Goal: Task Accomplishment & Management: Manage account settings

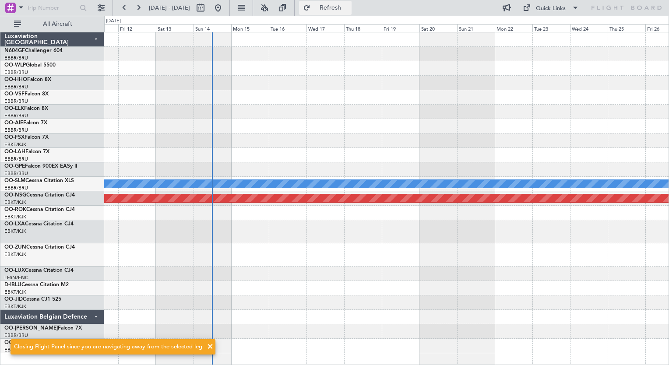
click at [352, 14] on button "Refresh" at bounding box center [325, 8] width 53 height 14
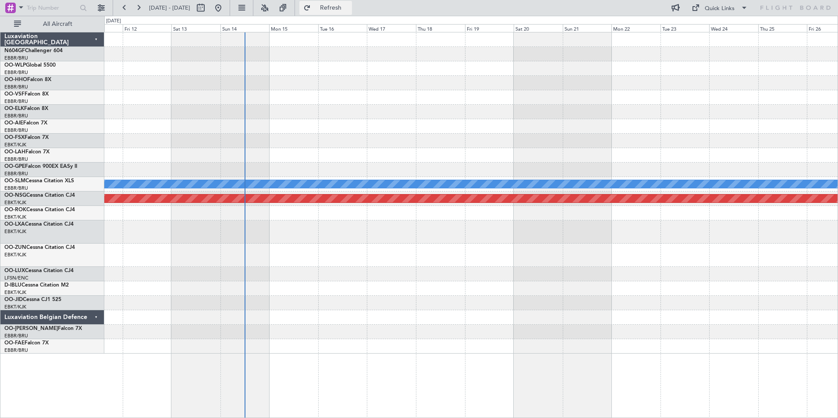
click at [349, 9] on span "Refresh" at bounding box center [330, 8] width 37 height 6
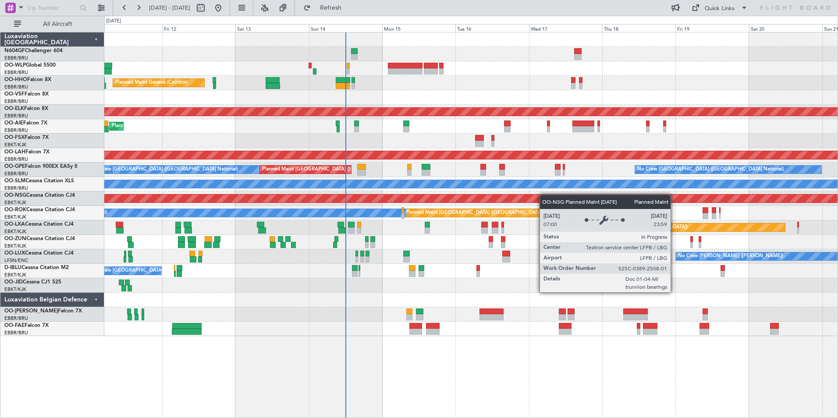
click at [395, 189] on div "A/C Unavailable [GEOGRAPHIC_DATA]" at bounding box center [470, 184] width 733 height 14
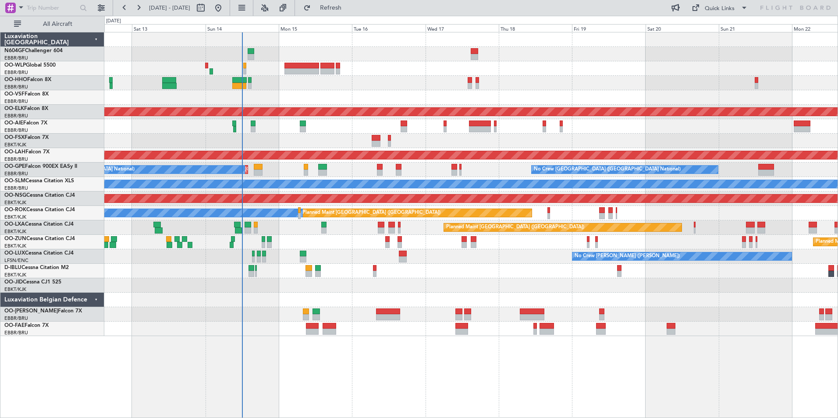
click at [511, 247] on div "Planned Maint Kortrijk-[GEOGRAPHIC_DATA]" at bounding box center [470, 242] width 733 height 14
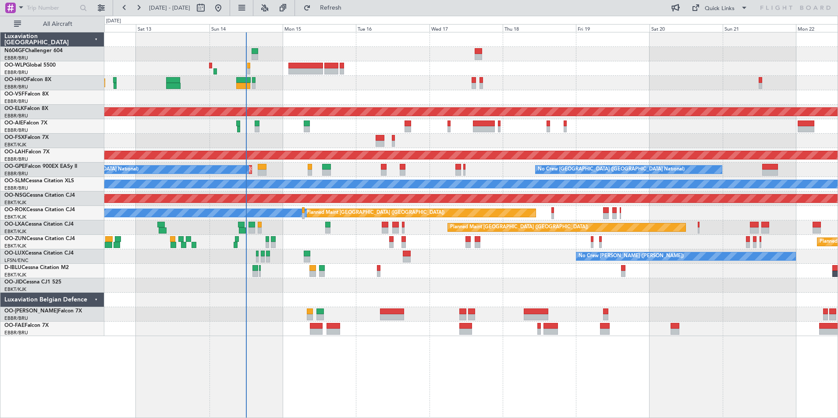
click at [212, 68] on div at bounding box center [470, 68] width 733 height 14
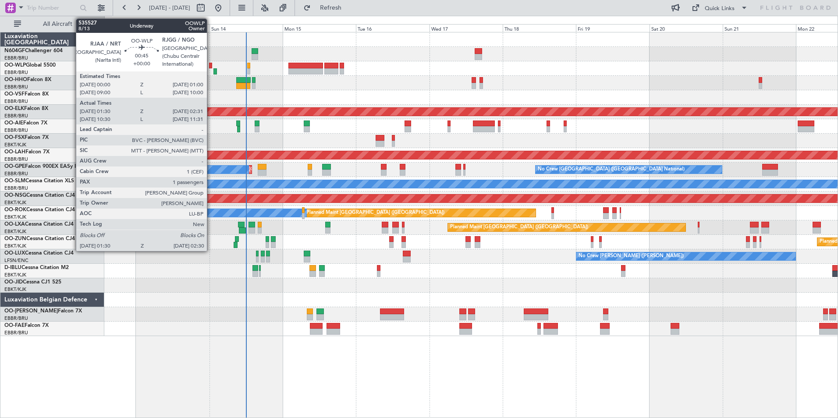
click at [211, 66] on div at bounding box center [210, 66] width 3 height 6
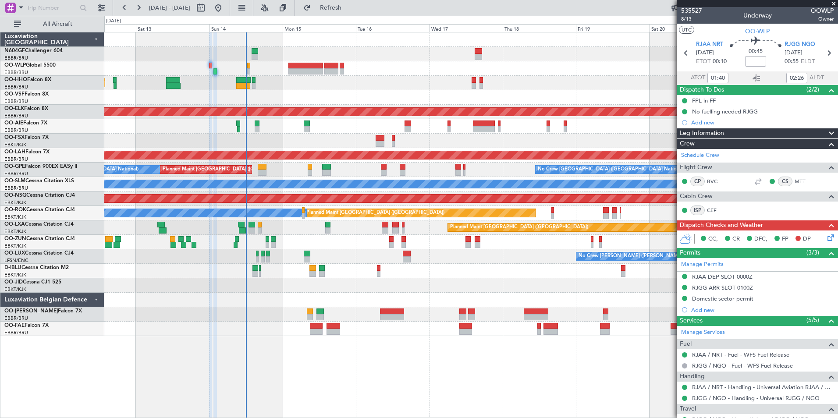
scroll to position [1, 0]
click at [834, 5] on span at bounding box center [833, 4] width 9 height 8
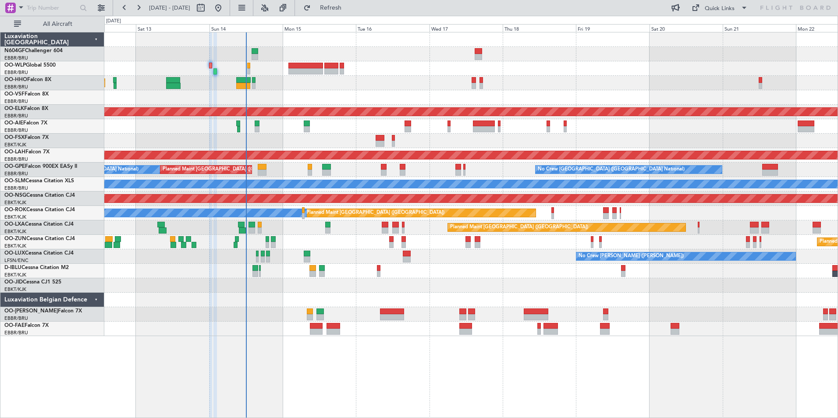
type input "0"
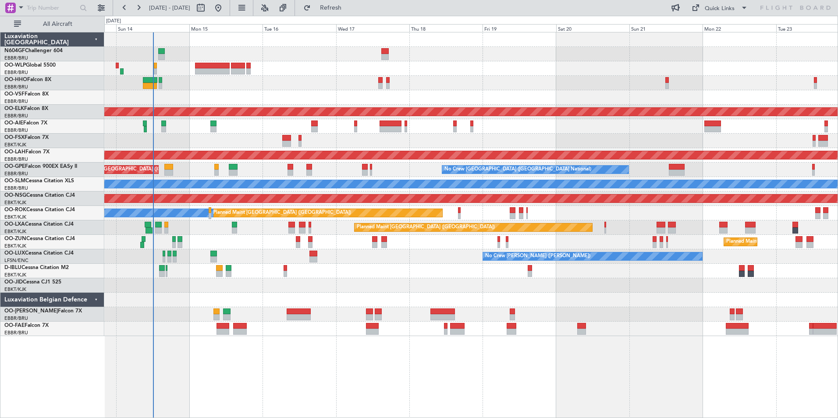
click at [258, 273] on div "Planned Maint Geneva (Cointrin) Planned Maint Kortrijk-Wevelgem Planned Maint L…" at bounding box center [470, 184] width 733 height 304
click at [239, 277] on div "A/C Unavailable Brussels (Brussels National) No Crew Brussels (Brussels Nationa…" at bounding box center [470, 271] width 733 height 14
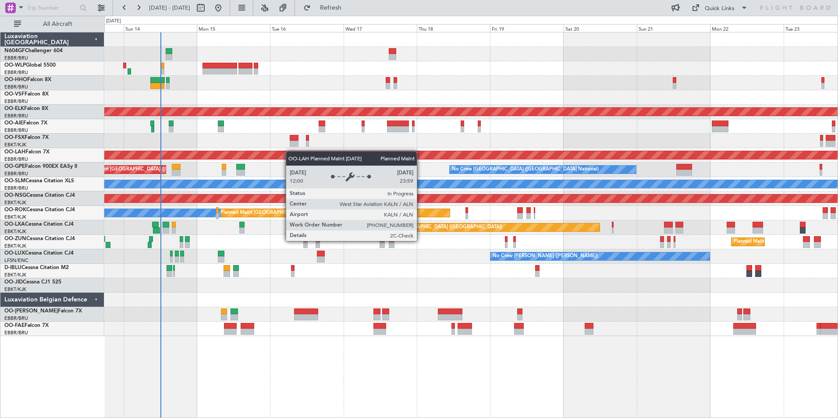
click at [338, 152] on div "Planned Maint Geneva (Cointrin) Planned Maint Kortrijk-Wevelgem Planned Maint L…" at bounding box center [470, 184] width 733 height 304
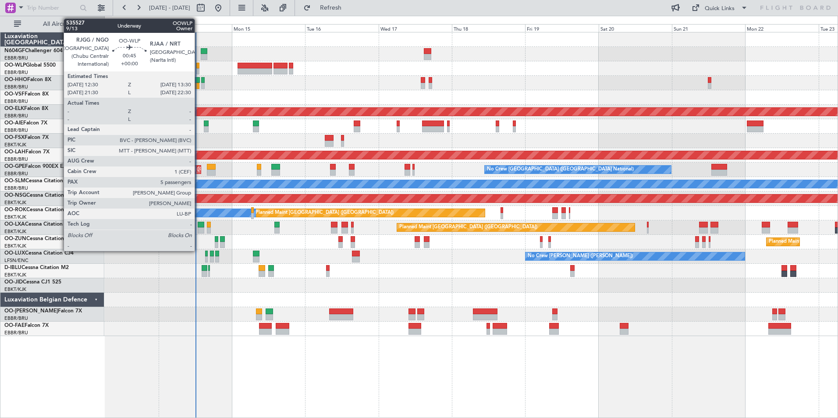
click at [198, 67] on div at bounding box center [197, 66] width 3 height 6
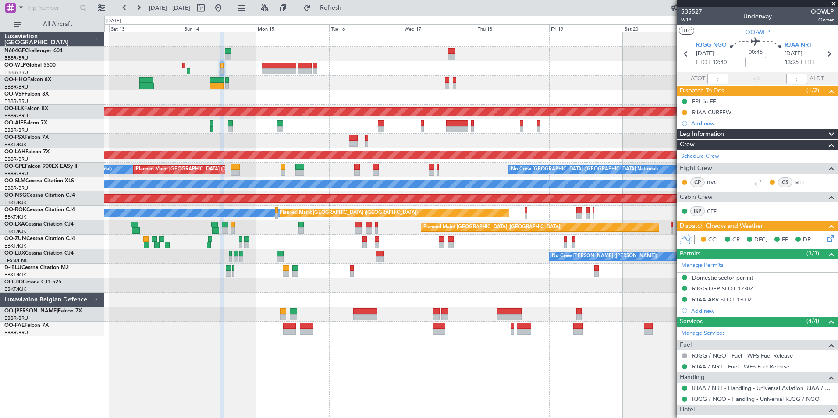
click at [389, 83] on div "Planned Maint Geneva (Cointrin) AOG Maint New York (Teterboro)" at bounding box center [470, 83] width 733 height 14
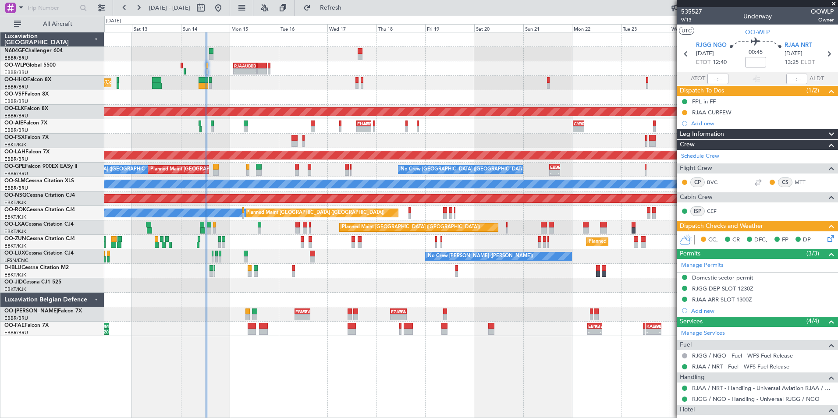
click at [319, 132] on div "- - EHAM 14:20 Z KTEB 21:30 Z - - CYBG 00:40 Z EGNT 06:00 Z Planned Maint Londo…" at bounding box center [470, 126] width 733 height 14
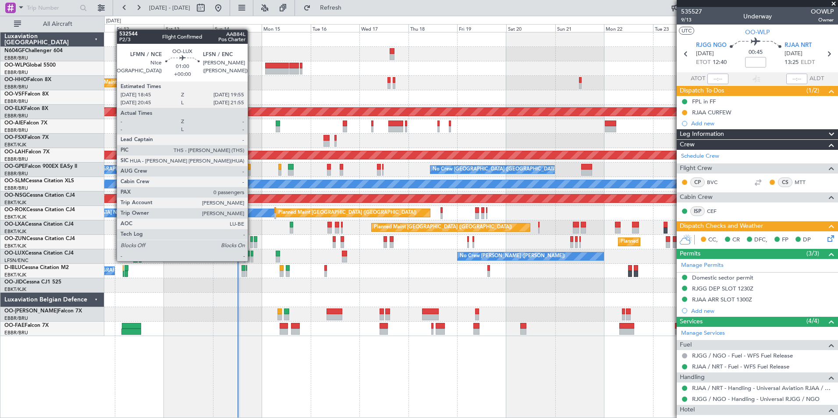
click at [251, 260] on div at bounding box center [252, 259] width 3 height 6
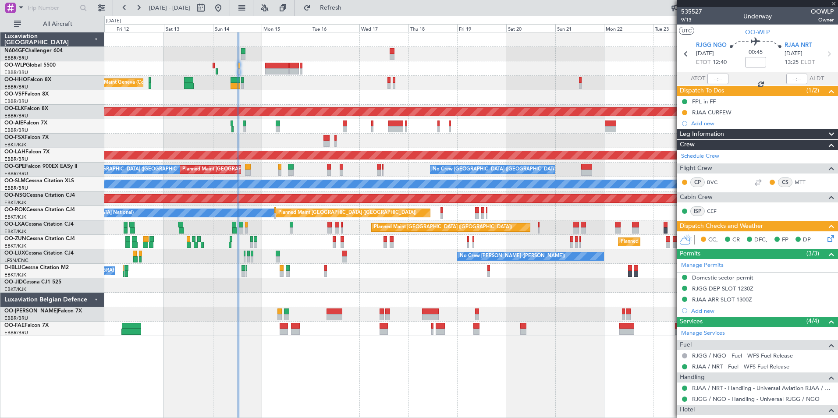
type input "0"
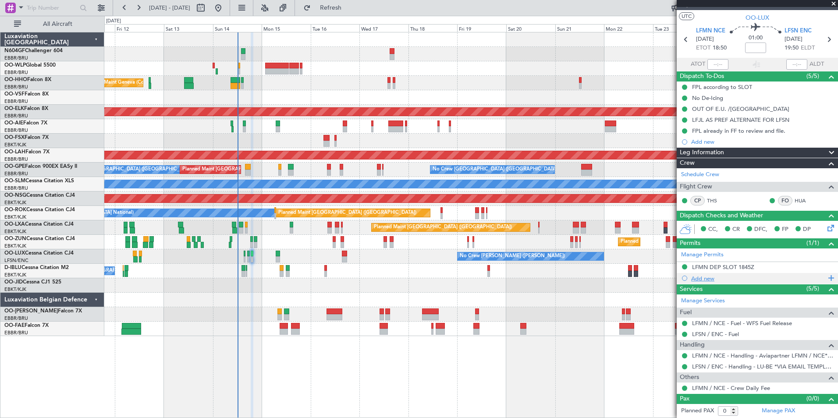
scroll to position [14, 0]
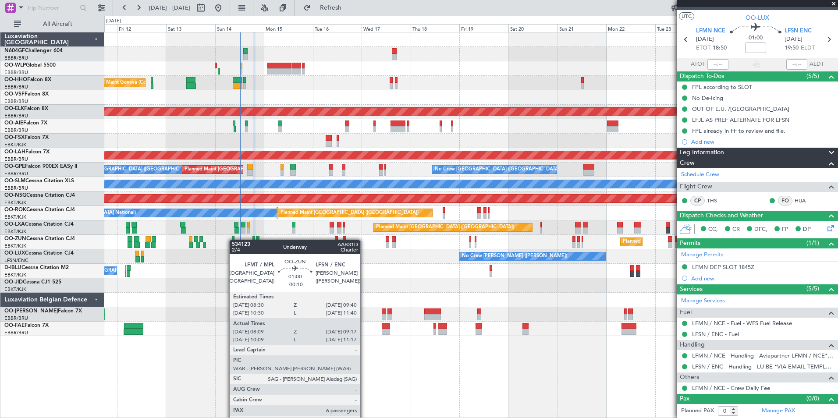
click at [233, 241] on div at bounding box center [233, 239] width 3 height 6
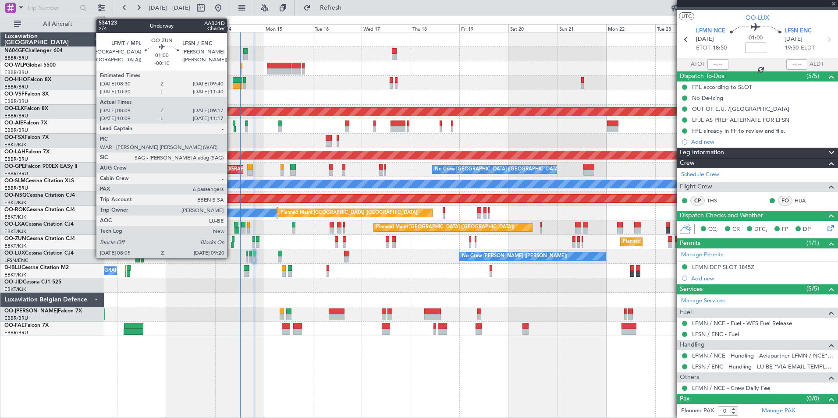
click at [231, 243] on div at bounding box center [232, 245] width 3 height 6
type input "-00:10"
type input "08:14"
type input "09:12"
type input "6"
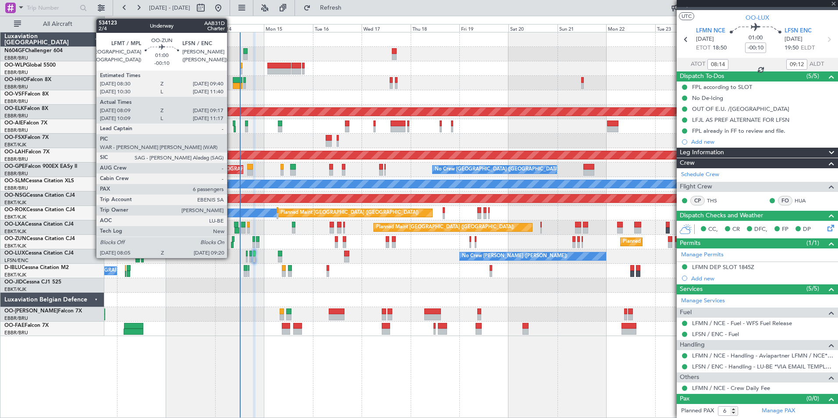
scroll to position [0, 0]
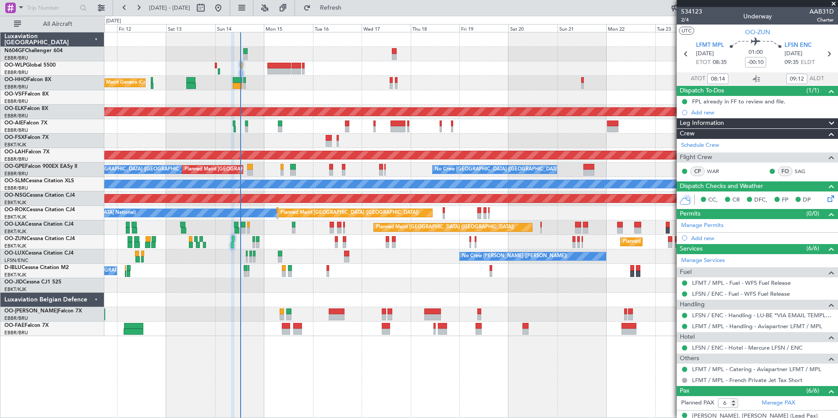
click at [386, 77] on div "Planned Maint Liege Planned Maint Geneva (Cointrin) AOG Maint New York (Teterbo…" at bounding box center [470, 184] width 733 height 304
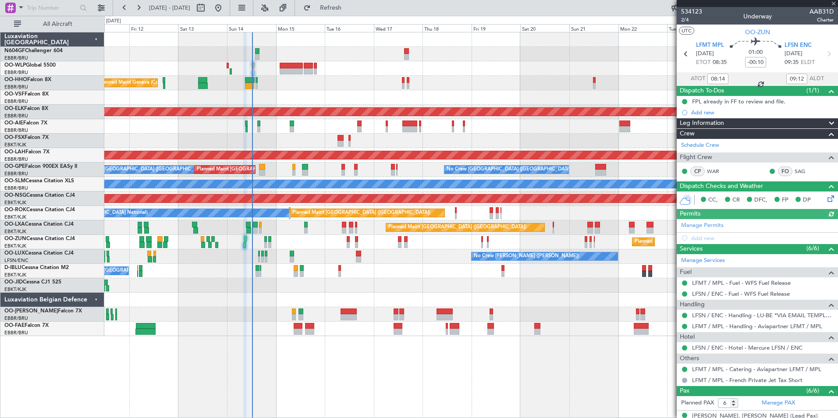
click at [176, 244] on div "Planned Maint Liege Planned Maint Geneva (Cointrin) AOG Maint New York (Teterbo…" at bounding box center [470, 184] width 733 height 304
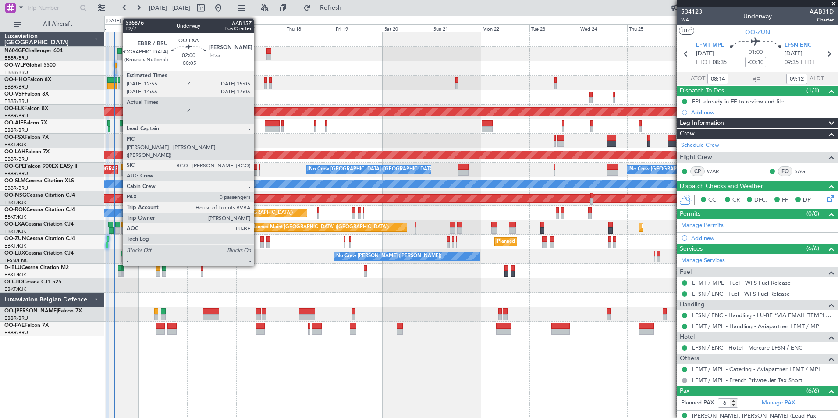
click at [120, 231] on div at bounding box center [117, 230] width 5 height 6
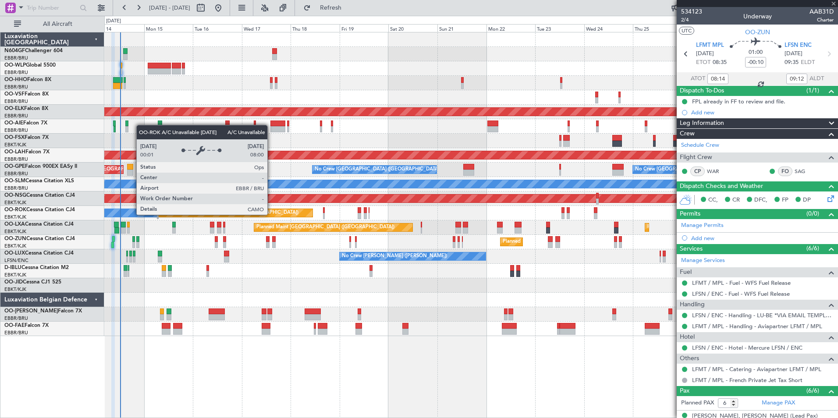
type input "-00:05"
type input "0"
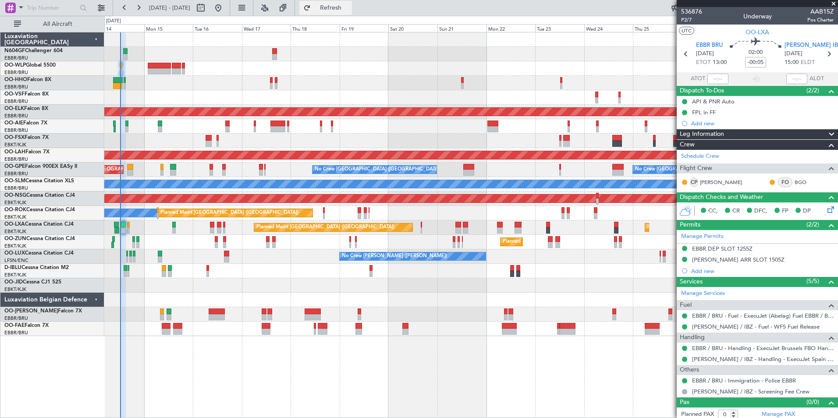
click at [342, 8] on span "Refresh" at bounding box center [330, 8] width 37 height 6
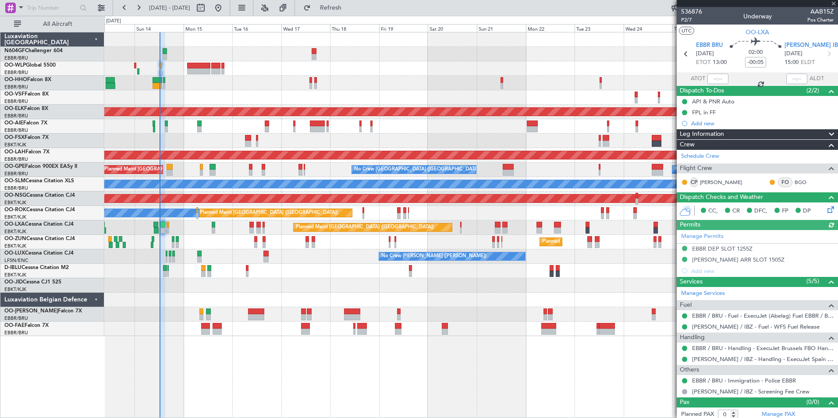
click at [281, 92] on div "Planned Maint Liege Planned Maint Geneva (Cointrin) AOG Maint New York (Teterbo…" at bounding box center [470, 184] width 733 height 304
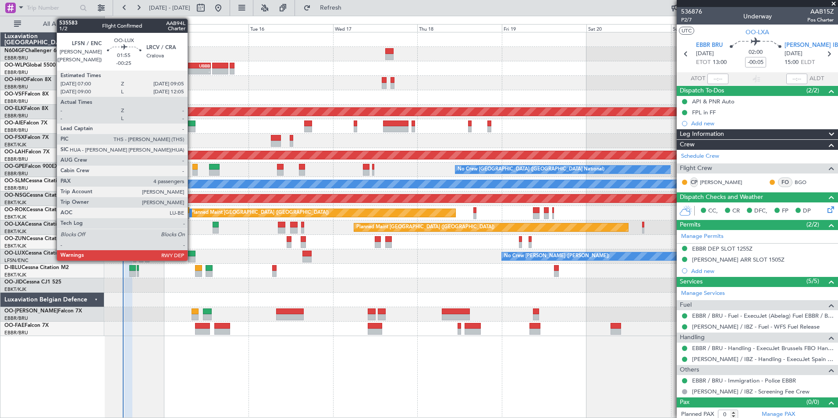
click at [191, 254] on div at bounding box center [191, 254] width 7 height 6
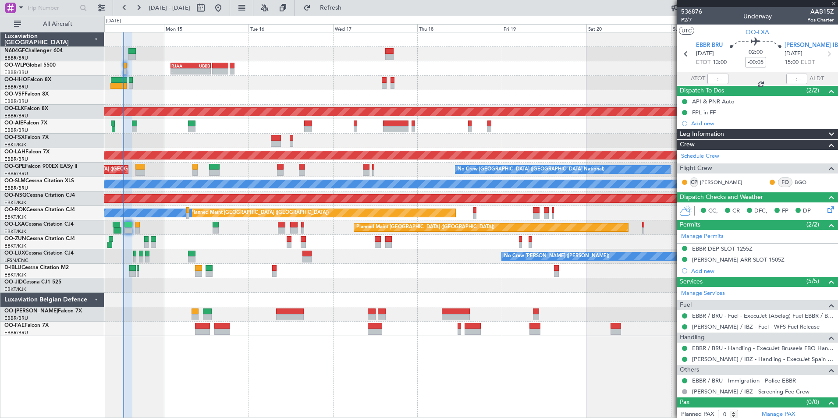
type input "-00:25"
type input "4"
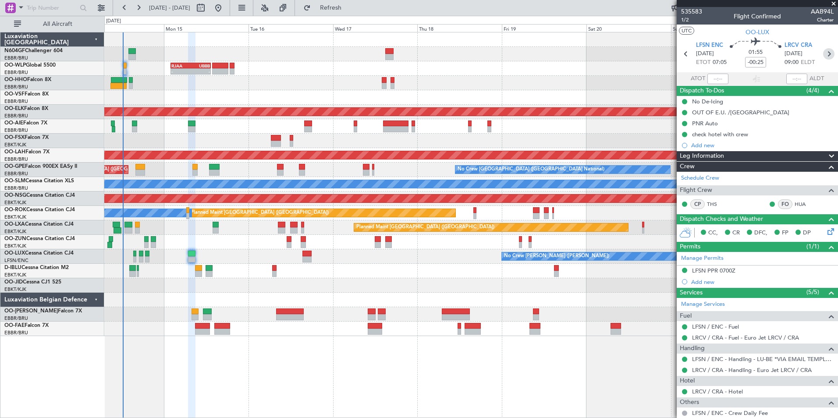
click at [824, 57] on icon at bounding box center [828, 53] width 11 height 11
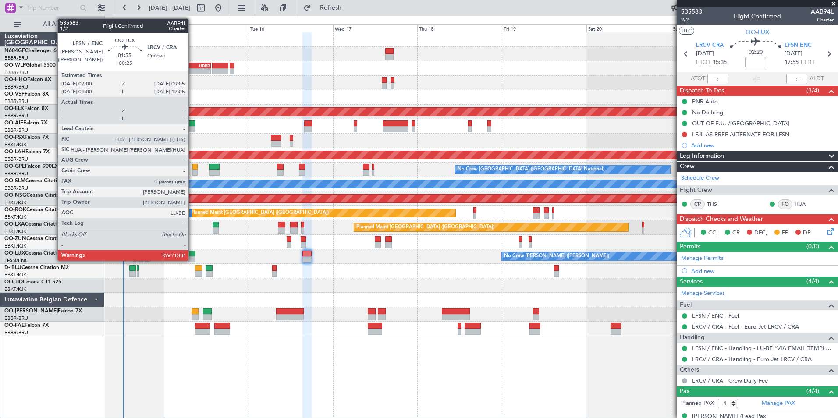
click at [192, 257] on div at bounding box center [191, 259] width 7 height 6
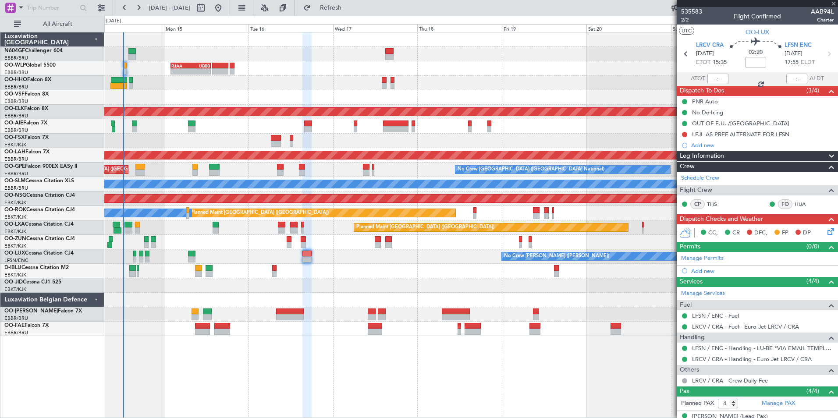
type input "-00:25"
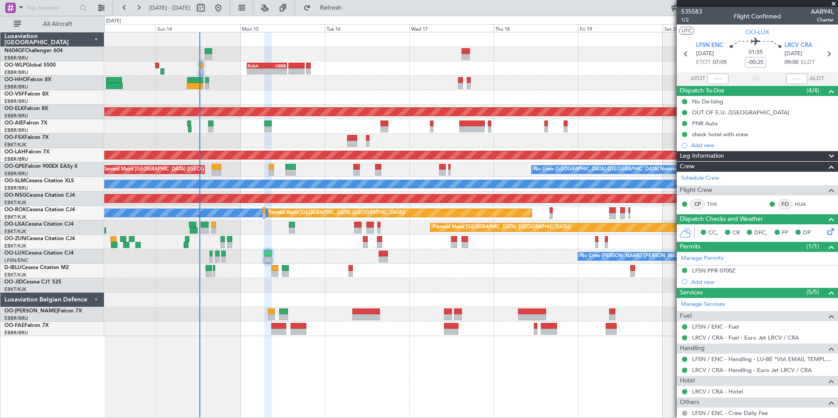
click at [352, 307] on div "- - RJAA 02:00 Z UBBB 13:20 Z Planned Maint Geneva (Cointrin) Planned Maint Kor…" at bounding box center [470, 184] width 733 height 304
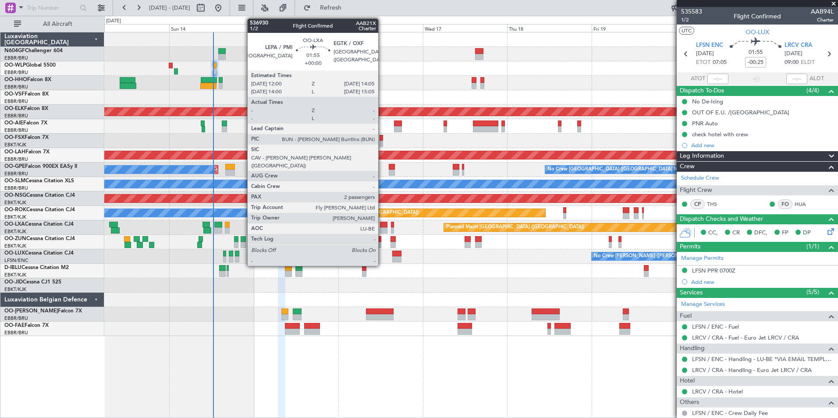
click at [382, 228] on div at bounding box center [383, 230] width 7 height 6
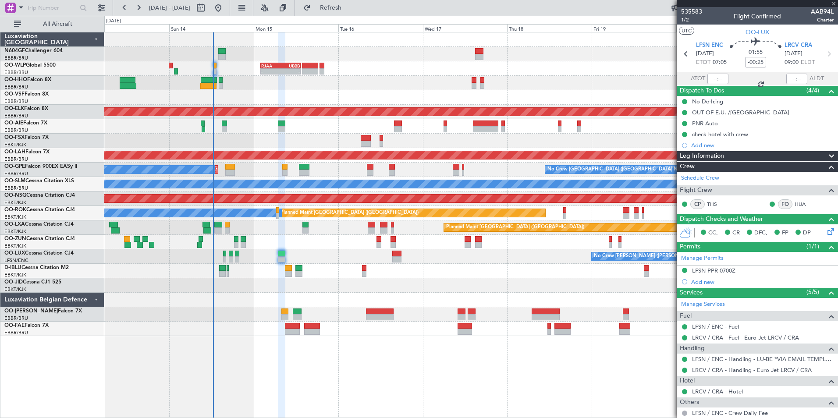
type input "2"
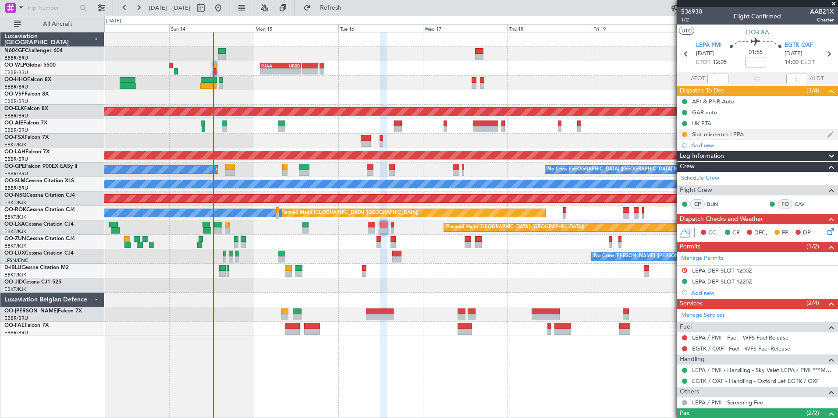
click at [734, 135] on div "Slot mismatch LEPA" at bounding box center [718, 134] width 52 height 7
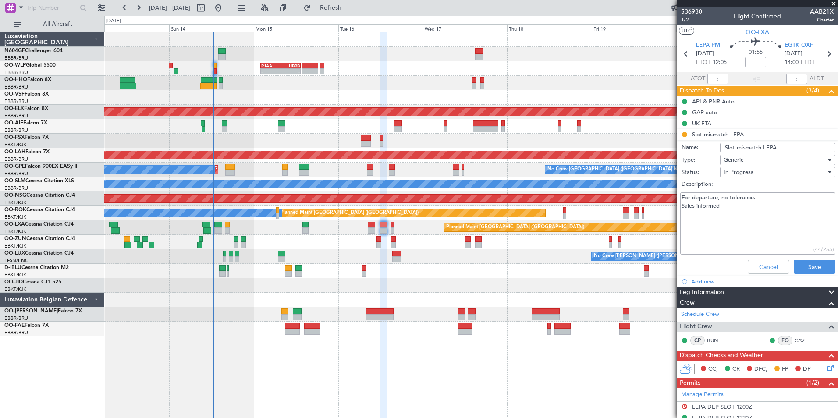
click at [760, 239] on textarea "For departure, no tolerance. Sales informed" at bounding box center [757, 223] width 155 height 63
paste textarea "DEPARTURE: Slot OK 12:20 UTC, so we can move forward TOBT at 1210z and crew can…"
type textarea "For departure, no tolerance. Sales informed DEPARTURE: Slot OK 12:20 UTC, so we…"
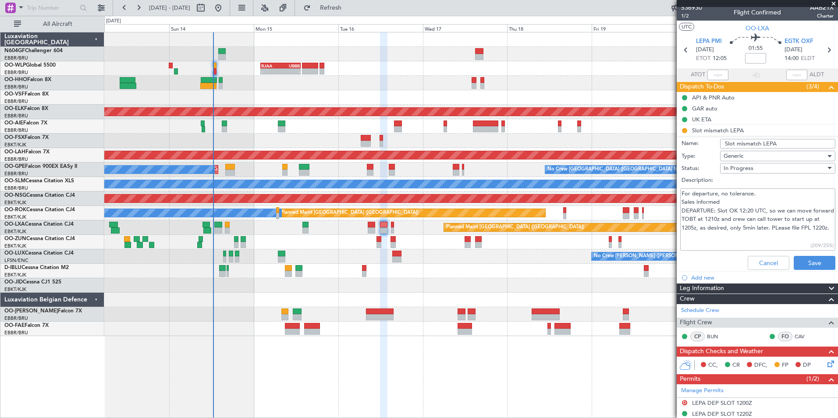
scroll to position [5, 0]
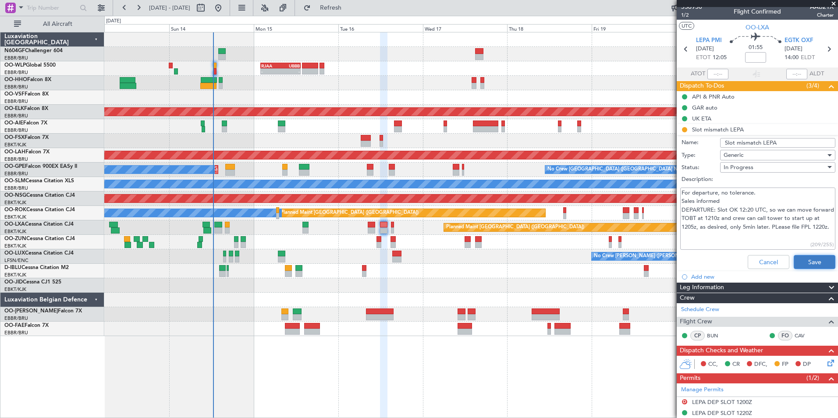
click at [798, 262] on button "Save" at bounding box center [814, 262] width 42 height 14
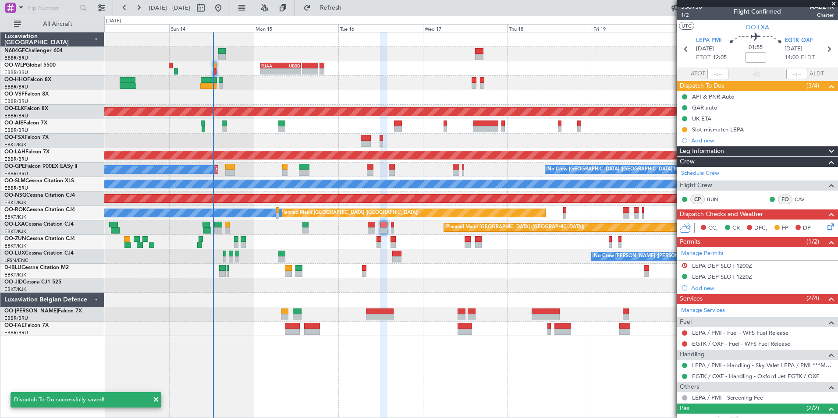
click at [619, 279] on div at bounding box center [470, 285] width 733 height 14
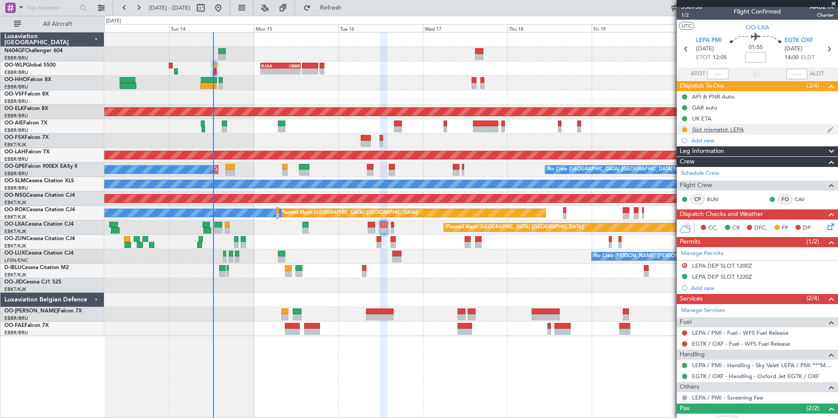
scroll to position [0, 0]
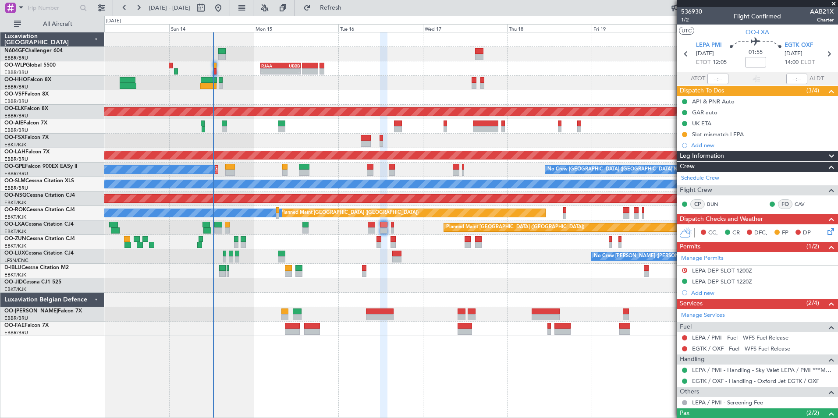
click at [834, 4] on span at bounding box center [833, 4] width 9 height 8
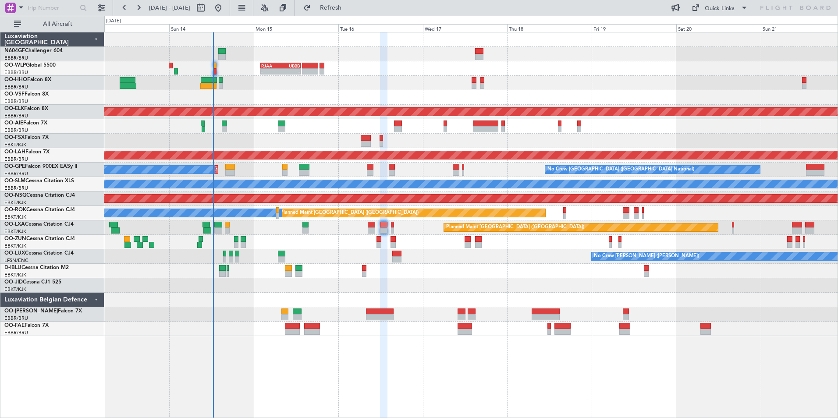
type input "0"
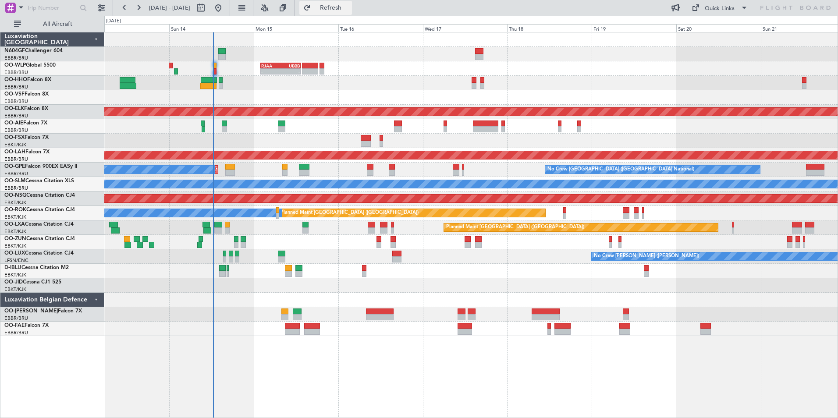
click at [338, 13] on button "Refresh" at bounding box center [325, 8] width 53 height 14
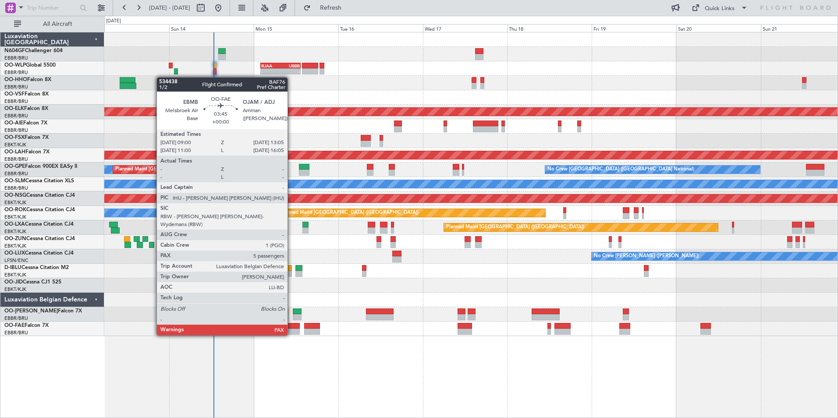
click at [291, 334] on div at bounding box center [292, 332] width 14 height 6
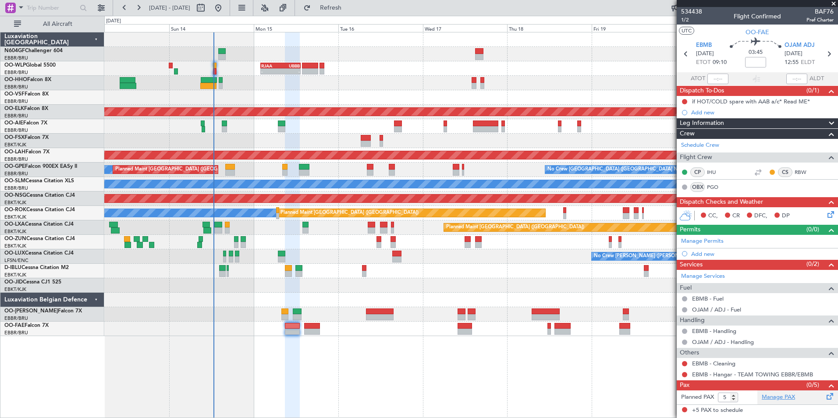
click at [782, 398] on link "Manage PAX" at bounding box center [777, 397] width 33 height 9
click at [352, 13] on button "Refresh" at bounding box center [325, 8] width 53 height 14
click at [827, 214] on icon at bounding box center [828, 212] width 7 height 7
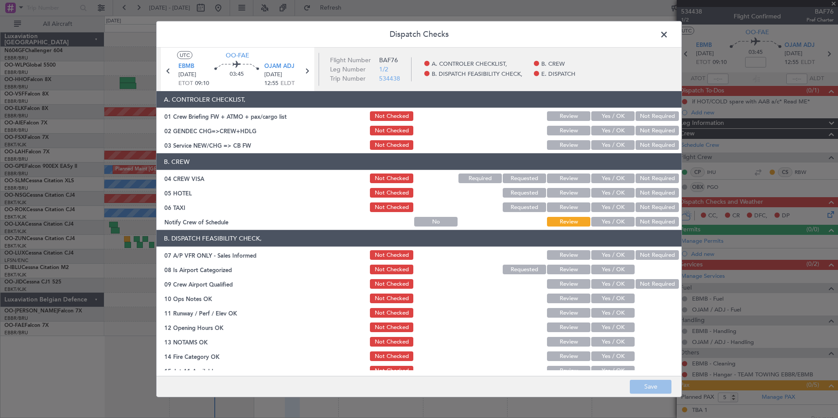
click at [604, 222] on button "Yes / OK" at bounding box center [612, 222] width 43 height 10
click at [641, 207] on button "Not Required" at bounding box center [656, 207] width 43 height 10
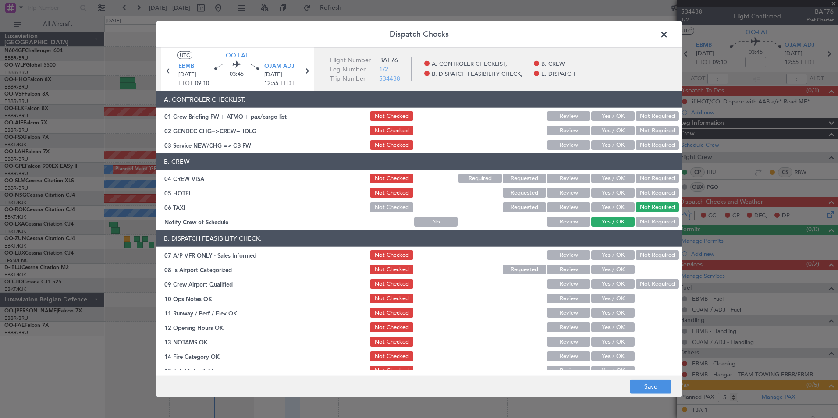
click at [647, 193] on button "Not Required" at bounding box center [656, 193] width 43 height 10
click at [647, 178] on button "Not Required" at bounding box center [656, 178] width 43 height 10
click at [620, 178] on button "Yes / OK" at bounding box center [612, 178] width 43 height 10
click at [612, 141] on button "Yes / OK" at bounding box center [612, 145] width 43 height 10
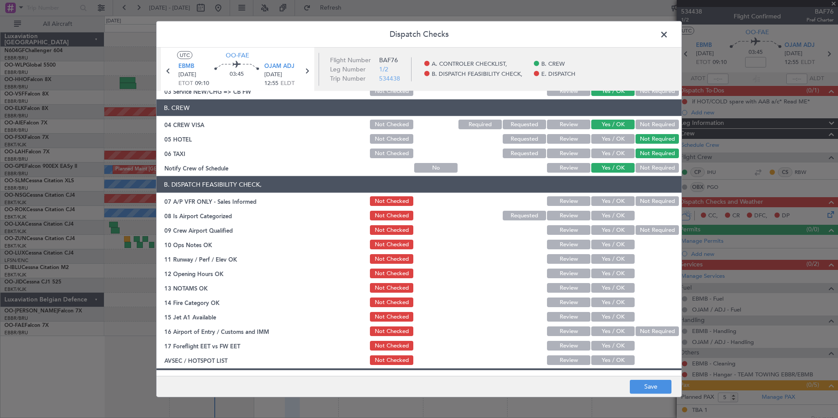
scroll to position [54, 0]
click at [665, 383] on button "Save" at bounding box center [651, 386] width 42 height 14
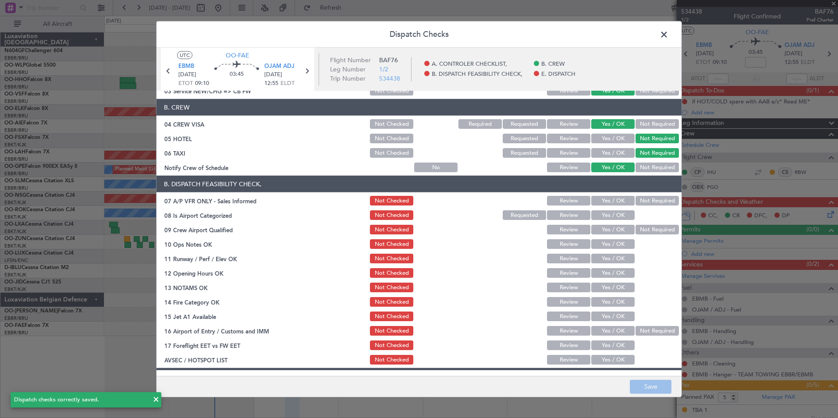
click at [668, 32] on span at bounding box center [668, 37] width 0 height 18
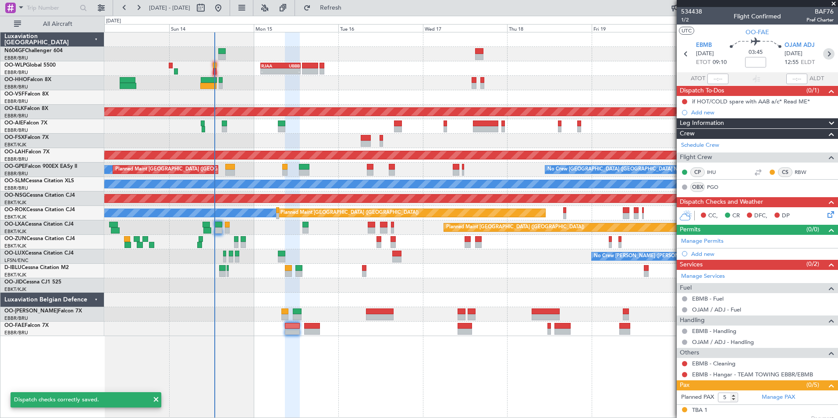
click at [823, 54] on icon at bounding box center [828, 53] width 11 height 11
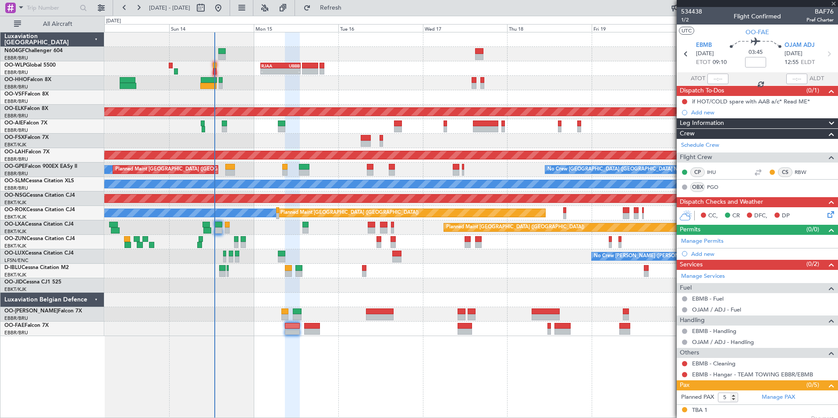
type input "0"
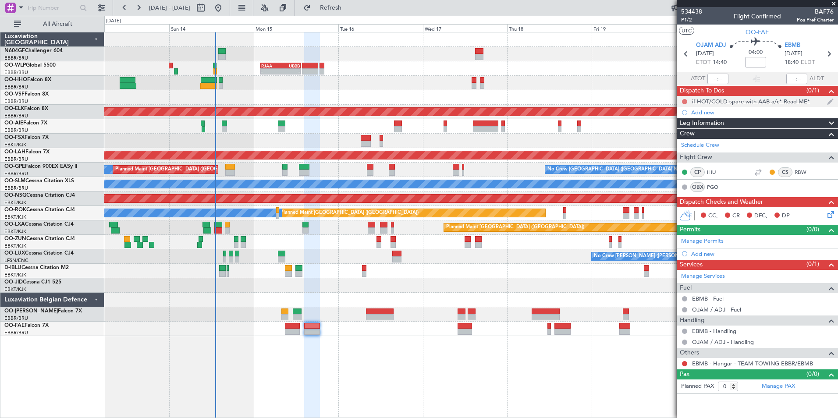
click at [684, 101] on button at bounding box center [684, 101] width 5 height 5
click at [686, 139] on span "Completed" at bounding box center [688, 140] width 29 height 9
click at [831, 216] on icon at bounding box center [828, 212] width 7 height 7
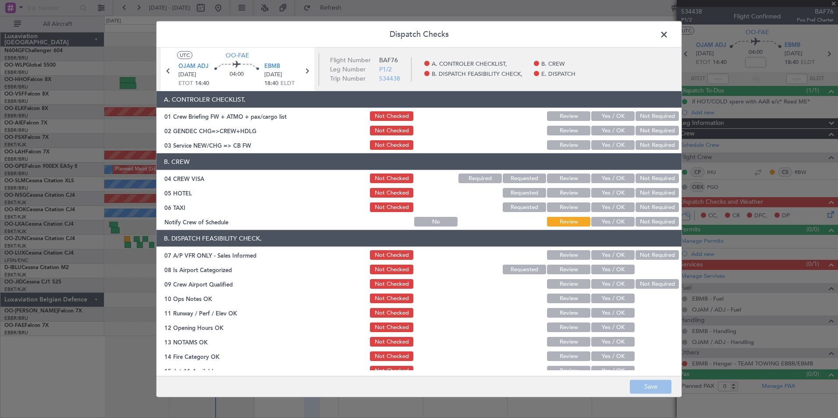
click at [602, 224] on button "Yes / OK" at bounding box center [612, 222] width 43 height 10
click at [656, 207] on button "Not Required" at bounding box center [656, 207] width 43 height 10
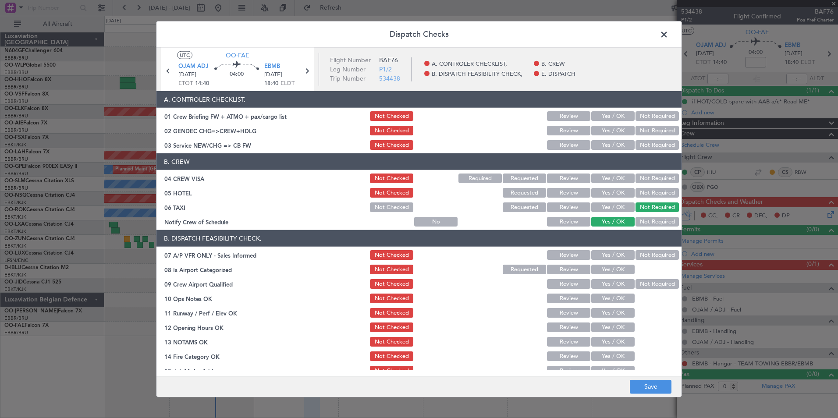
click at [657, 198] on div "Not Required" at bounding box center [656, 193] width 44 height 12
click at [657, 195] on button "Not Required" at bounding box center [656, 193] width 43 height 10
click at [609, 181] on button "Yes / OK" at bounding box center [612, 178] width 43 height 10
click at [609, 146] on button "Yes / OK" at bounding box center [612, 145] width 43 height 10
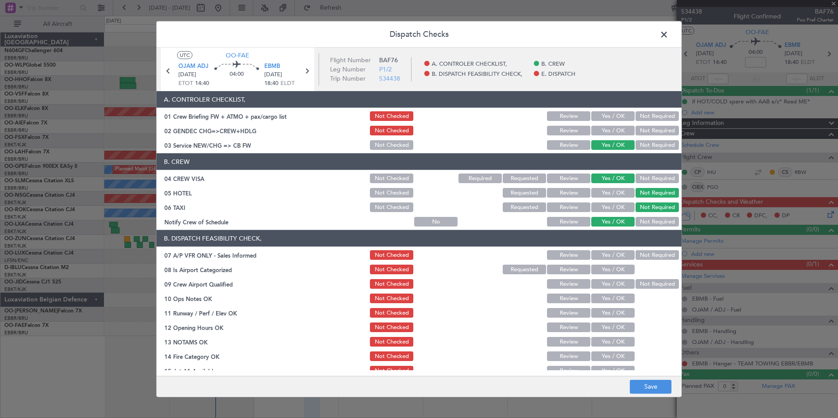
click at [619, 129] on button "Yes / OK" at bounding box center [612, 131] width 43 height 10
click at [616, 117] on button "Yes / OK" at bounding box center [612, 116] width 43 height 10
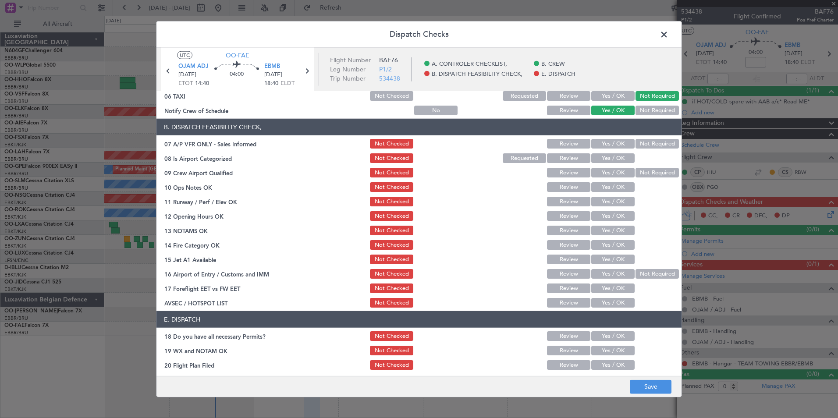
scroll to position [116, 0]
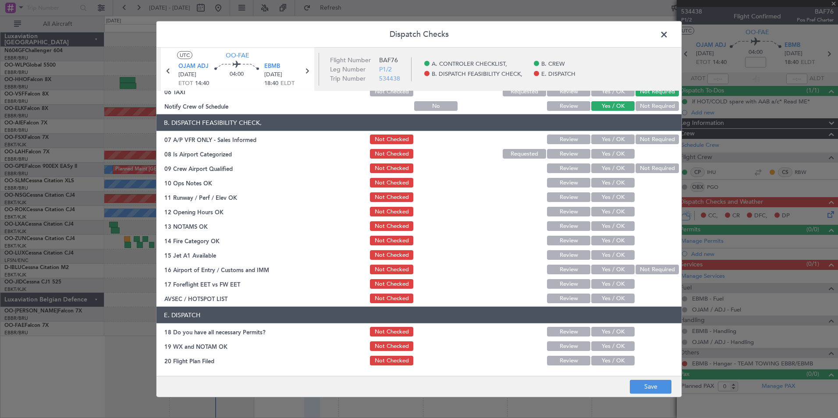
click at [654, 137] on button "Not Required" at bounding box center [656, 139] width 43 height 10
click at [603, 153] on button "Yes / OK" at bounding box center [612, 154] width 43 height 10
click at [641, 169] on button "Not Required" at bounding box center [656, 168] width 43 height 10
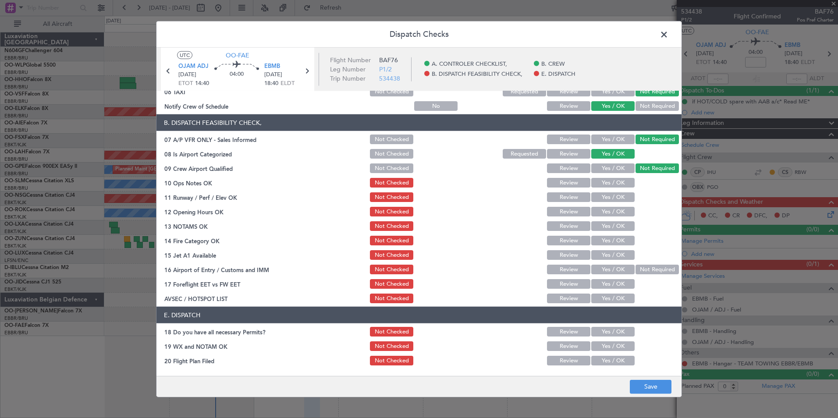
click at [617, 184] on button "Yes / OK" at bounding box center [612, 183] width 43 height 10
click at [615, 195] on button "Yes / OK" at bounding box center [612, 197] width 43 height 10
click at [614, 212] on button "Yes / OK" at bounding box center [612, 212] width 43 height 10
click at [614, 219] on section "B. DISPATCH FEASIBILITY CHECK, 07 A/P VFR ONLY - Sales Informed Not Checked Rev…" at bounding box center [418, 209] width 525 height 190
click at [615, 225] on button "Yes / OK" at bounding box center [612, 226] width 43 height 10
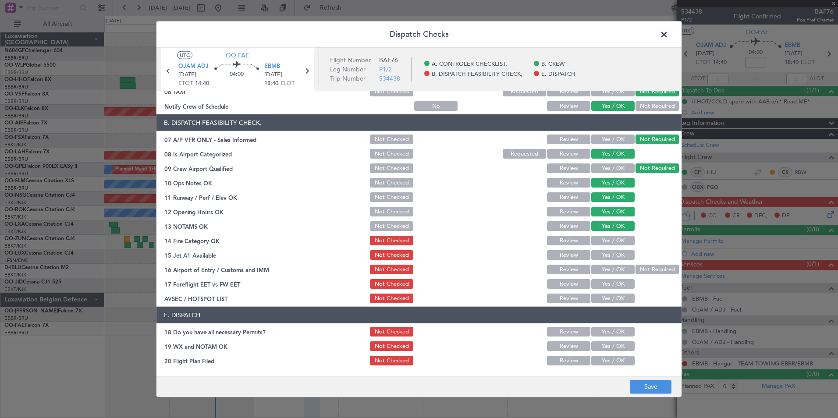
click at [614, 239] on button "Yes / OK" at bounding box center [612, 241] width 43 height 10
click at [614, 249] on div "Yes / OK" at bounding box center [612, 255] width 44 height 12
click at [615, 253] on button "Yes / OK" at bounding box center [612, 255] width 43 height 10
click at [647, 269] on button "Not Required" at bounding box center [656, 270] width 43 height 10
click at [622, 279] on button "Yes / OK" at bounding box center [612, 284] width 43 height 10
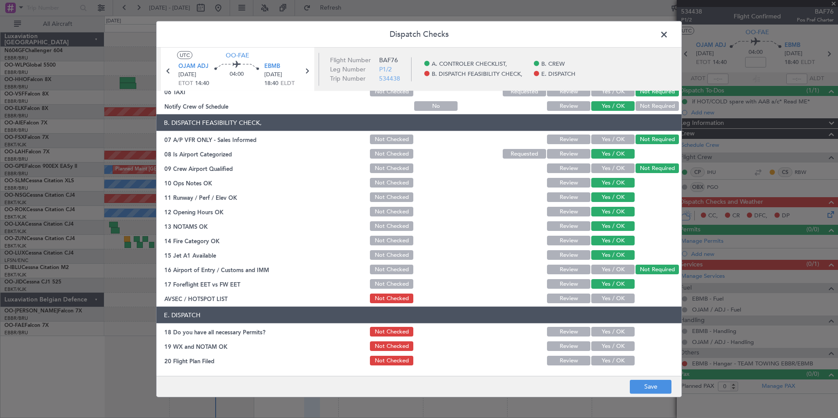
click at [623, 288] on button "Yes / OK" at bounding box center [612, 284] width 43 height 10
click at [623, 294] on button "Yes / OK" at bounding box center [612, 299] width 43 height 10
click at [624, 298] on button "Yes / OK" at bounding box center [612, 299] width 43 height 10
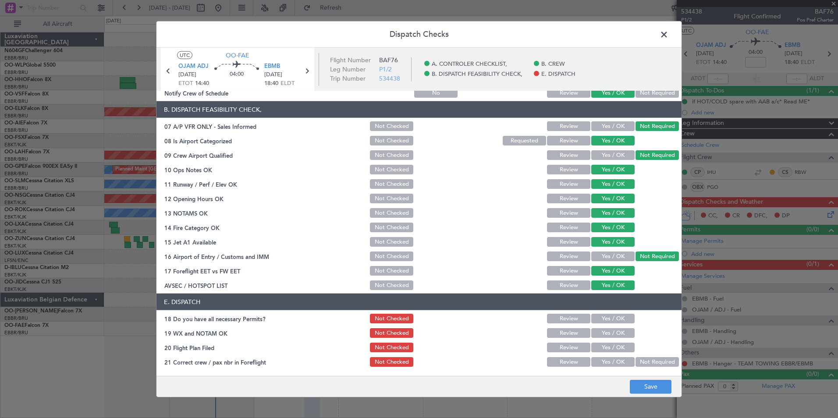
click at [619, 310] on header "E. DISPATCH" at bounding box center [418, 302] width 525 height 17
click at [620, 316] on button "Yes / OK" at bounding box center [612, 319] width 43 height 10
click at [620, 330] on button "Yes / OK" at bounding box center [612, 333] width 43 height 10
click at [614, 350] on button "Yes / OK" at bounding box center [612, 348] width 43 height 10
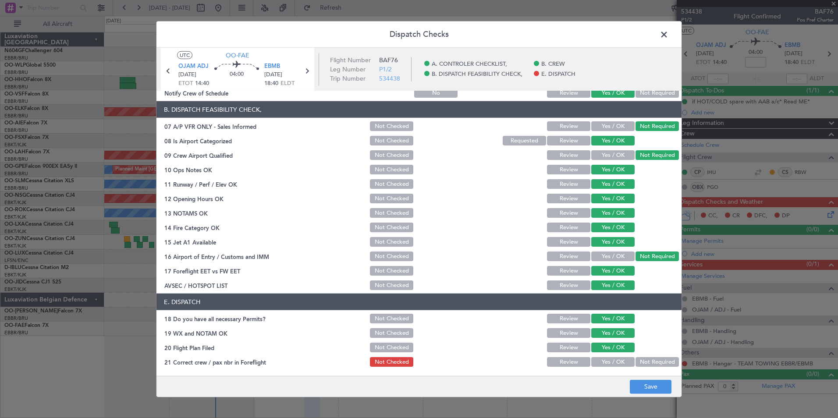
click at [613, 358] on button "Yes / OK" at bounding box center [612, 362] width 43 height 10
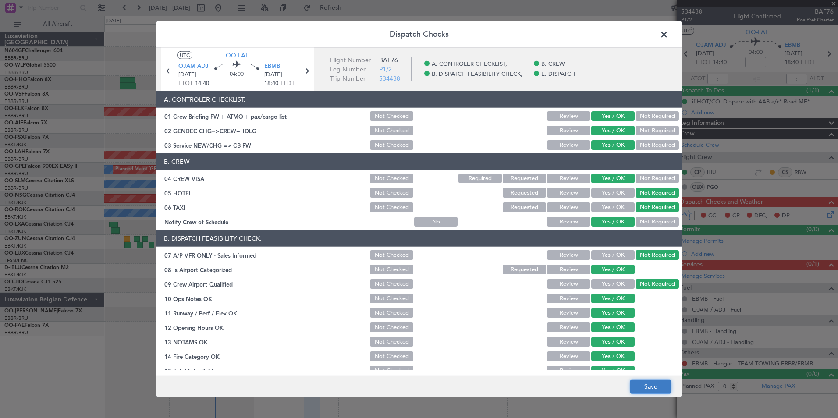
click at [655, 390] on button "Save" at bounding box center [651, 386] width 42 height 14
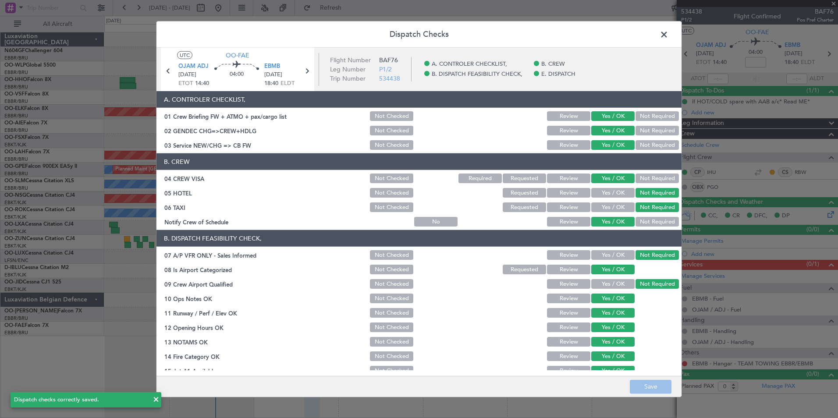
click at [668, 31] on span at bounding box center [668, 37] width 0 height 18
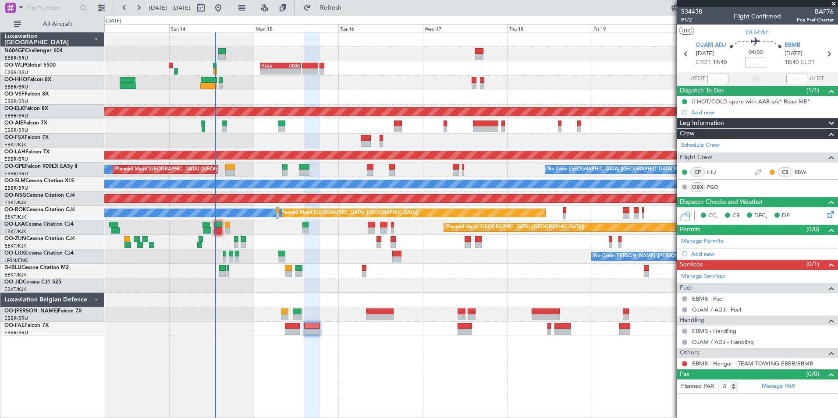
click at [683, 360] on div at bounding box center [684, 363] width 7 height 7
click at [682, 363] on button at bounding box center [684, 363] width 5 height 5
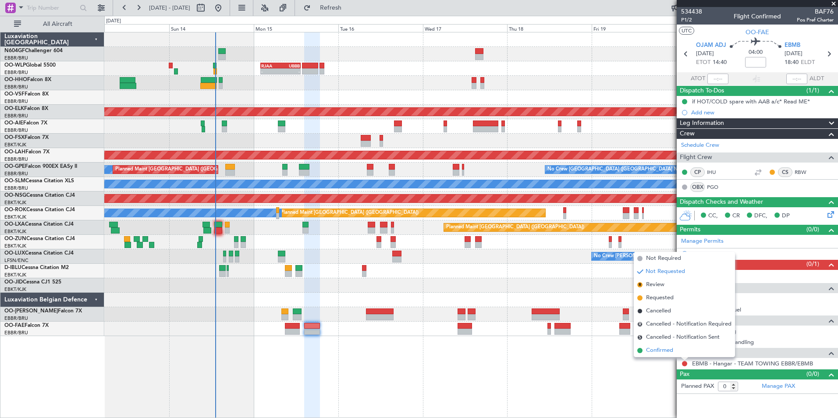
click at [676, 351] on li "Confirmed" at bounding box center [683, 350] width 101 height 13
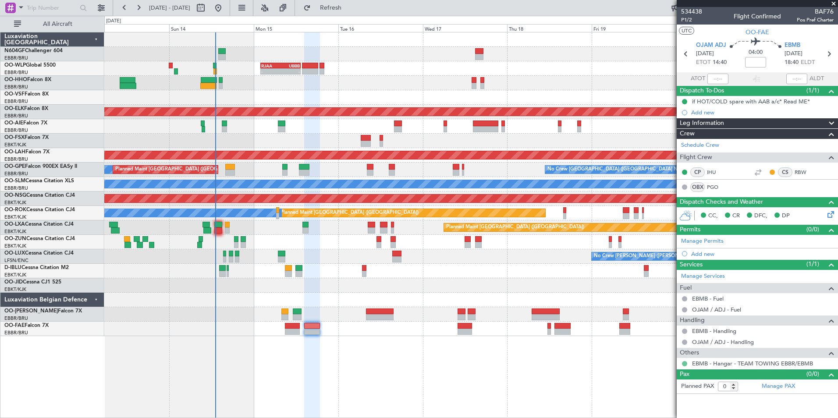
click at [684, 364] on button at bounding box center [684, 363] width 5 height 5
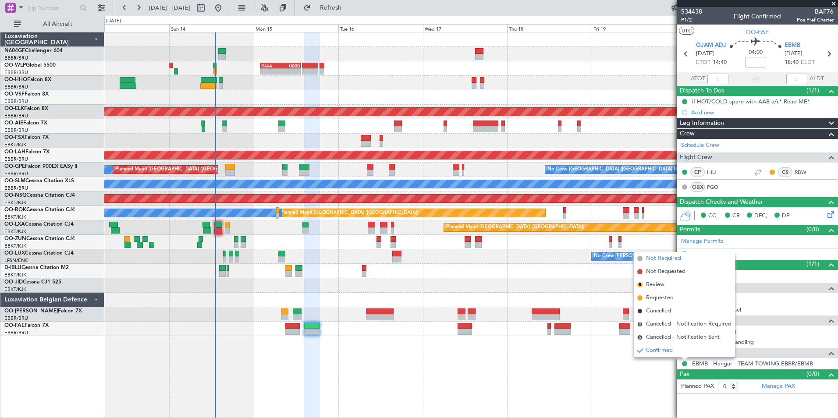
click at [679, 259] on span "Not Required" at bounding box center [663, 258] width 35 height 9
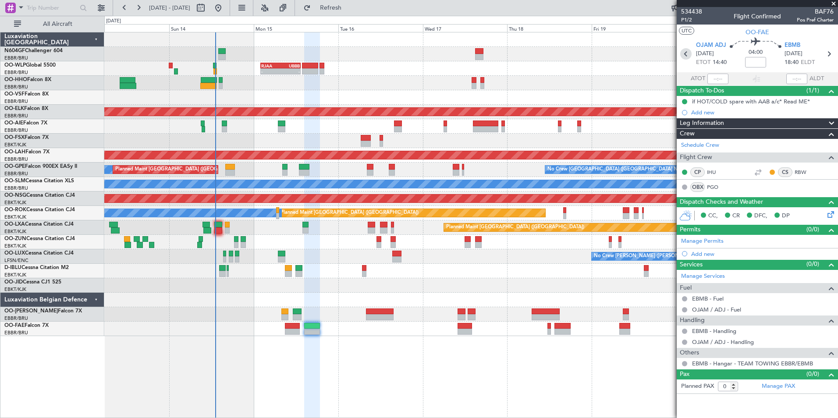
click at [686, 53] on icon at bounding box center [685, 53] width 11 height 11
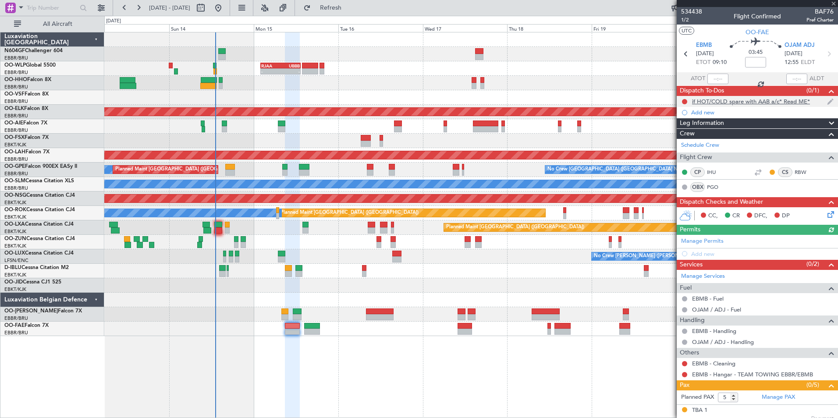
click at [680, 99] on div "if HOT/COLD spare with AAB a/c* Read ME*" at bounding box center [756, 101] width 161 height 11
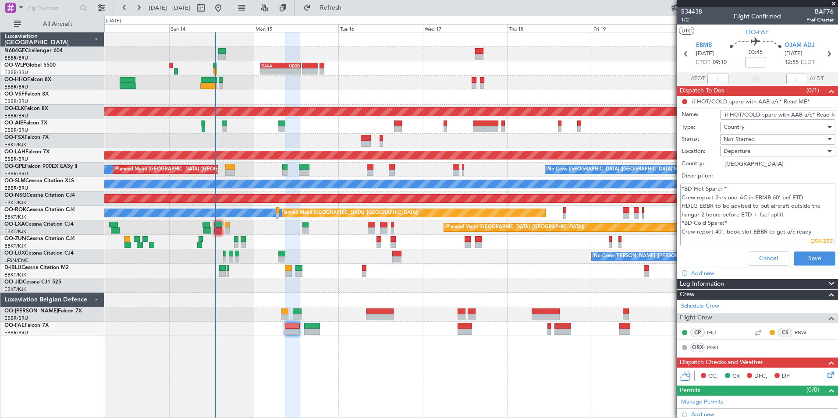
click at [683, 101] on li "if HOT/COLD spare with AAB a/c* Read ME* Name: if HOT/COLD spare with AAB a/c* …" at bounding box center [756, 182] width 161 height 173
click at [769, 258] on button "Cancel" at bounding box center [768, 258] width 42 height 14
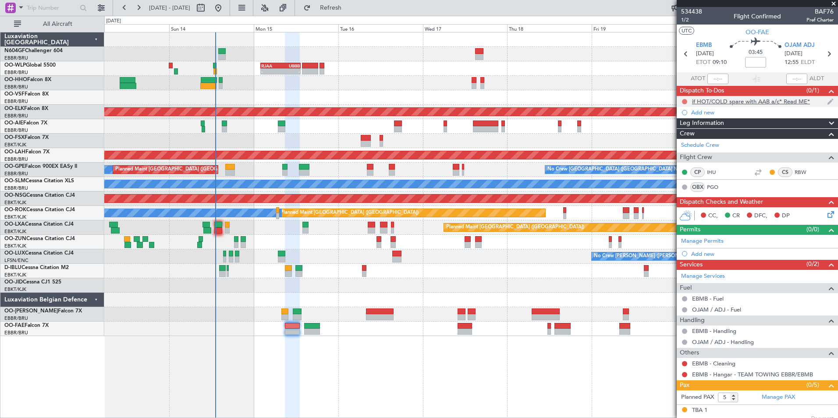
click at [684, 102] on button at bounding box center [684, 101] width 5 height 5
click at [681, 141] on span "Completed" at bounding box center [688, 140] width 29 height 9
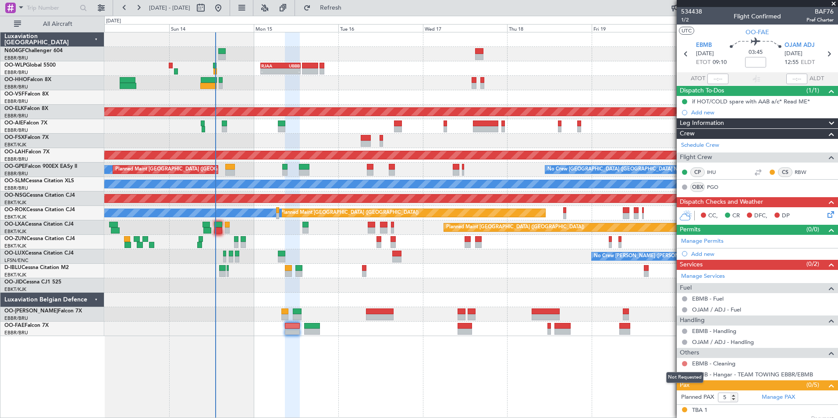
click at [682, 362] on button at bounding box center [684, 363] width 5 height 5
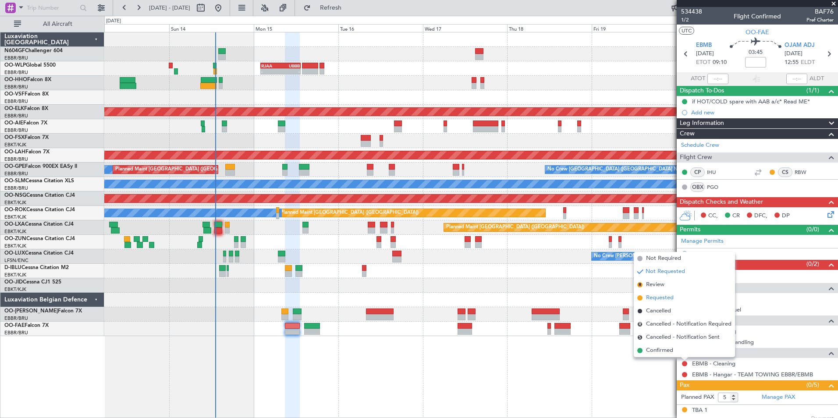
click at [672, 301] on span "Requested" at bounding box center [660, 298] width 28 height 9
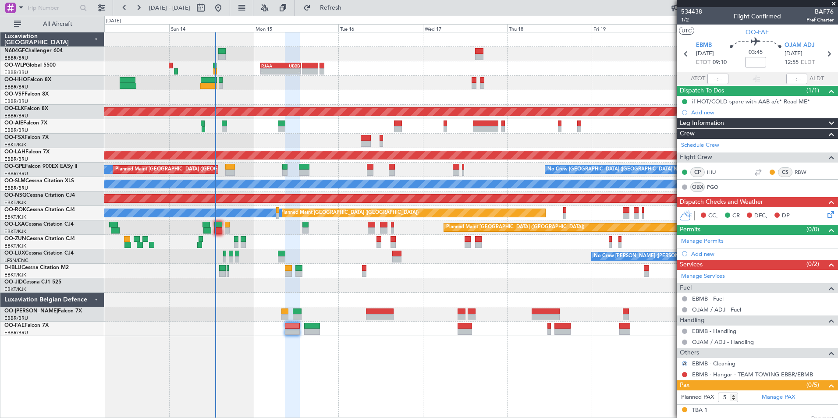
scroll to position [78, 0]
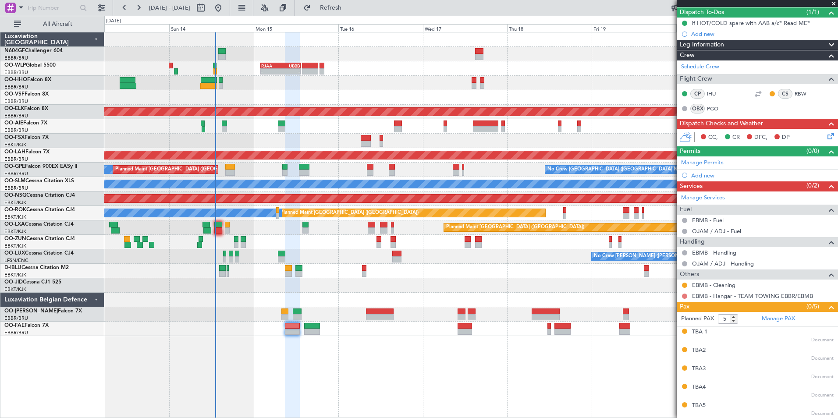
click at [685, 296] on button at bounding box center [684, 296] width 5 height 5
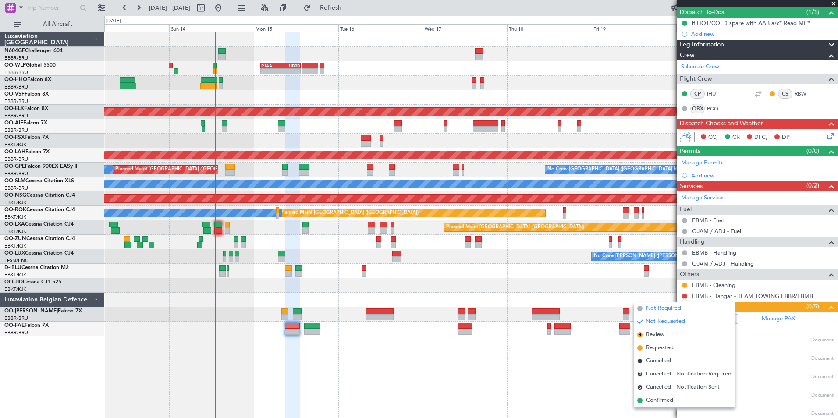
click at [679, 309] on span "Not Required" at bounding box center [663, 308] width 35 height 9
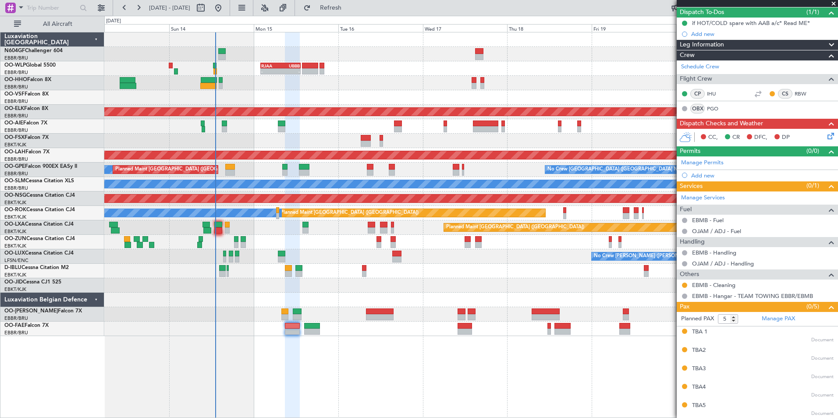
click at [825, 137] on icon at bounding box center [828, 134] width 7 height 7
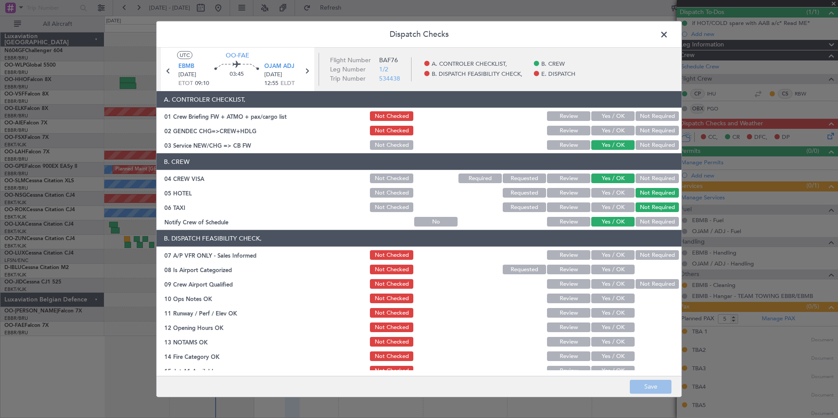
click at [611, 124] on section "A. CONTROLER CHECKLIST, 01 Crew Briefing FW + ATMO + pax/cargo list Not Checked…" at bounding box center [418, 121] width 525 height 60
click at [611, 127] on button "Yes / OK" at bounding box center [612, 131] width 43 height 10
click at [607, 110] on section "A. CONTROLER CHECKLIST, 01 Crew Briefing FW + ATMO + pax/cargo list Not Checked…" at bounding box center [418, 121] width 525 height 60
click at [608, 115] on button "Yes / OK" at bounding box center [612, 116] width 43 height 10
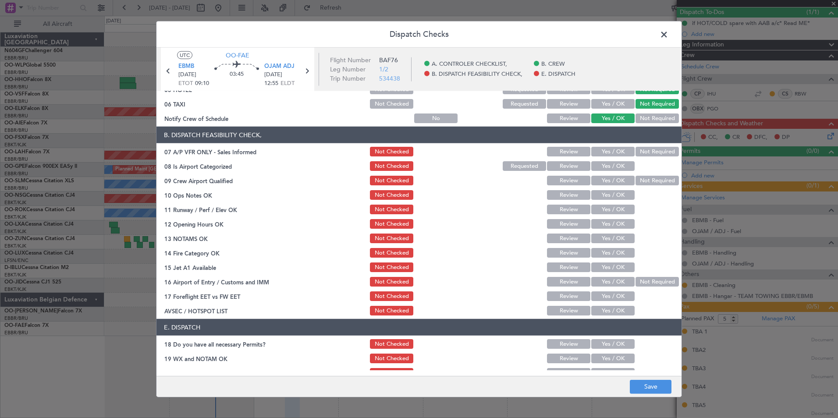
scroll to position [104, 0]
click at [644, 156] on div "Not Required" at bounding box center [656, 151] width 44 height 12
click at [644, 155] on button "Not Required" at bounding box center [656, 151] width 43 height 10
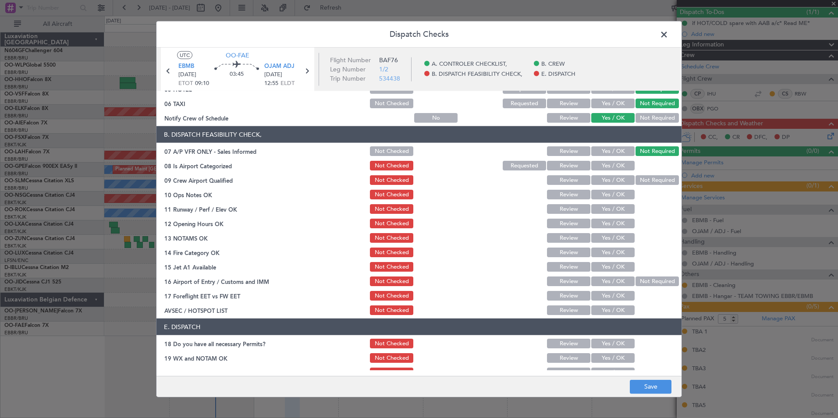
click at [601, 170] on button "Yes / OK" at bounding box center [612, 166] width 43 height 10
click at [640, 185] on div "Not Required" at bounding box center [656, 180] width 44 height 12
click at [646, 175] on div "Not Required" at bounding box center [656, 180] width 44 height 12
click at [647, 180] on button "Not Required" at bounding box center [656, 180] width 43 height 10
click at [625, 188] on section "B. DISPATCH FEASIBILITY CHECK, 07 A/P VFR ONLY - Sales Informed Not Checked Rev…" at bounding box center [418, 221] width 525 height 190
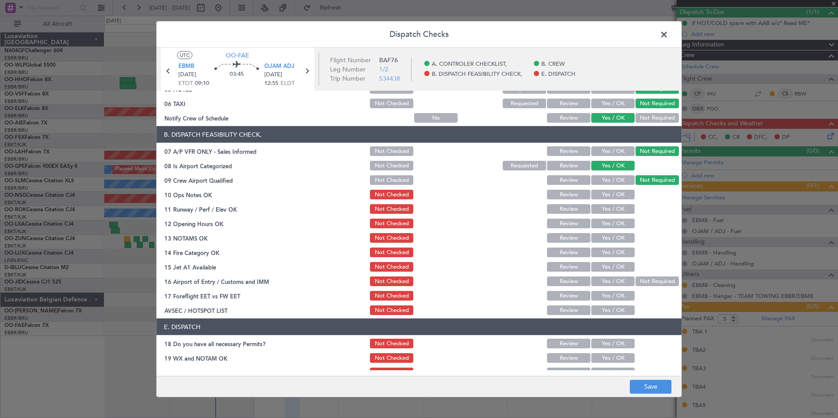
click at [613, 202] on section "B. DISPATCH FEASIBILITY CHECK, 07 A/P VFR ONLY - Sales Informed Not Checked Rev…" at bounding box center [418, 221] width 525 height 190
click at [612, 193] on button "Yes / OK" at bounding box center [612, 195] width 43 height 10
click at [609, 204] on div "Yes / OK" at bounding box center [612, 209] width 44 height 12
click at [609, 206] on button "Yes / OK" at bounding box center [612, 209] width 43 height 10
click at [610, 226] on button "Yes / OK" at bounding box center [612, 224] width 43 height 10
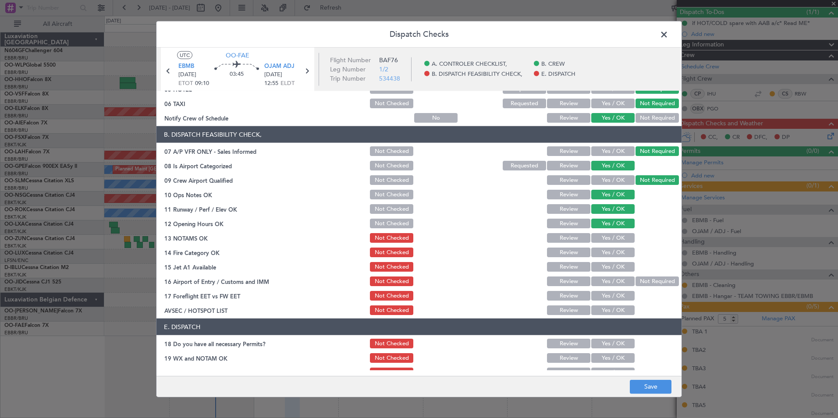
click at [611, 231] on section "B. DISPATCH FEASIBILITY CHECK, 07 A/P VFR ONLY - Sales Informed Not Checked Rev…" at bounding box center [418, 221] width 525 height 190
click at [612, 236] on button "Yes / OK" at bounding box center [612, 238] width 43 height 10
click at [613, 252] on button "Yes / OK" at bounding box center [612, 253] width 43 height 10
click at [614, 264] on button "Yes / OK" at bounding box center [612, 267] width 43 height 10
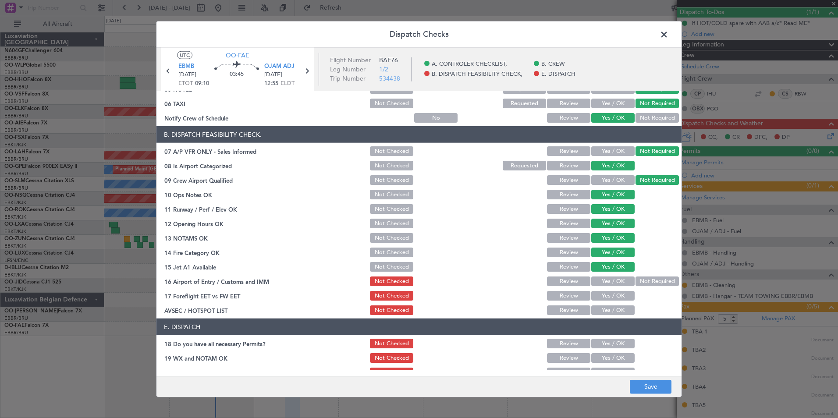
click at [640, 283] on button "Not Required" at bounding box center [656, 281] width 43 height 10
click at [626, 292] on button "Yes / OK" at bounding box center [612, 296] width 43 height 10
click at [626, 308] on button "Yes / OK" at bounding box center [612, 310] width 43 height 10
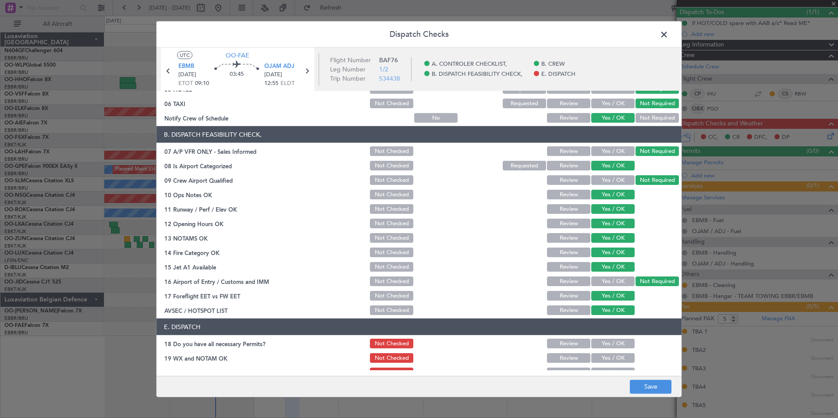
scroll to position [129, 0]
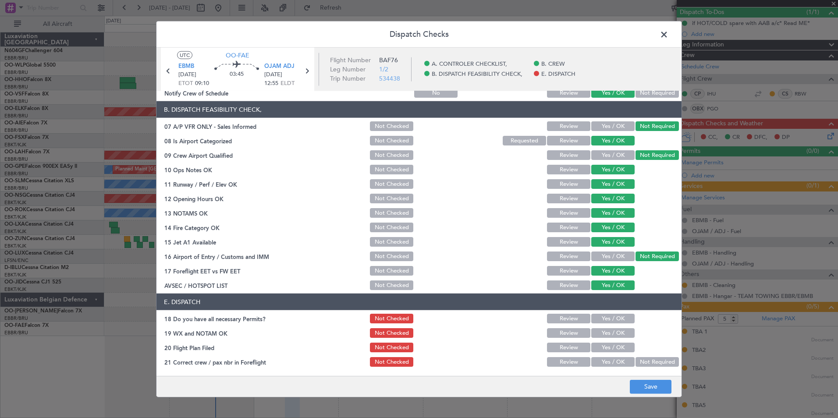
click at [618, 314] on button "Yes / OK" at bounding box center [612, 319] width 43 height 10
click at [618, 331] on button "Yes / OK" at bounding box center [612, 333] width 43 height 10
click at [615, 349] on button "Yes / OK" at bounding box center [612, 348] width 43 height 10
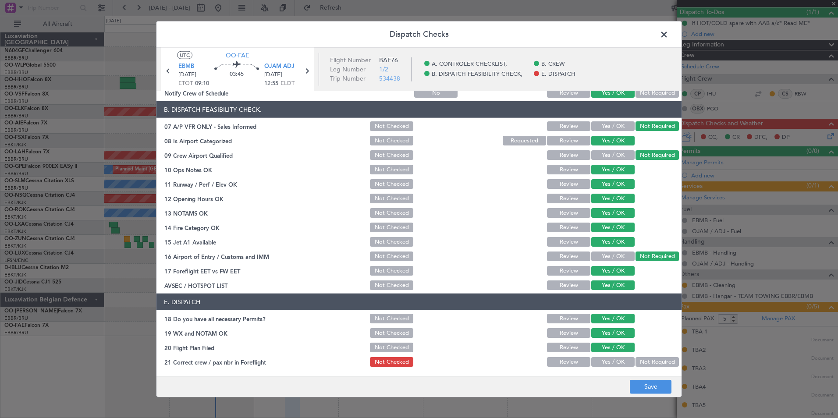
click at [616, 362] on button "Yes / OK" at bounding box center [612, 362] width 43 height 10
click at [638, 387] on button "Save" at bounding box center [651, 386] width 42 height 14
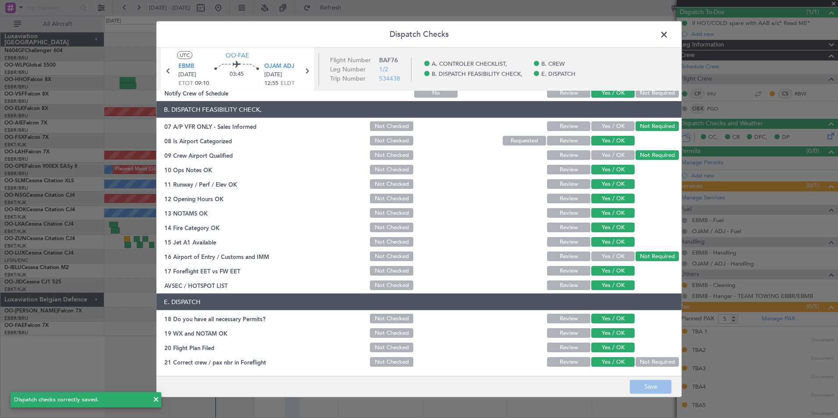
click at [668, 36] on span at bounding box center [668, 37] width 0 height 18
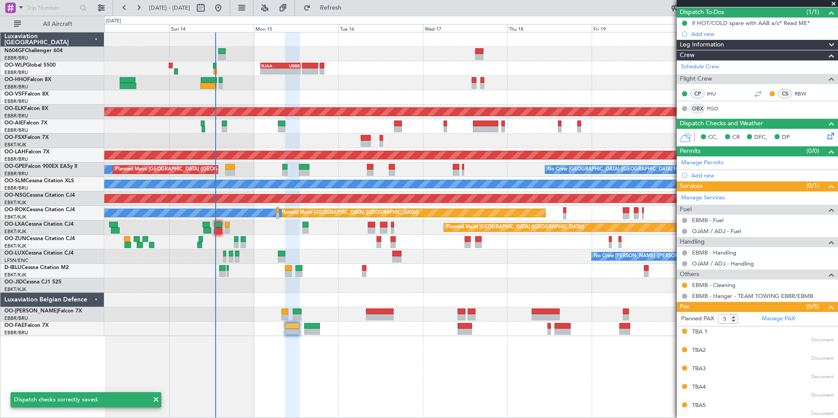
scroll to position [0, 0]
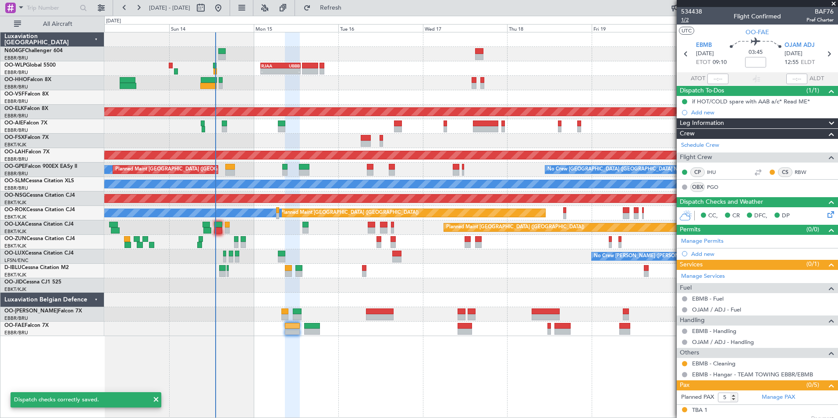
click at [687, 20] on span "1/2" at bounding box center [691, 19] width 21 height 7
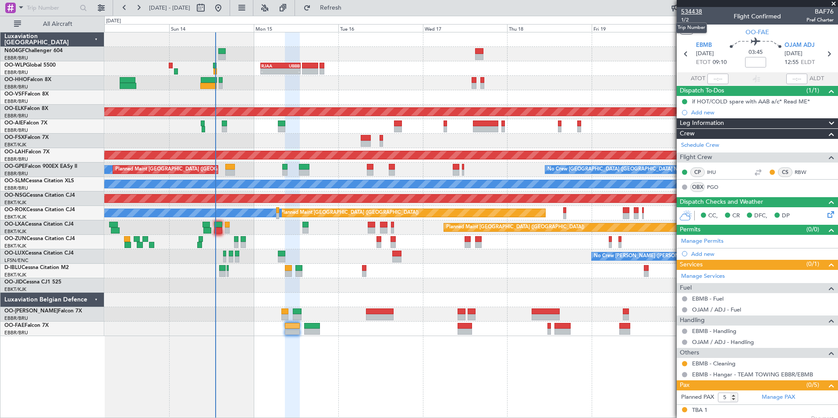
click at [688, 13] on span "534438" at bounding box center [691, 11] width 21 height 9
click at [688, 19] on span "1/2" at bounding box center [691, 19] width 21 height 7
click at [714, 187] on link "PGO" at bounding box center [717, 187] width 20 height 8
click at [336, 6] on button "Refresh" at bounding box center [325, 8] width 53 height 14
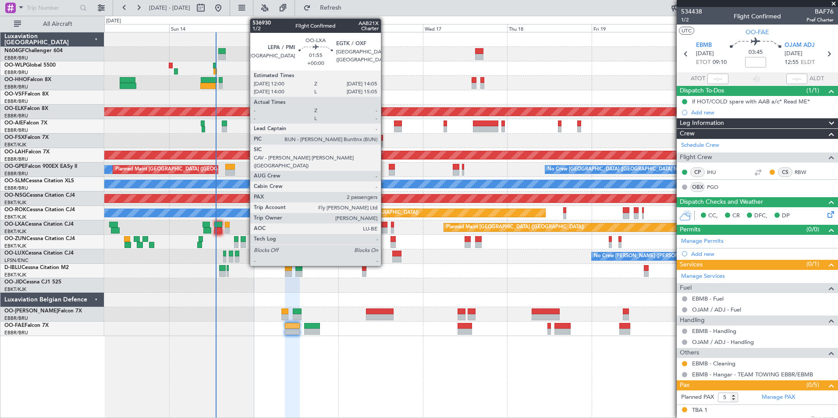
click at [385, 230] on div at bounding box center [383, 230] width 7 height 6
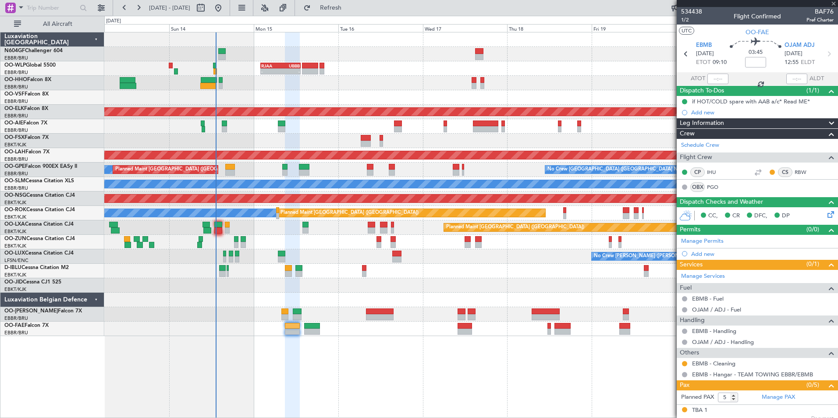
type input "2"
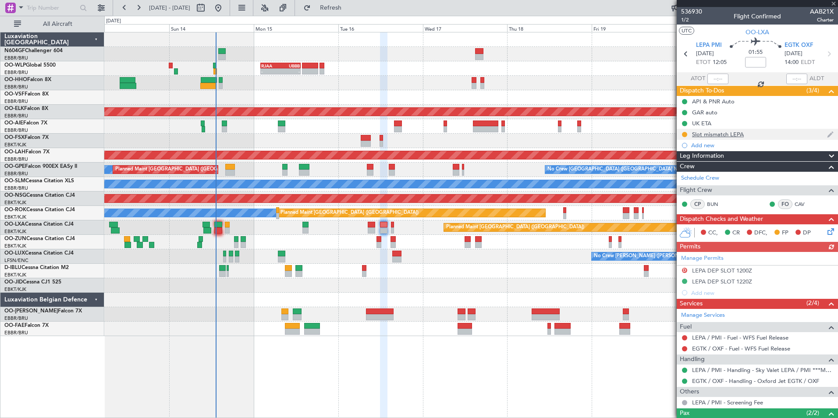
click at [726, 135] on div "Slot mismatch LEPA" at bounding box center [718, 134] width 52 height 7
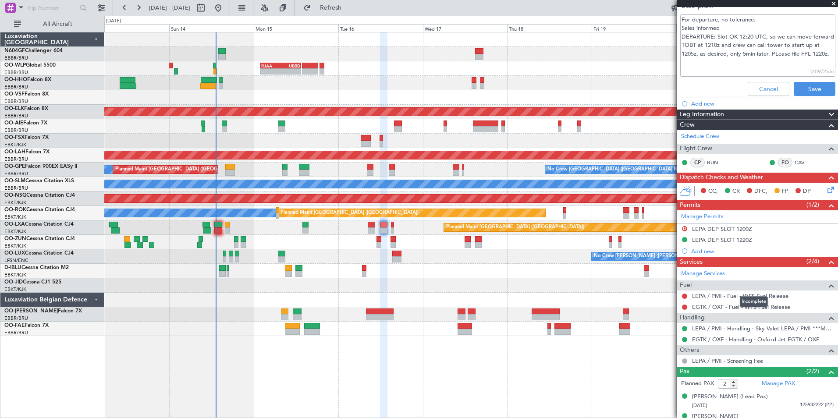
scroll to position [190, 0]
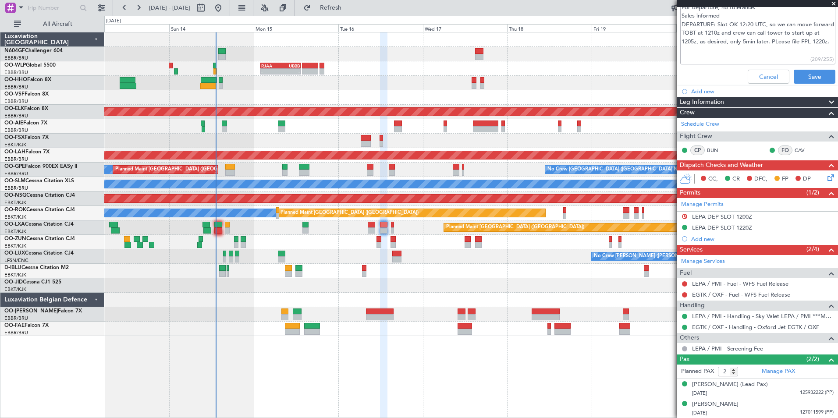
click at [757, 53] on textarea "For departure, no tolerance. Sales informed DEPARTURE: Slot OK 12:20 UTC, so we…" at bounding box center [757, 33] width 155 height 63
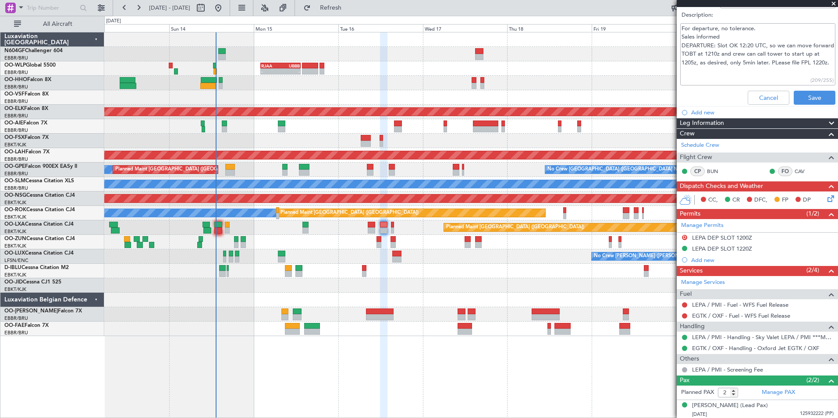
scroll to position [168, 0]
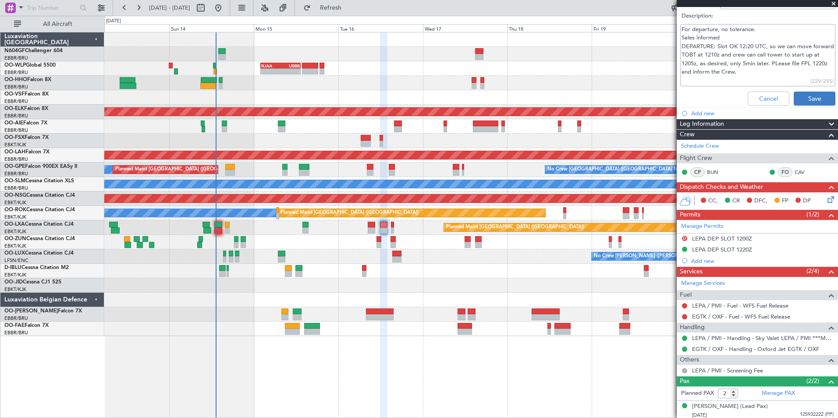
type textarea "For departure, no tolerance. Sales informed DEPARTURE: Slot OK 12:20 UTC, so we…"
click at [812, 99] on button "Save" at bounding box center [814, 99] width 42 height 14
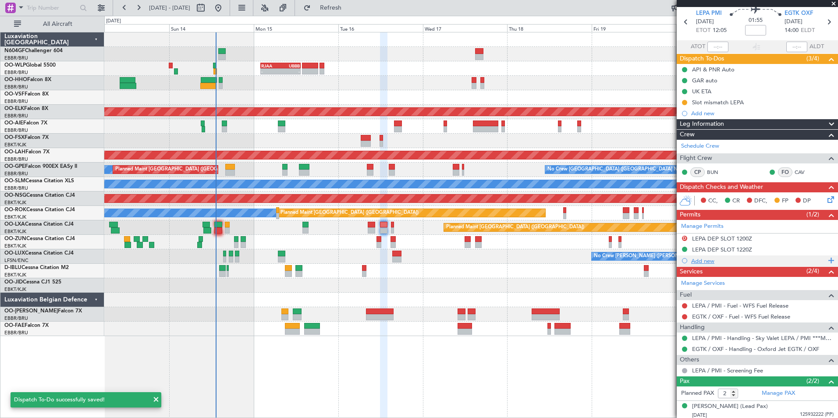
scroll to position [54, 0]
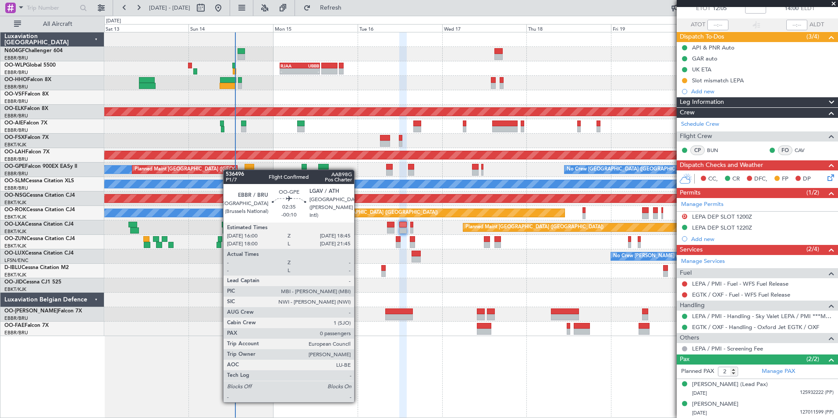
click at [246, 173] on div "No Crew Brussels (Brussels National) Planned Maint Brussels (Brussels National)…" at bounding box center [470, 170] width 733 height 14
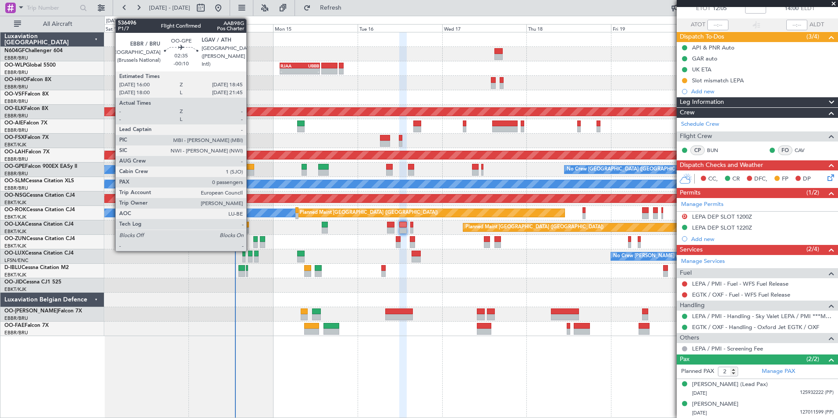
click at [287, 184] on div "- - RJAA 02:00 Z UBBB 13:20 Z Planned Maint Geneva (Cointrin) Planned Maint Kor…" at bounding box center [470, 184] width 733 height 304
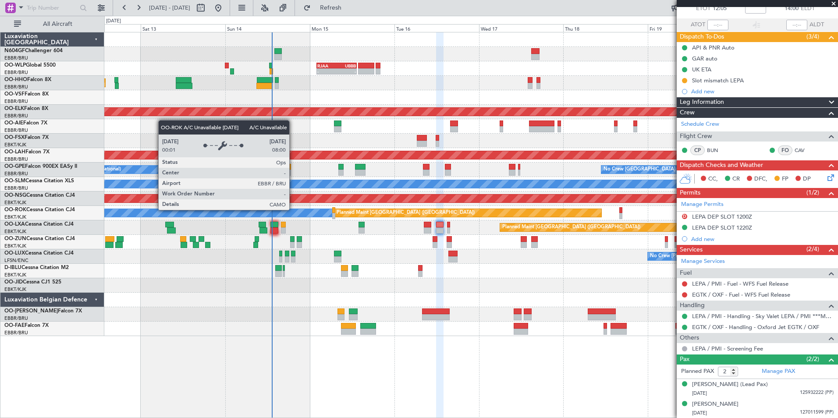
click at [322, 218] on div "A/C Unavailable Brussels (Brussels National) Planned Maint Paris (Le Bourget)" at bounding box center [470, 213] width 733 height 14
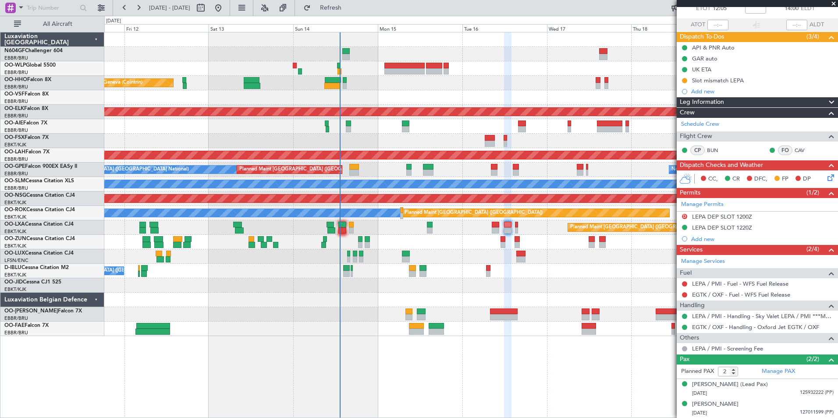
click at [384, 93] on div "Planned Maint Liege Planned Maint Geneva (Cointrin) AOG Maint New York (Teterbo…" at bounding box center [470, 184] width 733 height 304
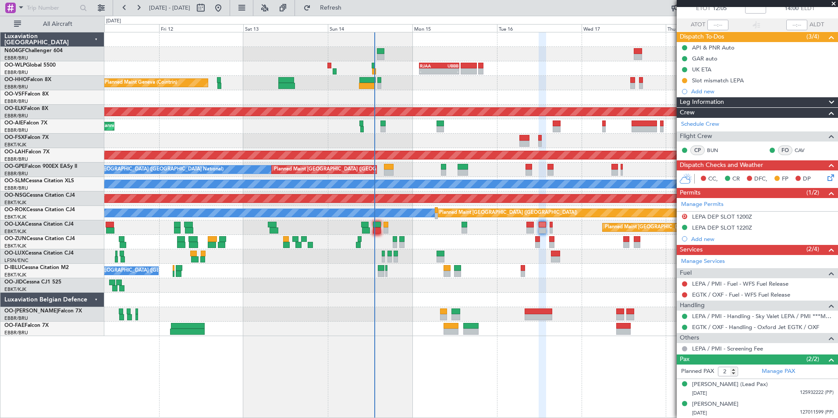
click at [233, 95] on div at bounding box center [470, 97] width 733 height 14
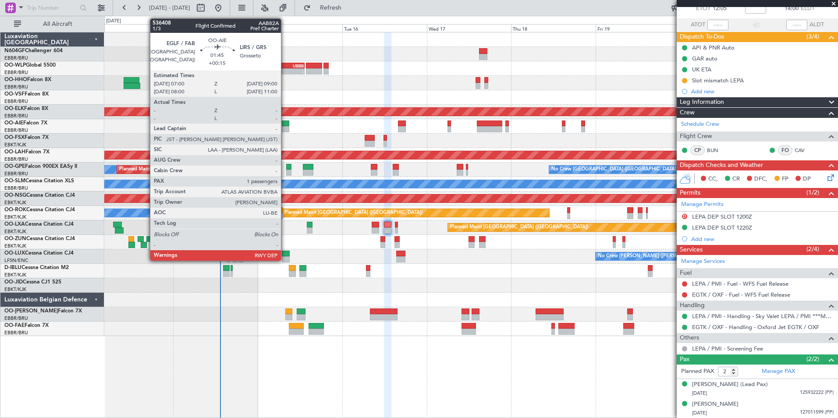
click at [285, 122] on div at bounding box center [285, 123] width 7 height 6
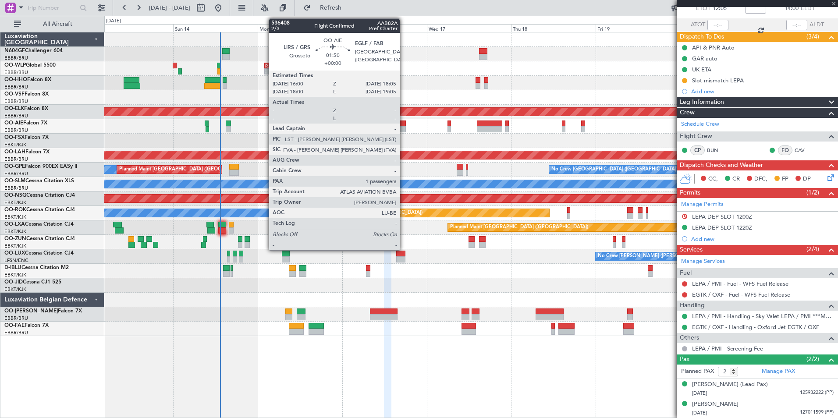
type input "+00:15"
type input "1"
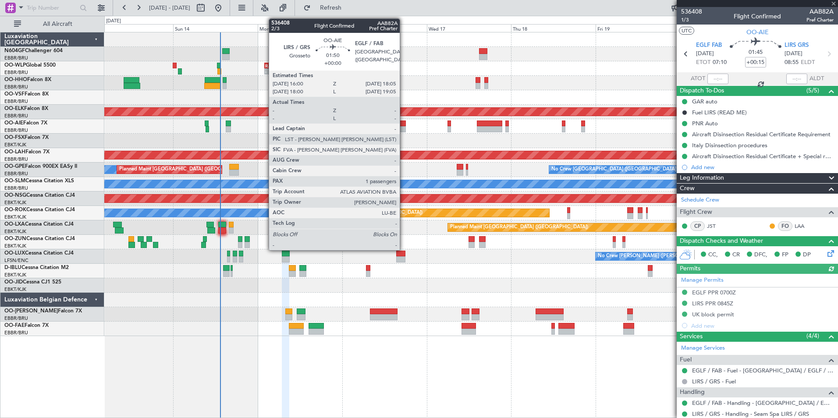
click at [403, 126] on div at bounding box center [401, 123] width 7 height 6
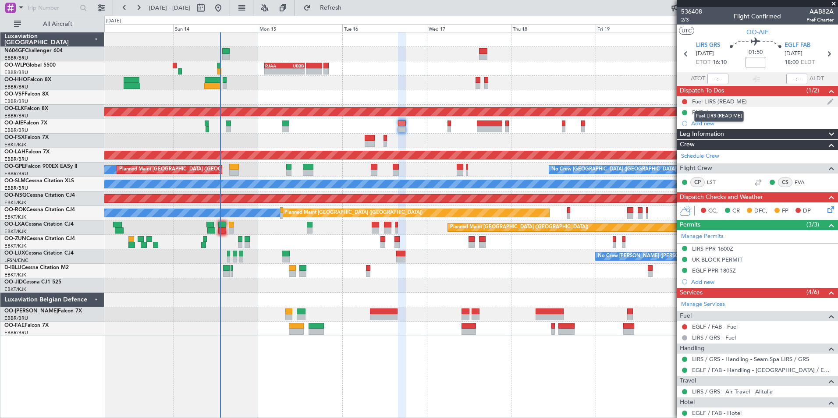
click at [704, 101] on div "Fuel LIRS (READ ME)" at bounding box center [719, 101] width 55 height 7
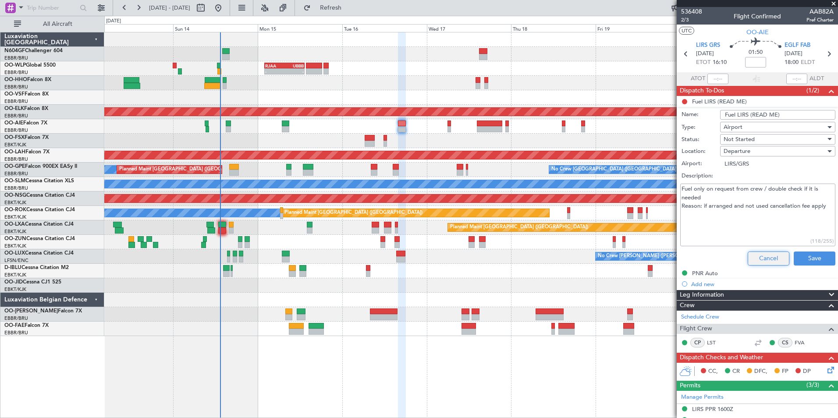
click at [760, 252] on button "Cancel" at bounding box center [768, 258] width 42 height 14
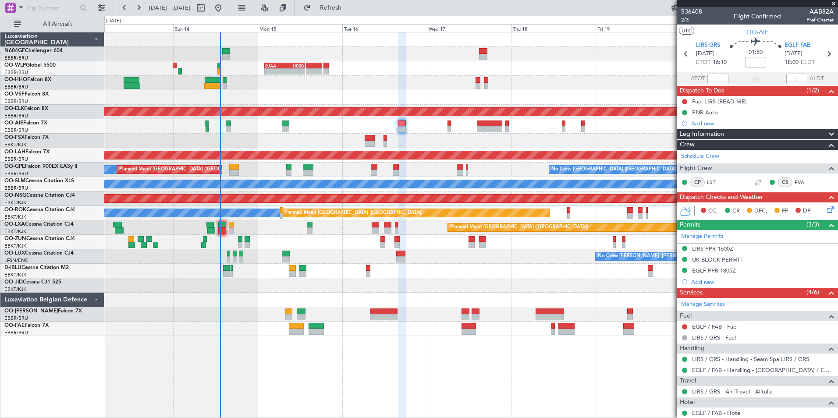
click at [621, 276] on div "No Crew [GEOGRAPHIC_DATA] ([GEOGRAPHIC_DATA] National)" at bounding box center [470, 271] width 733 height 14
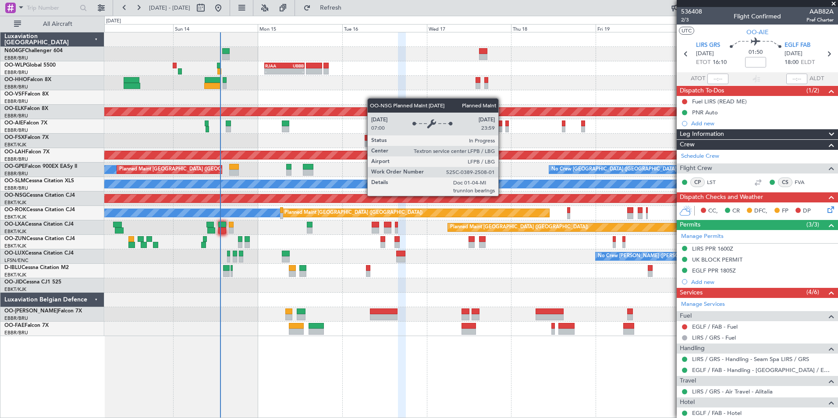
click at [379, 205] on div "Planned Maint [GEOGRAPHIC_DATA] ([GEOGRAPHIC_DATA])" at bounding box center [470, 198] width 733 height 14
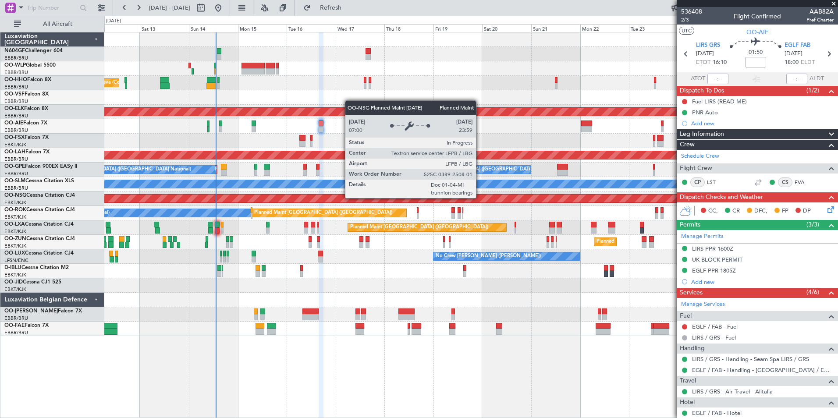
click at [323, 177] on div "Planned Maint Liege Planned Maint Geneva (Cointrin) AOG Maint New York (Teterbo…" at bounding box center [470, 184] width 733 height 304
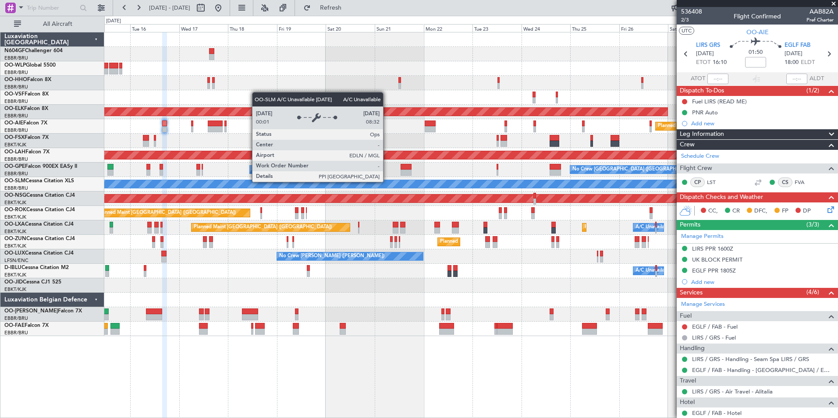
click at [298, 187] on div "A/C Unavailable [GEOGRAPHIC_DATA]" at bounding box center [471, 184] width 2198 height 8
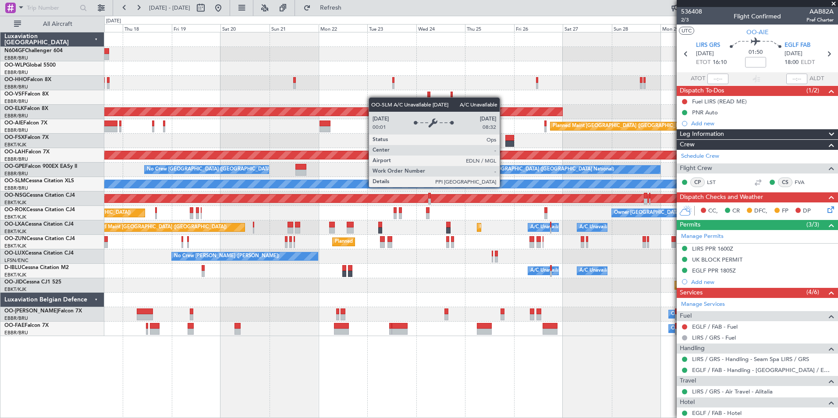
click at [303, 191] on div "Planned Maint Kortrijk-Wevelgem Planned Maint London (Farnborough) Planned Main…" at bounding box center [470, 184] width 733 height 304
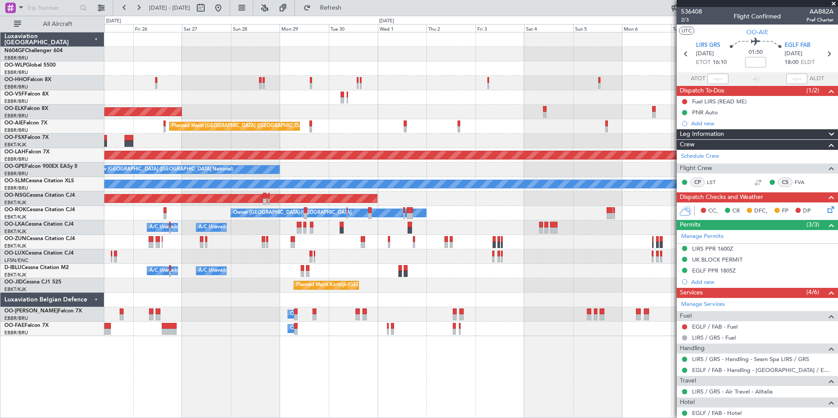
click at [323, 194] on div "Planned Maint Kortrijk-Wevelgem Planned Maint London (Farnborough) Planned Main…" at bounding box center [470, 184] width 733 height 304
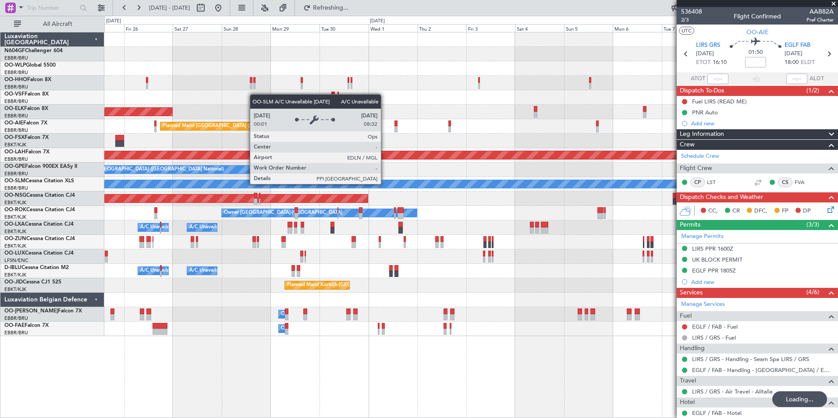
click at [619, 214] on div "Planned Maint Kortrijk-Wevelgem Planned Maint London (Farnborough) Planned Main…" at bounding box center [470, 184] width 733 height 304
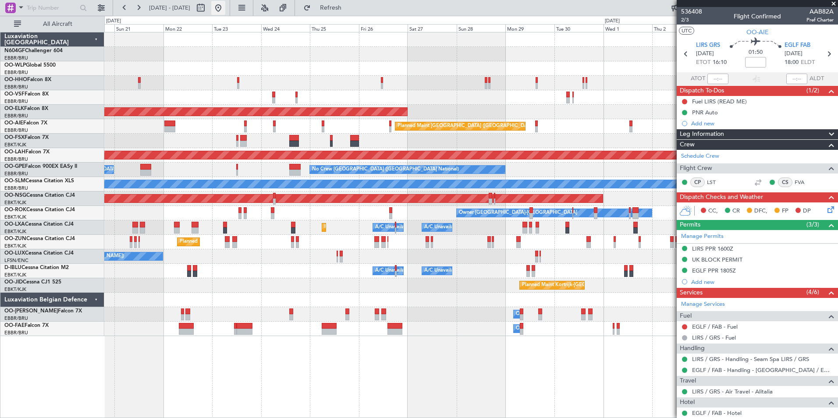
click at [225, 6] on button at bounding box center [218, 8] width 14 height 14
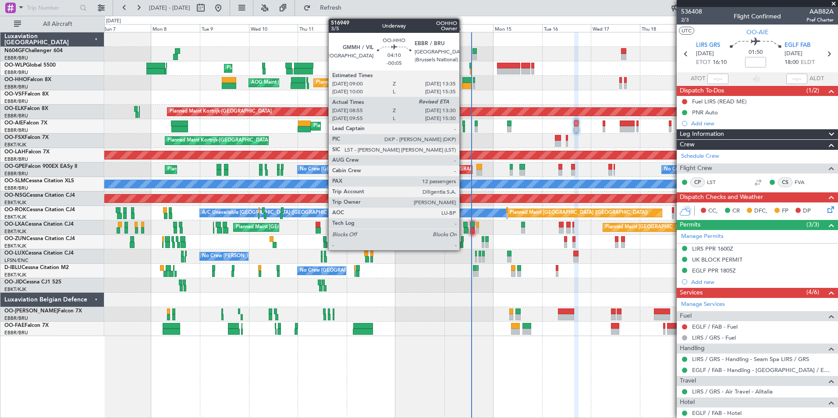
click at [463, 84] on div at bounding box center [467, 86] width 10 height 6
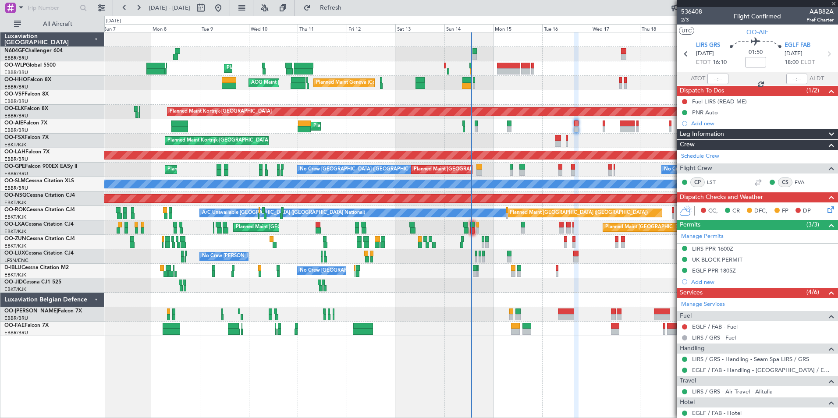
type input "-00:05"
type input "09:15"
type input "12"
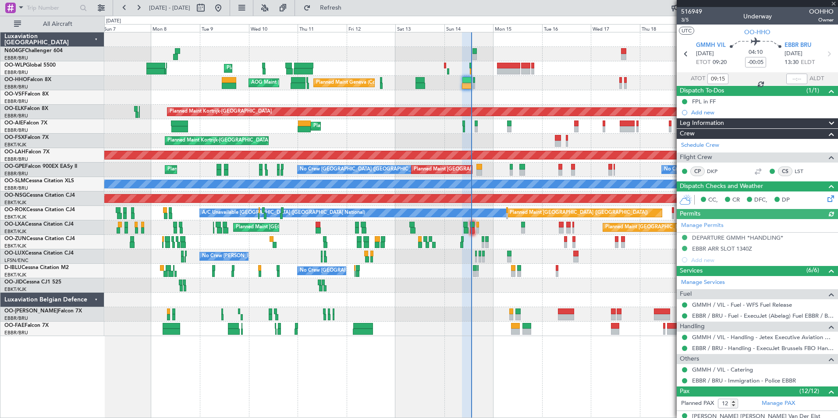
scroll to position [191, 0]
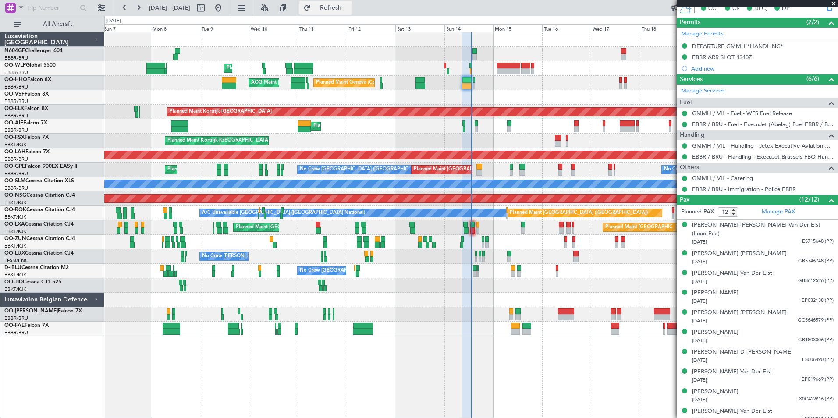
click at [345, 8] on span "Refresh" at bounding box center [330, 8] width 37 height 6
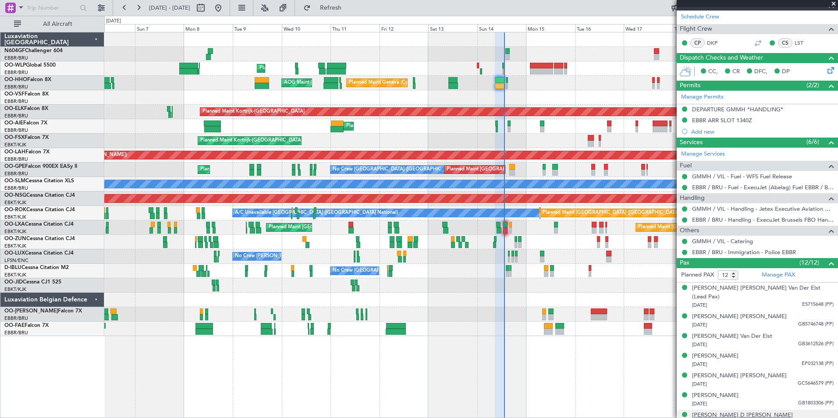
scroll to position [229, 0]
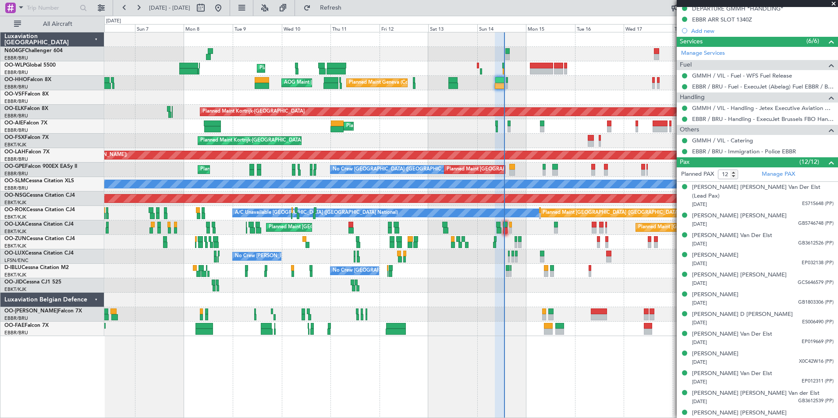
click at [503, 319] on div "Planned Maint Liege Planned Maint Geneva (Cointrin) AOG Maint New York (Teterbo…" at bounding box center [470, 184] width 733 height 304
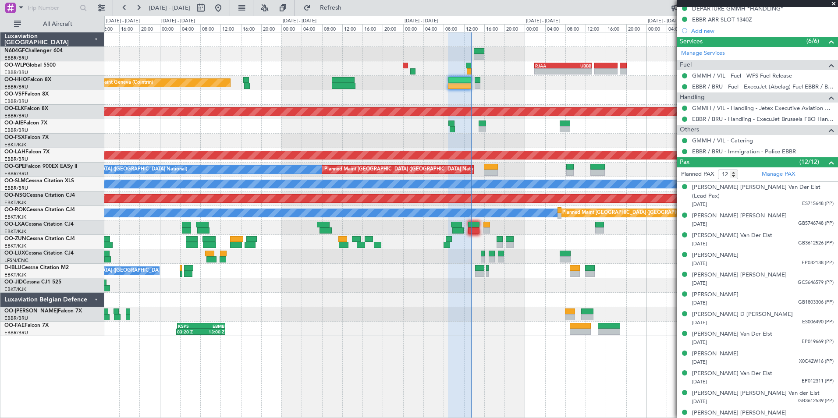
click at [619, 148] on div "Planned Maint [PERSON_NAME]-[GEOGRAPHIC_DATA][PERSON_NAME] ([GEOGRAPHIC_DATA][P…" at bounding box center [470, 155] width 733 height 14
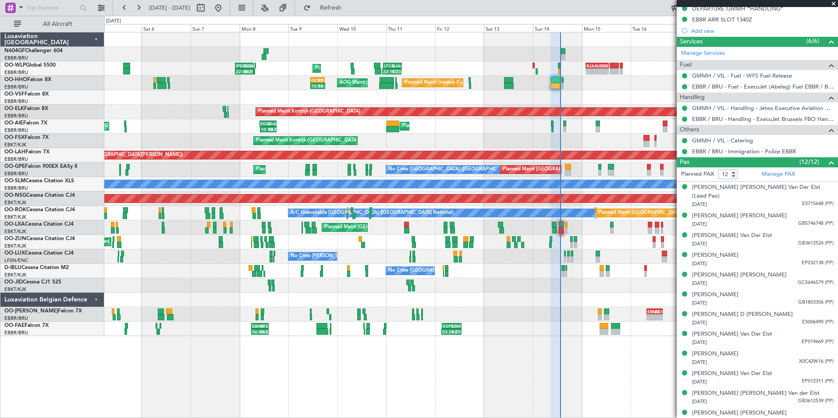
click at [524, 145] on div "- - RJAA 02:00 Z UBBB 13:20 Z LTCG 22:35 Z RJAA 07:45 Z 22:15 Z 07:35 Z Planned…" at bounding box center [470, 184] width 733 height 304
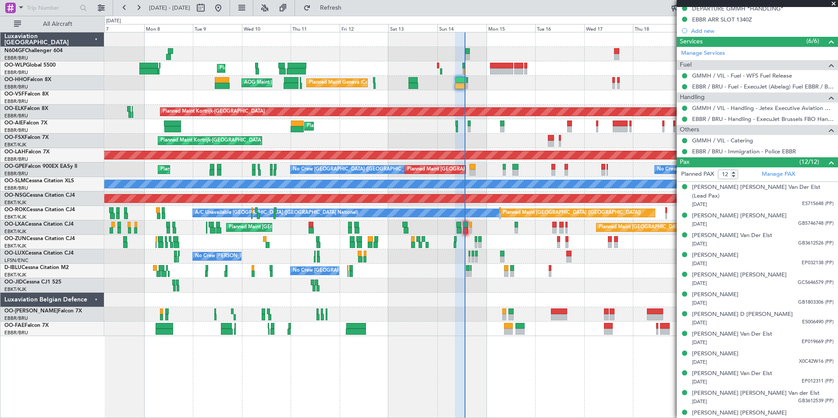
click at [385, 222] on div "Planned Maint Paris (Le Bourget) Planned Maint Brussels (Brussels National) Pla…" at bounding box center [470, 227] width 733 height 14
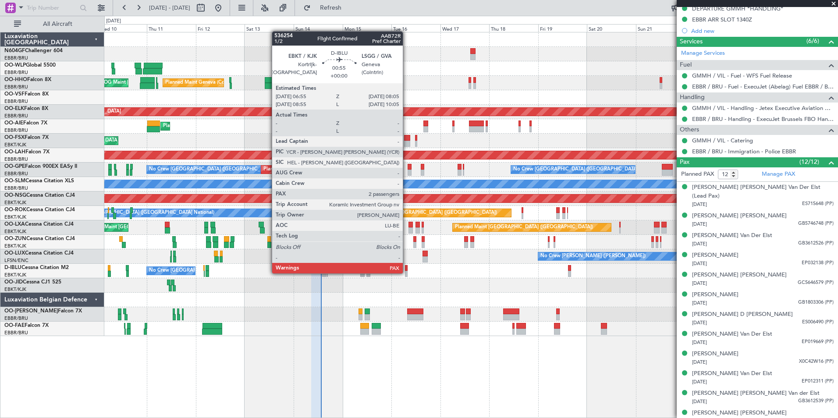
click at [407, 272] on div at bounding box center [406, 274] width 3 height 6
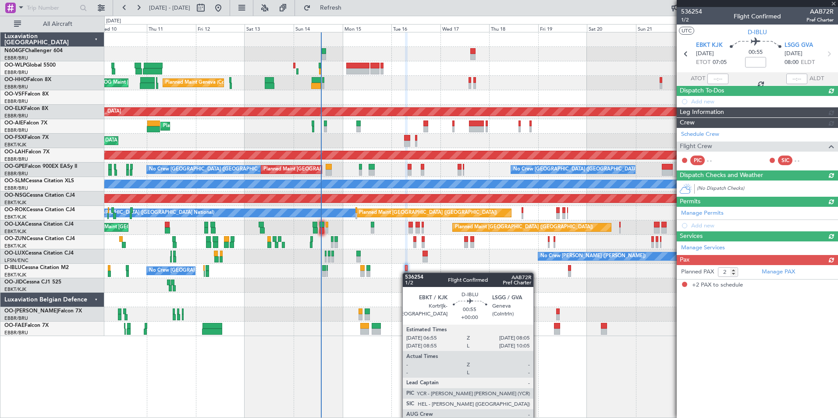
scroll to position [0, 0]
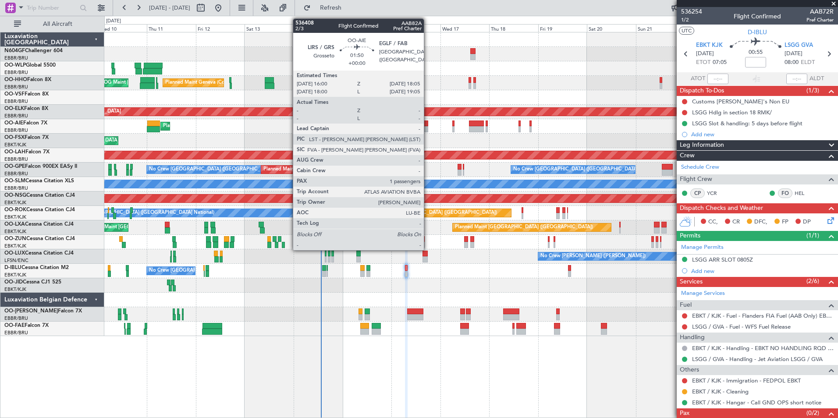
click at [427, 123] on div at bounding box center [425, 123] width 4 height 6
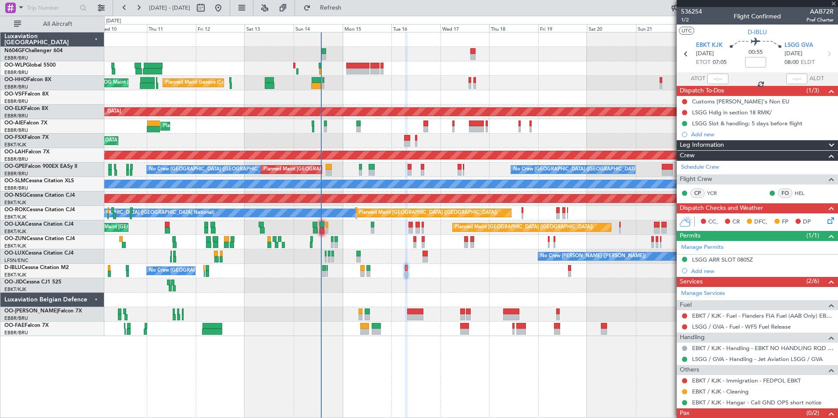
type input "1"
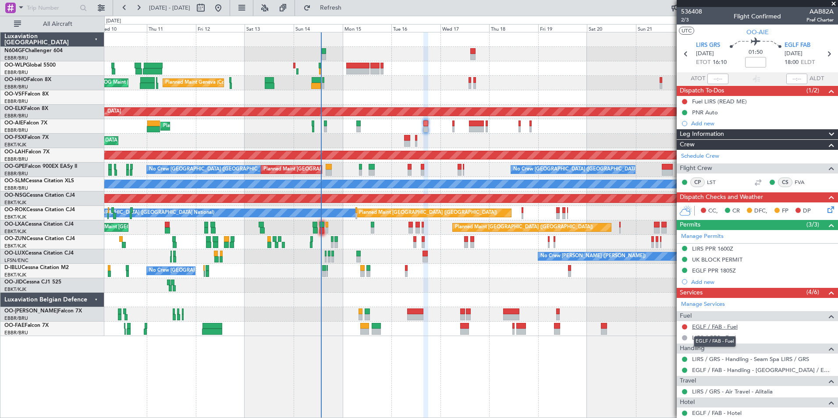
click at [717, 327] on link "EGLF / FAB - Fuel" at bounding box center [715, 326] width 46 height 7
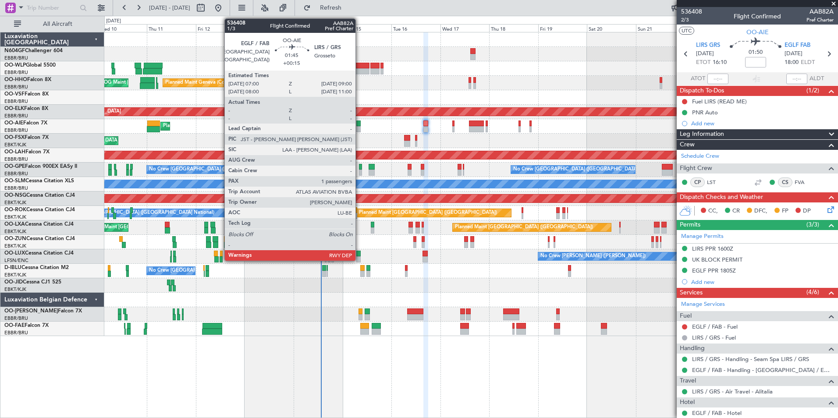
click at [359, 126] on div at bounding box center [358, 129] width 4 height 6
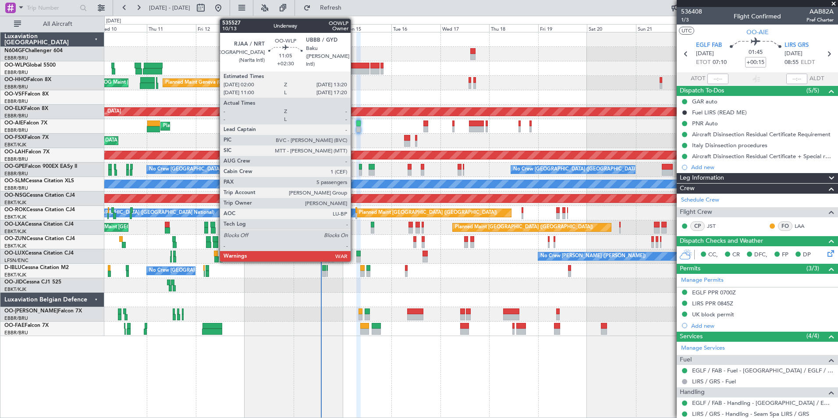
click at [354, 71] on div at bounding box center [357, 71] width 23 height 6
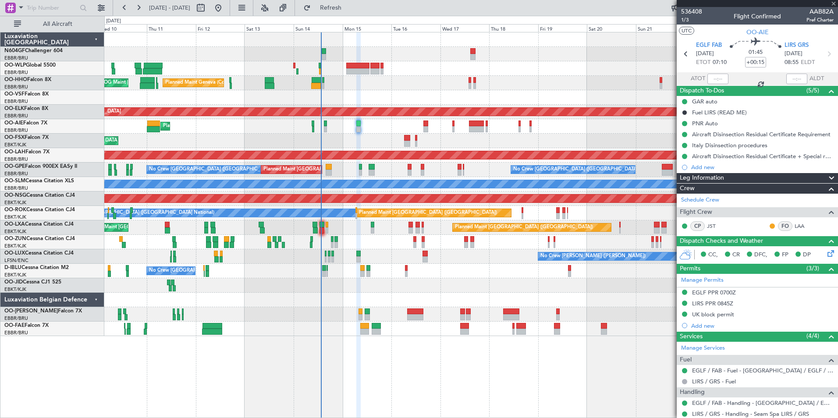
type input "+02:30"
type input "5"
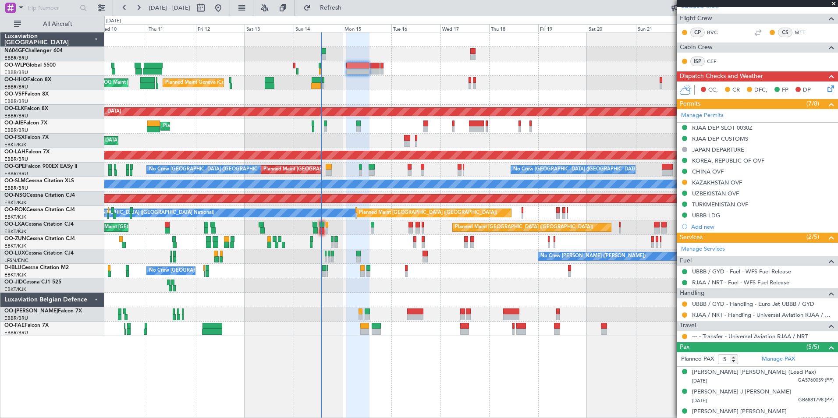
scroll to position [186, 0]
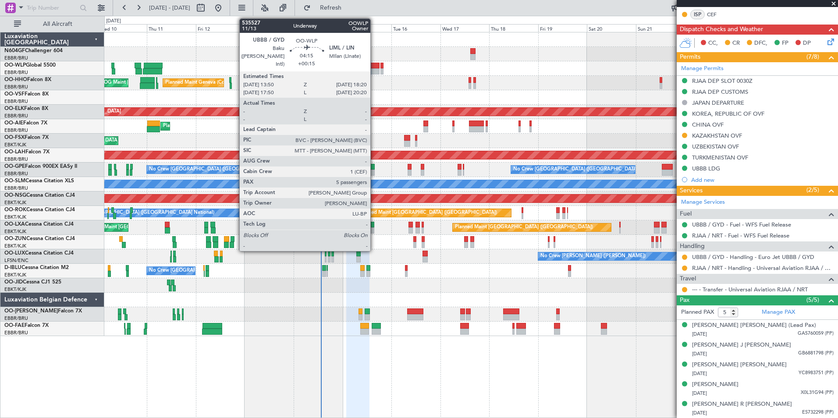
click at [375, 68] on div at bounding box center [374, 66] width 9 height 6
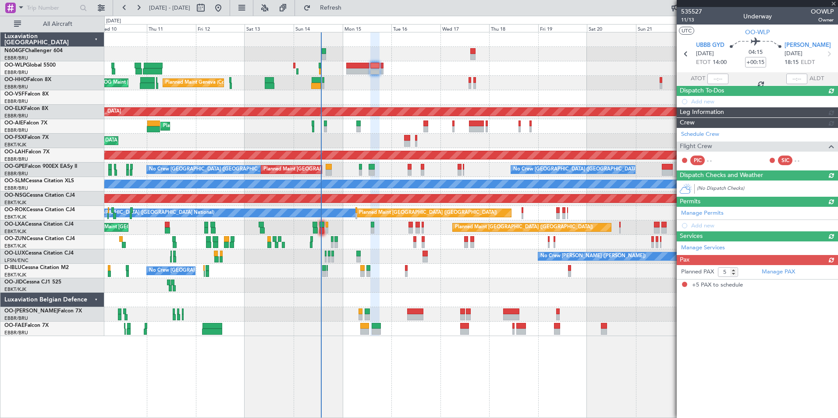
scroll to position [0, 0]
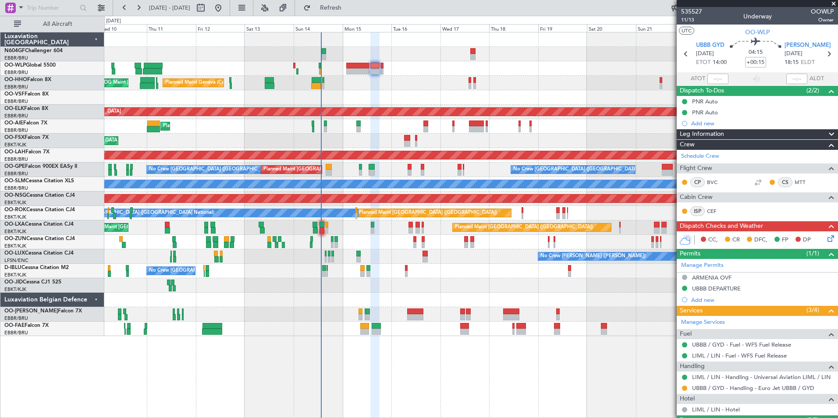
click at [336, 95] on div "Planned Maint Liege Planned Maint Geneva (Cointrin) AOG Maint New York (Teterbo…" at bounding box center [470, 184] width 733 height 304
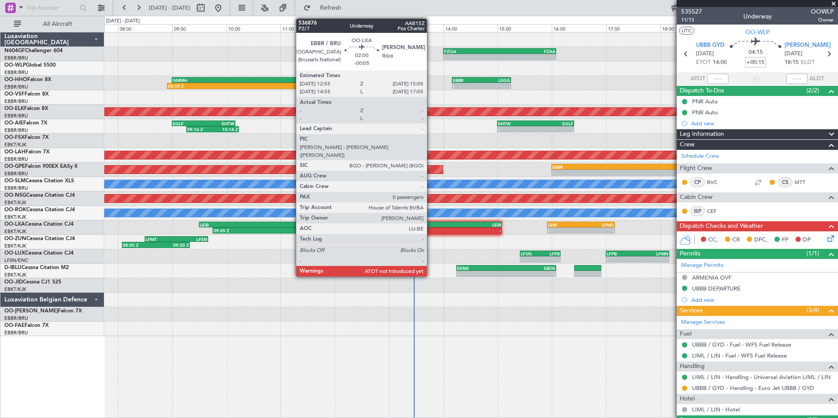
click at [431, 230] on div "-" at bounding box center [414, 230] width 58 height 5
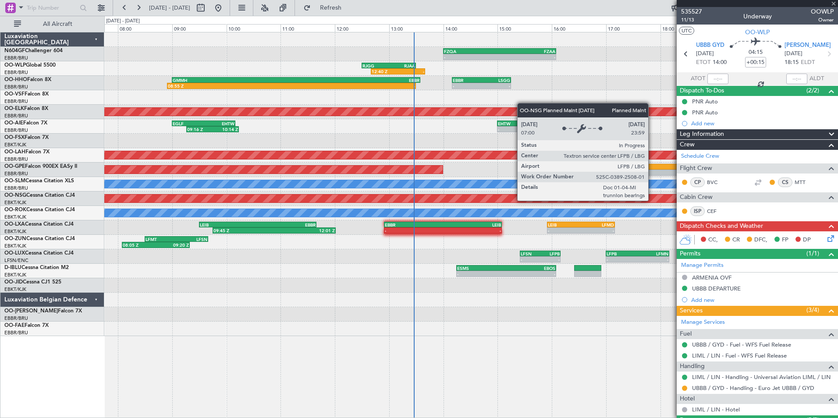
type input "-00:05"
type input "0"
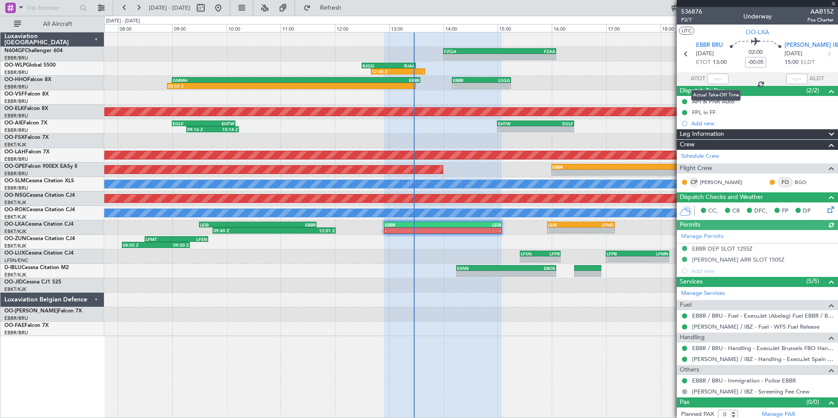
click at [711, 79] on div at bounding box center [717, 79] width 21 height 11
click at [714, 76] on input "text" at bounding box center [717, 79] width 21 height 11
click at [630, 82] on div "08:55 Z - GMMH 09:00 Z EBBR 13:35 Z - - EBBR 14:10 Z LSGG 15:15 Z" at bounding box center [470, 83] width 733 height 14
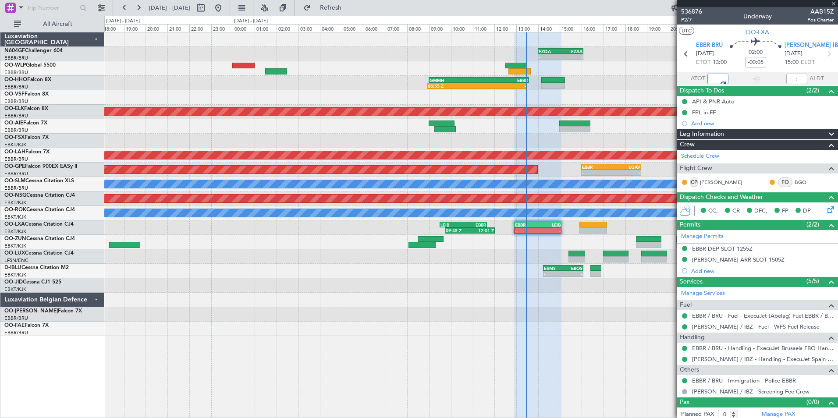
click at [471, 312] on div "- - EBMB 08:00 Z EYKA 09:55 Z - - EYKA 11:10 Z EBMB 13:35 Z" at bounding box center [470, 314] width 733 height 14
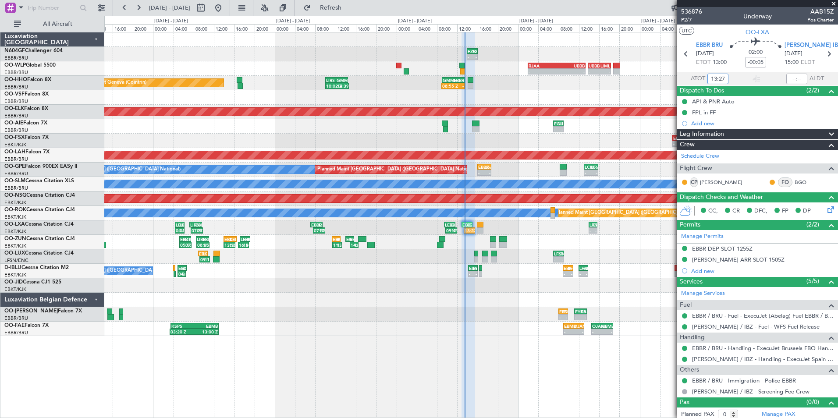
click at [447, 311] on div "- - EBMB 08:00 Z EYKA 09:55 Z - - EYKA 11:10 Z EBMB 13:35 Z - - EBMB 08:00 Z FZ…" at bounding box center [470, 314] width 733 height 14
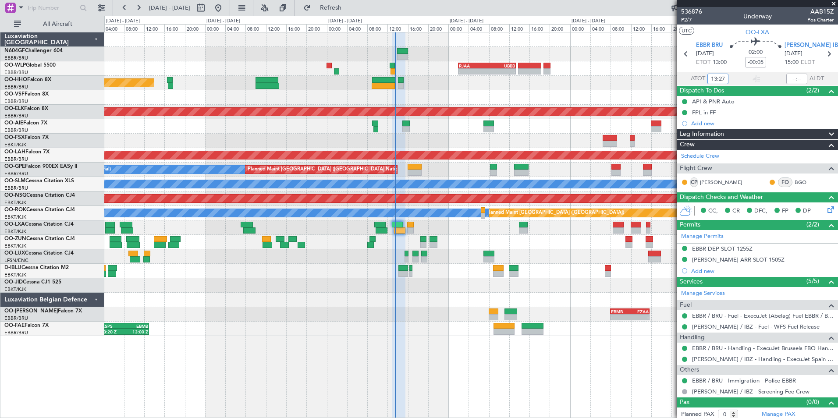
click at [416, 293] on div at bounding box center [470, 300] width 733 height 14
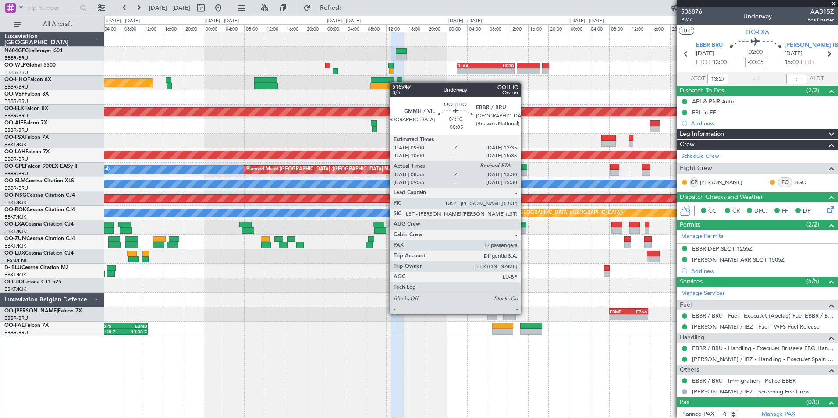
click at [394, 82] on div at bounding box center [383, 80] width 24 height 6
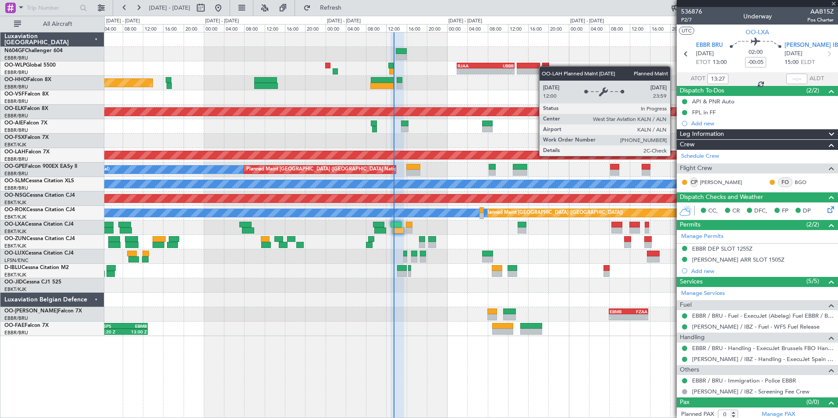
type input "09:15"
type input "12"
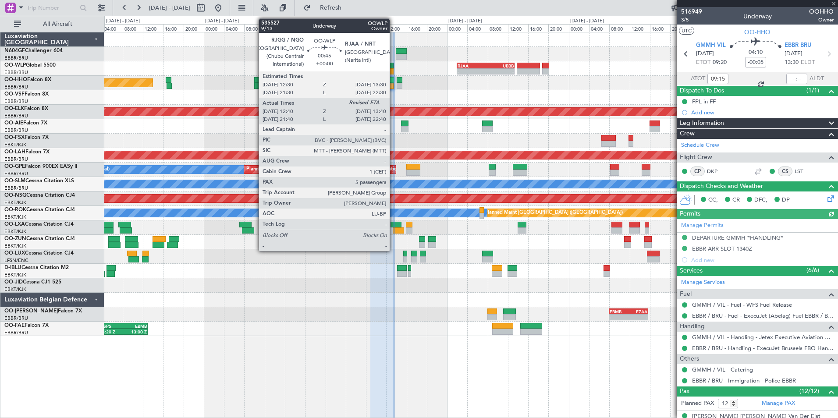
click at [392, 67] on div at bounding box center [390, 66] width 5 height 6
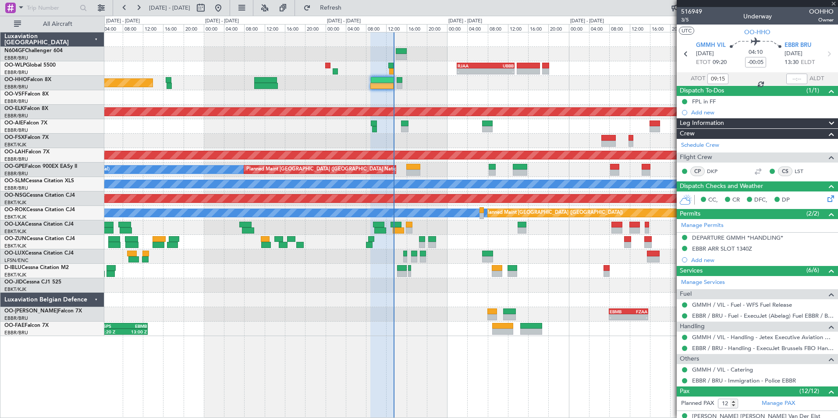
type input "12:50"
type input "5"
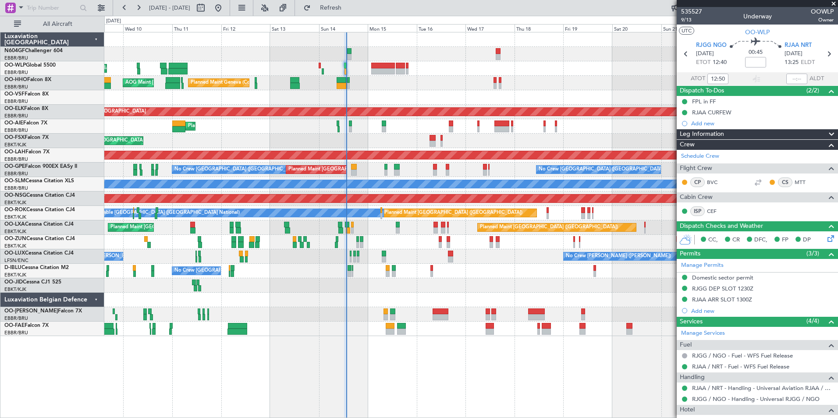
click at [363, 243] on div "Planned Maint Liege Planned Maint Geneva (Cointrin) AOG Maint New York (Teterbo…" at bounding box center [470, 184] width 733 height 304
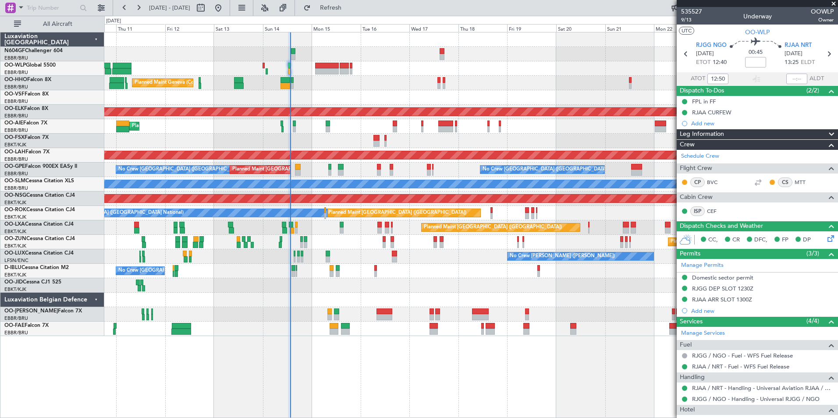
click at [410, 245] on div "Planned Maint Liege Planned Maint Geneva (Cointrin) AOG Maint New York (Teterbo…" at bounding box center [470, 184] width 733 height 304
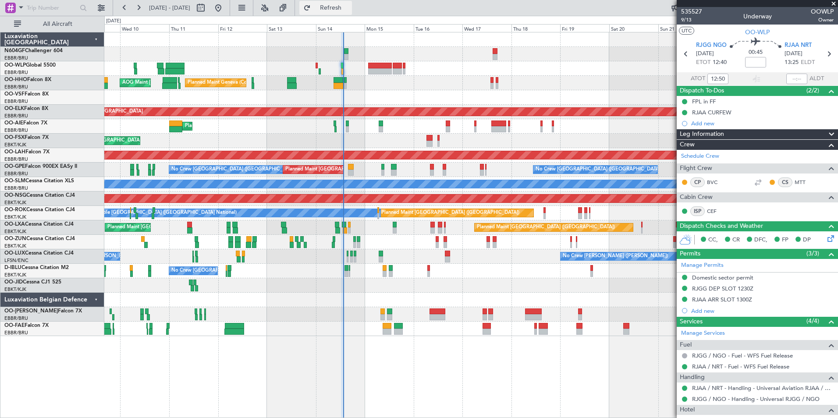
click at [349, 5] on span "Refresh" at bounding box center [330, 8] width 37 height 6
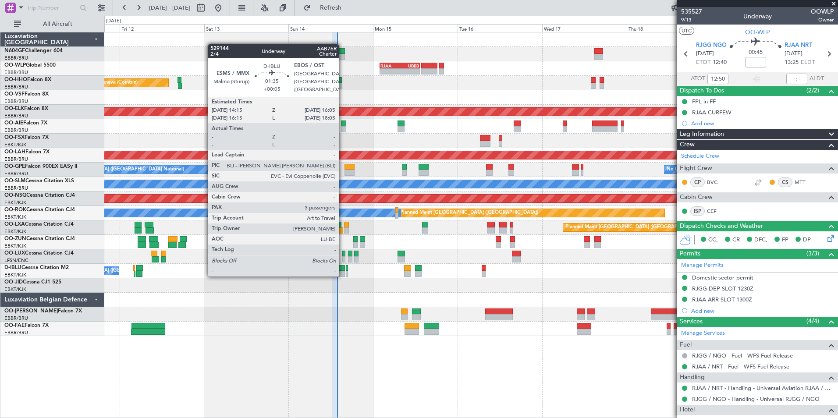
click at [343, 275] on div at bounding box center [341, 274] width 7 height 6
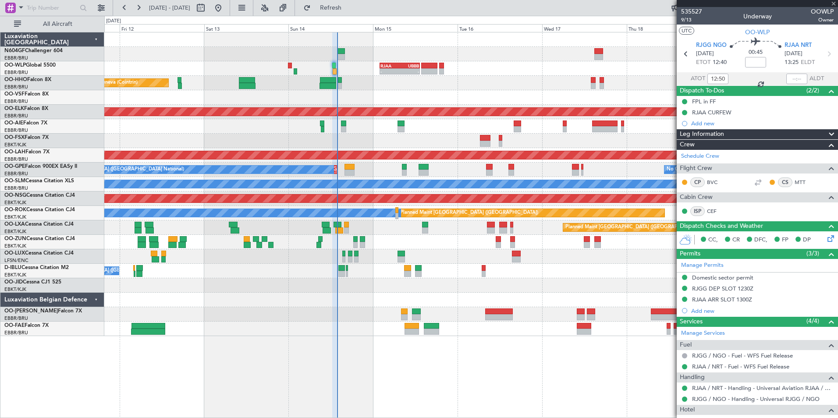
type input "+00:05"
type input "3"
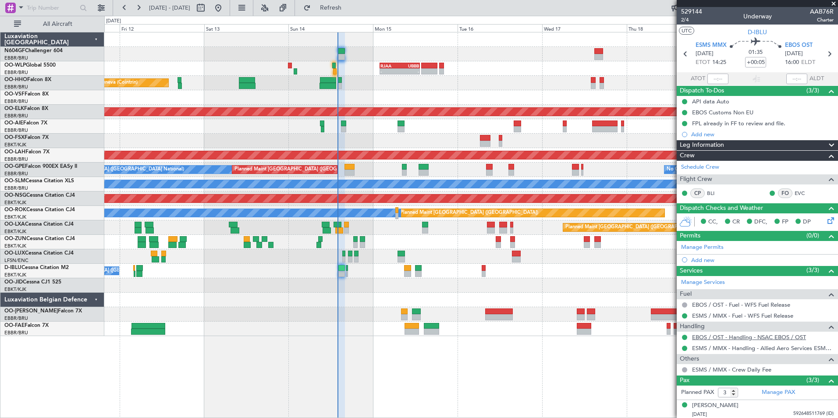
click at [761, 336] on link "EBOS / OST - Handling - NSAC EBOS / OST" at bounding box center [749, 336] width 114 height 7
click at [349, 10] on span "Refresh" at bounding box center [330, 8] width 37 height 6
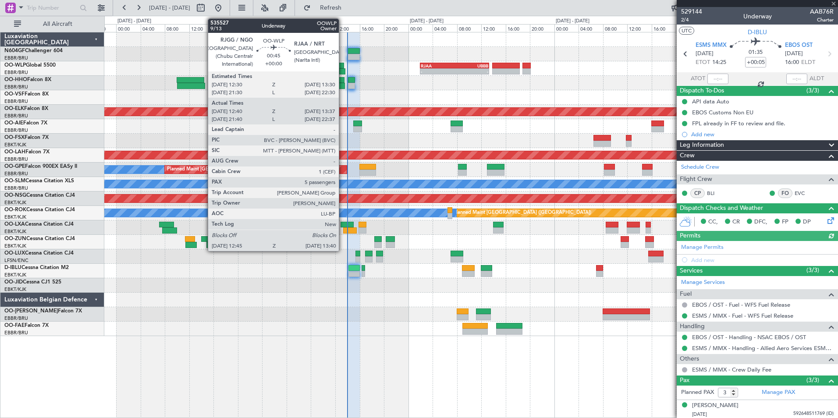
click at [342, 69] on div at bounding box center [342, 71] width 6 height 6
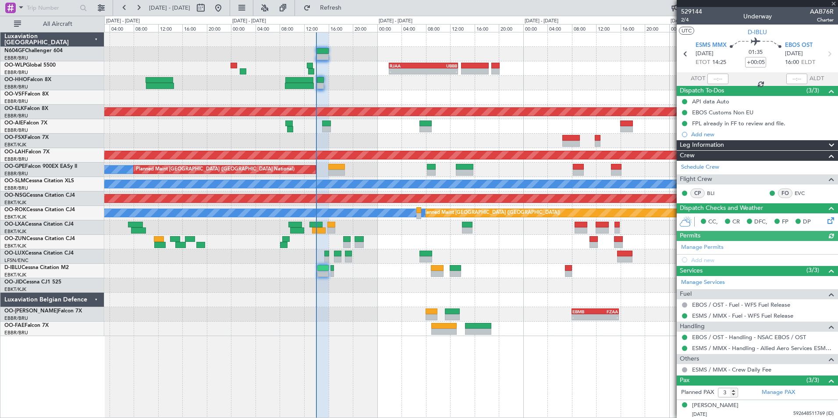
click at [348, 87] on div "Planned Maint Geneva (Cointrin)" at bounding box center [470, 83] width 733 height 14
type input "12:50"
type input "13:32"
type input "5"
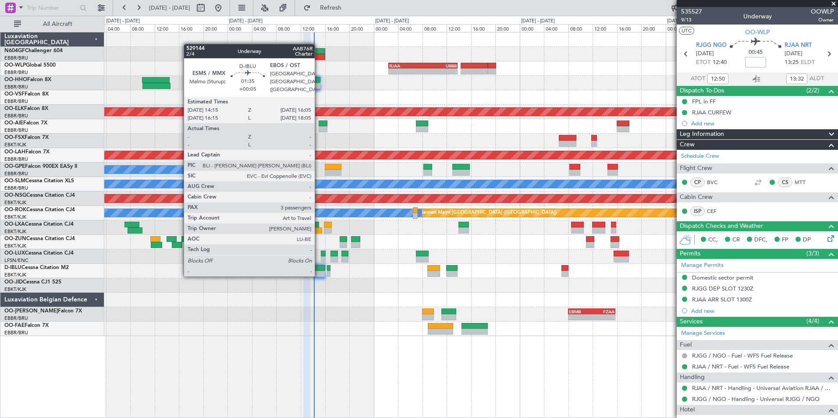
click at [318, 275] on div at bounding box center [319, 274] width 11 height 6
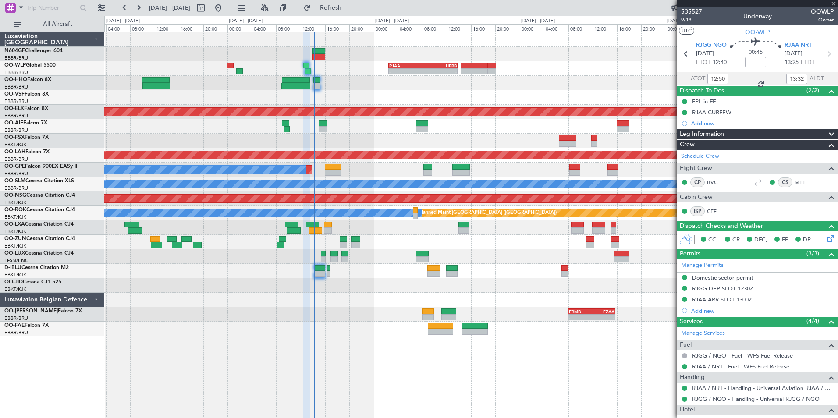
type input "+00:05"
type input "3"
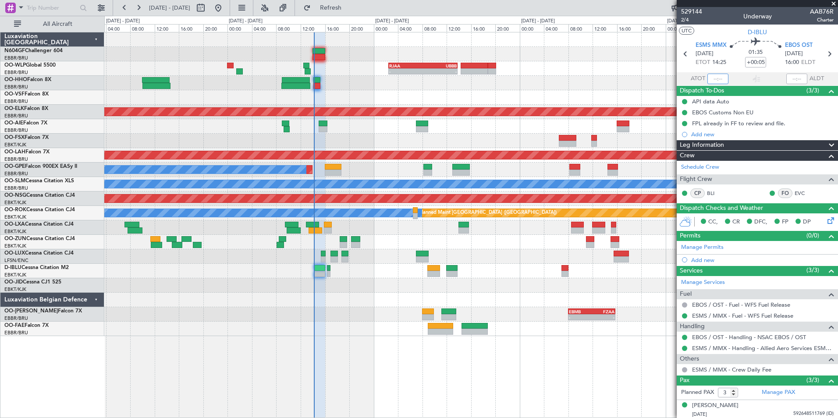
click at [710, 75] on input "text" at bounding box center [717, 79] width 21 height 11
click at [555, 82] on div "Planned Maint Geneva (Cointrin)" at bounding box center [470, 83] width 733 height 14
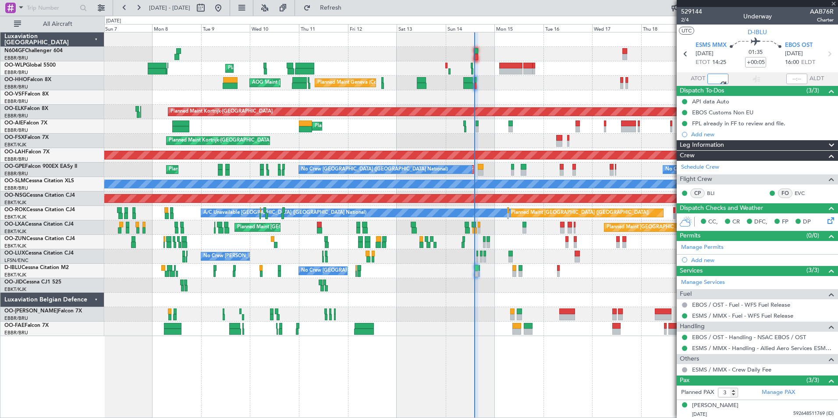
type input "14:03"
click at [834, 6] on div at bounding box center [756, 3] width 161 height 7
click at [834, 3] on div at bounding box center [756, 3] width 161 height 7
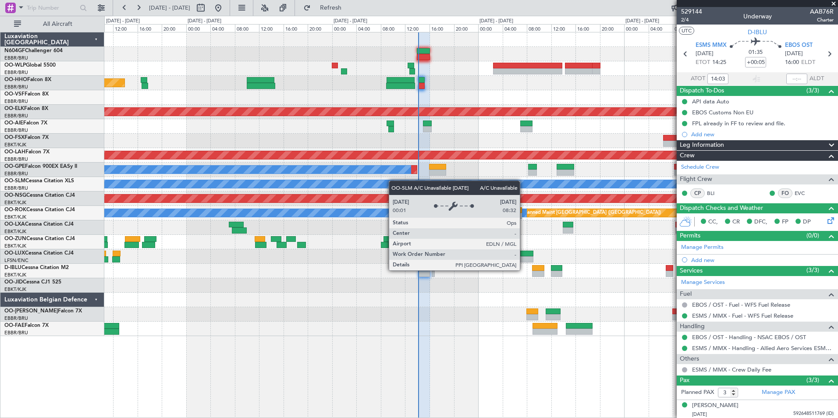
click at [375, 187] on div "Planned Maint Geneva (Cointrin) Planned Maint Kortrijk-Wevelgem Planned Maint L…" at bounding box center [470, 184] width 733 height 304
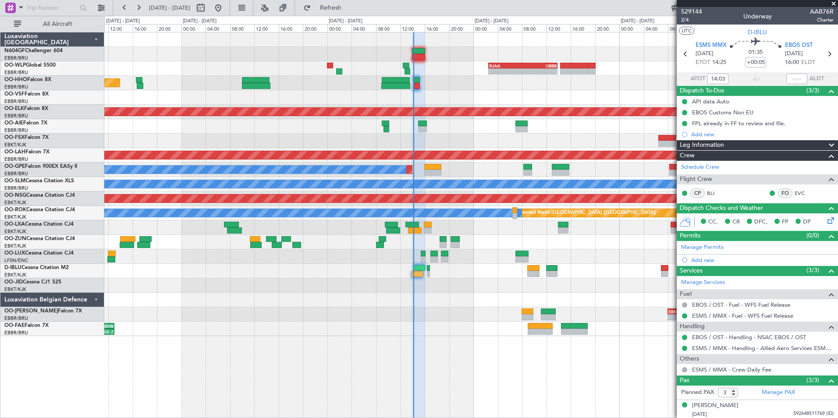
click at [460, 276] on div "No Crew [GEOGRAPHIC_DATA] ([GEOGRAPHIC_DATA] National)" at bounding box center [470, 271] width 733 height 14
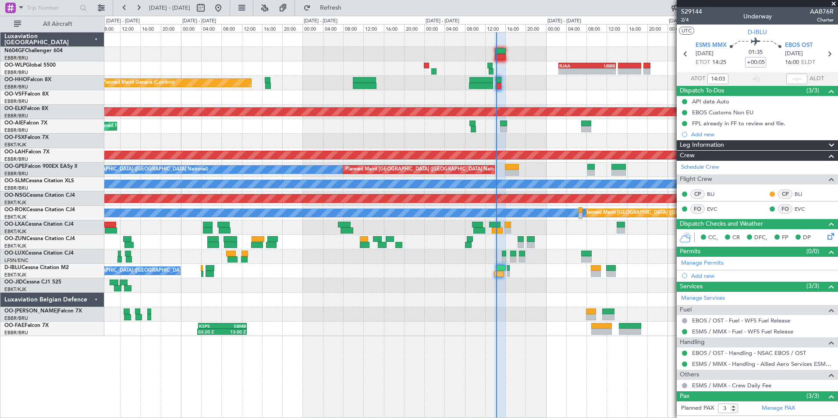
click at [276, 145] on div "Planned Maint Kortrijk-[GEOGRAPHIC_DATA]" at bounding box center [470, 141] width 733 height 14
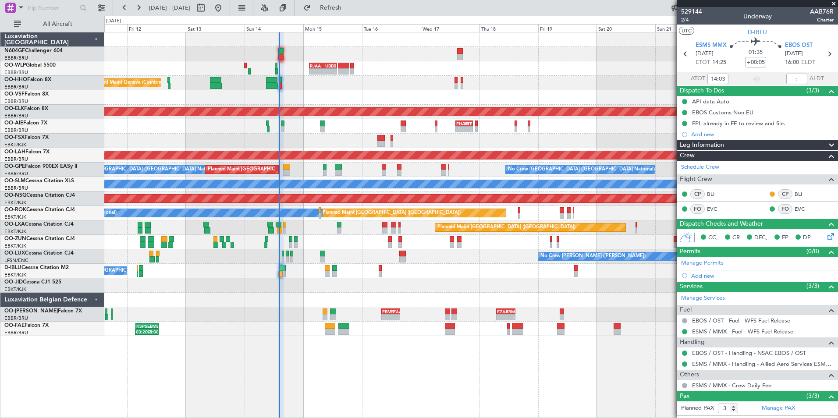
click at [251, 140] on div "Planned Maint Kortrijk-[GEOGRAPHIC_DATA]" at bounding box center [470, 141] width 733 height 14
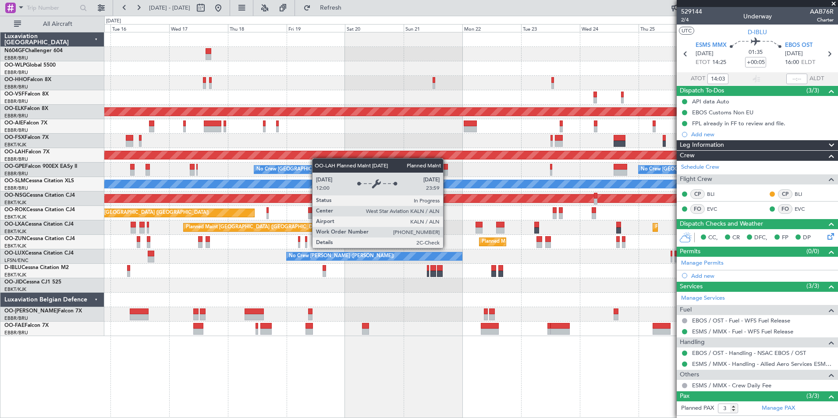
click at [302, 158] on div "Planned Maint Kortrijk-Wevelgem Planned Maint London (Farnborough) Planned Main…" at bounding box center [470, 184] width 733 height 304
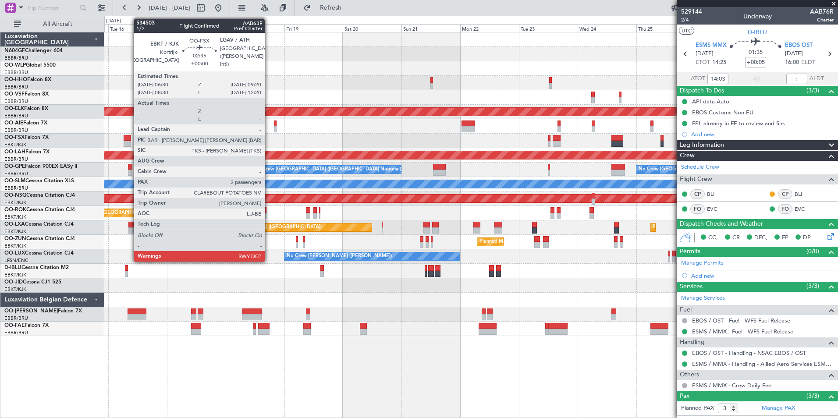
click at [129, 141] on div at bounding box center [127, 144] width 7 height 6
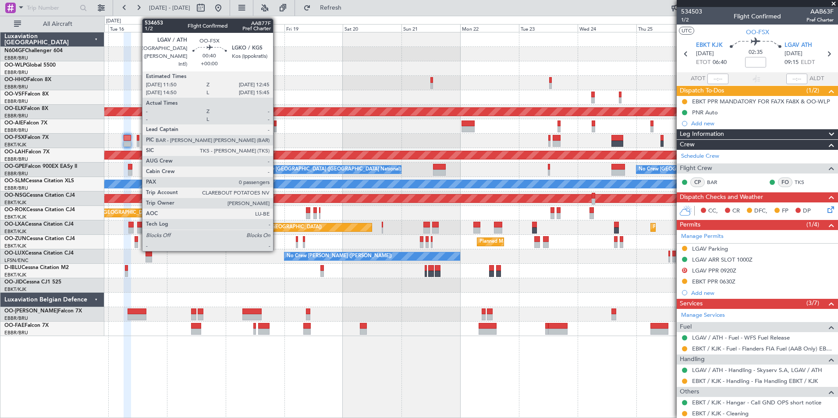
click at [138, 138] on div at bounding box center [138, 138] width 3 height 6
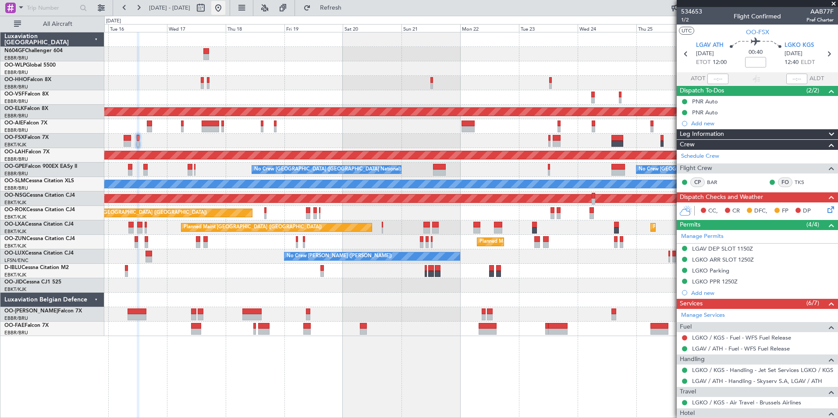
click at [225, 13] on button at bounding box center [218, 8] width 14 height 14
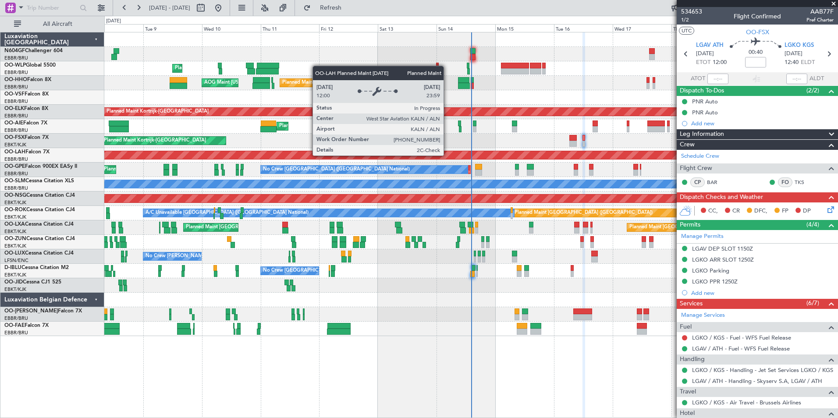
click at [351, 144] on div "Planned Maint Liege Planned Maint Geneva (Cointrin) AOG Maint New York (Teterbo…" at bounding box center [470, 184] width 733 height 304
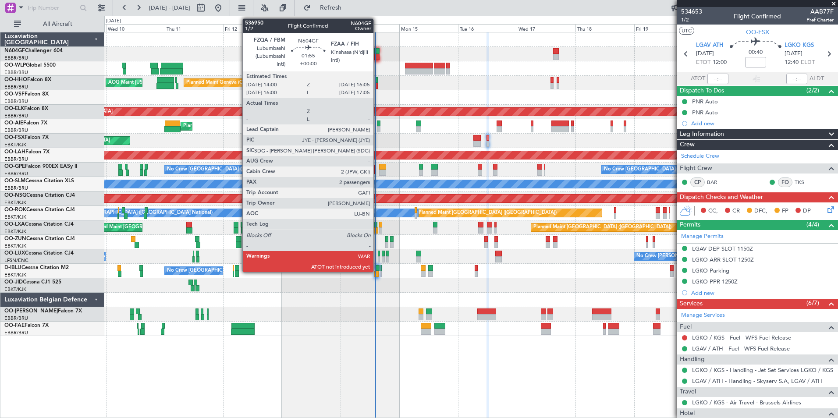
click at [377, 52] on div at bounding box center [376, 51] width 5 height 6
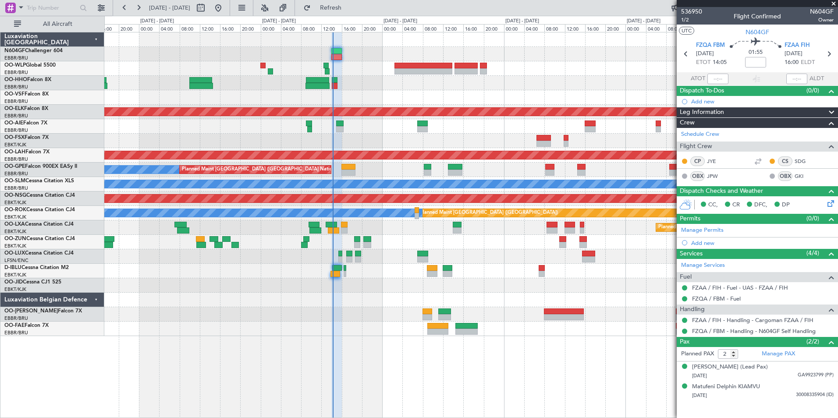
click at [329, 103] on div at bounding box center [470, 97] width 733 height 14
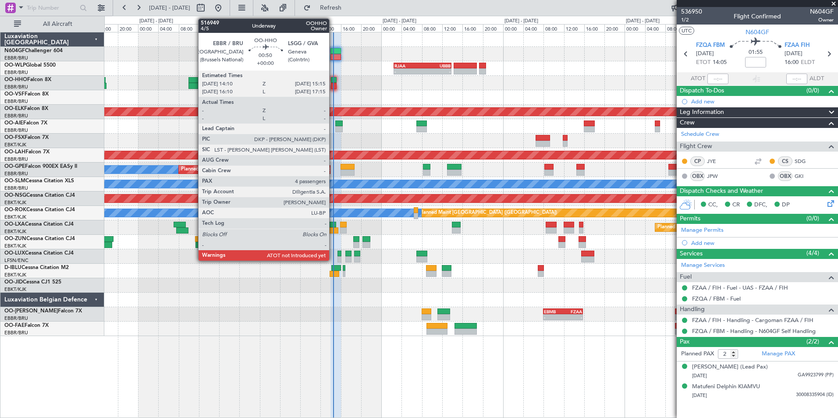
click at [333, 87] on div at bounding box center [334, 86] width 6 height 6
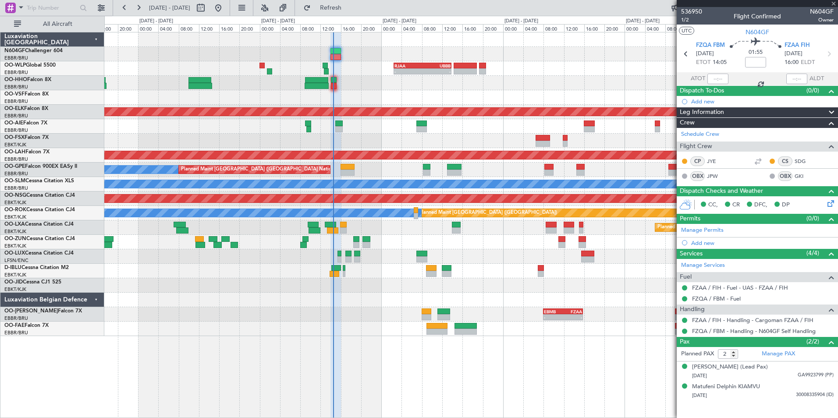
type input "4"
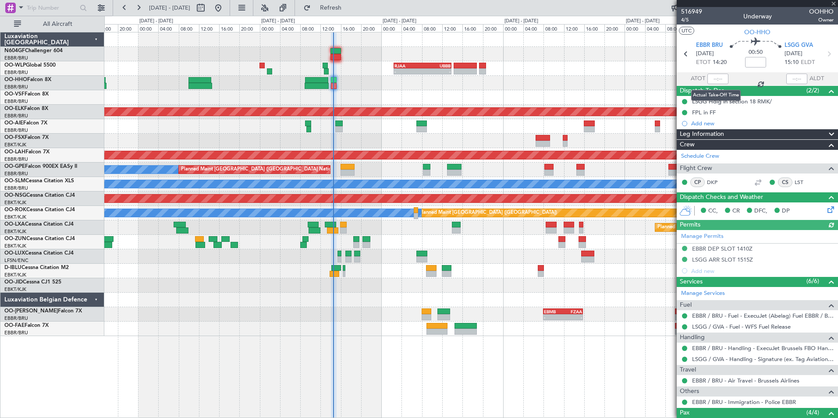
click at [712, 79] on div at bounding box center [717, 79] width 21 height 11
click at [708, 79] on input "text" at bounding box center [717, 79] width 21 height 11
click at [586, 81] on div "Planned Maint Geneva (Cointrin)" at bounding box center [470, 83] width 733 height 14
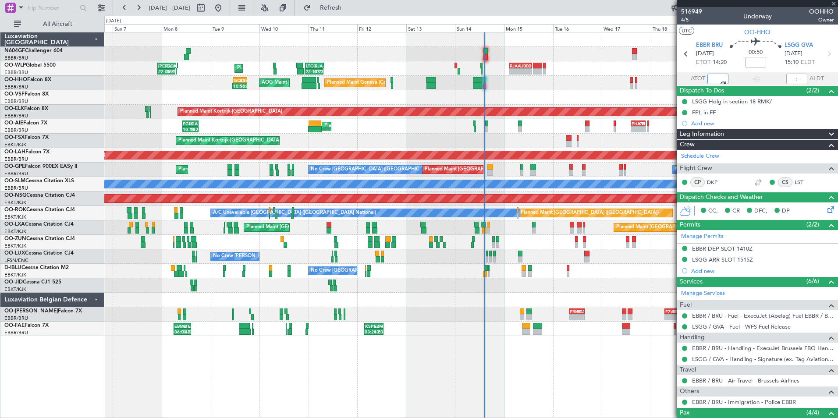
click at [490, 92] on div "- - RJAA 02:30 Z UBBB 13:50 Z LTCG 22:35 Z RJAA 07:45 Z 22:15 Z 07:35 Z Planned…" at bounding box center [470, 184] width 733 height 304
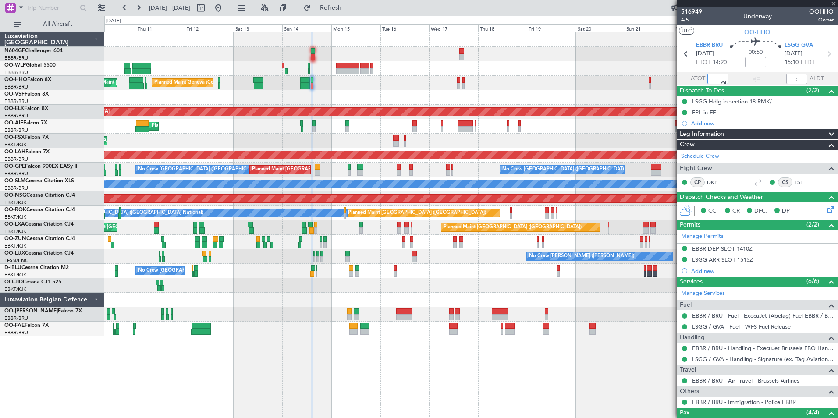
click at [358, 136] on div "Planned Maint Kortrijk-[GEOGRAPHIC_DATA]" at bounding box center [470, 141] width 733 height 14
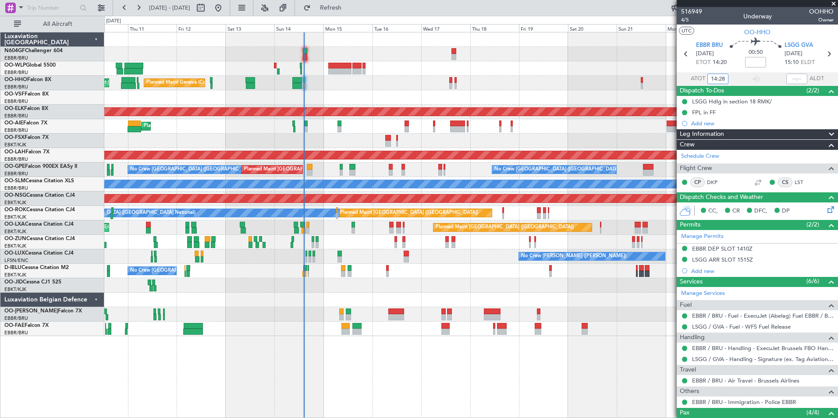
type input "14:28"
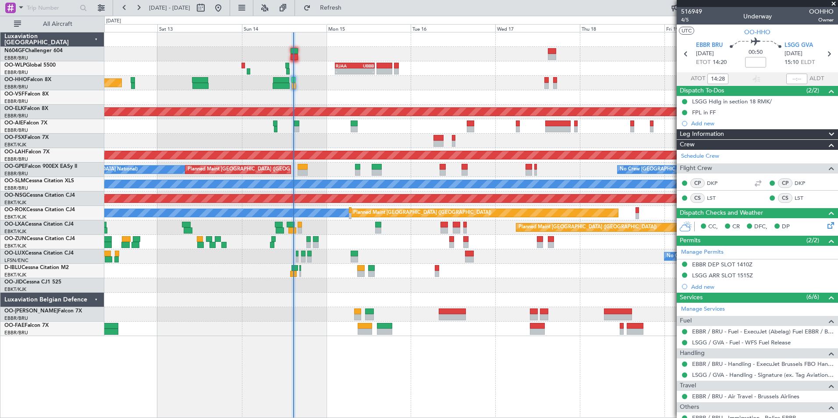
click at [420, 291] on div at bounding box center [470, 285] width 733 height 14
click at [349, 6] on span "Refresh" at bounding box center [330, 8] width 37 height 6
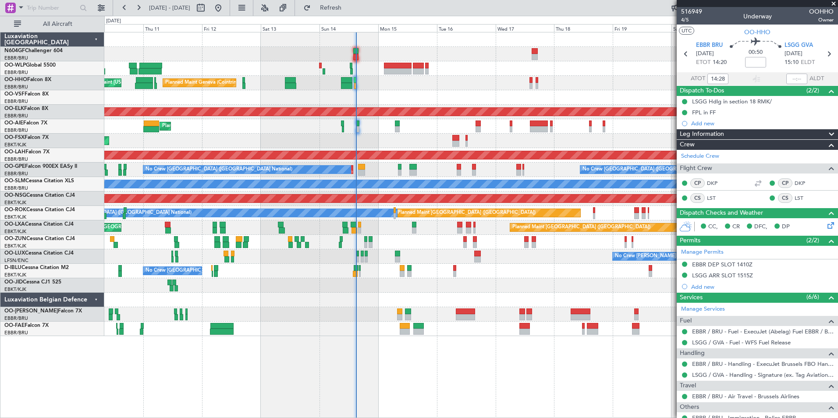
click at [304, 116] on div "Planned Maint Kortrijk-[GEOGRAPHIC_DATA]" at bounding box center [470, 112] width 733 height 14
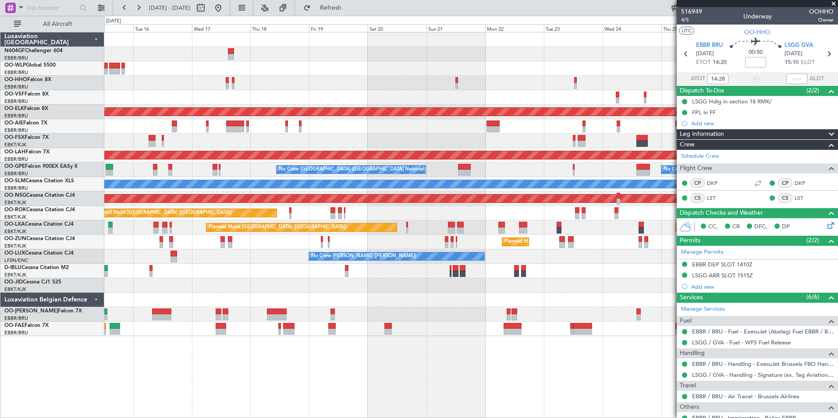
click at [258, 92] on div "Planned Maint Geneva (Cointrin) Planned Maint [GEOGRAPHIC_DATA]-[GEOGRAPHIC_DAT…" at bounding box center [470, 184] width 733 height 304
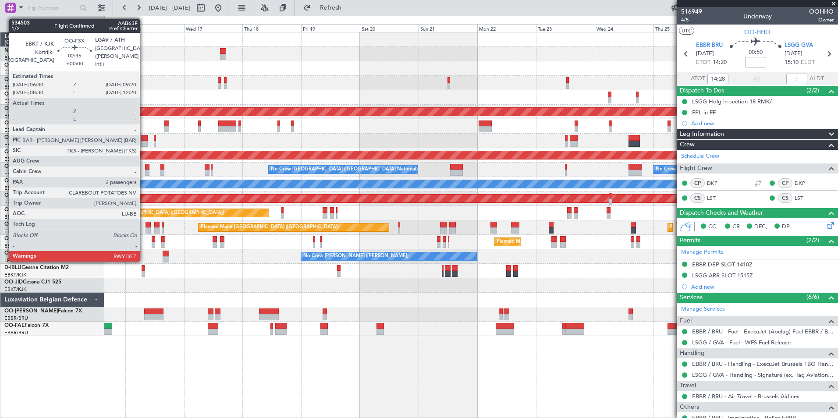
click at [144, 141] on div at bounding box center [144, 144] width 7 height 6
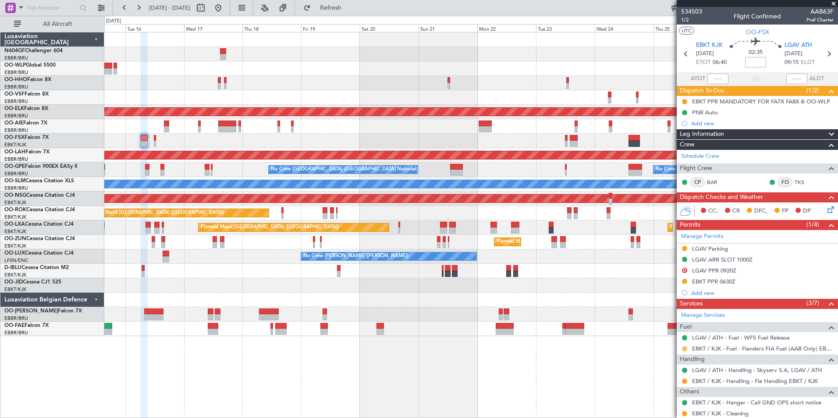
click at [686, 347] on button at bounding box center [684, 348] width 5 height 5
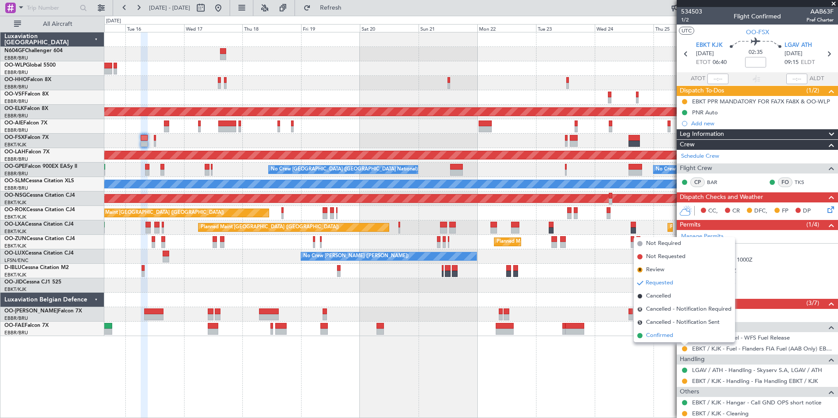
click at [676, 335] on li "Confirmed" at bounding box center [683, 335] width 101 height 13
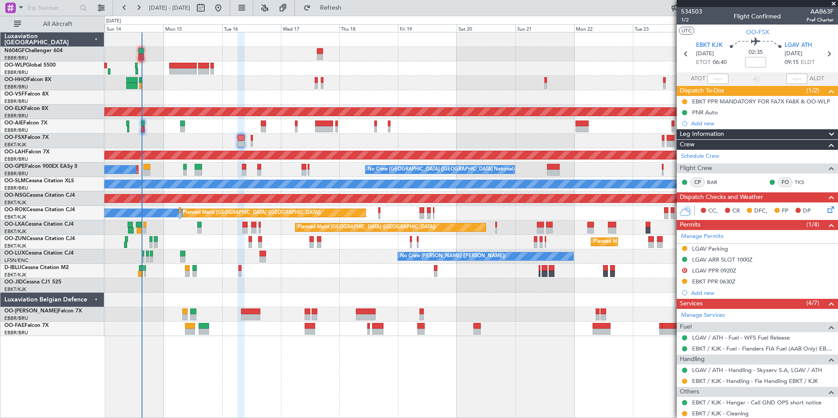
click at [491, 269] on div "A/C Unavailable [GEOGRAPHIC_DATA] ([GEOGRAPHIC_DATA] National) No Crew [GEOGRAP…" at bounding box center [470, 271] width 733 height 14
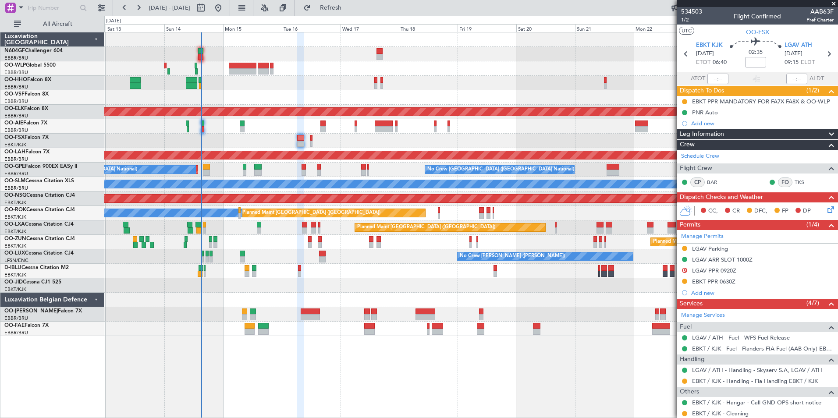
click at [356, 258] on div "No Crew [PERSON_NAME] ([PERSON_NAME]) No Crew [PERSON_NAME] ([PERSON_NAME])" at bounding box center [470, 256] width 733 height 14
click at [340, 13] on button "Refresh" at bounding box center [325, 8] width 53 height 14
click at [349, 10] on span "Refresh" at bounding box center [330, 8] width 37 height 6
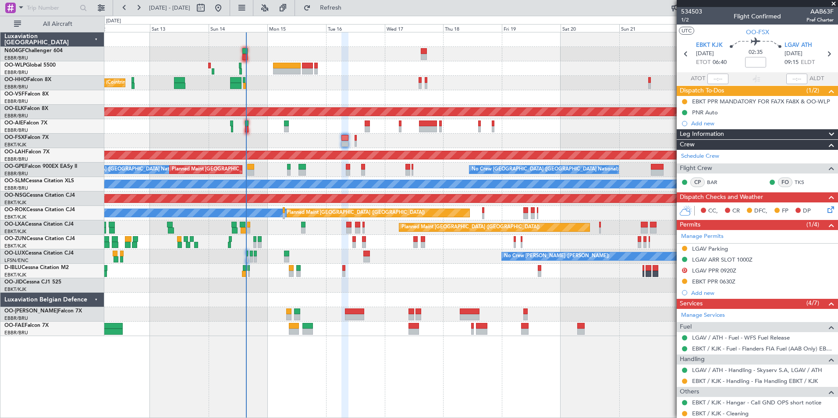
click at [281, 260] on div "No Crew [PERSON_NAME] ([PERSON_NAME]) No Crew [PERSON_NAME] ([PERSON_NAME])" at bounding box center [470, 256] width 733 height 14
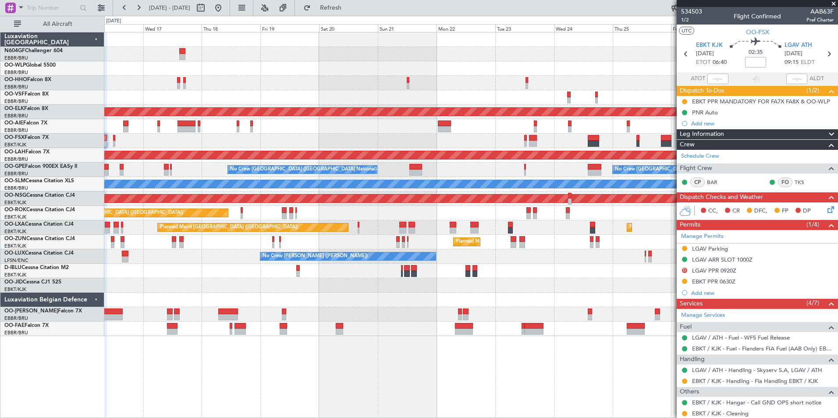
click at [163, 158] on div "Planned Maint [PERSON_NAME]-[GEOGRAPHIC_DATA][PERSON_NAME] ([GEOGRAPHIC_DATA][P…" at bounding box center [470, 155] width 733 height 14
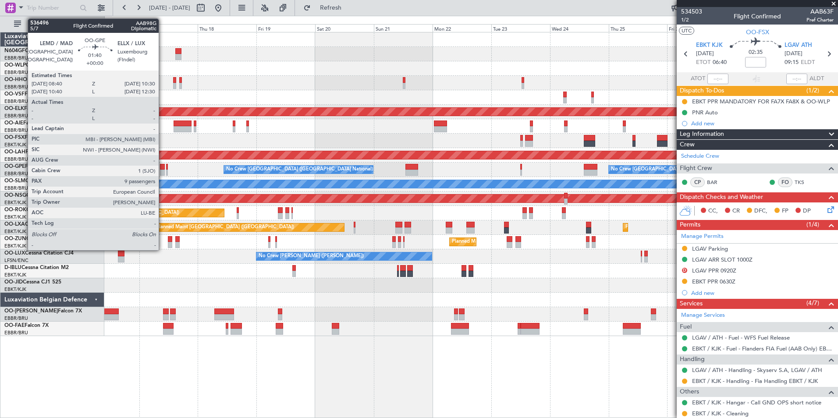
click at [163, 166] on div at bounding box center [162, 167] width 5 height 6
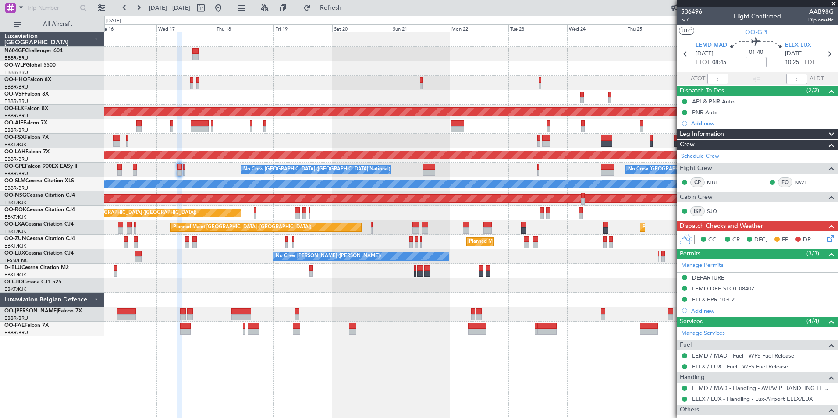
click at [142, 147] on div at bounding box center [470, 141] width 733 height 14
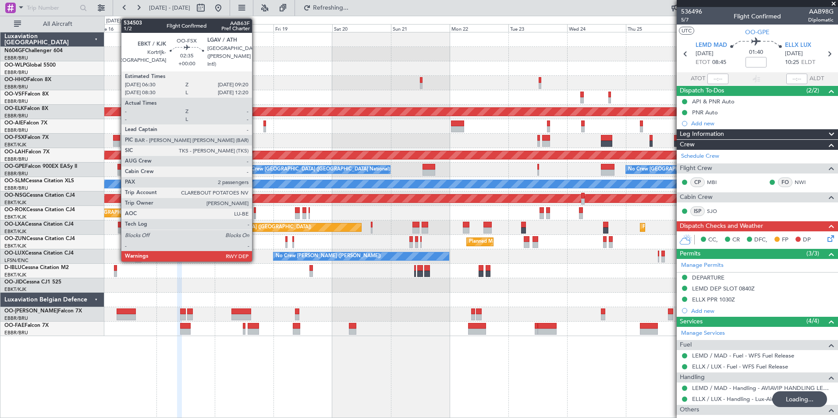
click at [117, 146] on div at bounding box center [116, 144] width 7 height 6
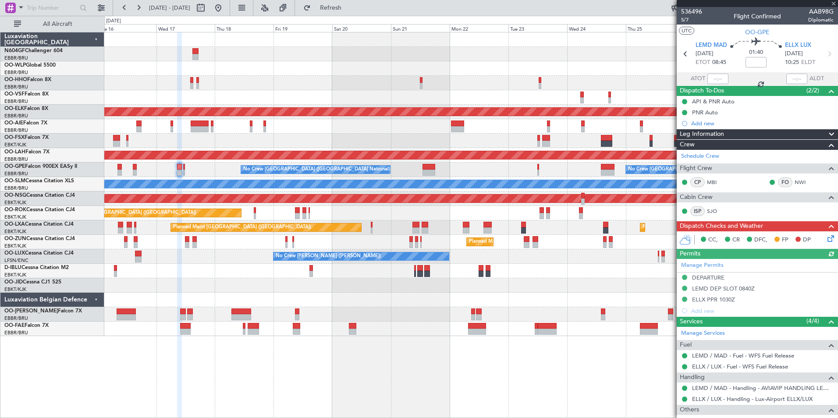
type input "2"
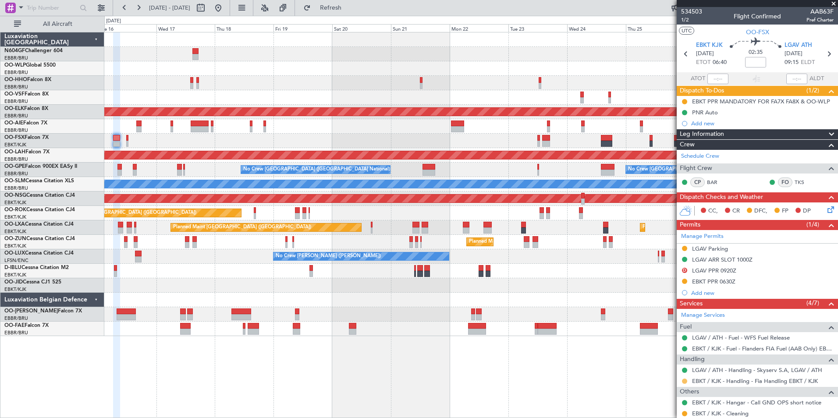
click at [683, 382] on button at bounding box center [684, 380] width 5 height 5
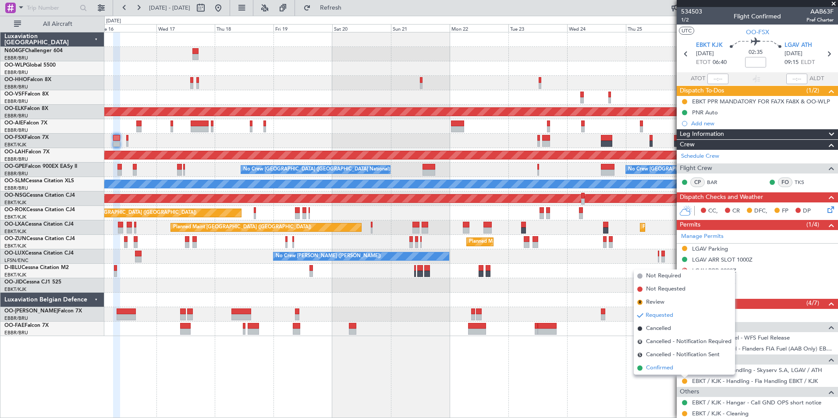
click at [676, 369] on li "Confirmed" at bounding box center [683, 367] width 101 height 13
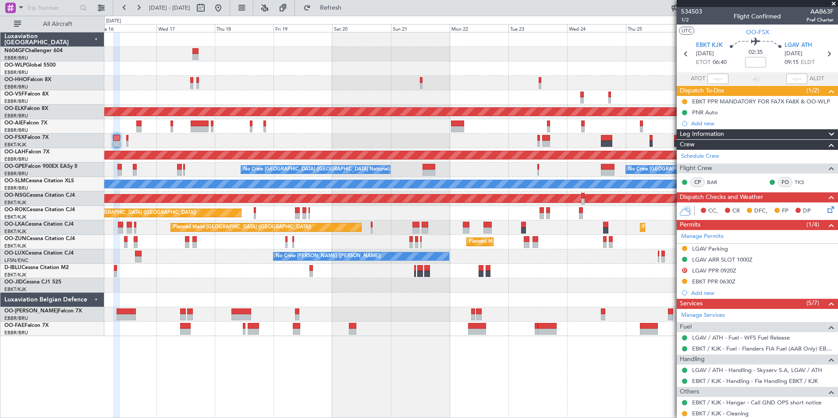
click at [556, 245] on div "Planned Maint Kortrijk-[GEOGRAPHIC_DATA] Planned Maint [GEOGRAPHIC_DATA] ([GEOG…" at bounding box center [470, 184] width 733 height 304
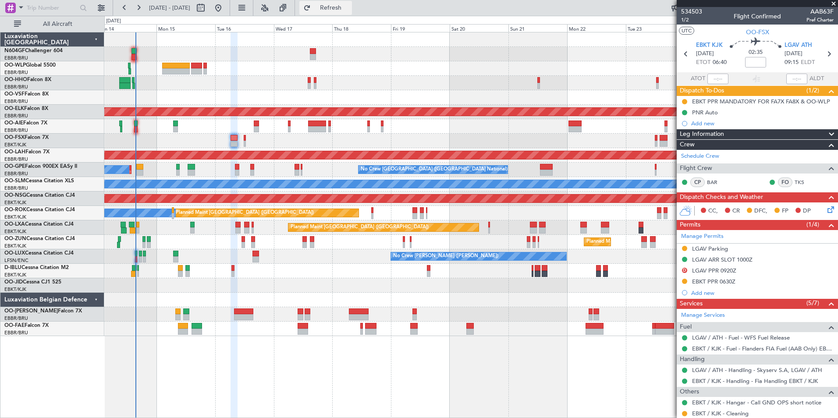
click at [352, 12] on button "Refresh" at bounding box center [325, 8] width 53 height 14
click at [225, 14] on button at bounding box center [218, 8] width 14 height 14
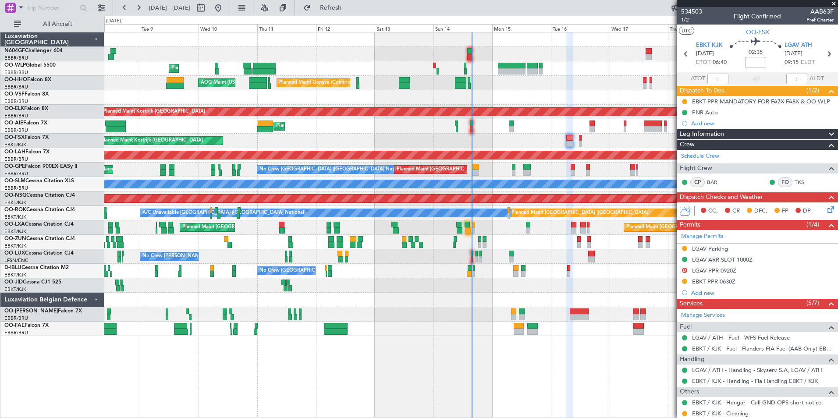
drag, startPoint x: 536, startPoint y: 279, endPoint x: 547, endPoint y: 280, distance: 11.0
click at [413, 251] on div "No Crew Nancy (Essey) No Crew Nancy (Essey)" at bounding box center [470, 256] width 733 height 14
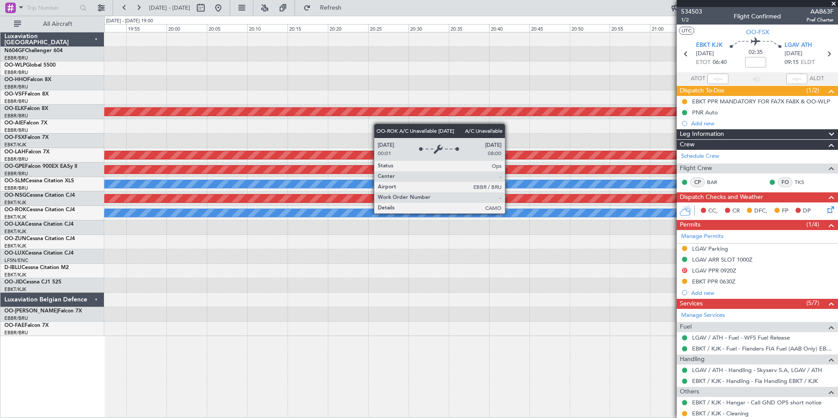
click at [420, 233] on div "Planned Maint Kortrijk-Wevelgem Planned Maint Alton-st Louis (St Louis Regl) No…" at bounding box center [470, 184] width 733 height 304
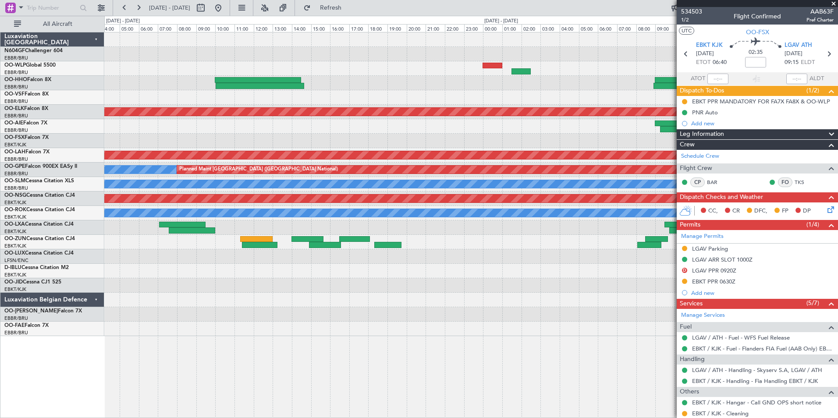
click at [401, 249] on div at bounding box center [470, 256] width 733 height 14
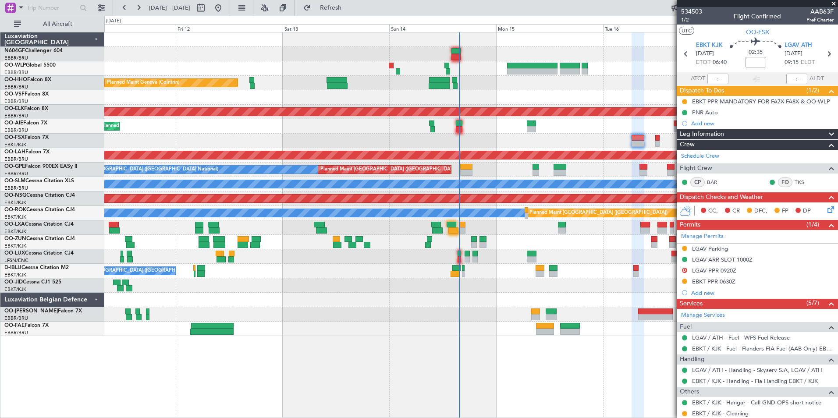
click at [448, 237] on div at bounding box center [470, 242] width 733 height 14
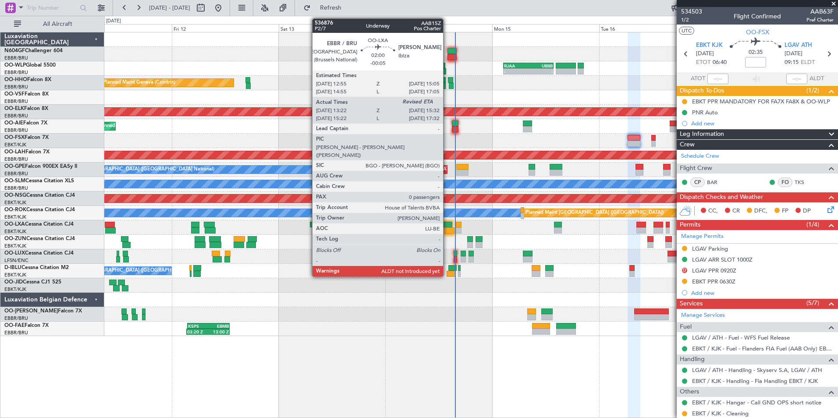
click at [447, 233] on div at bounding box center [449, 230] width 10 height 6
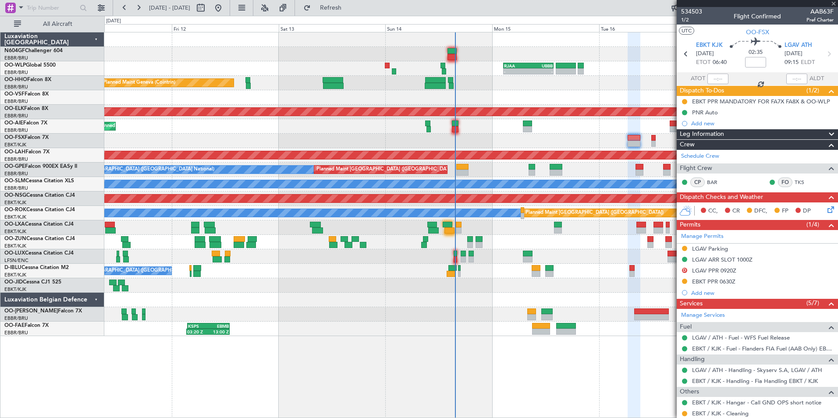
type input "-00:05"
type input "13:27"
type input "0"
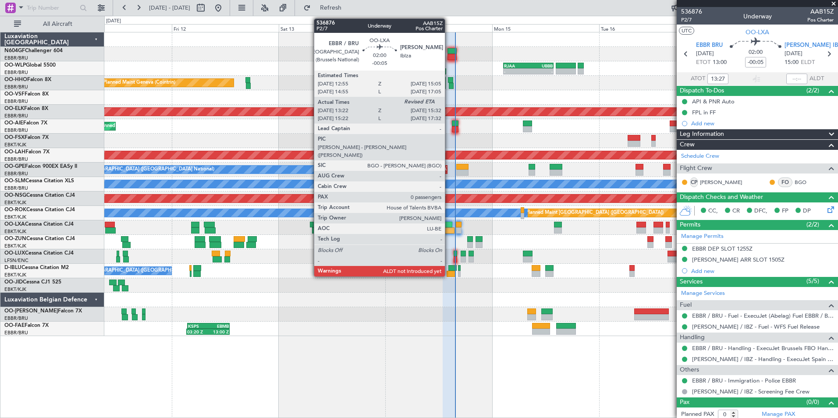
click at [449, 228] on div at bounding box center [449, 230] width 10 height 6
click at [448, 230] on div at bounding box center [449, 230] width 10 height 6
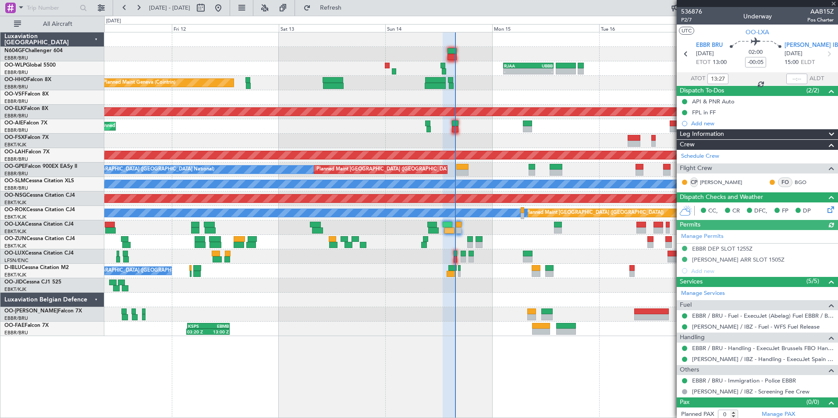
click at [791, 77] on div at bounding box center [796, 79] width 21 height 11
click at [795, 78] on input "text" at bounding box center [796, 79] width 21 height 11
click at [625, 121] on div "Planned Maint [GEOGRAPHIC_DATA] ([GEOGRAPHIC_DATA])" at bounding box center [470, 126] width 733 height 14
click at [435, 248] on div at bounding box center [470, 242] width 733 height 14
type input "15:34"
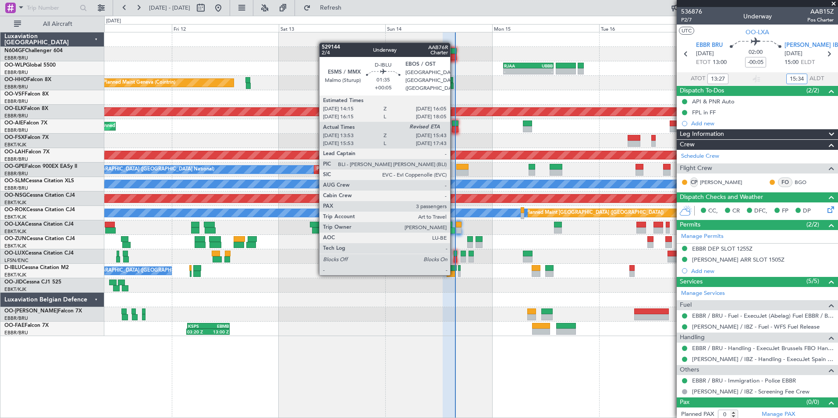
click at [456, 275] on div "No Crew [GEOGRAPHIC_DATA] ([GEOGRAPHIC_DATA] National)" at bounding box center [470, 271] width 733 height 14
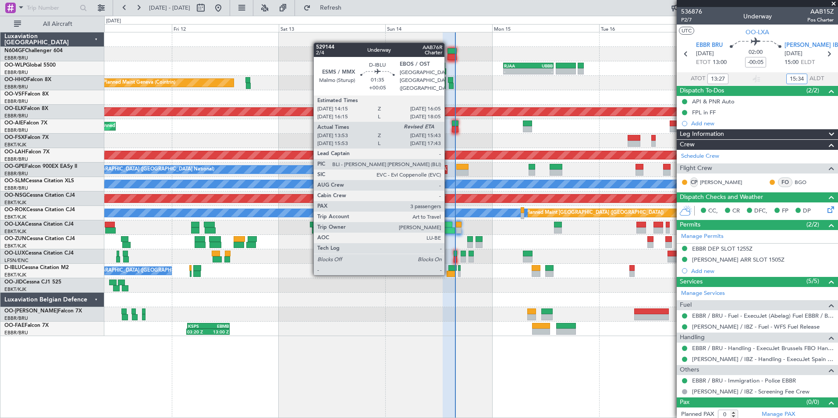
click at [448, 273] on div at bounding box center [450, 274] width 8 height 6
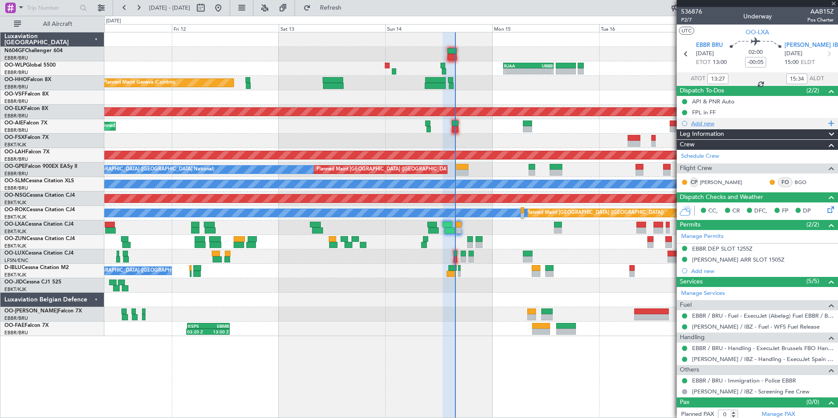
type input "+00:05"
type input "14:03"
type input "3"
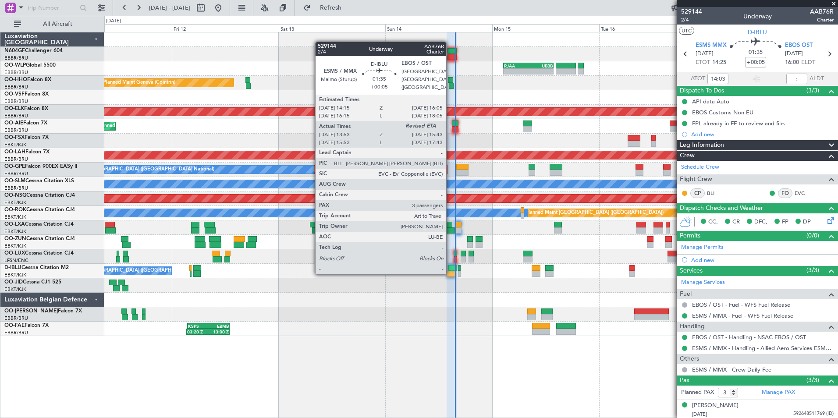
click at [450, 272] on div at bounding box center [450, 274] width 8 height 6
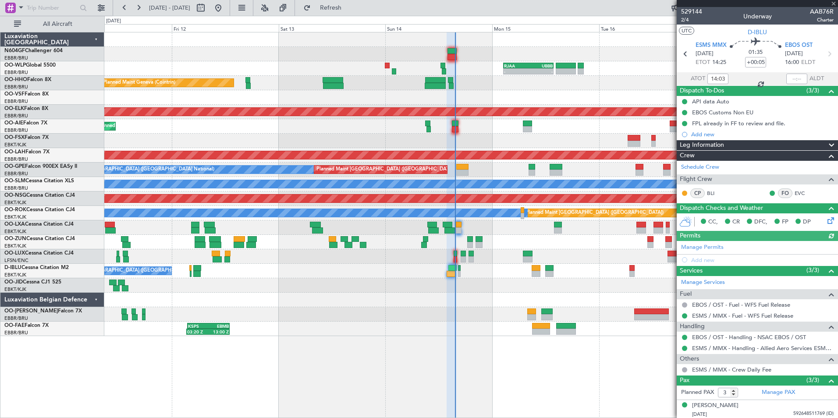
click at [784, 85] on mat-tooltip-component "Actual Landing Time" at bounding box center [792, 95] width 61 height 23
click at [787, 81] on div at bounding box center [796, 79] width 21 height 11
click at [790, 77] on input "text" at bounding box center [796, 79] width 21 height 11
click at [500, 278] on div at bounding box center [470, 285] width 733 height 14
type input "15:34"
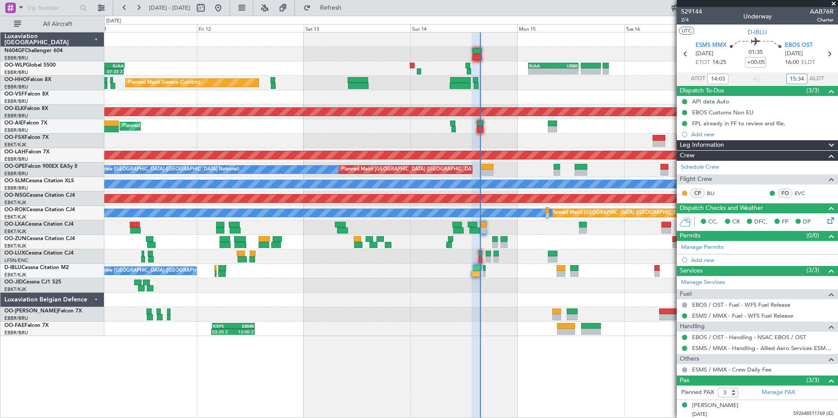
click at [529, 281] on div at bounding box center [470, 285] width 733 height 14
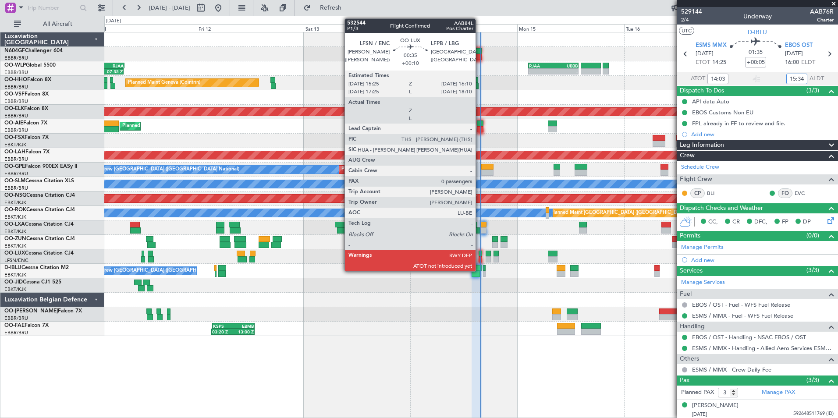
click at [479, 253] on div at bounding box center [480, 254] width 4 height 6
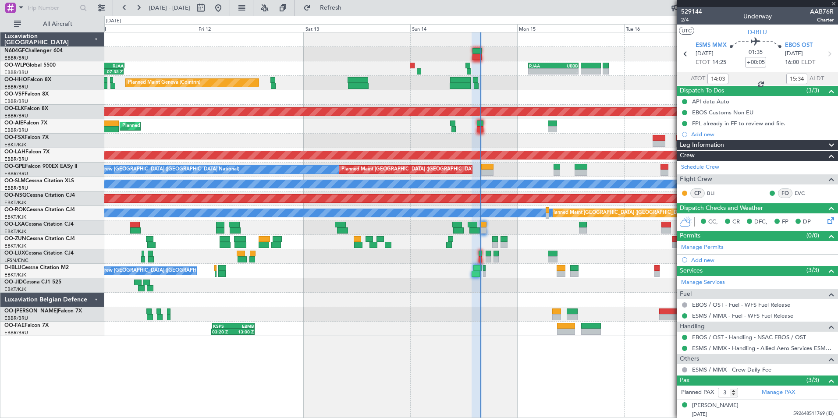
type input "+00:10"
type input "0"
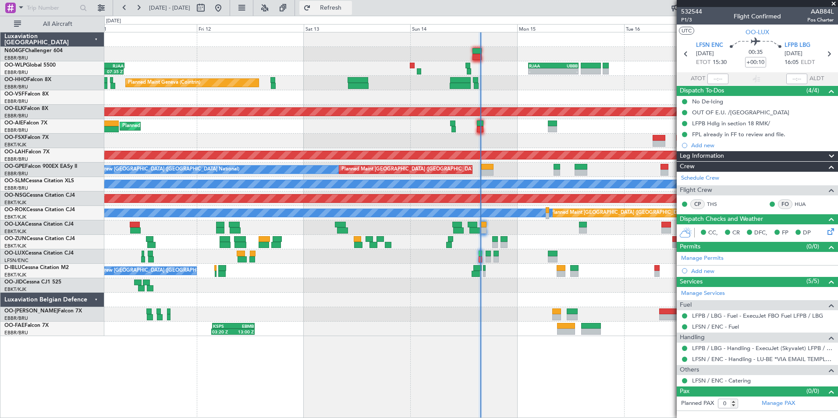
click at [349, 7] on span "Refresh" at bounding box center [330, 8] width 37 height 6
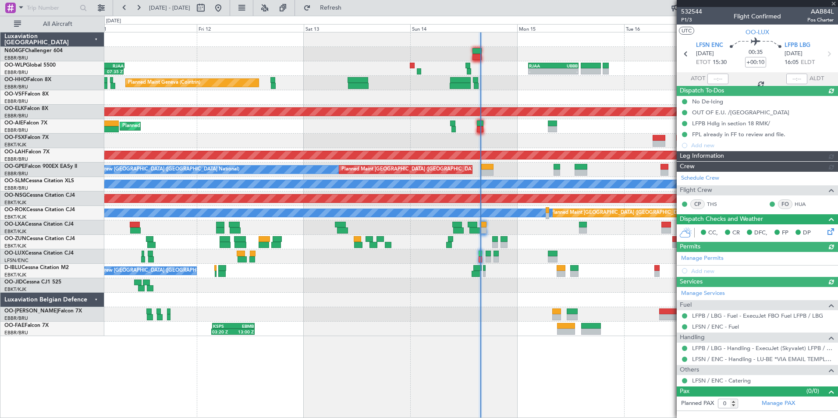
type input "15:15"
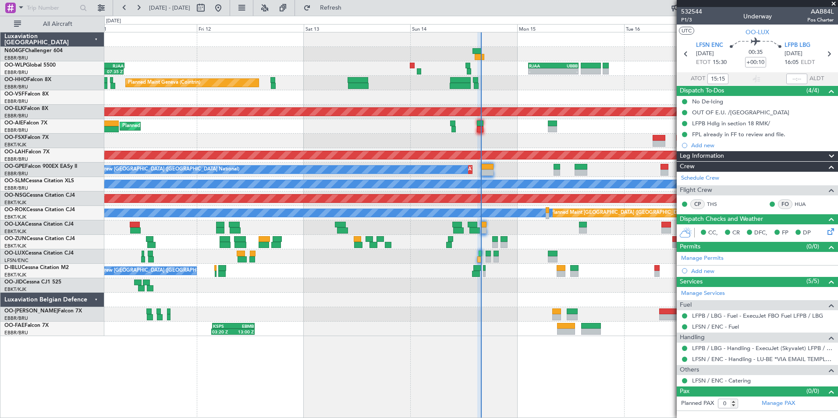
click at [486, 248] on div at bounding box center [470, 242] width 733 height 14
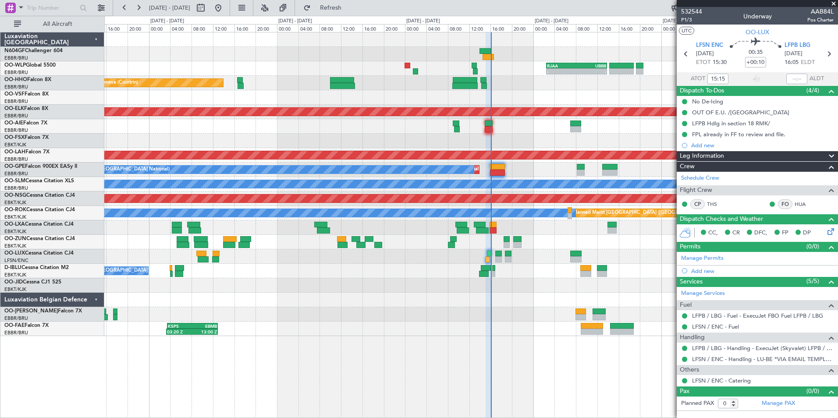
click at [509, 266] on div "No Crew [GEOGRAPHIC_DATA] ([GEOGRAPHIC_DATA] National)" at bounding box center [470, 271] width 733 height 14
click at [532, 270] on div "No Crew [GEOGRAPHIC_DATA] ([GEOGRAPHIC_DATA] National)" at bounding box center [470, 271] width 733 height 14
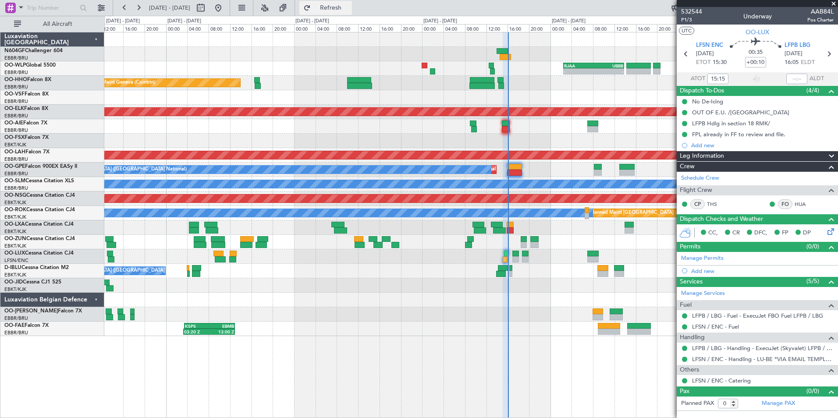
click at [349, 9] on span "Refresh" at bounding box center [330, 8] width 37 height 6
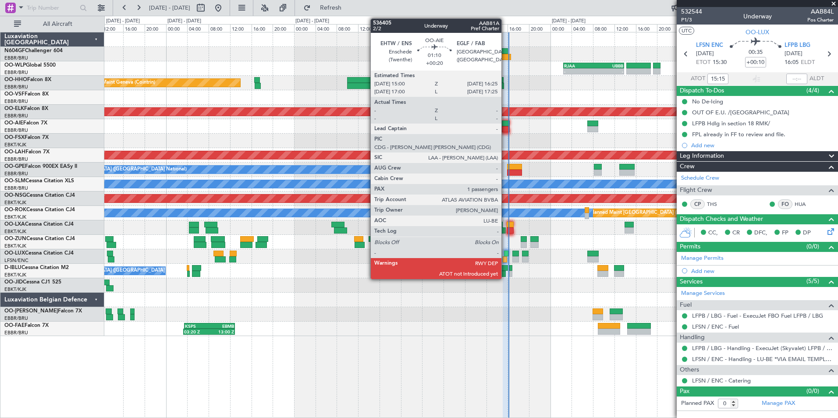
click at [505, 126] on div at bounding box center [506, 123] width 8 height 6
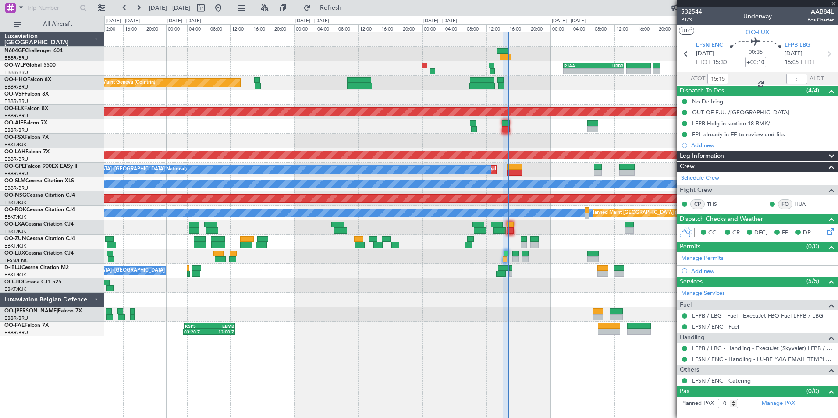
type input "+00:20"
type input "1"
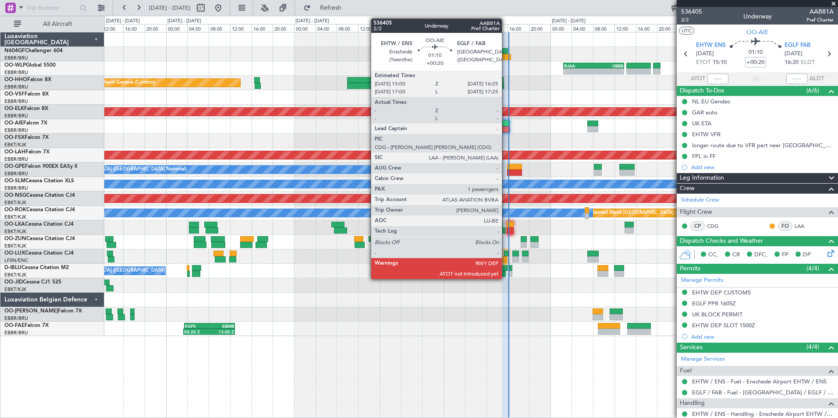
click at [506, 125] on div at bounding box center [506, 123] width 8 height 6
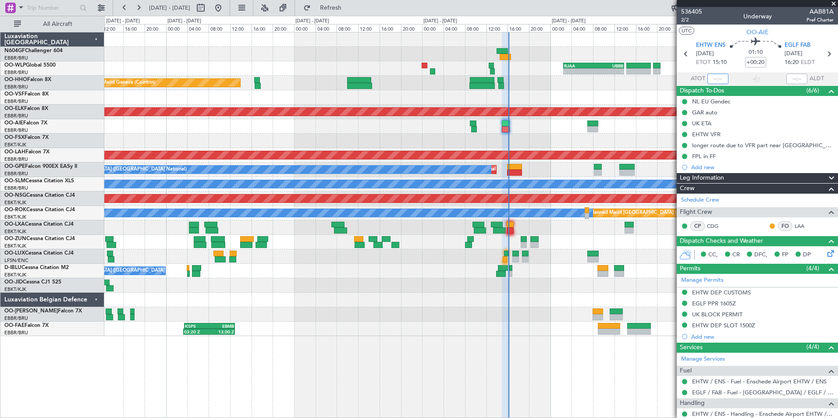
click at [712, 80] on input "text" at bounding box center [717, 79] width 21 height 11
click at [560, 134] on div "Planned Maint Kortrijk-[GEOGRAPHIC_DATA]" at bounding box center [470, 141] width 733 height 14
type input "16:05"
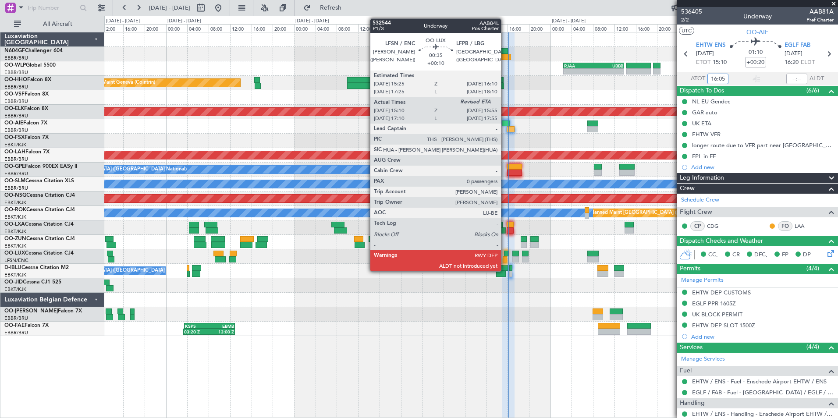
click at [505, 258] on div at bounding box center [504, 259] width 4 height 6
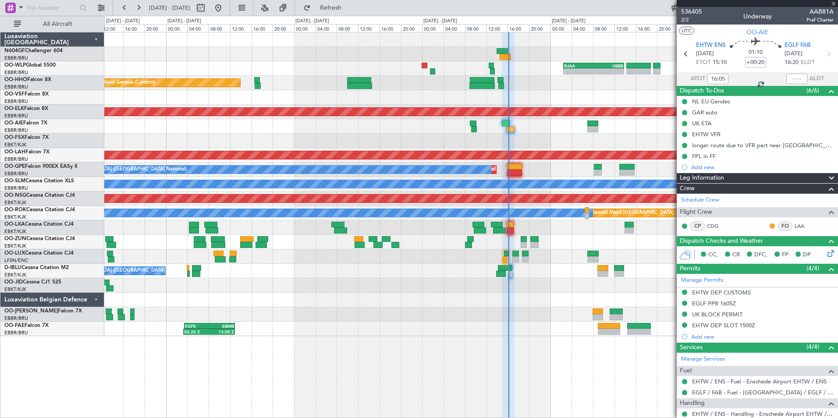
type input "+00:10"
type input "15:15"
type input "0"
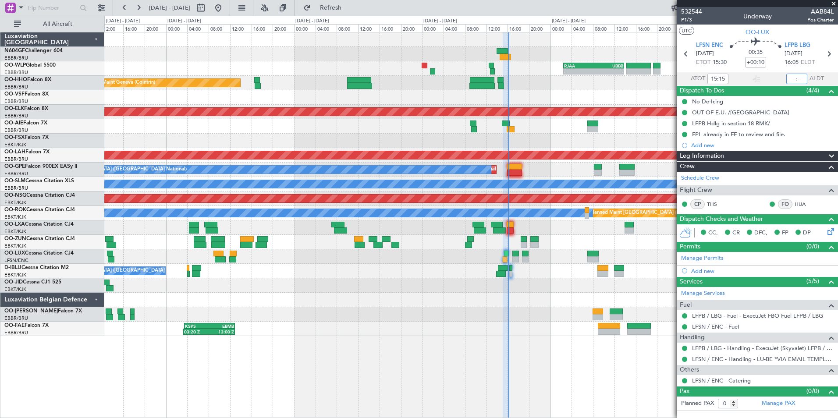
click at [794, 78] on input "text" at bounding box center [796, 79] width 21 height 11
click at [513, 300] on div at bounding box center [470, 300] width 733 height 14
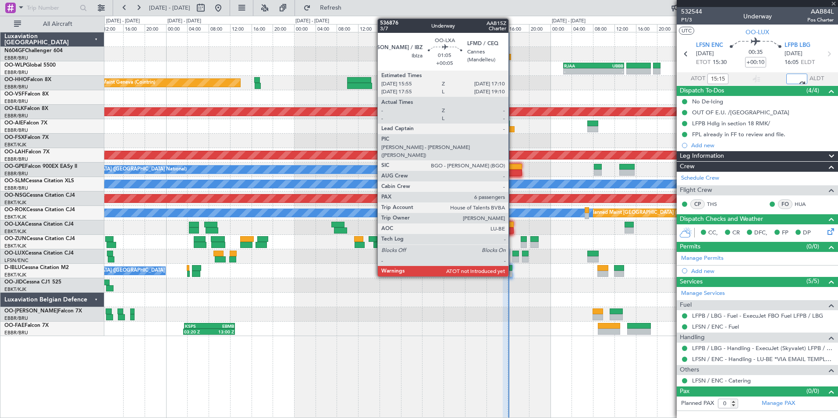
click at [512, 226] on div at bounding box center [509, 225] width 7 height 6
type input "16:00"
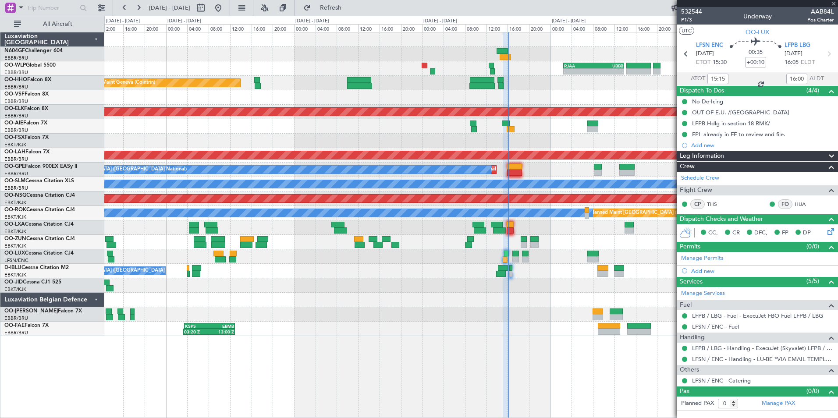
type input "+00:05"
type input "6"
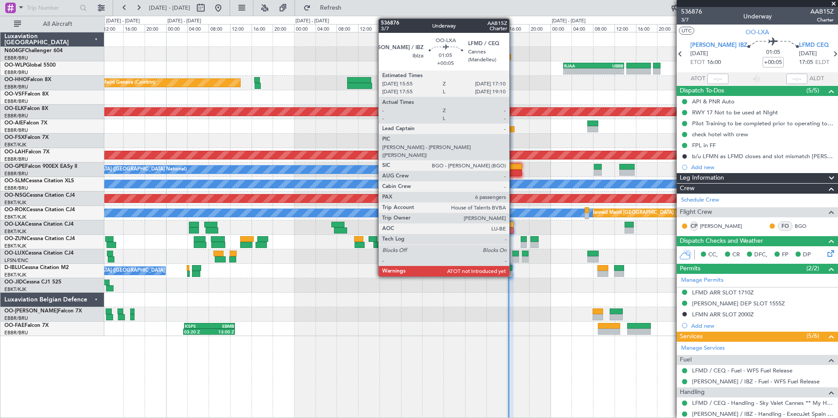
click at [513, 227] on div at bounding box center [509, 225] width 7 height 6
click at [511, 230] on div at bounding box center [509, 230] width 7 height 6
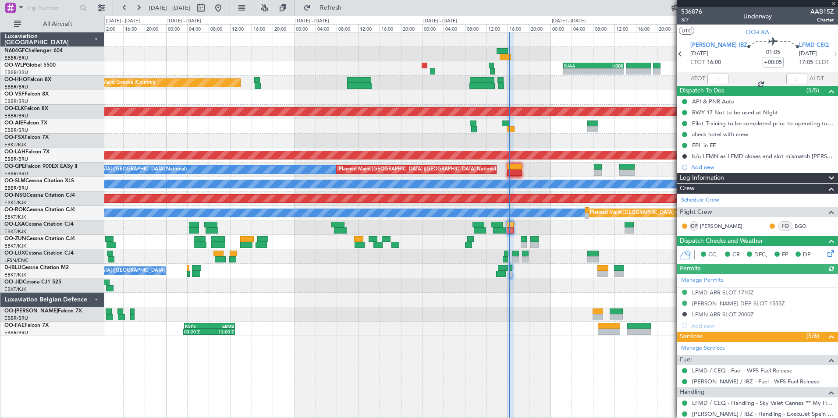
scroll to position [219, 0]
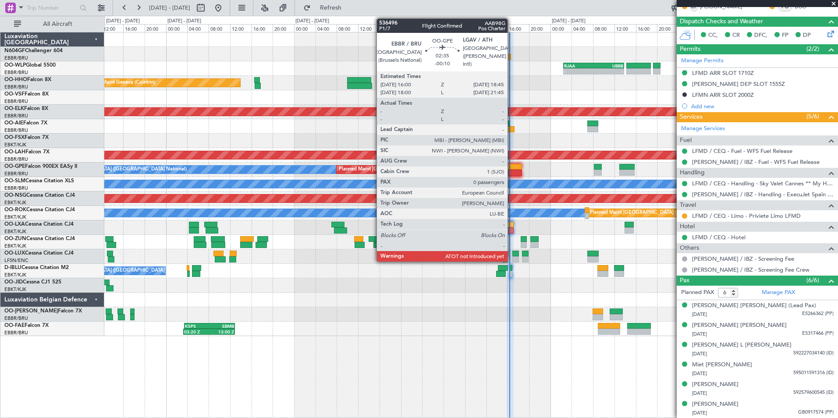
click at [511, 168] on div at bounding box center [514, 167] width 15 height 6
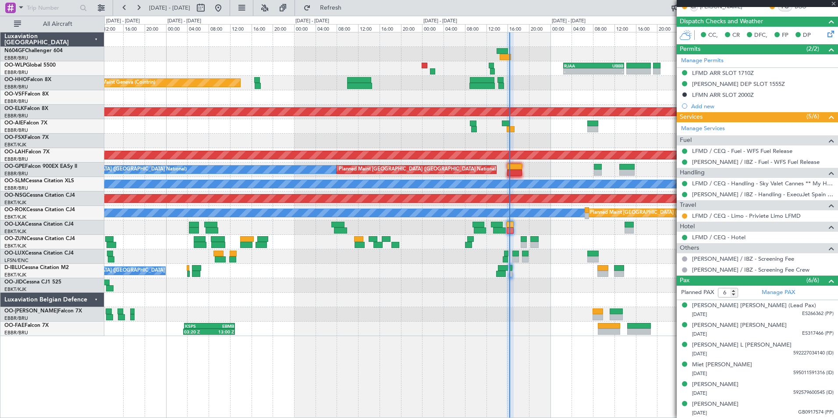
type input "-00:10"
type input "0"
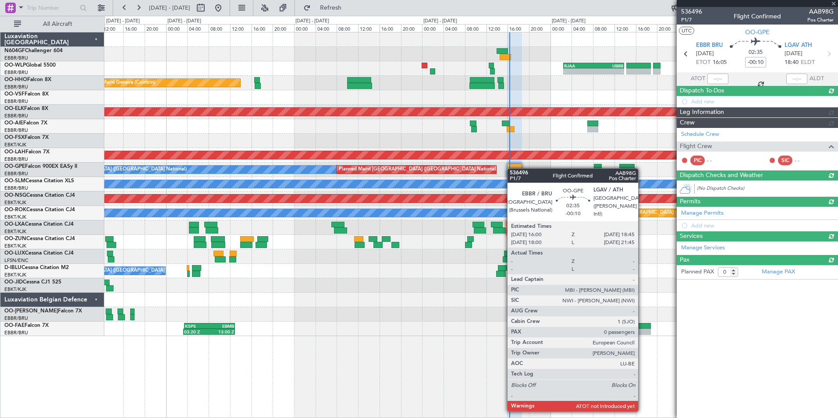
scroll to position [0, 0]
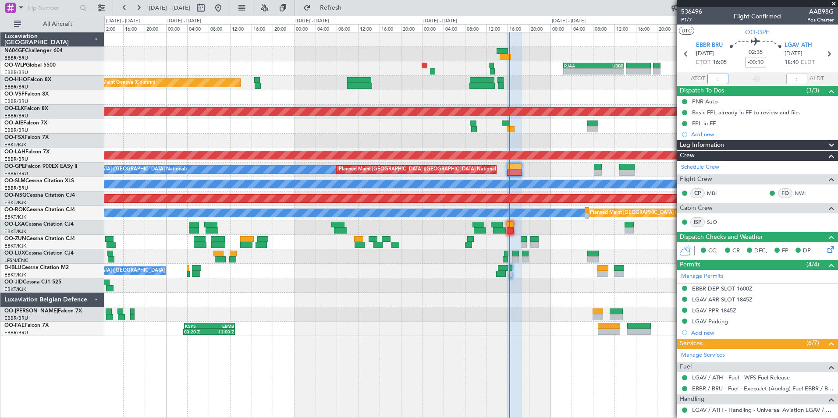
click at [715, 79] on input "text" at bounding box center [717, 79] width 21 height 11
click at [584, 140] on div "Planned Maint Kortrijk-[GEOGRAPHIC_DATA]" at bounding box center [470, 141] width 733 height 14
type input "16:18"
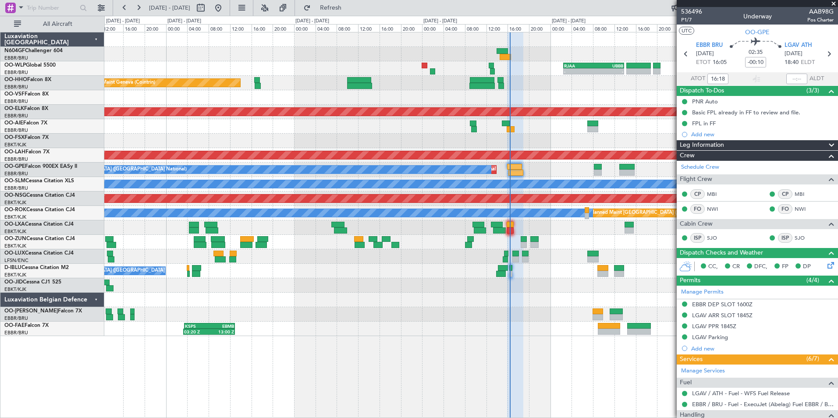
click at [457, 269] on div "No Crew [GEOGRAPHIC_DATA] ([GEOGRAPHIC_DATA] National)" at bounding box center [470, 271] width 733 height 14
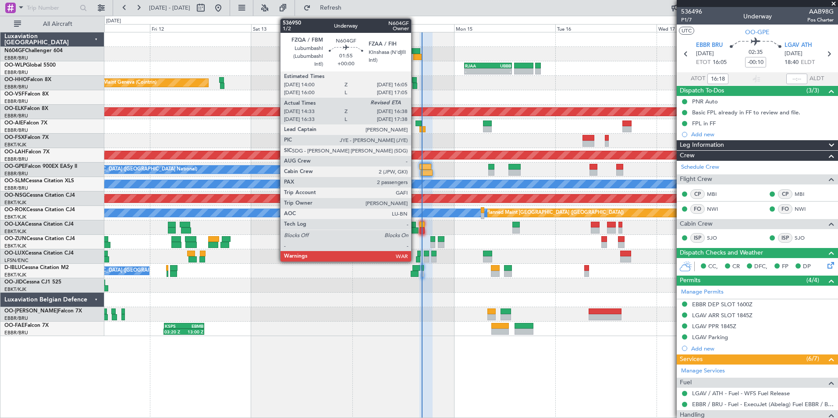
click at [416, 56] on div at bounding box center [417, 57] width 9 height 6
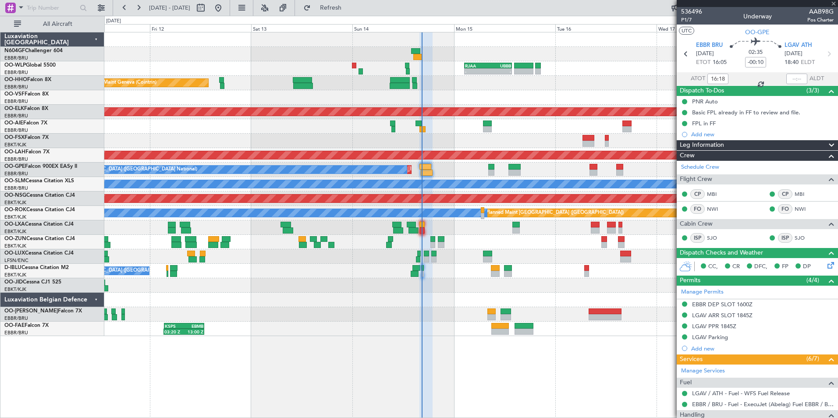
type input "14:38"
type input "2"
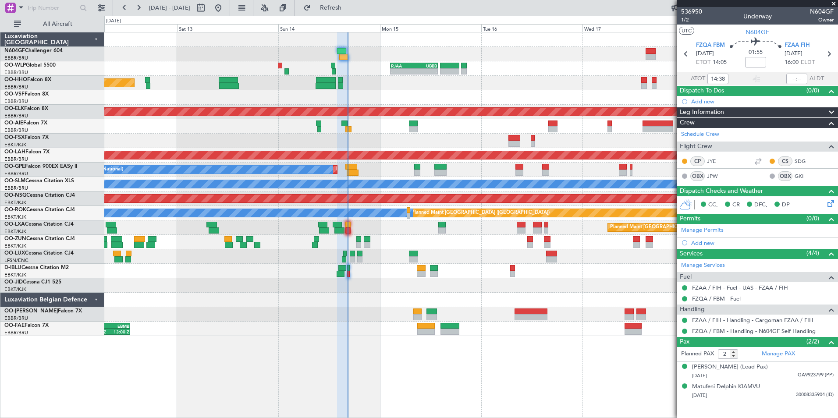
click at [410, 249] on div "No Crew [PERSON_NAME] ([PERSON_NAME])" at bounding box center [470, 256] width 733 height 14
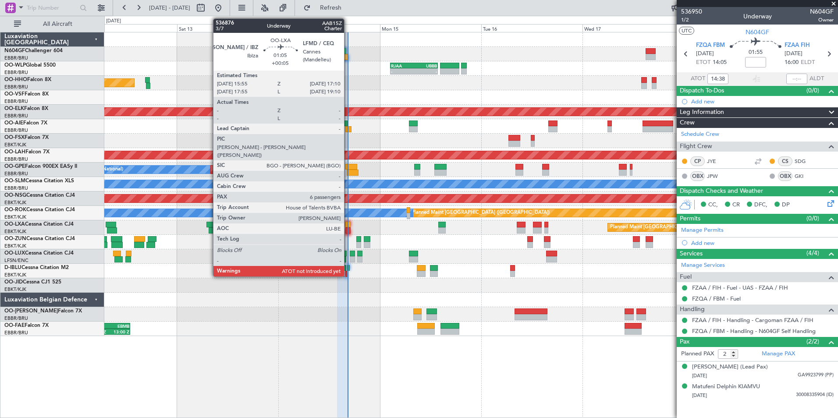
click at [348, 228] on div at bounding box center [348, 230] width 6 height 6
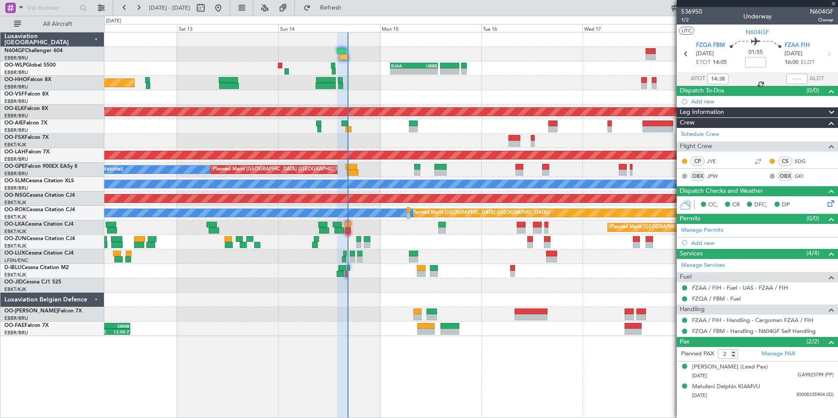
type input "+00:05"
type input "6"
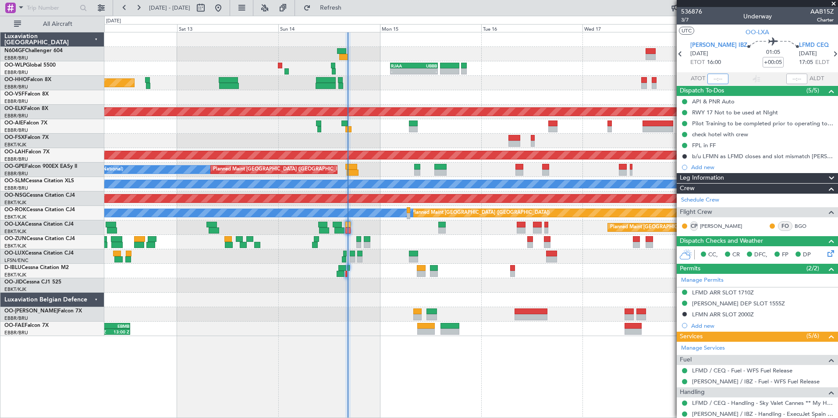
click at [713, 80] on input "text" at bounding box center [717, 79] width 21 height 11
click at [580, 67] on div "- - RJAA 02:30 Z UBBB 13:50 Z LTCG 22:35 Z RJAA 07:45 Z 22:15 Z 07:35 Z" at bounding box center [470, 68] width 733 height 14
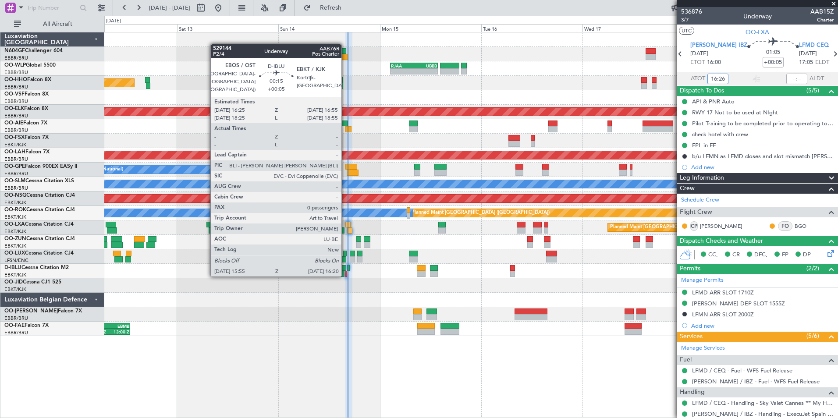
click at [345, 275] on div at bounding box center [346, 274] width 2 height 6
type input "16:26"
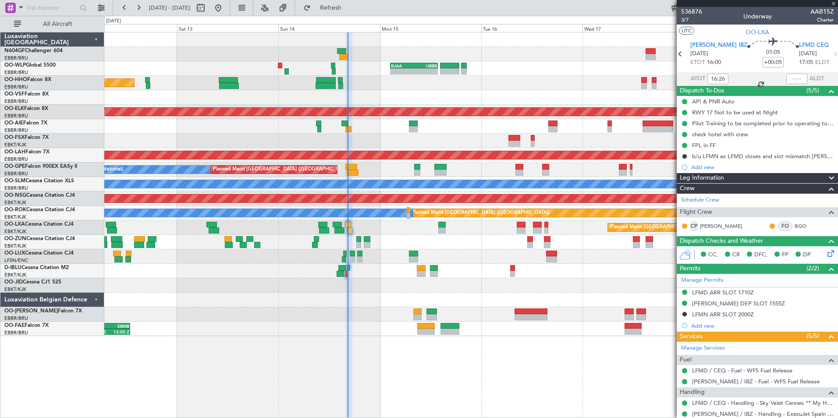
type input "0"
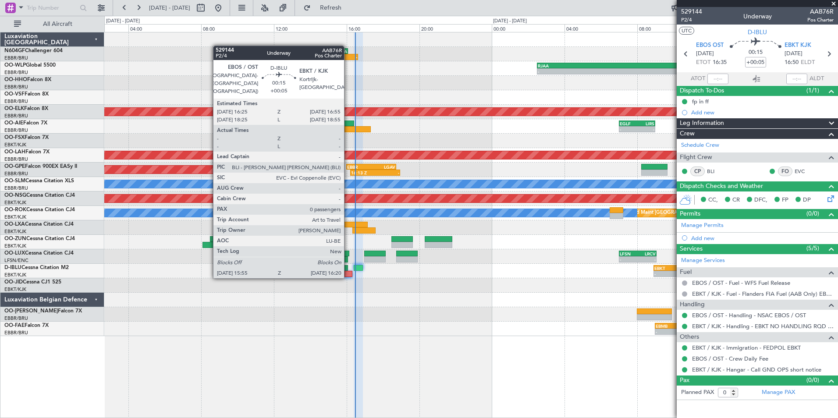
click at [347, 275] on div at bounding box center [348, 274] width 8 height 6
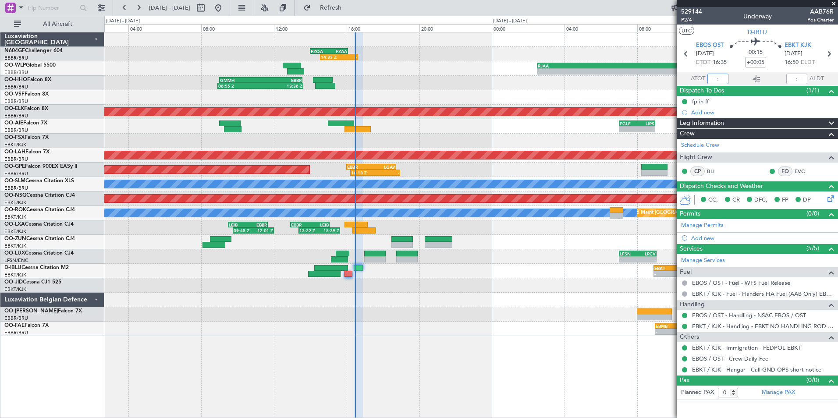
click at [716, 77] on input "text" at bounding box center [717, 79] width 21 height 11
type input "16:00"
click at [793, 74] on div at bounding box center [796, 79] width 21 height 11
click at [796, 76] on input "text" at bounding box center [796, 79] width 21 height 11
click at [580, 310] on div "- - EYKA 11:10 Z EBMB 13:35 Z" at bounding box center [470, 314] width 733 height 14
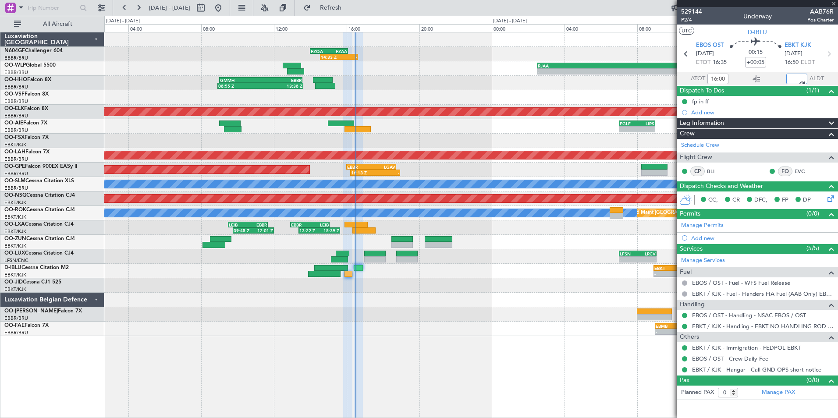
type input "16:16"
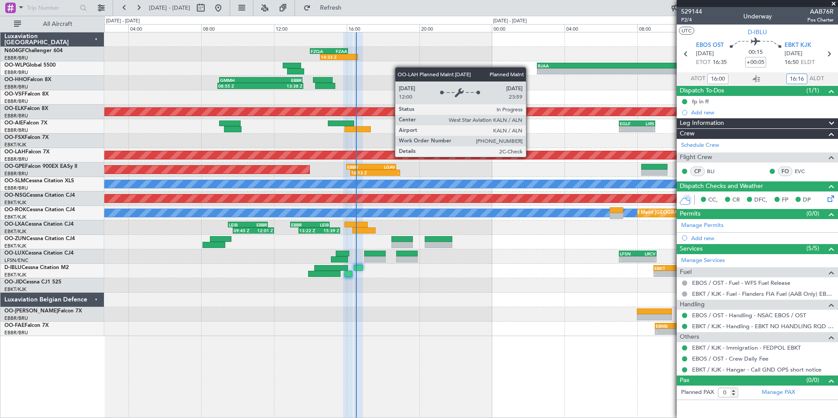
click at [489, 151] on div "Planned Maint [PERSON_NAME]-[GEOGRAPHIC_DATA][PERSON_NAME] ([GEOGRAPHIC_DATA][P…" at bounding box center [471, 155] width 2198 height 8
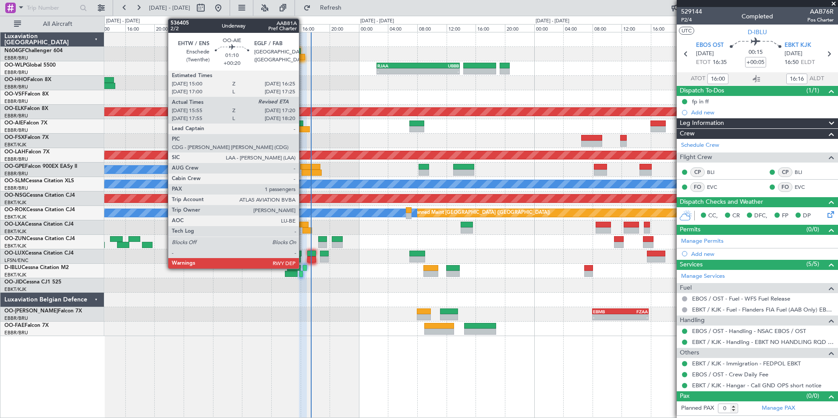
click at [303, 127] on div at bounding box center [304, 129] width 11 height 6
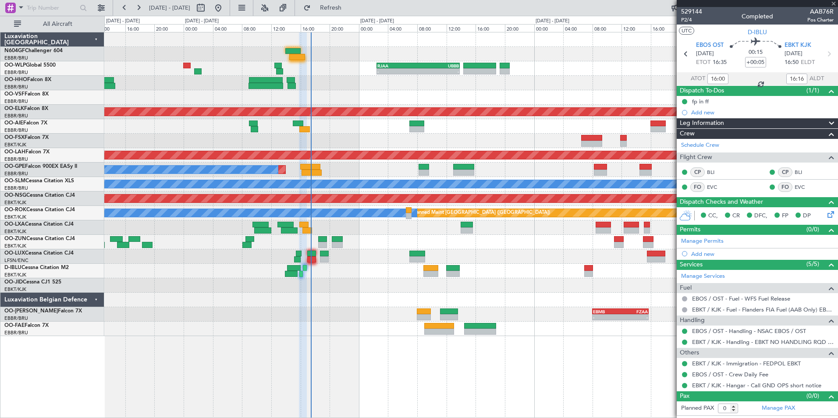
type input "+00:20"
type input "16:05"
type input "1"
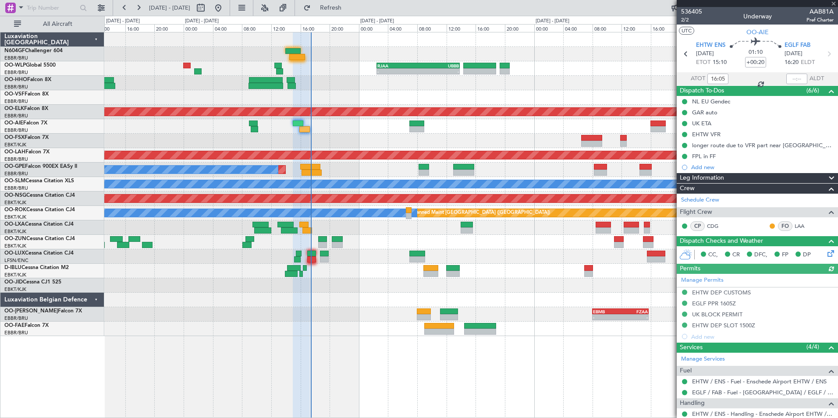
click at [792, 78] on div at bounding box center [796, 79] width 21 height 11
click at [792, 78] on input "text" at bounding box center [796, 79] width 21 height 11
click at [611, 70] on div "- - RJAA 02:30 Z UBBB 13:50 Z" at bounding box center [470, 68] width 733 height 14
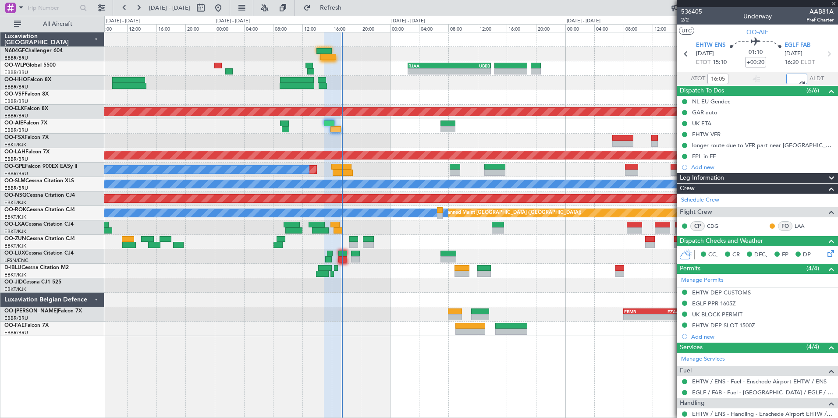
click at [400, 188] on div "A/C Unavailable [GEOGRAPHIC_DATA]" at bounding box center [470, 184] width 733 height 14
type input "17:11"
click at [332, 54] on div at bounding box center [328, 57] width 15 height 6
type input "14:38"
type input "2"
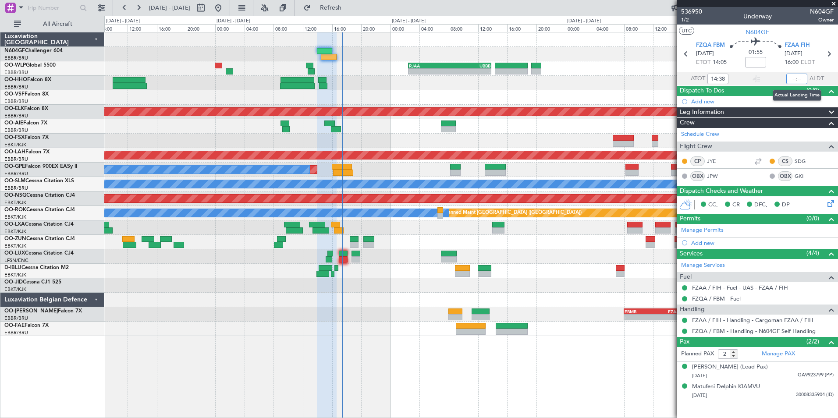
click at [795, 77] on input "text" at bounding box center [796, 79] width 21 height 11
click at [607, 67] on div "- - RJAA 02:30 Z UBBB 13:50 Z" at bounding box center [470, 68] width 733 height 14
type input "16:49"
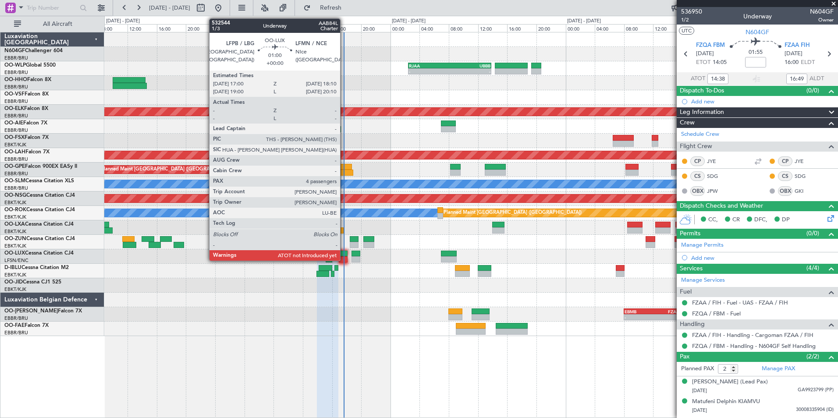
click at [344, 259] on div at bounding box center [343, 259] width 9 height 6
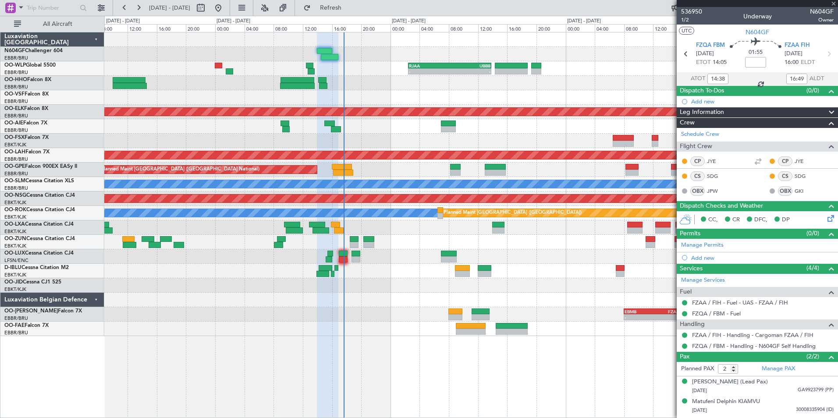
type input "4"
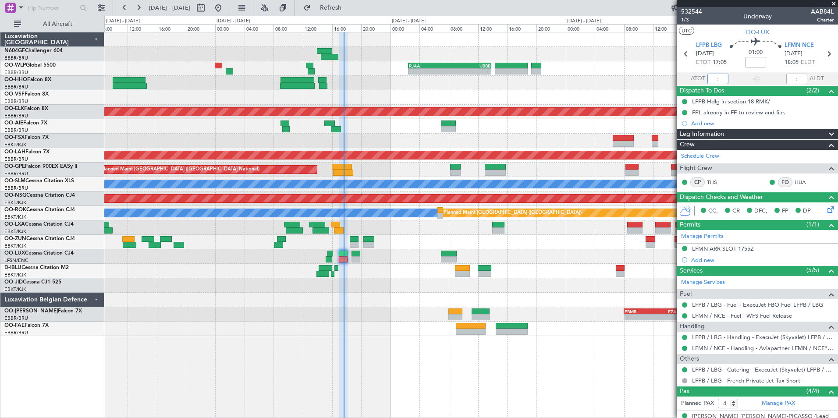
click at [708, 79] on input "text" at bounding box center [717, 79] width 21 height 11
click at [625, 71] on div "- - RJAA 02:30 Z UBBB 13:50 Z" at bounding box center [470, 68] width 733 height 14
type input "17:33"
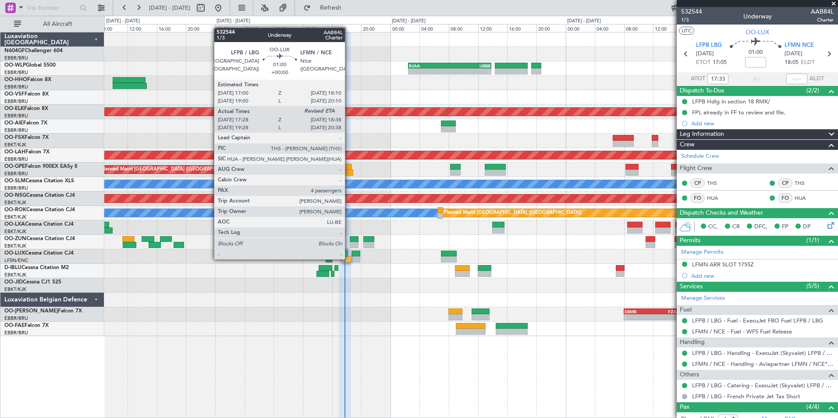
click at [349, 258] on div at bounding box center [346, 259] width 9 height 6
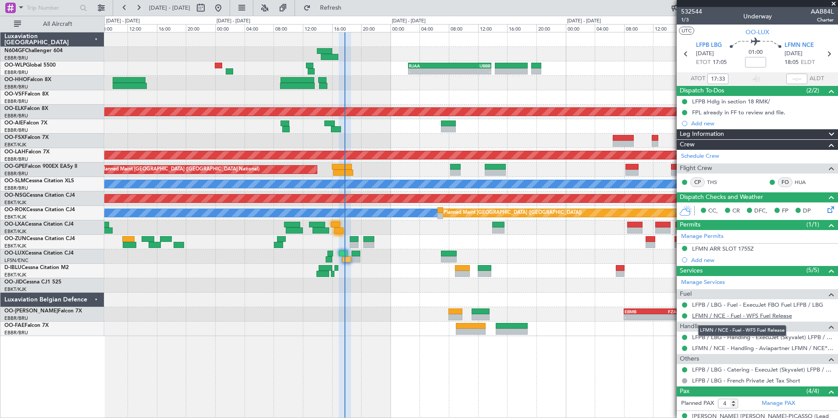
click at [763, 315] on link "LFMN / NCE - Fuel - WFS Fuel Release" at bounding box center [742, 315] width 100 height 7
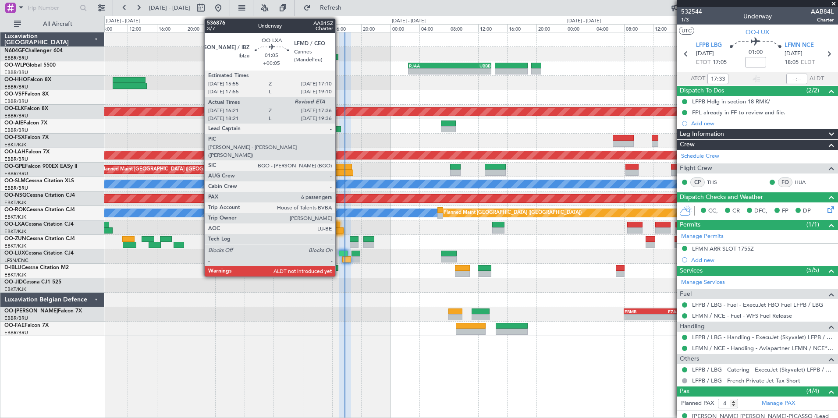
click at [339, 230] on div at bounding box center [338, 230] width 9 height 6
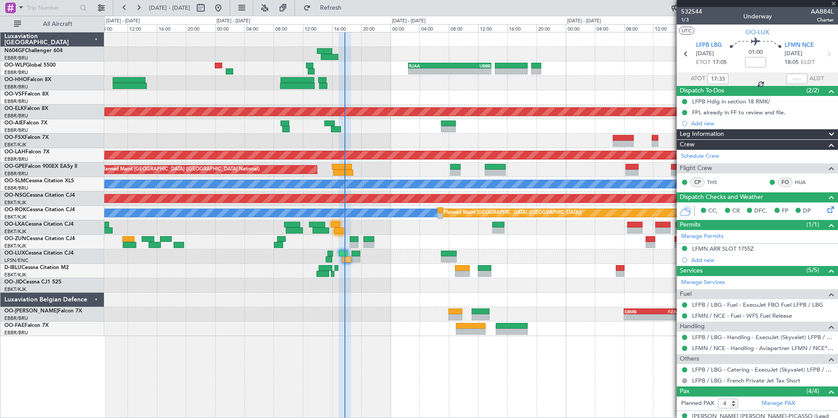
type input "+00:05"
type input "16:26"
type input "6"
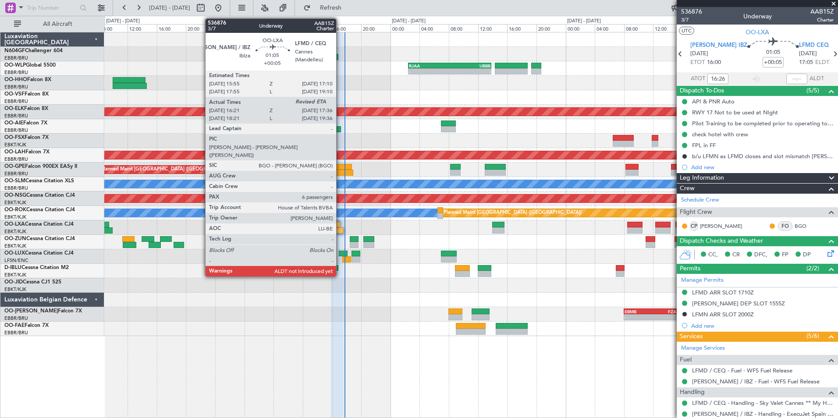
click at [340, 229] on div at bounding box center [338, 230] width 9 height 6
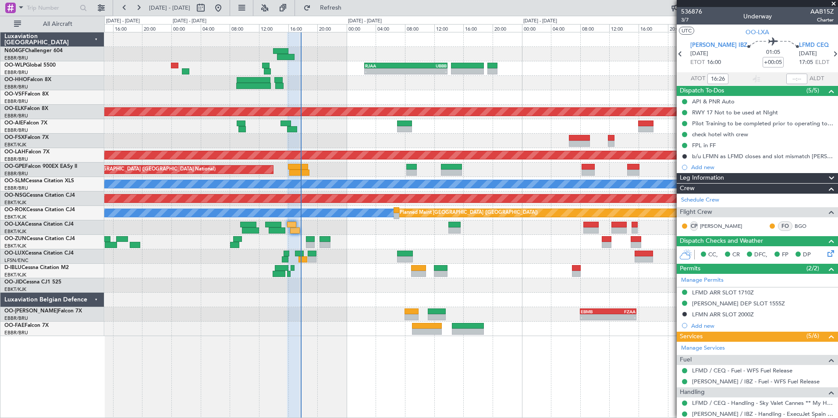
click at [305, 124] on div "EHAM 14:20 Z KTEB 21:30 Z - -" at bounding box center [470, 126] width 733 height 14
click at [347, 11] on button "Refresh" at bounding box center [325, 8] width 53 height 14
click at [333, 124] on div "- - EHAM 14:20 Z KTEB 21:30 Z" at bounding box center [470, 126] width 733 height 14
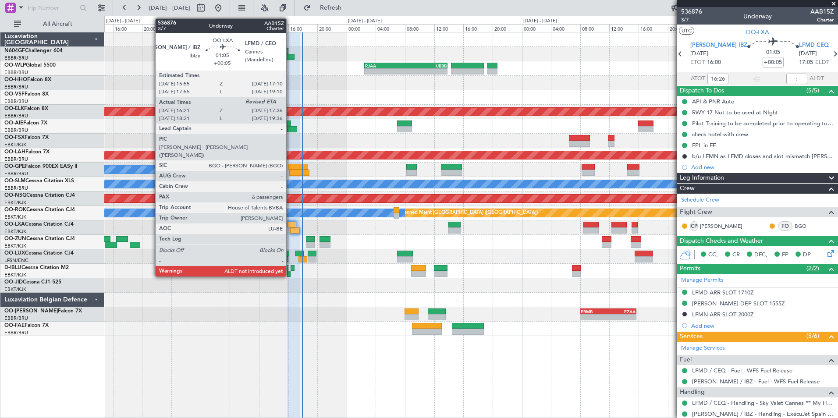
click at [290, 226] on div at bounding box center [291, 225] width 9 height 6
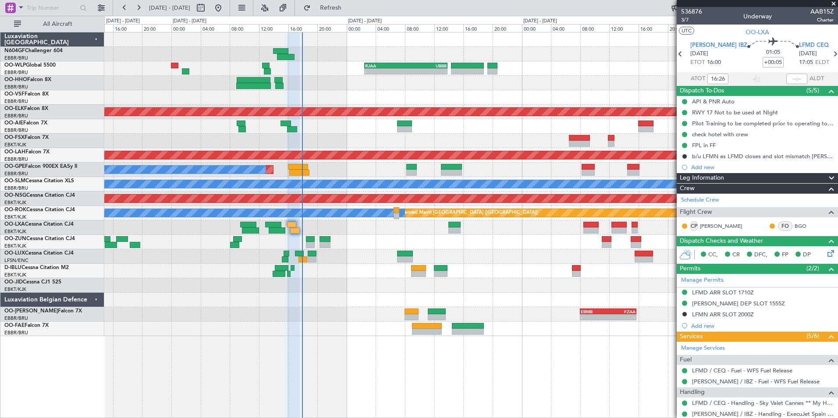
drag, startPoint x: 451, startPoint y: 290, endPoint x: 347, endPoint y: 283, distance: 104.5
click at [318, 274] on div at bounding box center [470, 271] width 733 height 14
click at [788, 78] on input "text" at bounding box center [796, 79] width 21 height 11
click at [540, 314] on div "- - EBMB 08:00 Z FZAA 15:45 Z FZAA 07:00 Z EBMB 14:55 Z - -" at bounding box center [470, 314] width 733 height 14
click at [362, 275] on div at bounding box center [470, 271] width 733 height 14
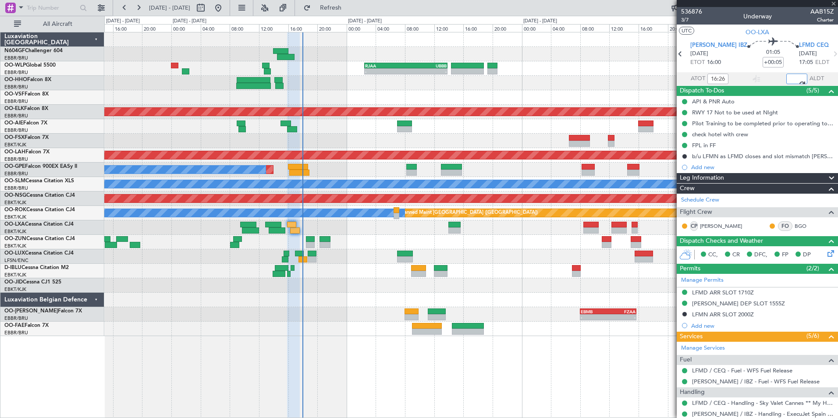
type input "17:49"
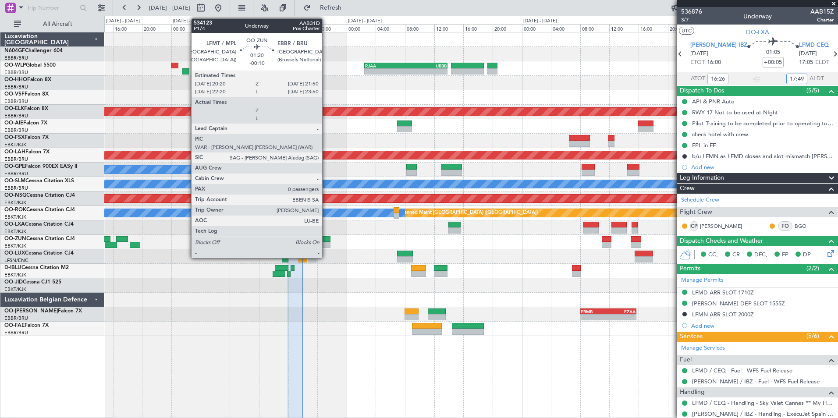
click at [296, 241] on div at bounding box center [470, 242] width 733 height 14
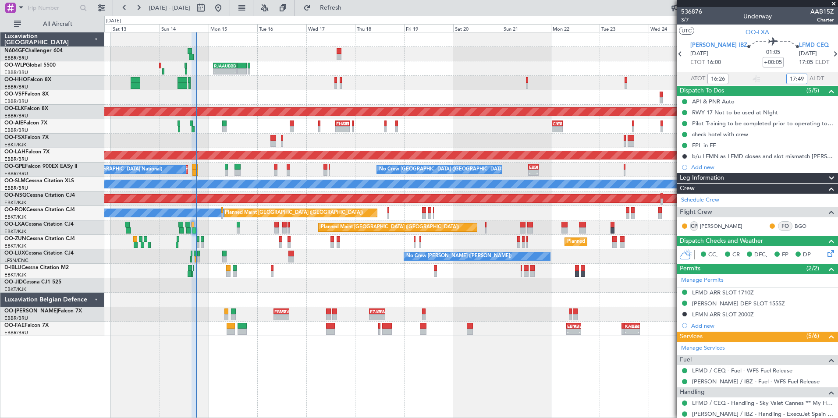
click at [317, 239] on div "- - RJAA 02:30 Z UBBB 13:50 Z LTCG 22:35 Z RJAA 07:45 Z 22:15 Z 07:35 Z Planned…" at bounding box center [470, 184] width 733 height 304
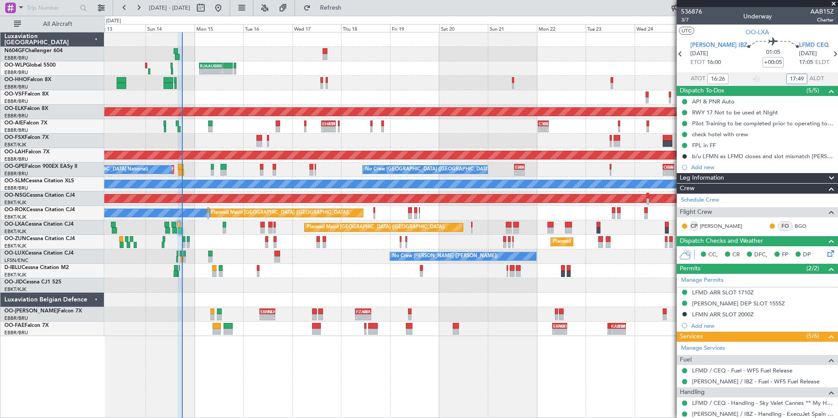
click at [350, 223] on div "- - RJAA 02:30 Z UBBB 13:50 Z LTCG 22:35 Z RJAA 07:45 Z 22:15 Z 07:35 Z Planned…" at bounding box center [470, 184] width 733 height 304
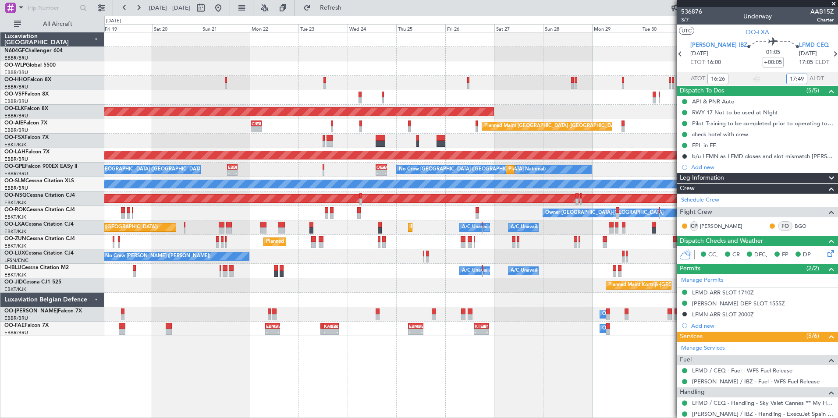
click at [297, 213] on div "RJAA 02:30 Z UBBB 13:50 Z - - Planned Maint Kortrijk-Wevelgem - - CYBG 00:40 Z …" at bounding box center [470, 184] width 733 height 304
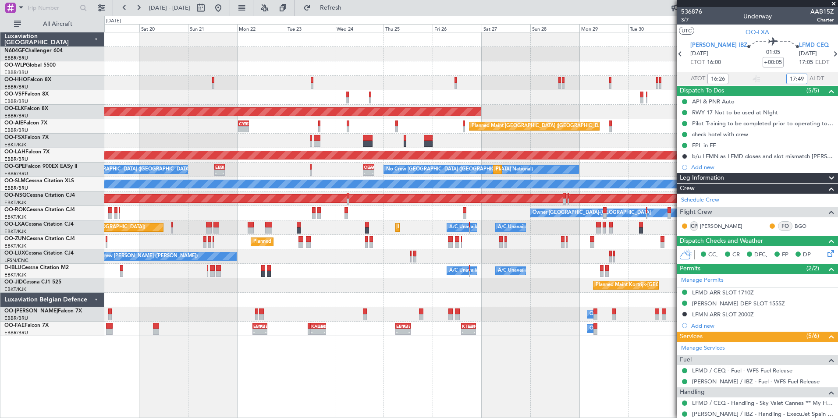
click at [296, 219] on div "RJAA 02:30 Z UBBB 13:50 Z - - Planned Maint Kortrijk-Wevelgem - - CYBG 00:40 Z …" at bounding box center [470, 184] width 733 height 304
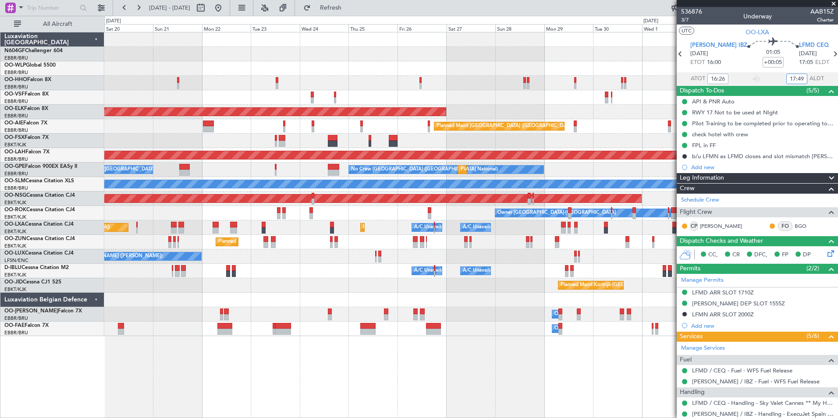
click at [393, 285] on div "Planned Maint Kortrijk-[GEOGRAPHIC_DATA]" at bounding box center [470, 285] width 733 height 14
click at [443, 254] on div "Planned Maint Kortrijk-Wevelgem Planned Maint London (Farnborough) Planned Main…" at bounding box center [470, 184] width 733 height 304
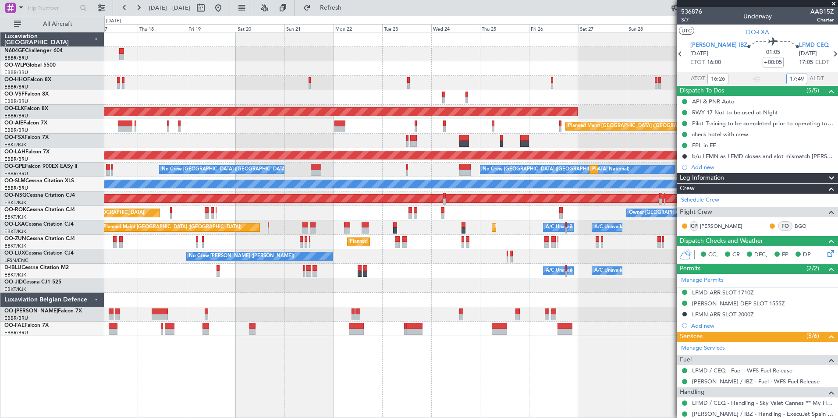
click at [391, 283] on div "Planned Maint Kortrijk-Wevelgem Planned Maint London (Farnborough) Planned Main…" at bounding box center [470, 184] width 733 height 304
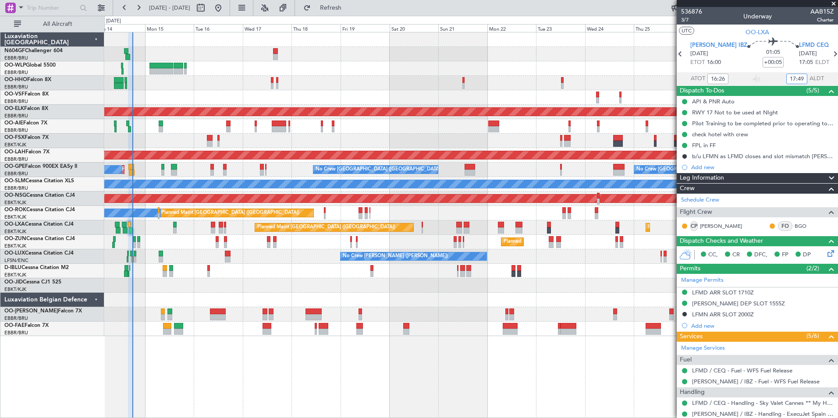
click at [346, 286] on div "Planned Maint Geneva (Cointrin) AOG Maint New York (Teterboro) Planned Maint Ko…" at bounding box center [470, 184] width 733 height 304
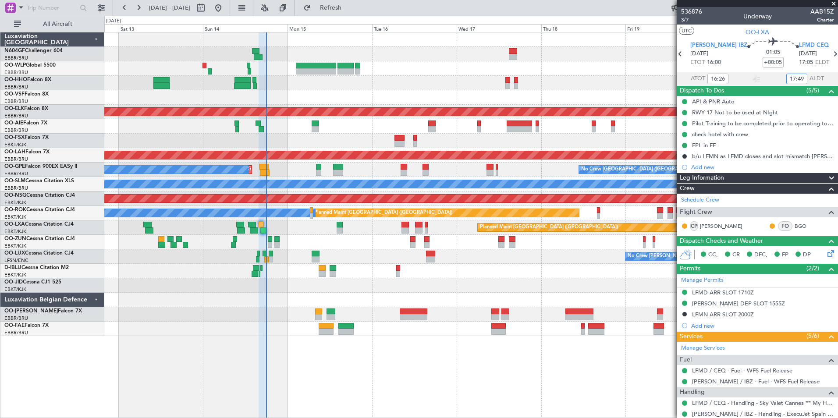
click at [325, 263] on div "Planned Maint Geneva (Cointrin) Planned Maint Kortrijk-Wevelgem Planned Maint L…" at bounding box center [470, 184] width 733 height 304
click at [285, 267] on div "- - RJAA 02:30 Z UBBB 13:50 Z Planned Maint Geneva (Cointrin) Planned Maint Kor…" at bounding box center [470, 184] width 733 height 304
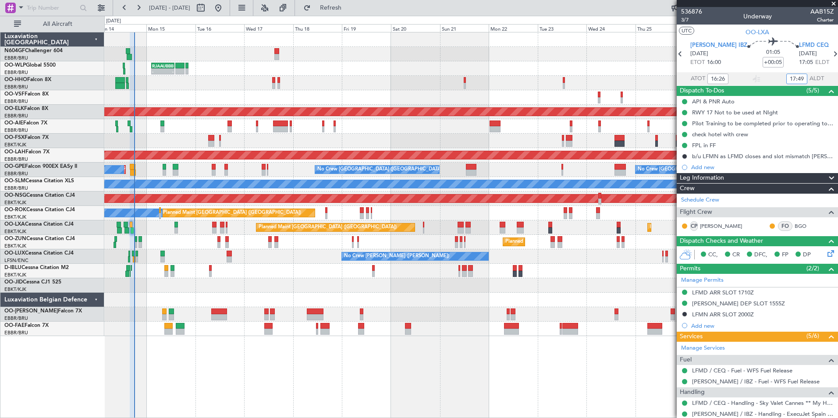
click at [205, 244] on div "- - RJAA 02:30 Z UBBB 13:50 Z Planned Maint Geneva (Cointrin) AOG Maint New Yor…" at bounding box center [470, 184] width 733 height 304
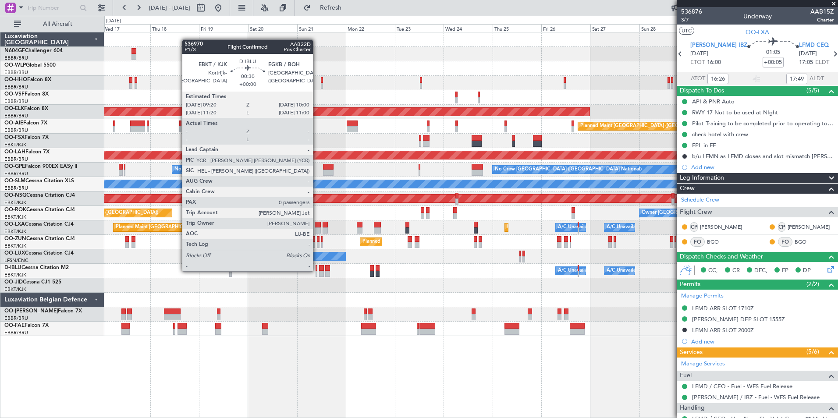
click at [317, 270] on div at bounding box center [316, 268] width 2 height 6
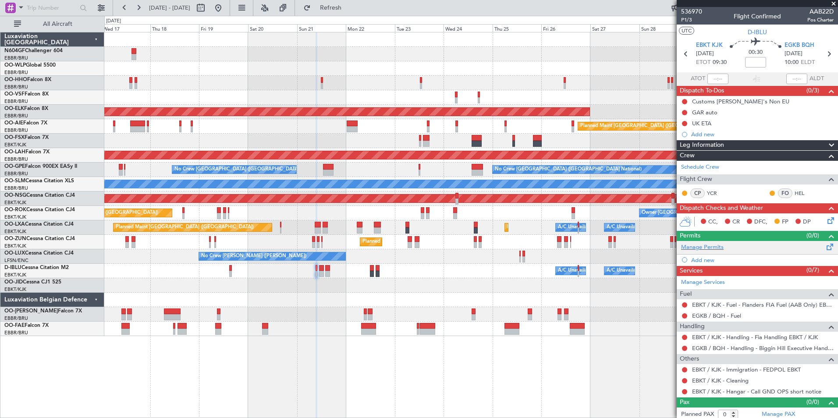
scroll to position [4, 0]
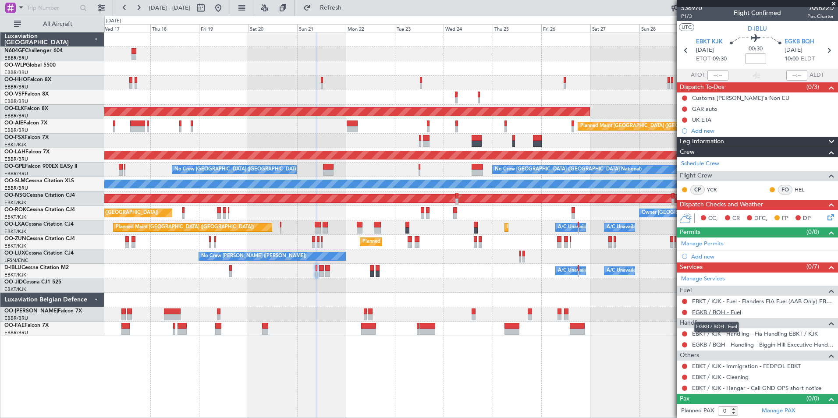
click at [724, 311] on link "EGKB / BQH - Fuel" at bounding box center [716, 311] width 49 height 7
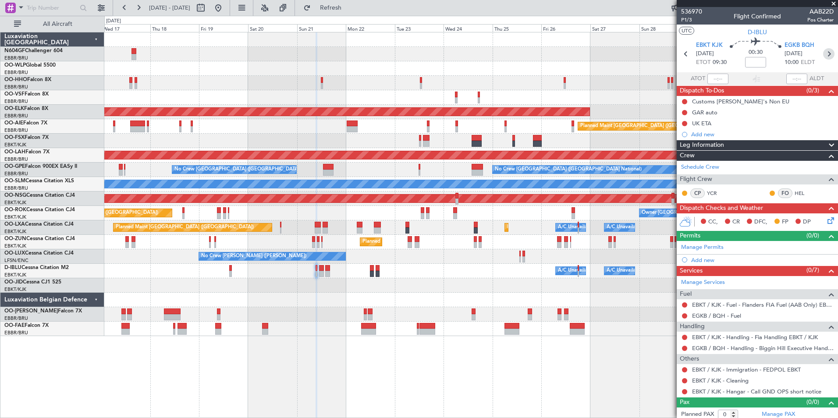
click at [823, 55] on icon at bounding box center [828, 53] width 11 height 11
type input "2"
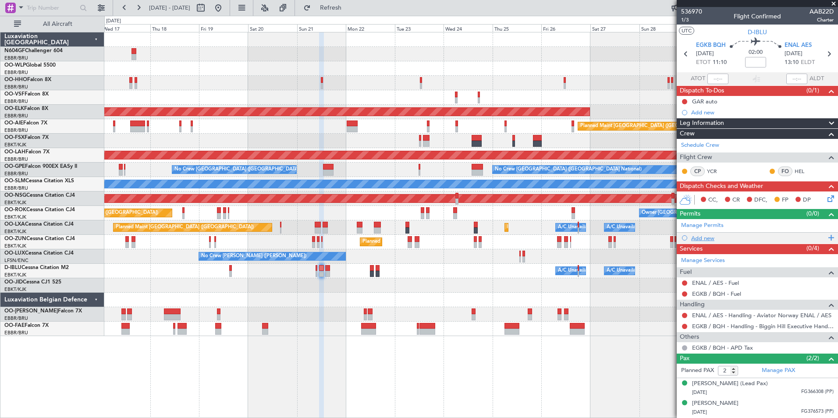
click at [704, 237] on div "Add new" at bounding box center [758, 237] width 134 height 7
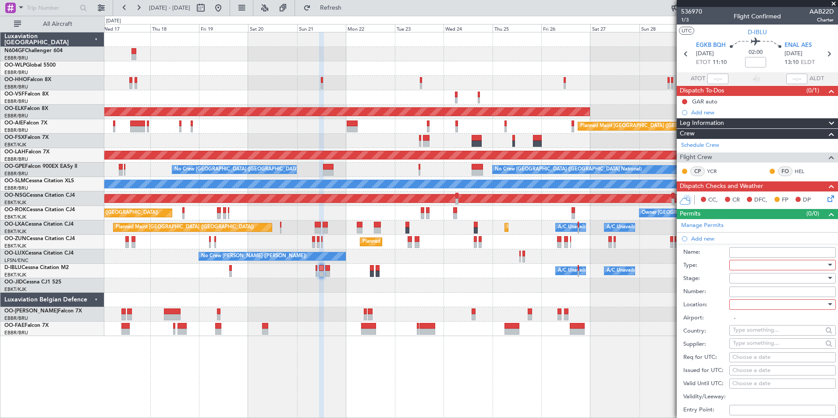
click at [757, 268] on div at bounding box center [778, 264] width 93 height 13
click at [756, 321] on span "Departure" at bounding box center [779, 321] width 92 height 13
click at [763, 279] on div at bounding box center [778, 278] width 93 height 13
click at [783, 310] on span "Not Requested" at bounding box center [779, 308] width 92 height 13
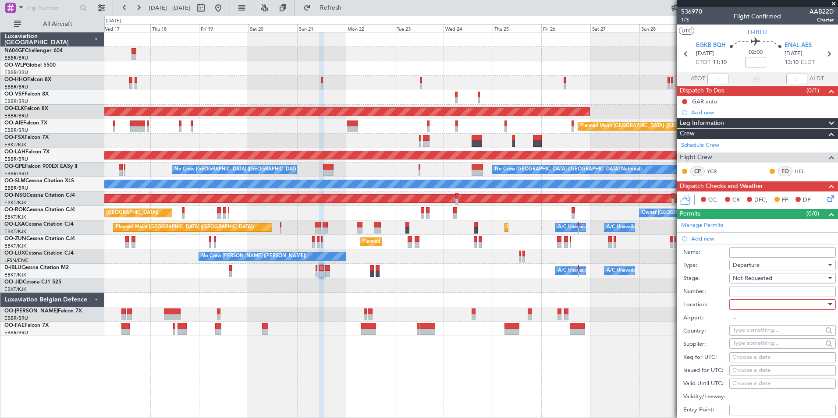
click at [779, 301] on div at bounding box center [778, 304] width 93 height 13
click at [777, 321] on span "Departure" at bounding box center [779, 321] width 92 height 13
type input "EGKB / BQH"
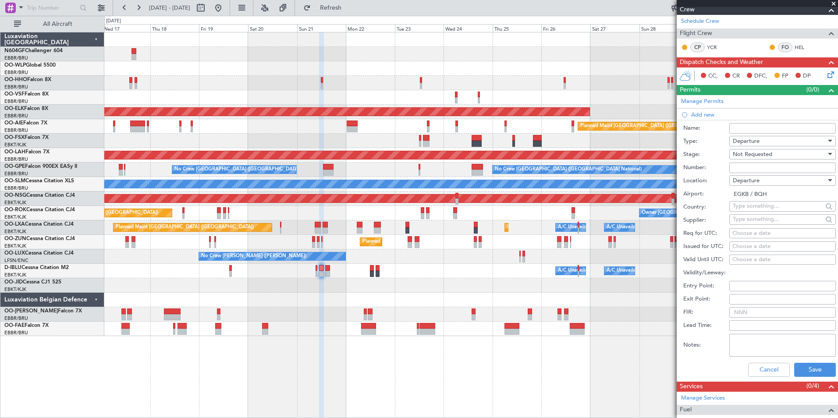
scroll to position [139, 0]
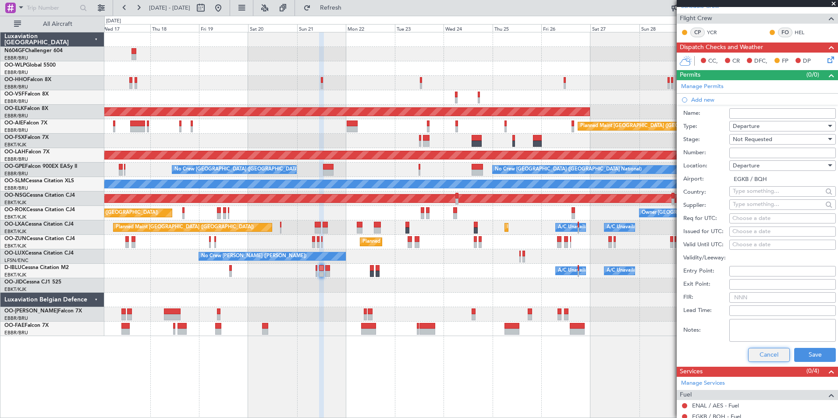
click at [777, 351] on button "Cancel" at bounding box center [769, 355] width 42 height 14
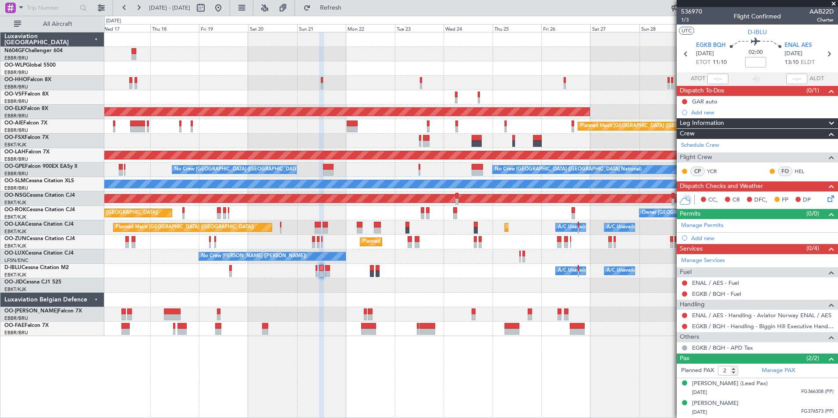
scroll to position [0, 0]
click at [729, 283] on link "ENAL / AES - Fuel" at bounding box center [715, 282] width 47 height 7
click at [700, 295] on link "EGKB / BQH - Fuel" at bounding box center [716, 293] width 49 height 7
click at [352, 14] on button "Refresh" at bounding box center [325, 8] width 53 height 14
click at [547, 187] on div "A/C Unavailable [GEOGRAPHIC_DATA]" at bounding box center [470, 184] width 733 height 14
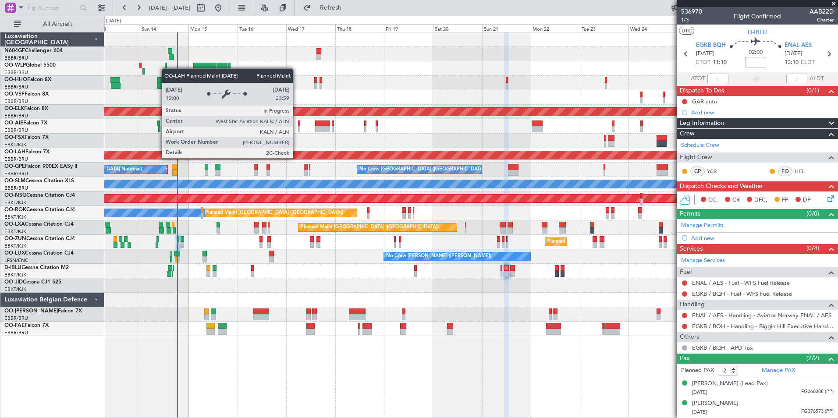
click at [386, 173] on div "Planned Maint Liege Planned Maint Geneva (Cointrin) AOG Maint New York (Teterbo…" at bounding box center [470, 184] width 733 height 304
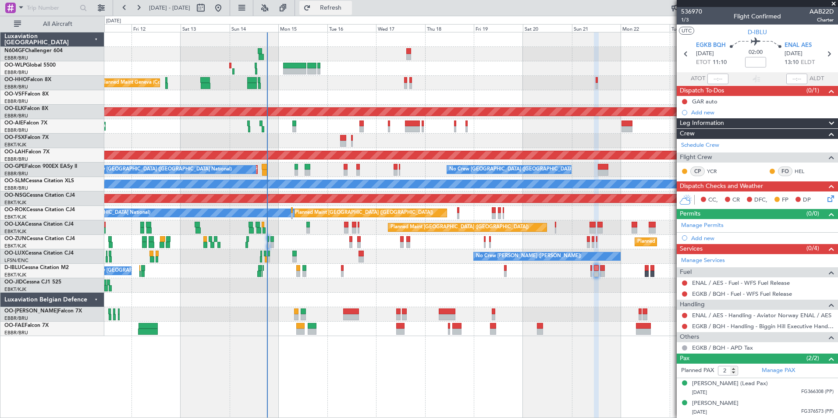
click at [352, 12] on button "Refresh" at bounding box center [325, 8] width 53 height 14
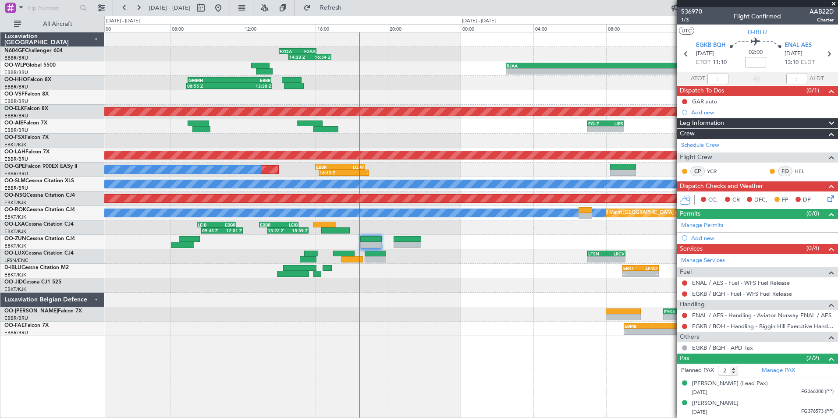
click at [447, 195] on div "14:33 Z 16:54 Z FZQA 14:00 Z FZAA 16:05 Z - - RJAA 02:30 Z UBBB 13:50 Z - - UBB…" at bounding box center [470, 184] width 733 height 304
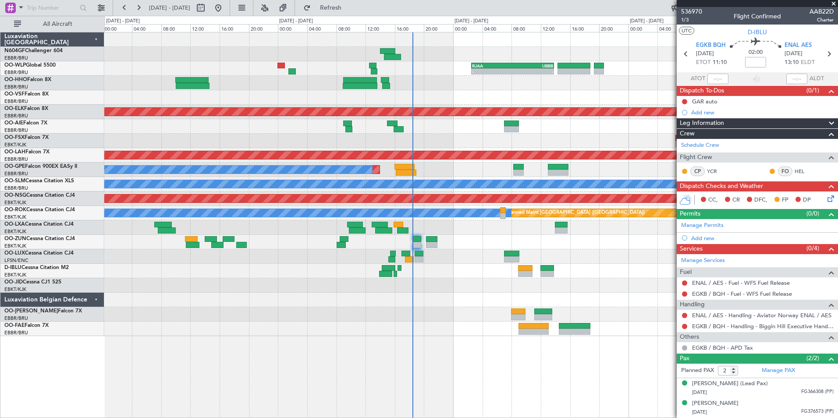
click at [439, 242] on div at bounding box center [470, 242] width 733 height 14
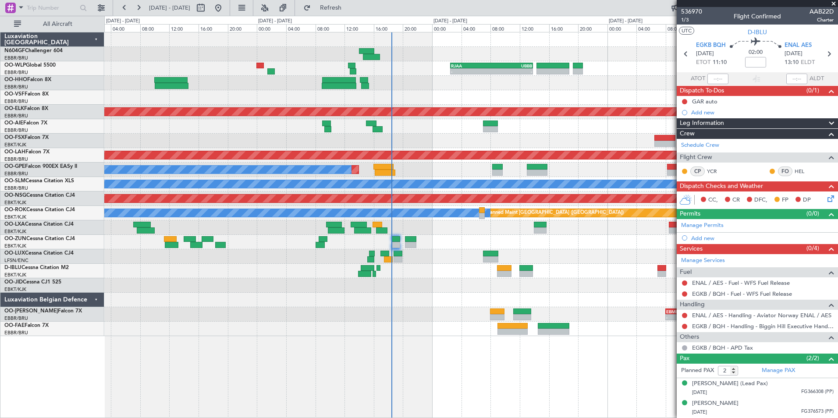
click at [495, 356] on div "- - RJAA 02:30 Z UBBB 13:50 Z Planned Maint Geneva (Cointrin) Planned Maint Kor…" at bounding box center [470, 225] width 733 height 386
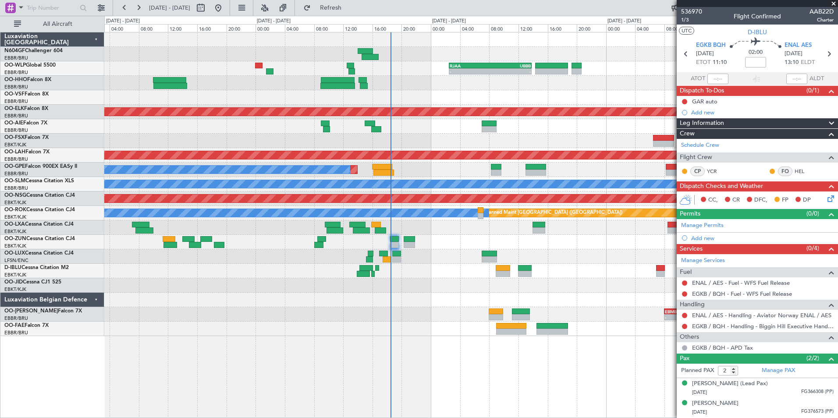
click at [443, 164] on div "Planned Maint Brussels (Brussels National) No Crew Brussels (Brussels National)" at bounding box center [470, 170] width 733 height 14
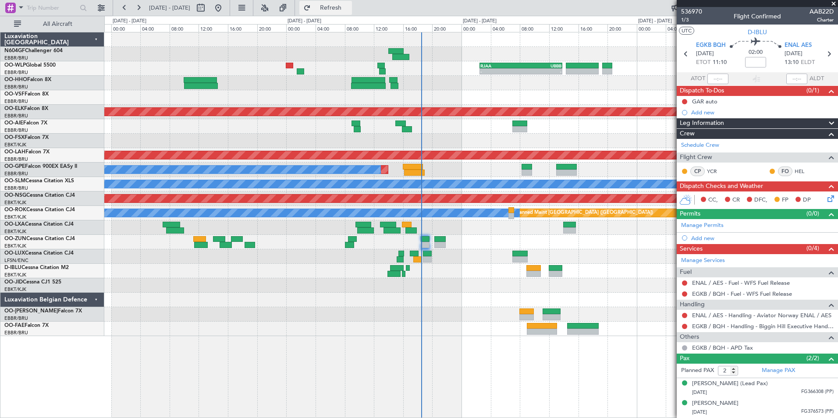
click at [349, 8] on span "Refresh" at bounding box center [330, 8] width 37 height 6
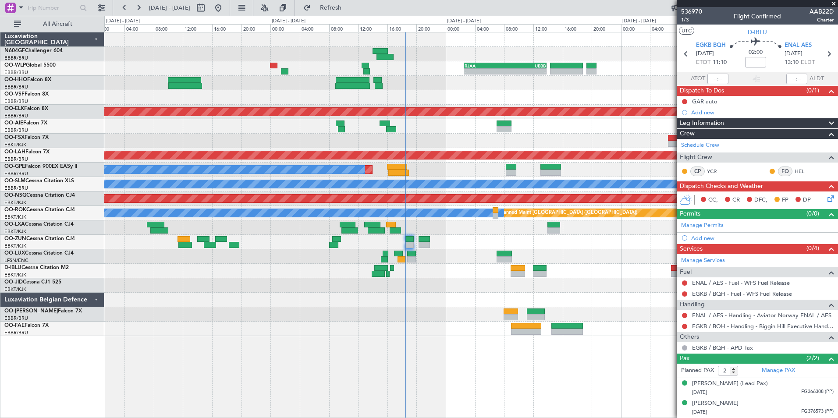
click at [462, 132] on div "- - RJAA 02:30 Z UBBB 13:50 Z Planned Maint Geneva (Cointrin) Planned Maint Kor…" at bounding box center [470, 184] width 733 height 304
click at [432, 260] on div at bounding box center [470, 256] width 733 height 14
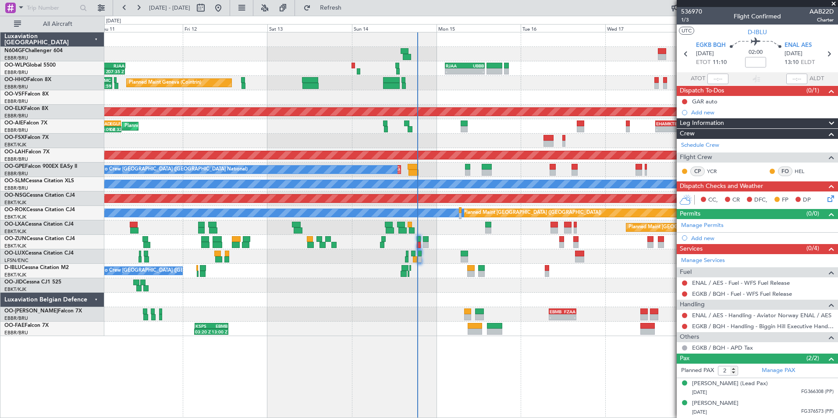
click at [435, 247] on div at bounding box center [470, 242] width 733 height 14
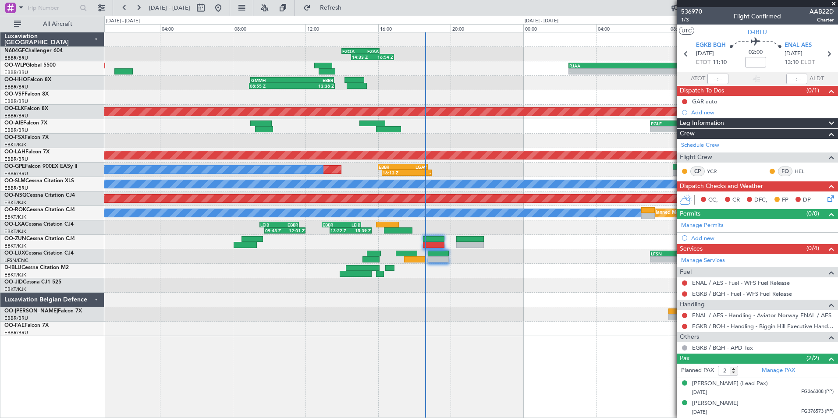
click at [463, 280] on div at bounding box center [470, 285] width 733 height 14
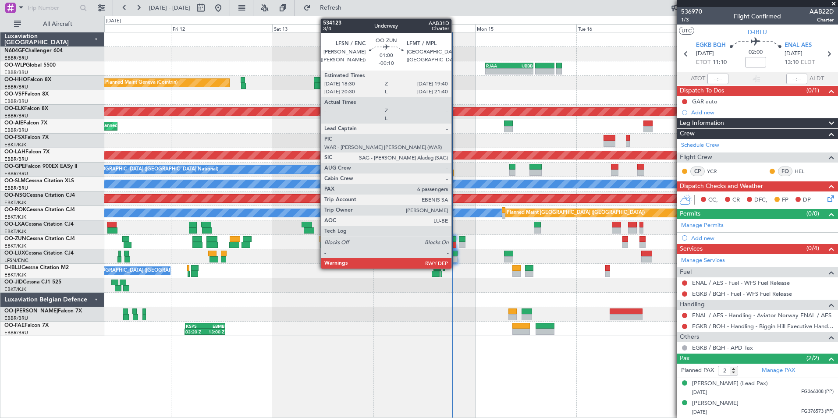
click at [455, 245] on div at bounding box center [453, 245] width 5 height 6
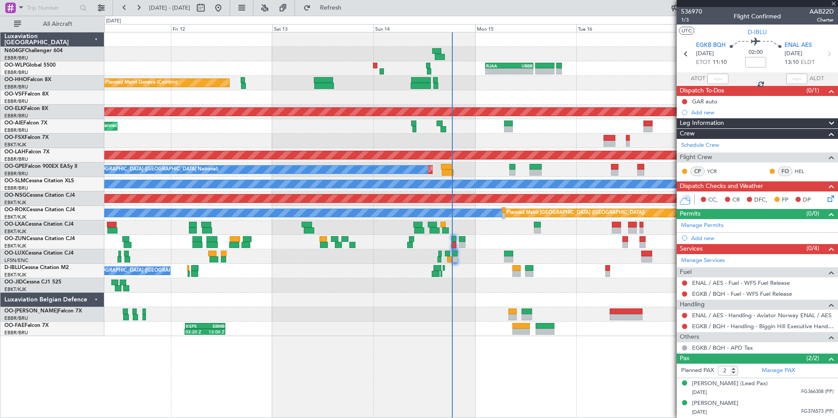
type input "-00:10"
type input "6"
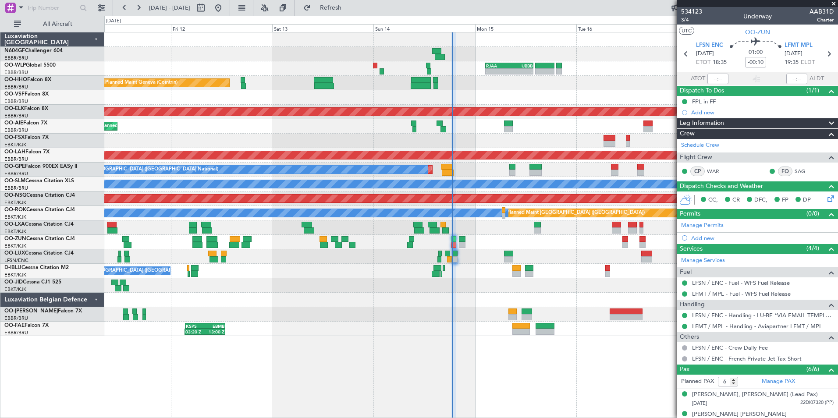
scroll to position [89, 0]
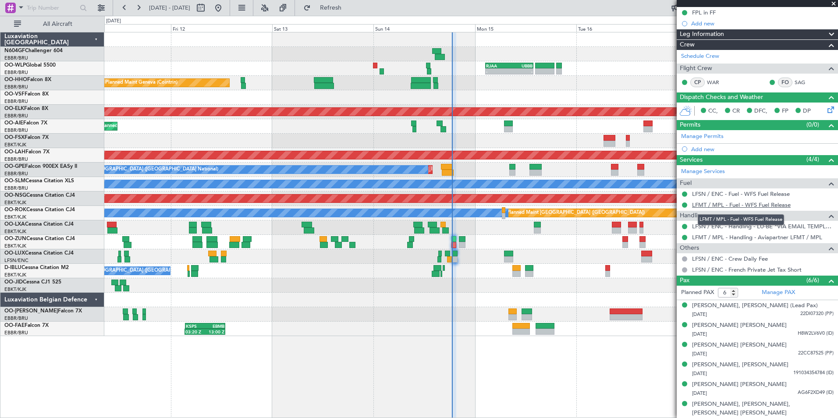
click at [746, 208] on link "LFMT / MPL - Fuel - WFS Fuel Release" at bounding box center [741, 204] width 99 height 7
click at [342, 6] on span "Refresh" at bounding box center [330, 8] width 37 height 6
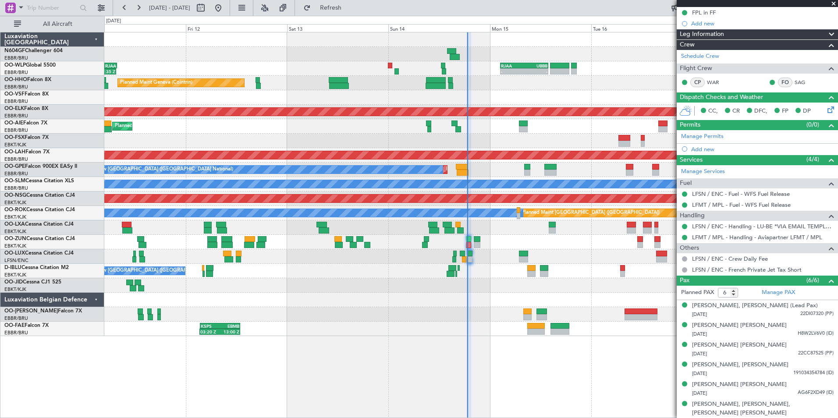
click at [498, 255] on div "No Crew Nancy (Essey) No Crew Nancy (Essey)" at bounding box center [470, 256] width 733 height 14
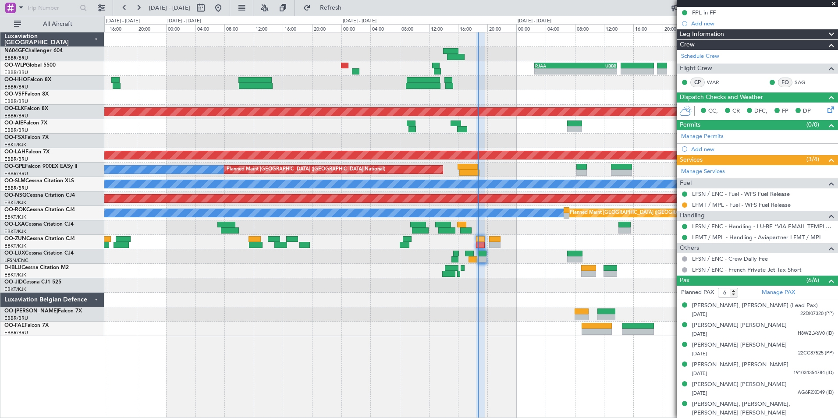
click at [497, 258] on div at bounding box center [470, 256] width 733 height 14
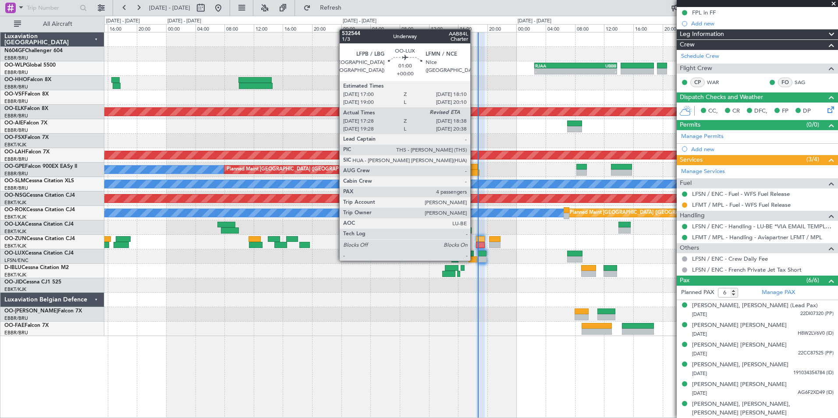
click at [474, 260] on div at bounding box center [472, 259] width 9 height 6
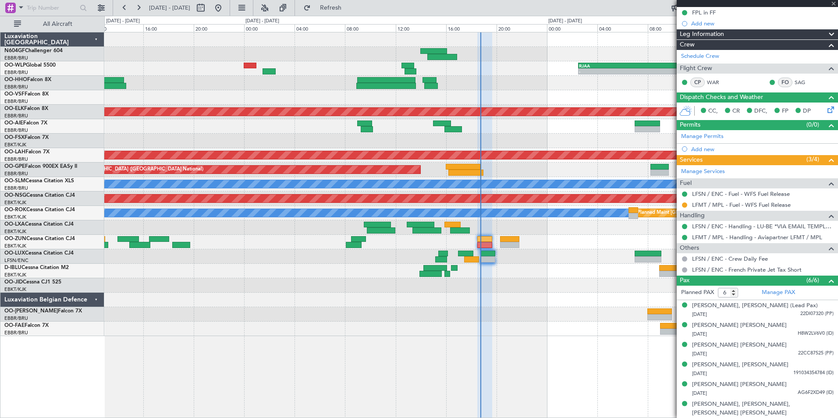
type input "17:33"
type input "4"
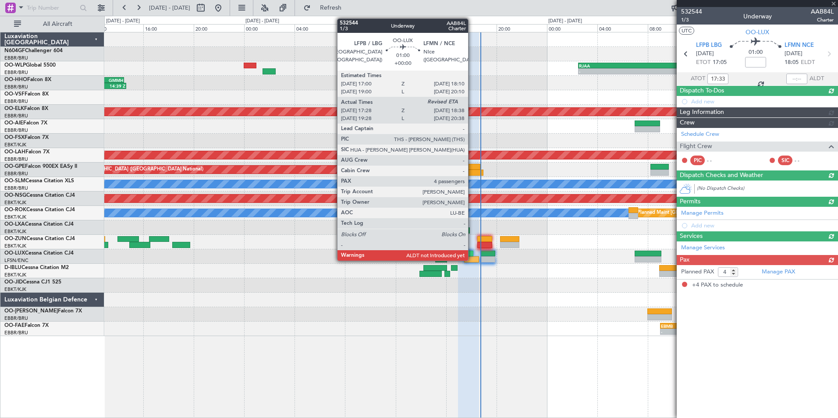
click at [472, 258] on div at bounding box center [471, 259] width 15 height 6
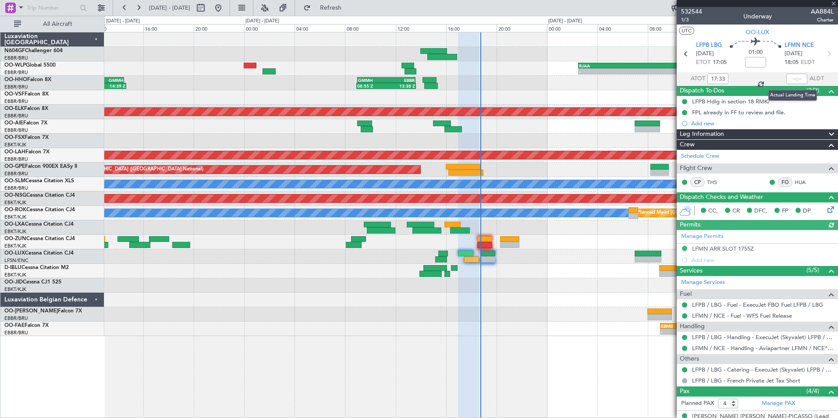
click at [786, 78] on div at bounding box center [796, 79] width 21 height 11
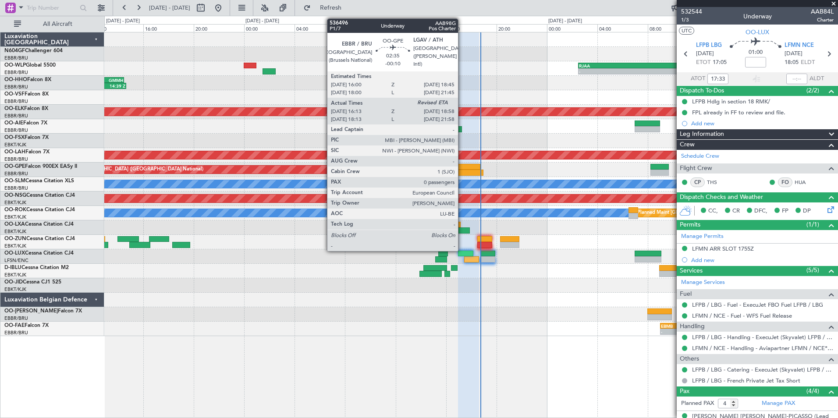
click at [462, 171] on div at bounding box center [465, 173] width 35 height 6
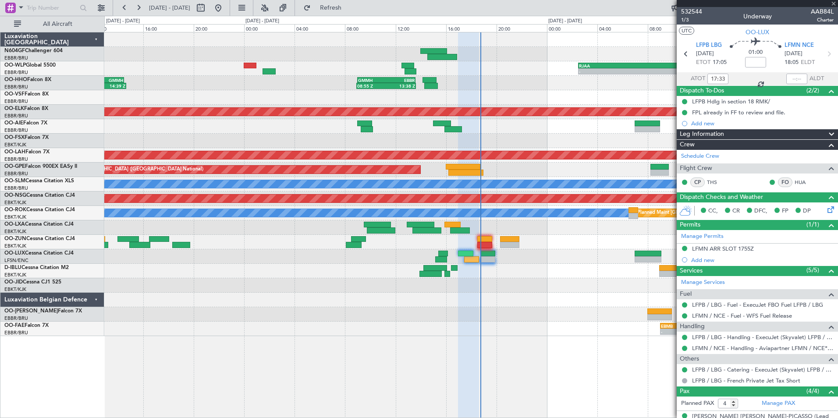
type input "-00:10"
type input "16:18"
type input "0"
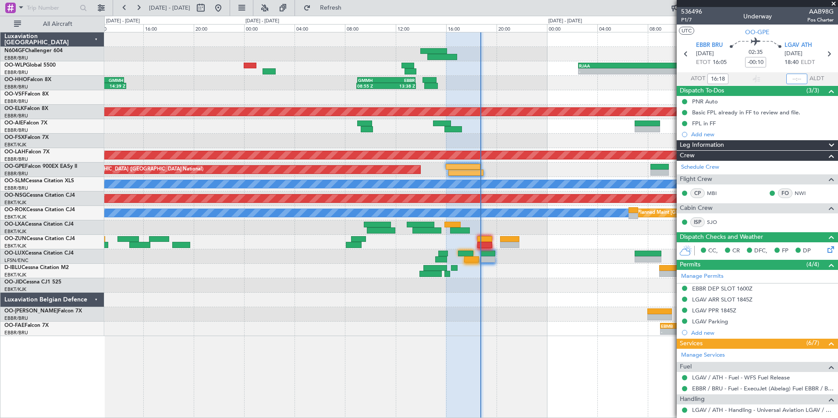
click at [788, 79] on input "text" at bounding box center [796, 79] width 21 height 11
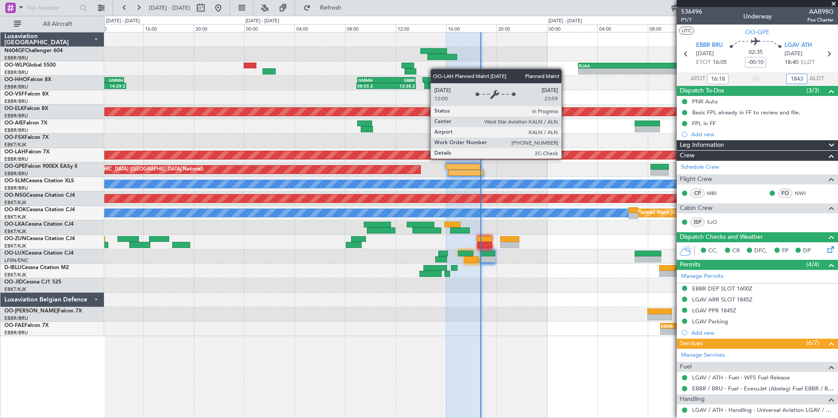
click at [565, 158] on div "Planned Maint [PERSON_NAME]-[GEOGRAPHIC_DATA][PERSON_NAME] ([GEOGRAPHIC_DATA][P…" at bounding box center [471, 155] width 2198 height 8
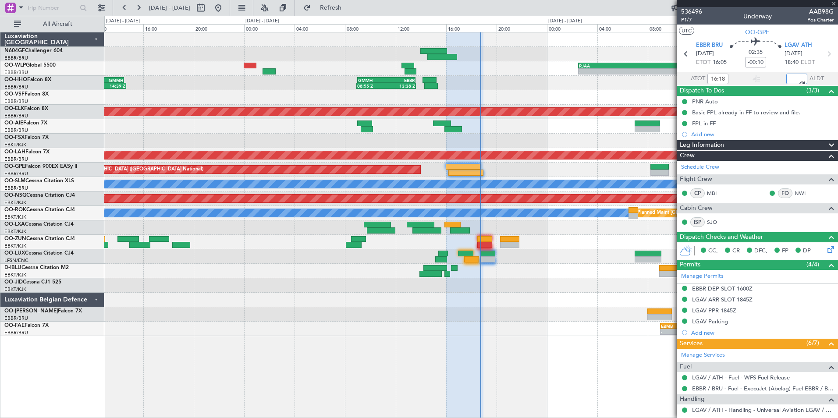
click at [536, 261] on div at bounding box center [470, 256] width 733 height 14
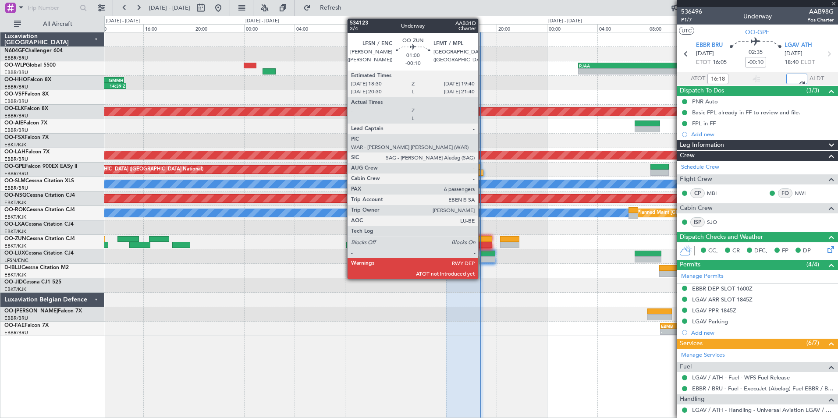
click at [482, 241] on div at bounding box center [484, 239] width 15 height 6
type input "18:43"
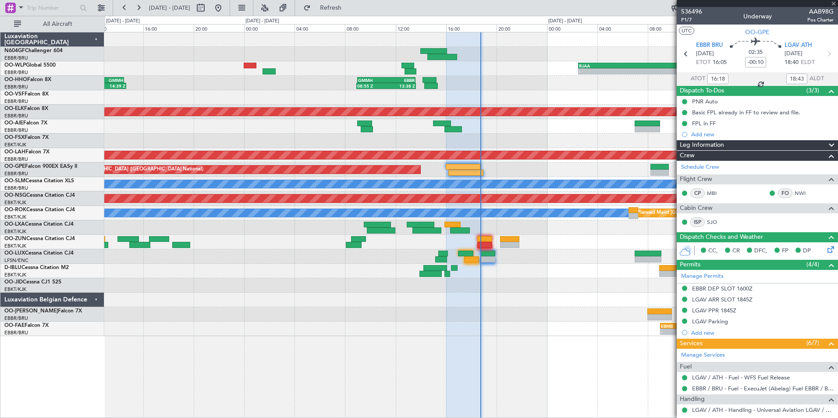
type input "6"
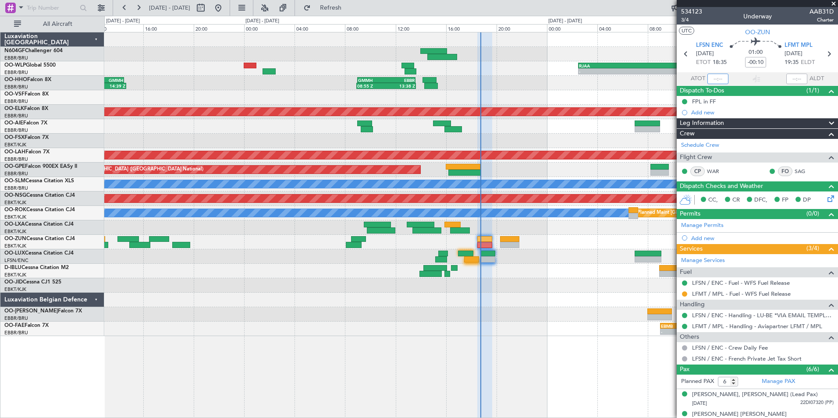
click at [710, 79] on input "text" at bounding box center [717, 79] width 21 height 11
click at [569, 266] on div at bounding box center [470, 271] width 733 height 14
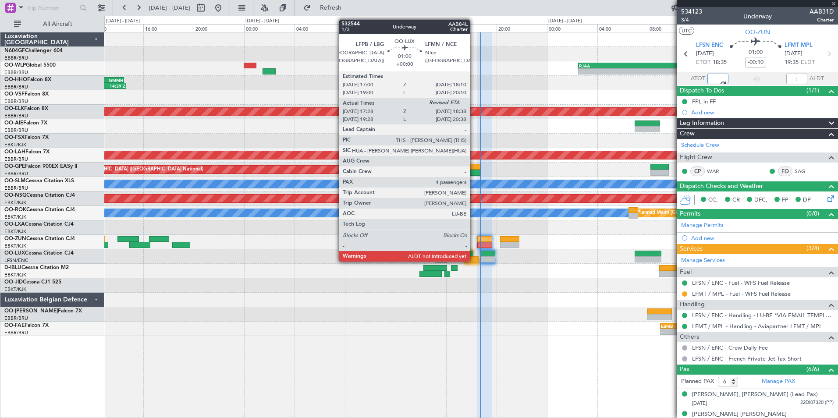
click at [474, 260] on div at bounding box center [471, 259] width 15 height 6
type input "18:44"
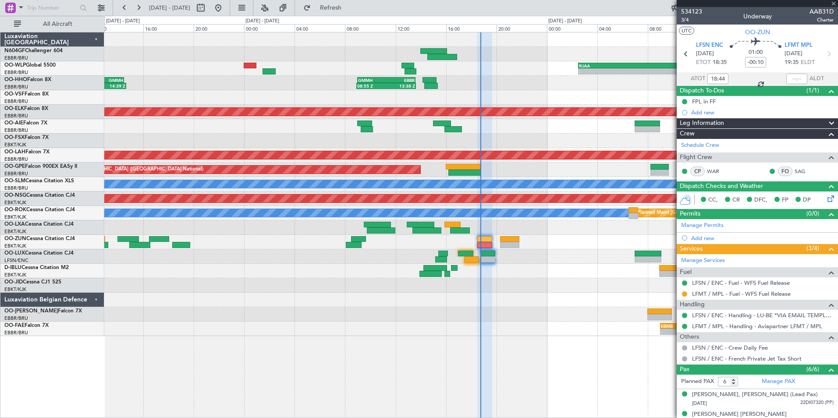
type input "17:33"
type input "4"
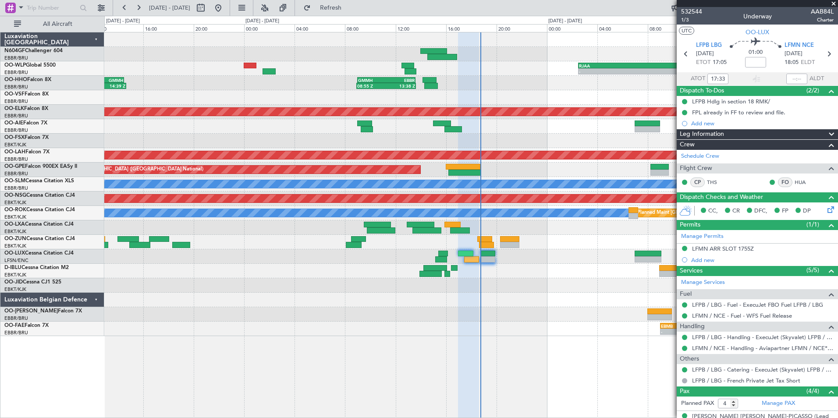
click at [462, 259] on div at bounding box center [470, 256] width 733 height 14
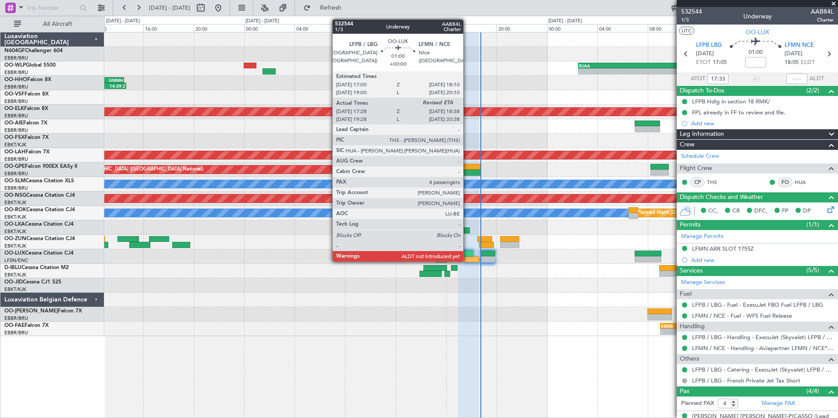
click at [467, 261] on div at bounding box center [471, 259] width 15 height 6
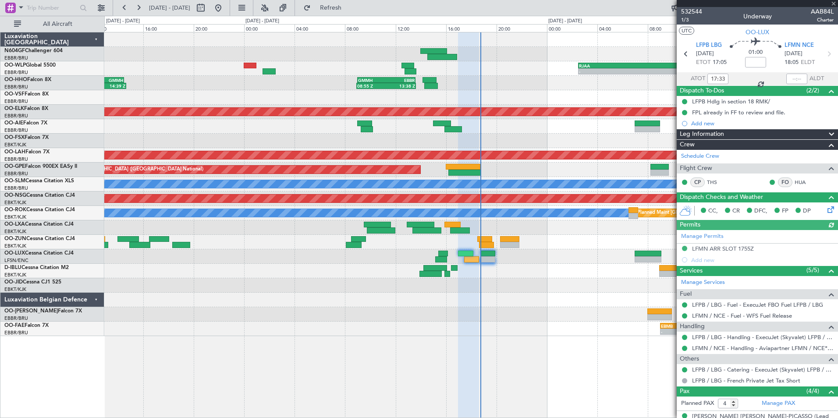
click at [791, 79] on div at bounding box center [796, 79] width 21 height 11
click at [789, 80] on div at bounding box center [796, 79] width 21 height 11
click at [789, 77] on input "text" at bounding box center [796, 79] width 21 height 11
click at [601, 126] on div at bounding box center [470, 126] width 733 height 14
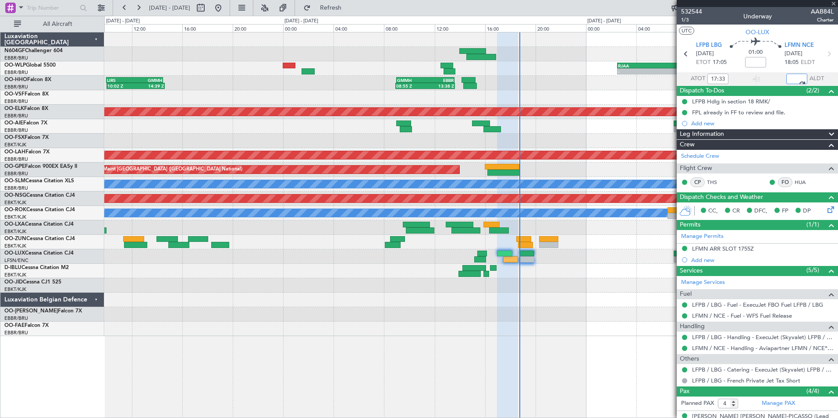
click at [549, 304] on div at bounding box center [470, 300] width 733 height 14
click at [501, 247] on div at bounding box center [470, 242] width 733 height 14
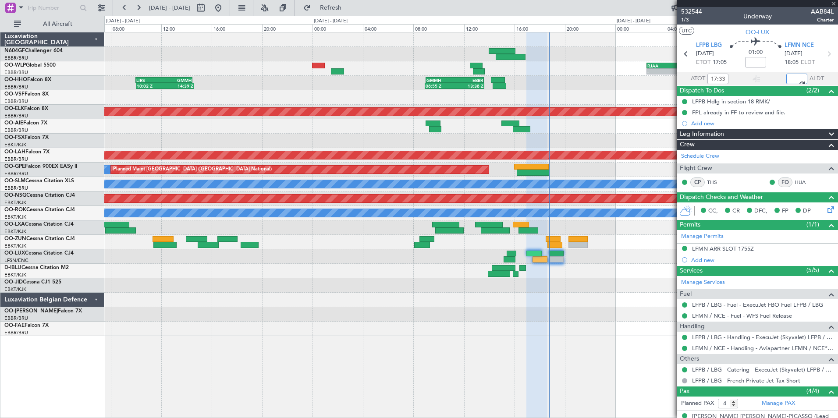
type input "18:37"
click at [598, 262] on div at bounding box center [470, 256] width 733 height 14
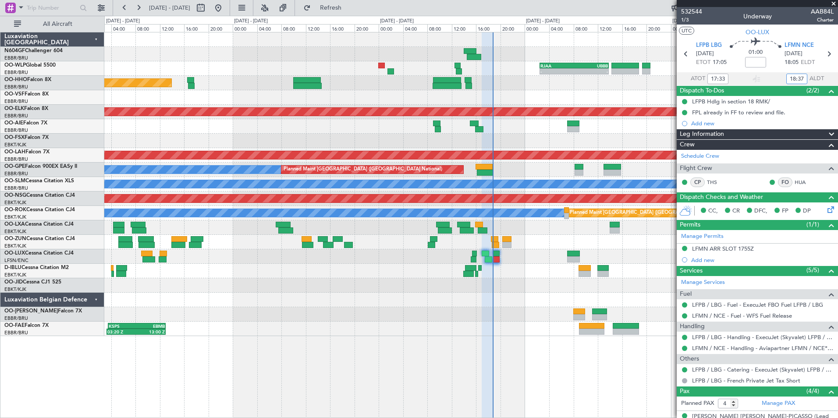
click at [490, 206] on div "- - RJAA 02:30 Z UBBB 13:50 Z LTCG 22:35 Z RJAA 07:45 Z 22:15 Z 07:35 Z Planned…" at bounding box center [470, 184] width 733 height 304
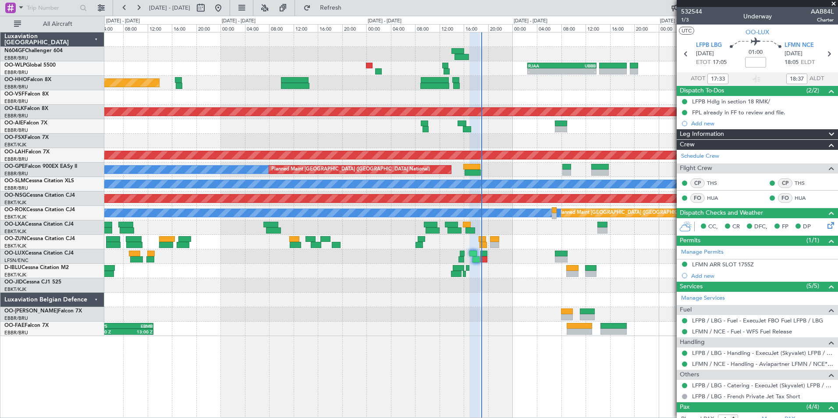
click at [488, 267] on div "No Crew [GEOGRAPHIC_DATA] ([GEOGRAPHIC_DATA] National)" at bounding box center [470, 271] width 733 height 14
click at [585, 254] on div at bounding box center [470, 256] width 733 height 14
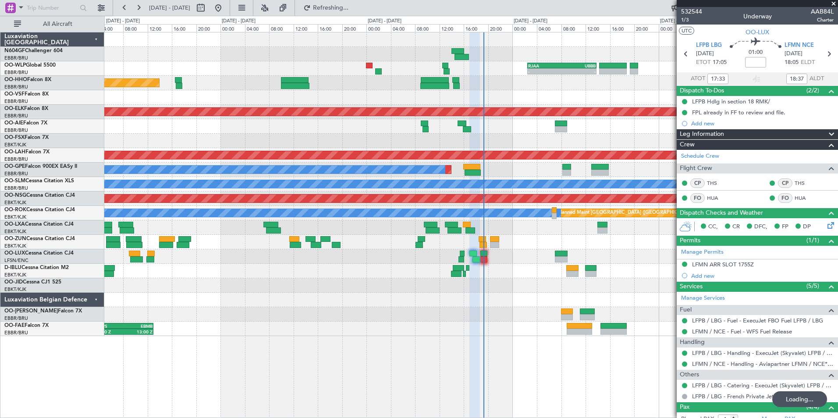
click at [526, 382] on div "- - RJAA 02:30 Z UBBB 13:50 Z LTCG 22:35 Z RJAA 07:45 Z 22:15 Z 07:35 Z Planned…" at bounding box center [470, 225] width 733 height 386
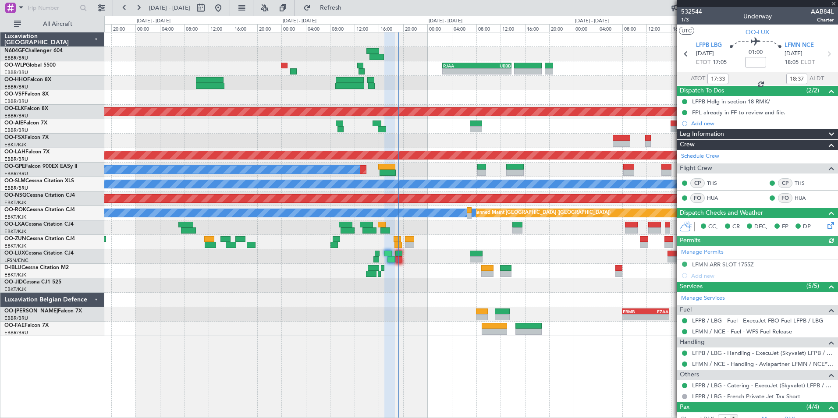
click at [480, 289] on div at bounding box center [470, 285] width 733 height 14
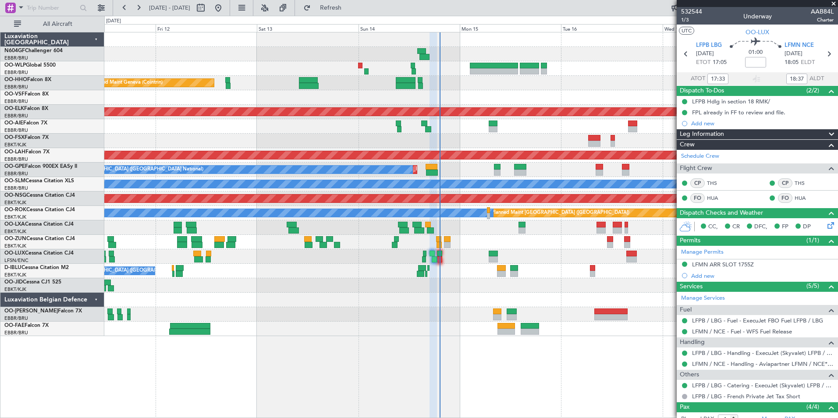
click at [438, 269] on div "Planned Maint Geneva (Cointrin) AOG Maint New York (Teterboro) Planned Maint Ko…" at bounding box center [470, 184] width 733 height 304
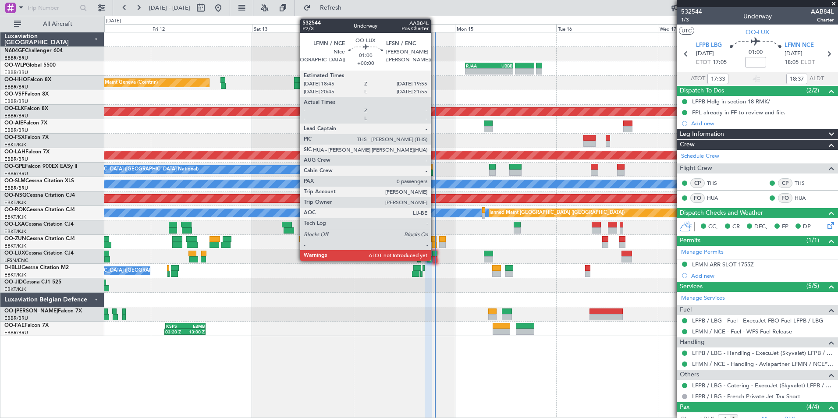
click at [435, 259] on div at bounding box center [434, 259] width 5 height 6
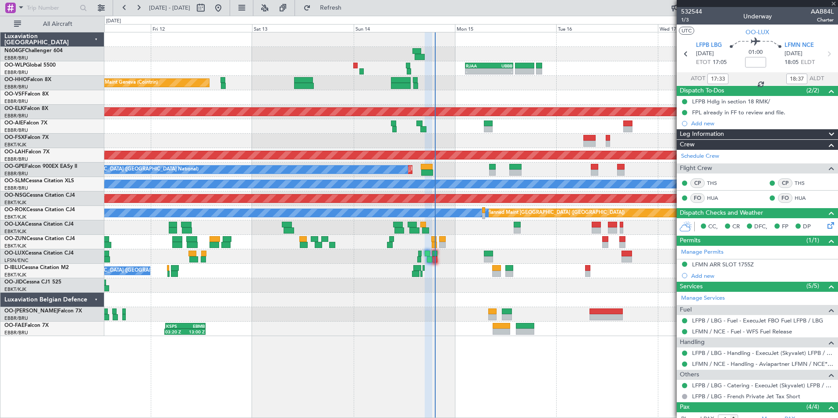
type input "0"
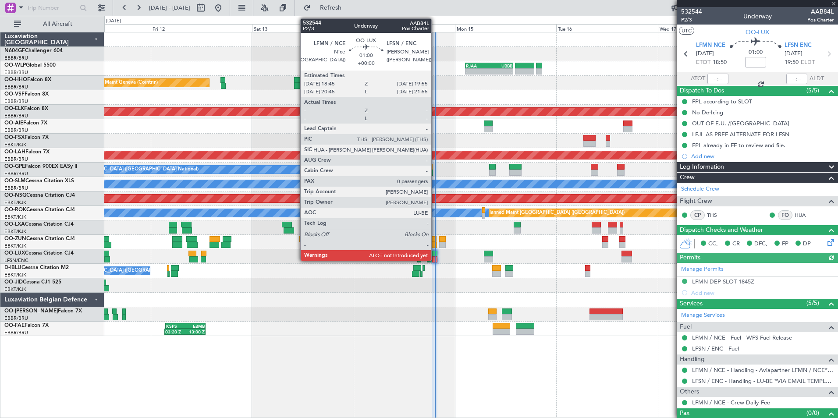
click at [436, 256] on div at bounding box center [434, 259] width 5 height 6
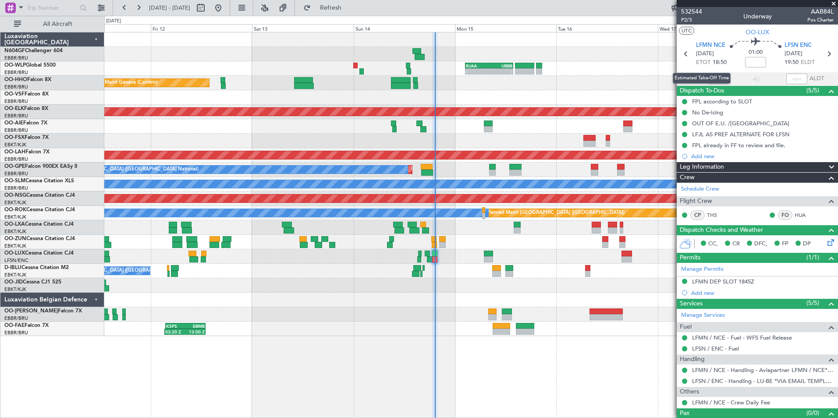
click at [711, 79] on div "Estimated Take-Off Time" at bounding box center [701, 78] width 58 height 11
click at [707, 80] on input "text" at bounding box center [717, 79] width 21 height 11
click at [593, 84] on div "Planned Maint Geneva (Cointrin) AOG Maint New York (Teterboro)" at bounding box center [470, 83] width 733 height 14
click at [478, 276] on div "No Crew [GEOGRAPHIC_DATA] ([GEOGRAPHIC_DATA] National)" at bounding box center [470, 271] width 733 height 14
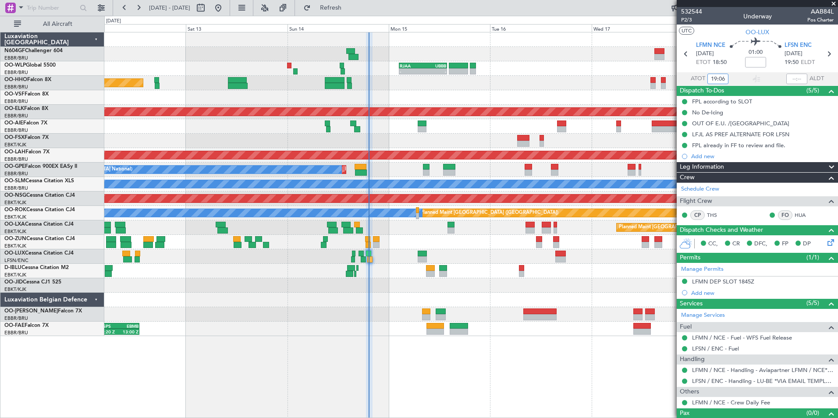
click at [455, 92] on div at bounding box center [470, 97] width 733 height 14
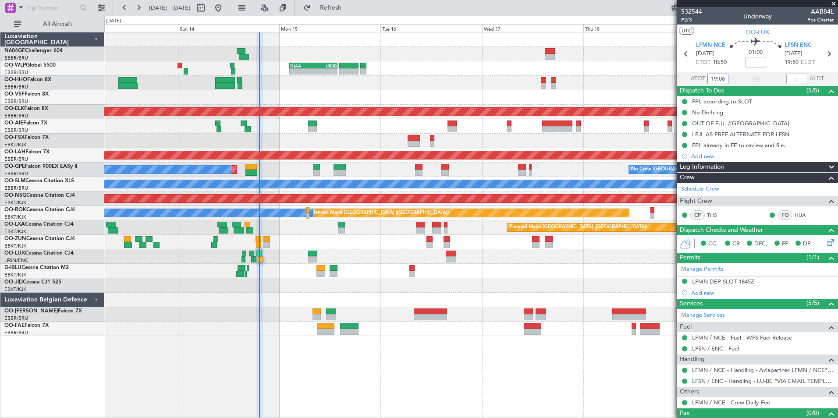
click at [323, 106] on div "Planned Maint Kortrijk-[GEOGRAPHIC_DATA]" at bounding box center [470, 112] width 733 height 14
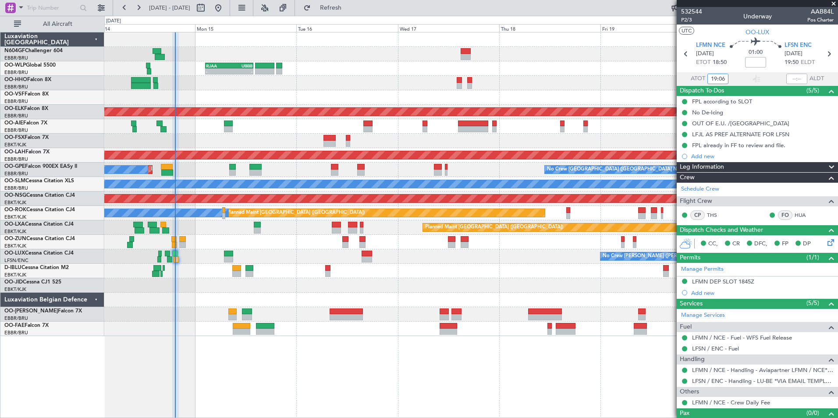
click at [263, 242] on div "- - RJAA 02:30 Z UBBB 13:50 Z Planned Maint Geneva (Cointrin) Planned Maint Kor…" at bounding box center [470, 184] width 733 height 304
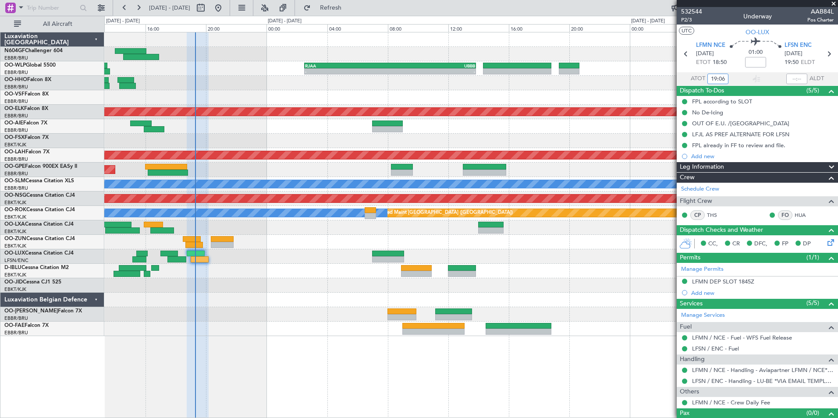
click at [348, 258] on div "- - RJAA 02:30 Z UBBB 13:50 Z Planned Maint Kortrijk-Wevelgem Planned Maint Alt…" at bounding box center [470, 184] width 733 height 304
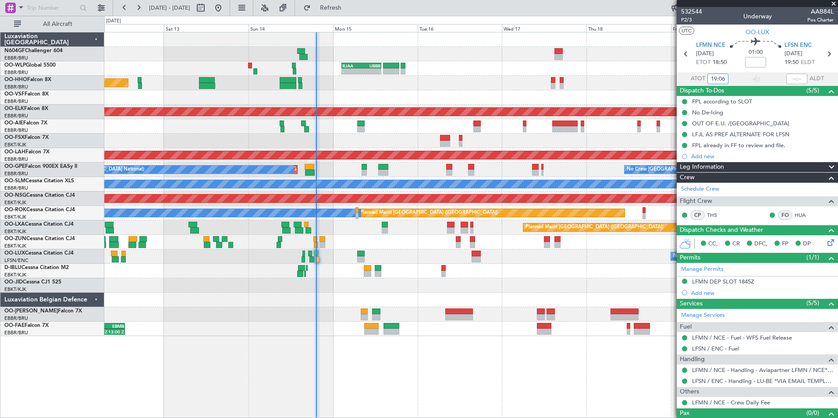
click at [373, 261] on div "No Crew [PERSON_NAME] ([PERSON_NAME])" at bounding box center [470, 256] width 733 height 14
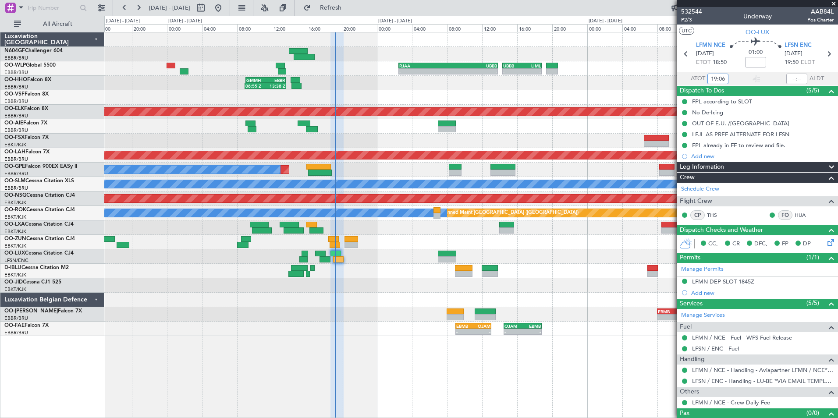
type input "19:06"
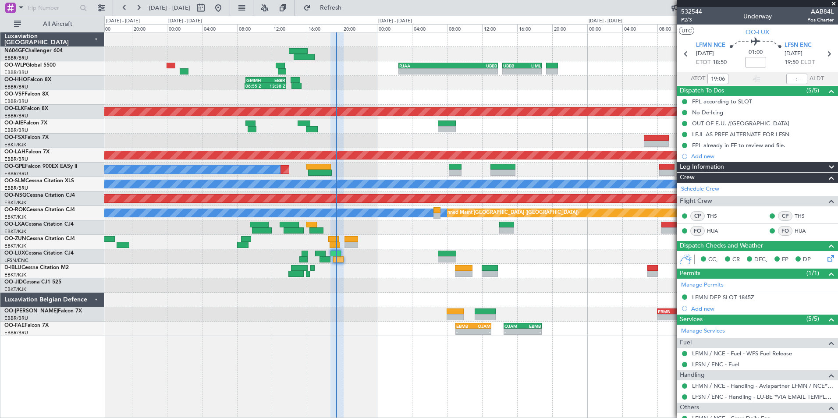
click at [616, 354] on div "- - RJAA 02:30 Z UBBB 13:50 Z - - UBBB 14:20 Z LIML 18:50 Z 08:55 Z 13:38 Z GMM…" at bounding box center [470, 225] width 733 height 386
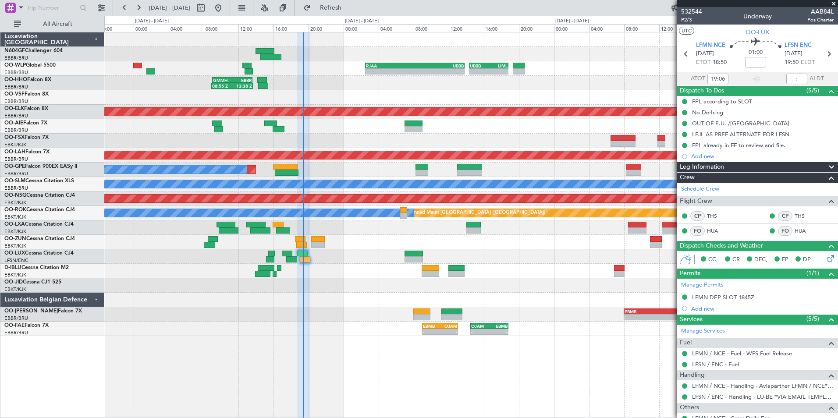
click at [388, 286] on div at bounding box center [470, 285] width 733 height 14
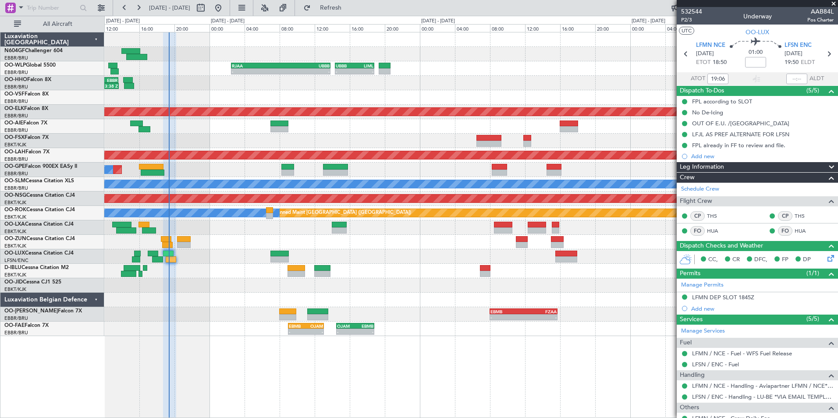
click at [407, 284] on div "- - RJAA 02:30 Z UBBB 13:50 Z - - UBBB 14:20 Z LIML 18:50 Z 08:55 Z 13:38 Z GMM…" at bounding box center [470, 184] width 733 height 304
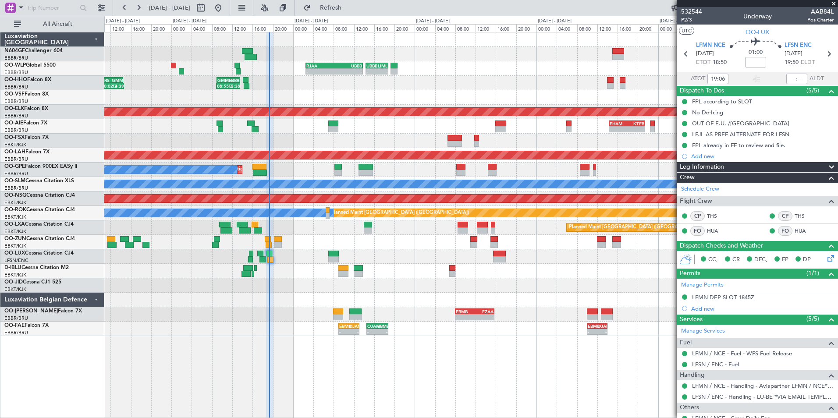
click at [453, 286] on div at bounding box center [470, 285] width 733 height 14
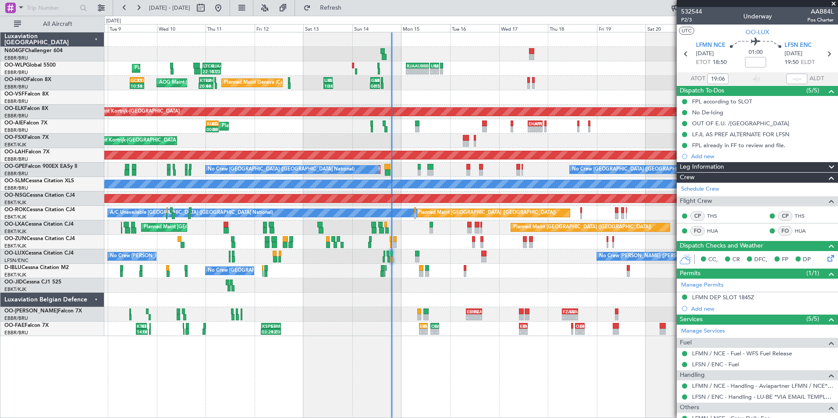
drag, startPoint x: 453, startPoint y: 286, endPoint x: 506, endPoint y: 287, distance: 53.9
click at [447, 278] on div at bounding box center [470, 285] width 733 height 14
click at [540, 300] on div "Planned Maint Liege Planned Maint Geneva ([GEOGRAPHIC_DATA]) AOG Maint [US_STAT…" at bounding box center [470, 184] width 733 height 304
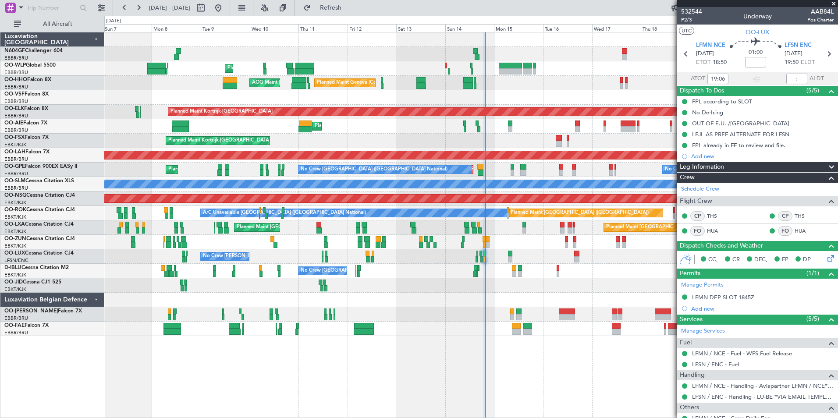
click at [488, 253] on div "No Crew [PERSON_NAME] ([PERSON_NAME]) No Crew [PERSON_NAME] ([PERSON_NAME]) No …" at bounding box center [470, 256] width 733 height 14
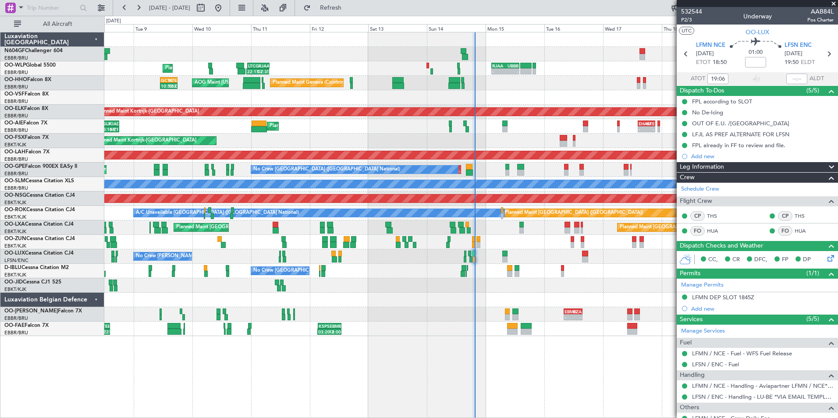
click at [430, 200] on div "- - RJAA 02:30 Z UBBB 13:50 Z LTCG 22:35 Z RJAA 07:45 Z 22:15 Z 07:35 Z Planned…" at bounding box center [470, 184] width 733 height 304
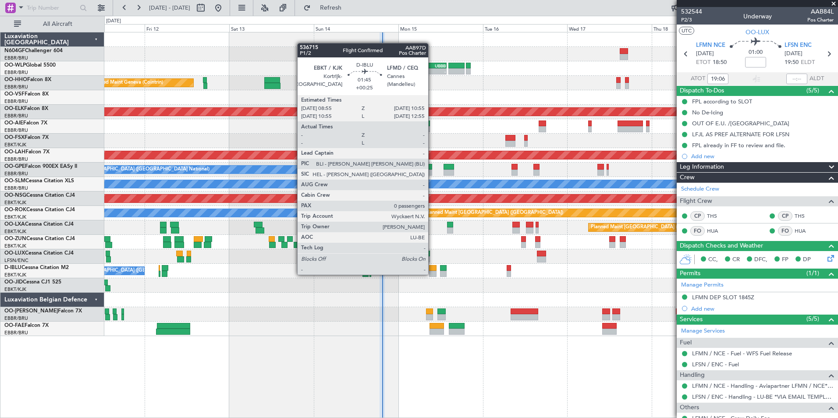
click at [432, 274] on div at bounding box center [432, 274] width 7 height 6
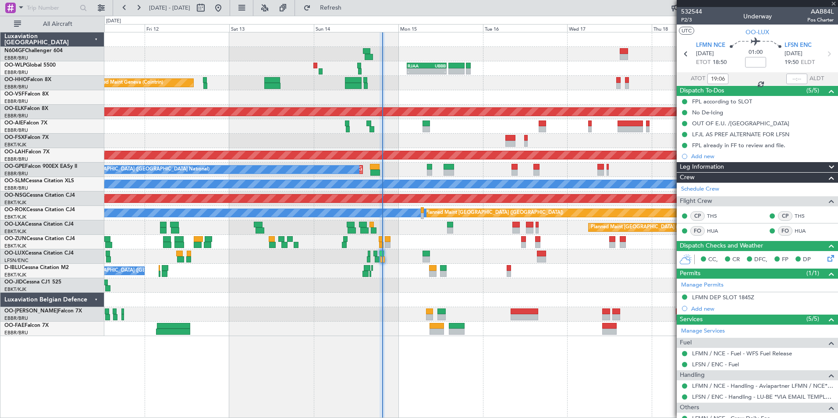
type input "+00:25"
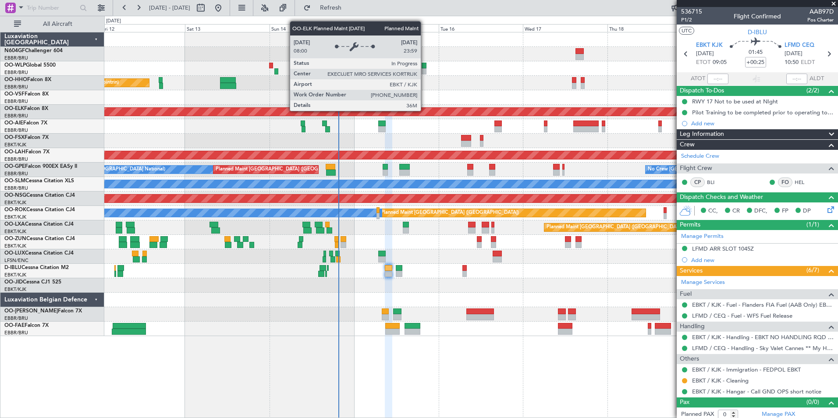
click at [380, 115] on div "Planned Maint Kortrijk-[GEOGRAPHIC_DATA]" at bounding box center [579, 112] width 1576 height 8
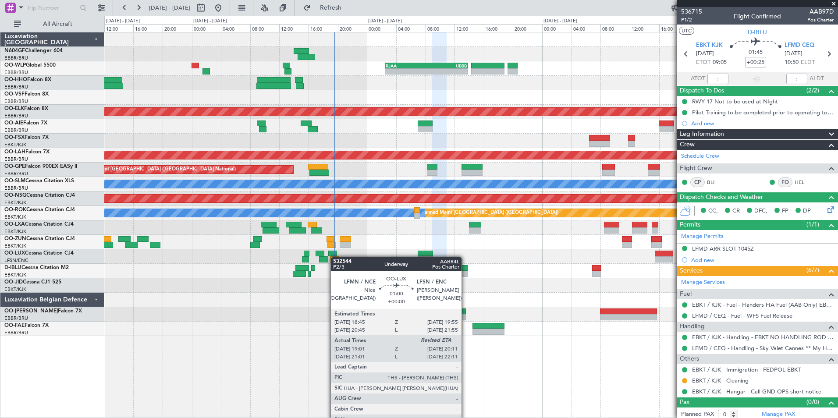
click at [336, 257] on div "- - RJAA 02:30 Z UBBB 13:50 Z Planned Maint Geneva (Cointrin) Planned Maint Kor…" at bounding box center [470, 184] width 733 height 304
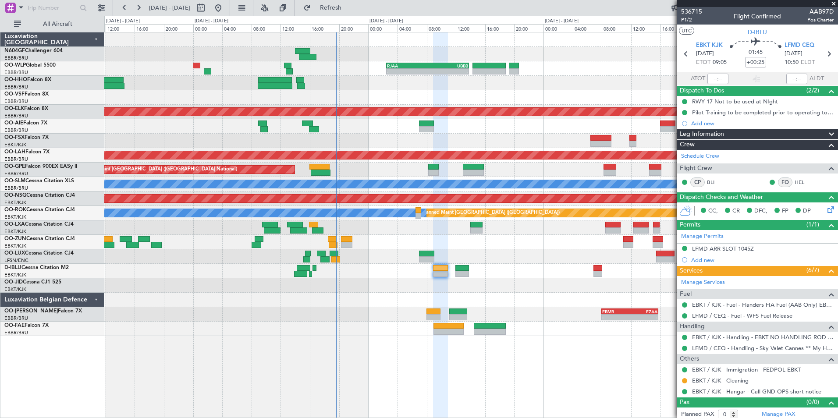
click at [400, 273] on div at bounding box center [470, 271] width 733 height 14
click at [424, 279] on div "- - RJAA 02:30 Z UBBB 13:50 Z Planned Maint Geneva (Cointrin) Planned Maint Kor…" at bounding box center [470, 184] width 733 height 304
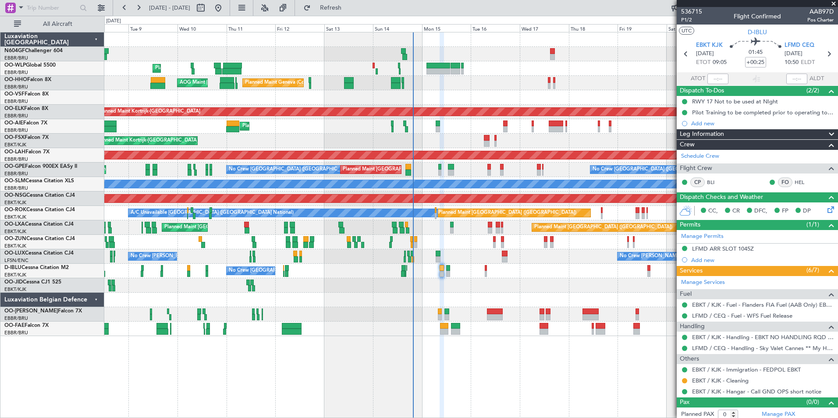
drag, startPoint x: 448, startPoint y: 282, endPoint x: 353, endPoint y: 282, distance: 95.1
click at [390, 319] on div at bounding box center [470, 314] width 733 height 14
click at [369, 282] on div "Planned Maint Liege Planned Maint Geneva (Cointrin) AOG Maint New York (Teterbo…" at bounding box center [470, 184] width 733 height 304
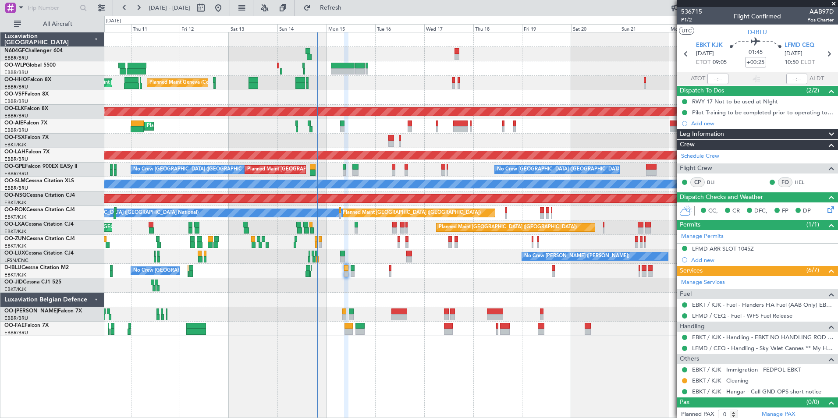
click at [476, 174] on div "No Crew Brussels (Brussels National) Planned Maint Brussels (Brussels National)…" at bounding box center [470, 170] width 733 height 14
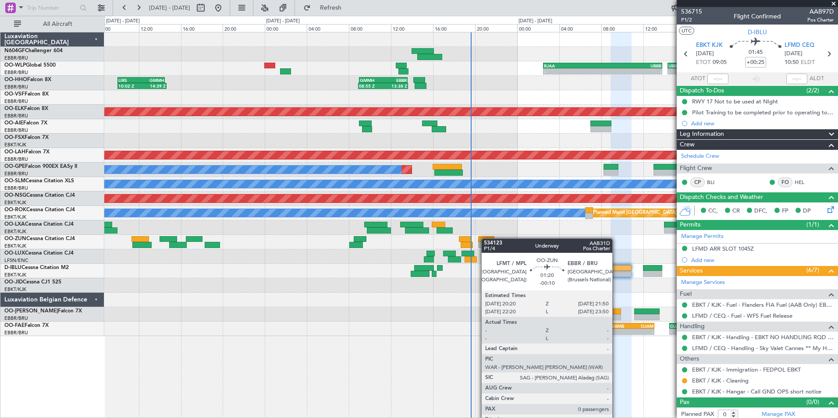
click at [480, 240] on div at bounding box center [486, 239] width 16 height 6
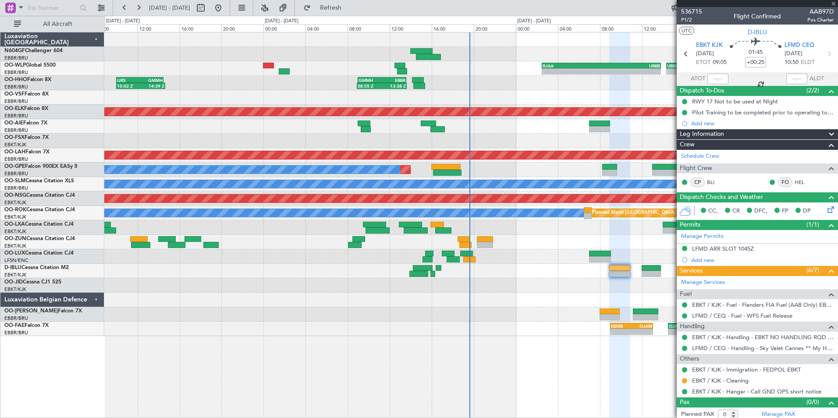
type input "-00:10"
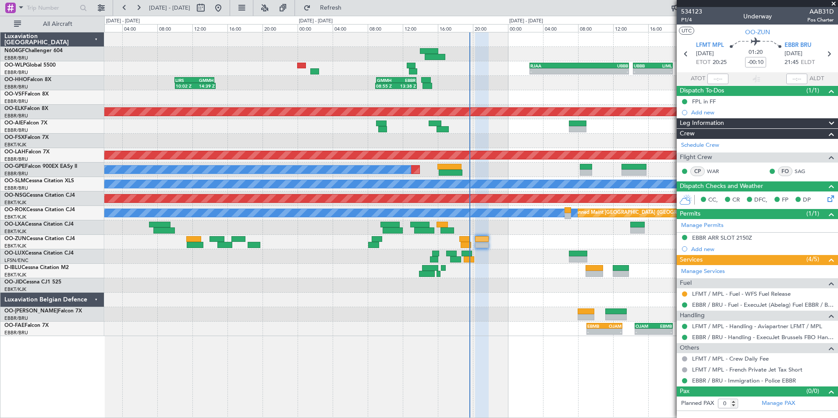
click at [447, 269] on div "- - RJAA 02:30 Z UBBB 13:50 Z - - UBBB 14:20 Z LIML 18:50 Z 10:02 Z 14:39 Z LIR…" at bounding box center [470, 184] width 733 height 304
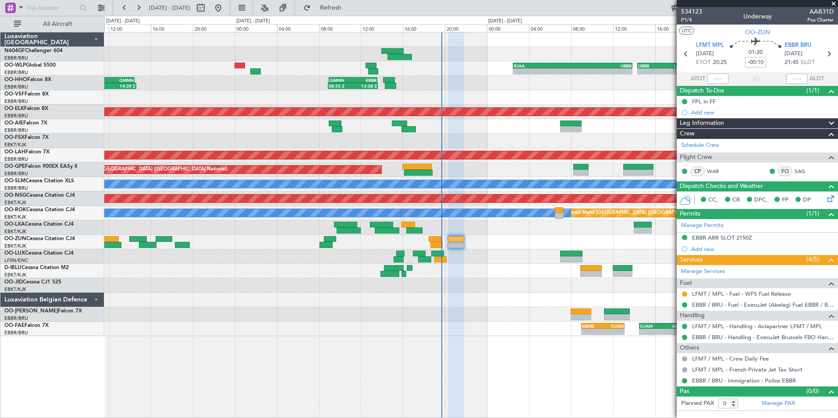
click at [452, 260] on div at bounding box center [470, 256] width 733 height 14
drag, startPoint x: 452, startPoint y: 260, endPoint x: 463, endPoint y: 263, distance: 11.0
click at [459, 276] on div at bounding box center [470, 271] width 733 height 14
click at [488, 276] on div at bounding box center [470, 271] width 733 height 14
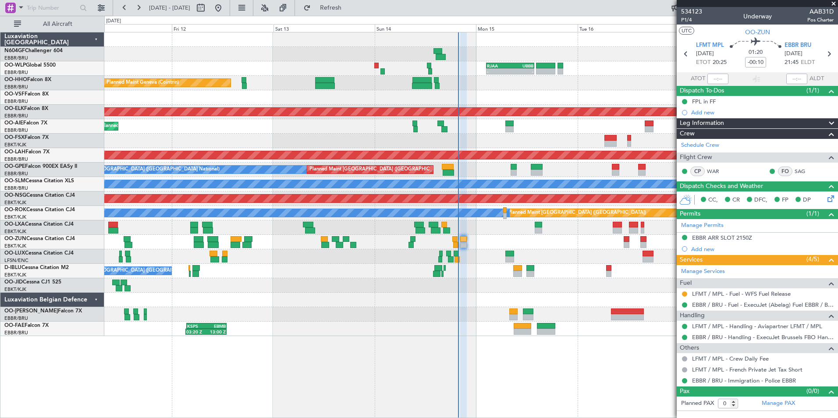
click at [463, 247] on div at bounding box center [463, 245] width 7 height 6
click at [684, 293] on button at bounding box center [684, 293] width 5 height 5
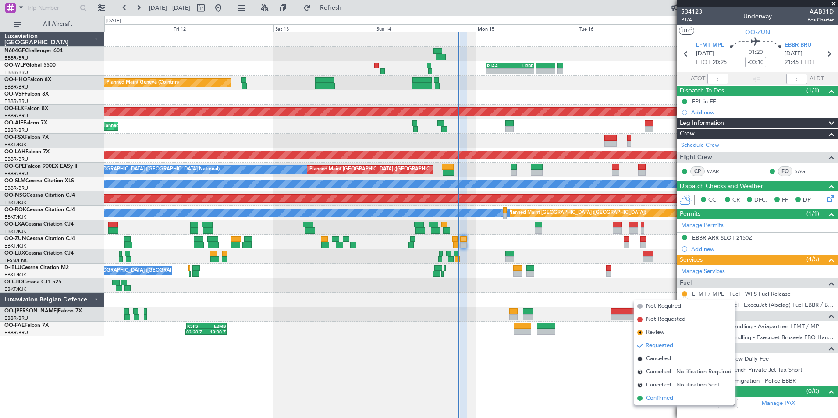
click at [661, 397] on span "Confirmed" at bounding box center [659, 398] width 27 height 9
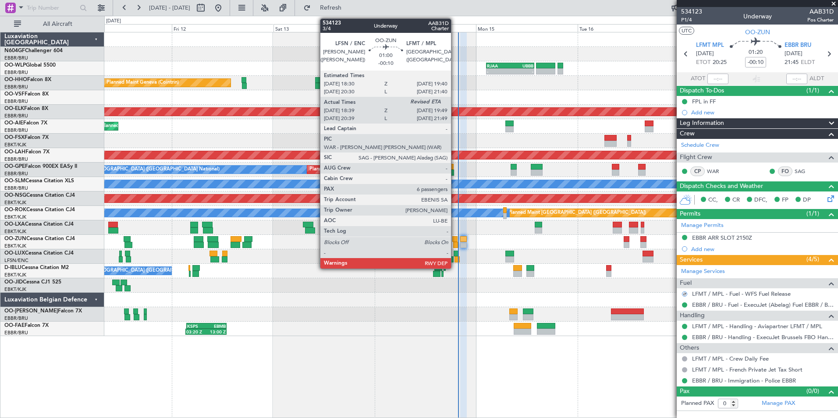
click at [455, 244] on div at bounding box center [455, 245] width 5 height 6
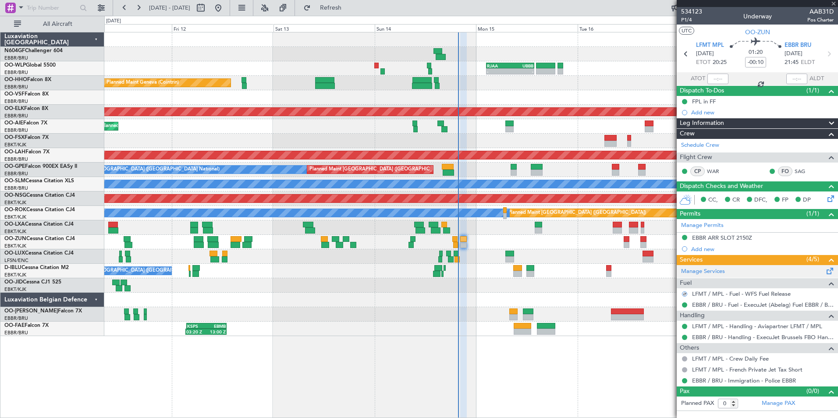
type input "18:44"
type input "6"
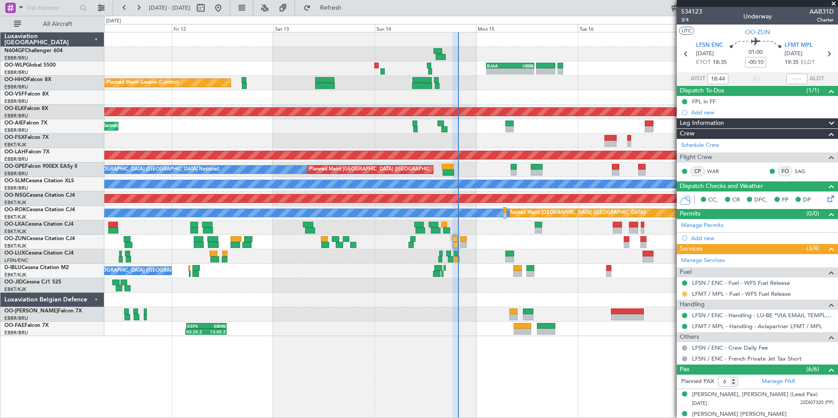
click at [685, 293] on button at bounding box center [684, 293] width 5 height 5
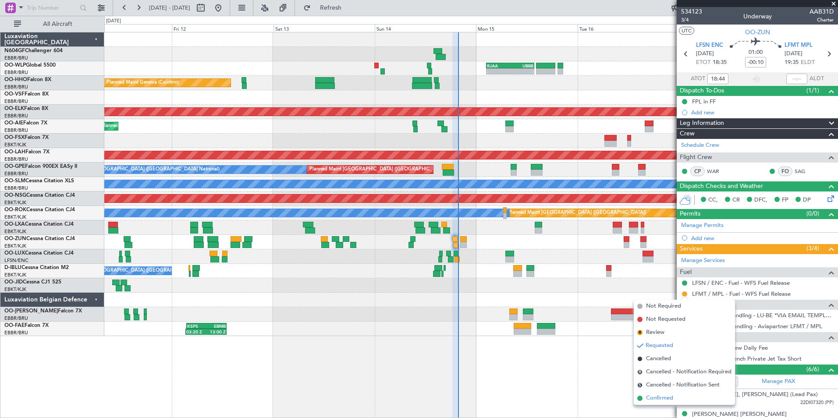
click at [660, 399] on span "Confirmed" at bounding box center [659, 398] width 27 height 9
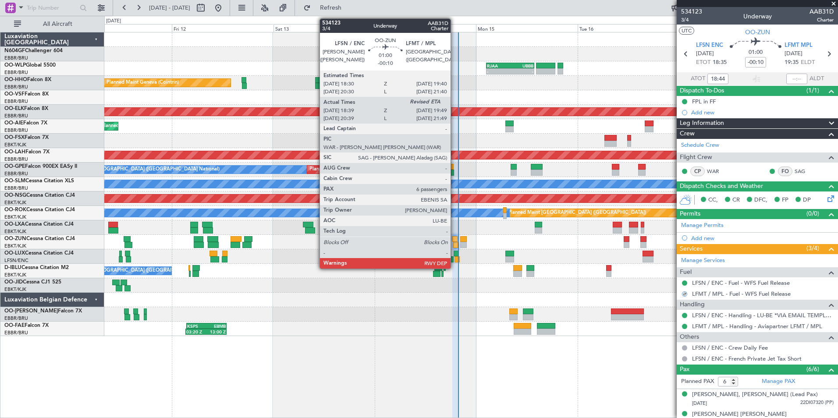
click at [454, 240] on div at bounding box center [454, 239] width 5 height 6
click at [454, 244] on div at bounding box center [455, 245] width 5 height 6
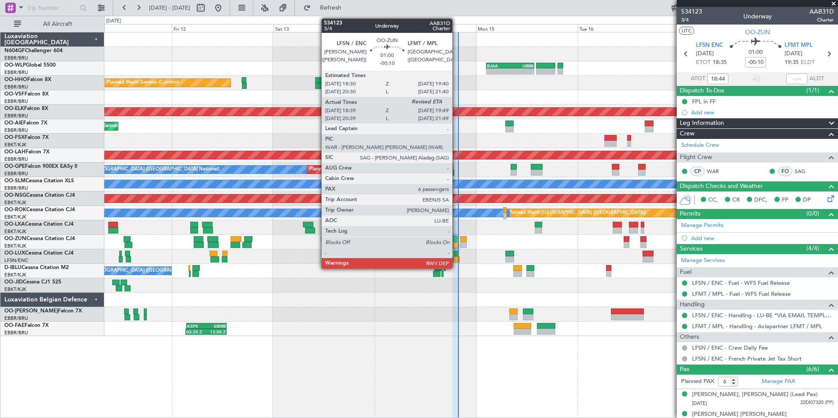
click at [456, 242] on div at bounding box center [455, 245] width 5 height 6
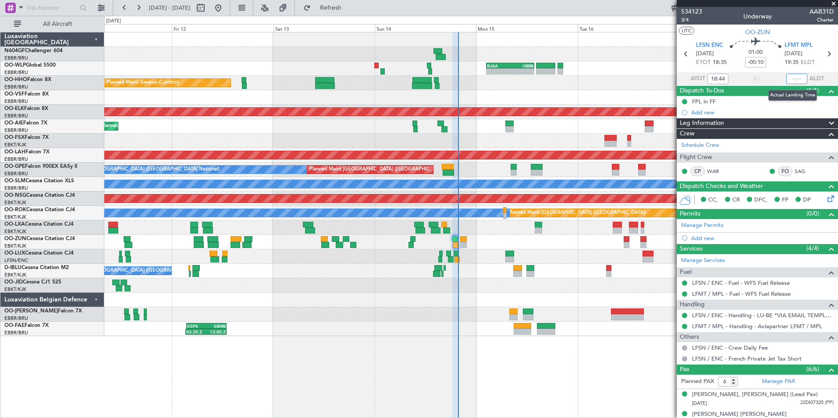
click at [789, 75] on input "text" at bounding box center [796, 79] width 21 height 11
type input "19:41"
click at [581, 254] on div "No Crew Nancy (Essey) No Crew Nancy (Essey)" at bounding box center [470, 256] width 733 height 14
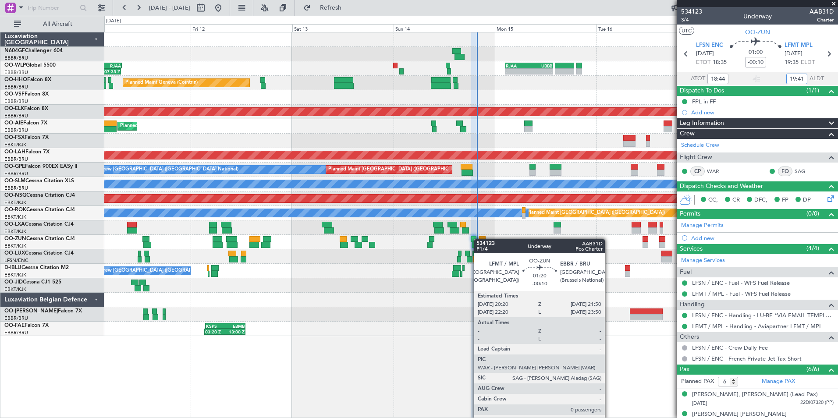
click at [480, 238] on div at bounding box center [482, 239] width 7 height 6
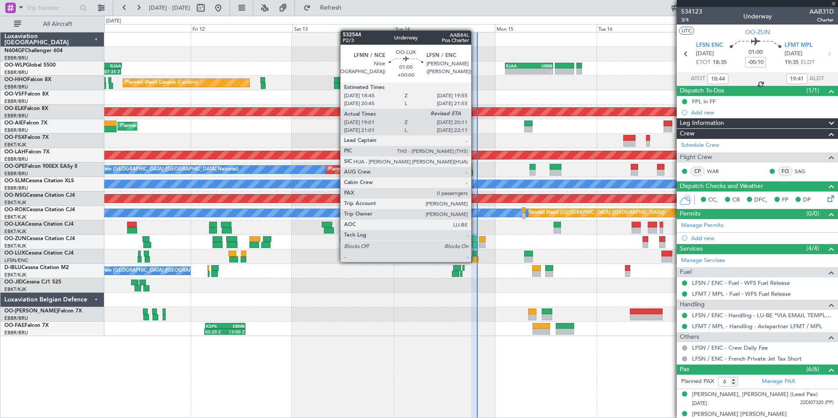
type input "0"
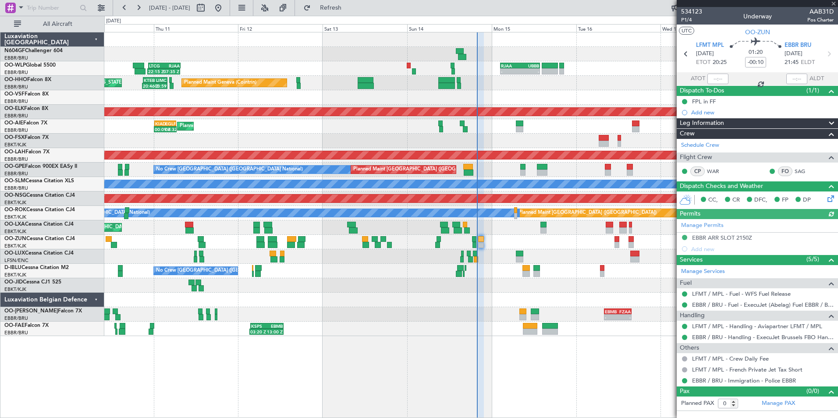
click at [486, 266] on div "No Crew [GEOGRAPHIC_DATA] ([GEOGRAPHIC_DATA] National)" at bounding box center [470, 271] width 733 height 14
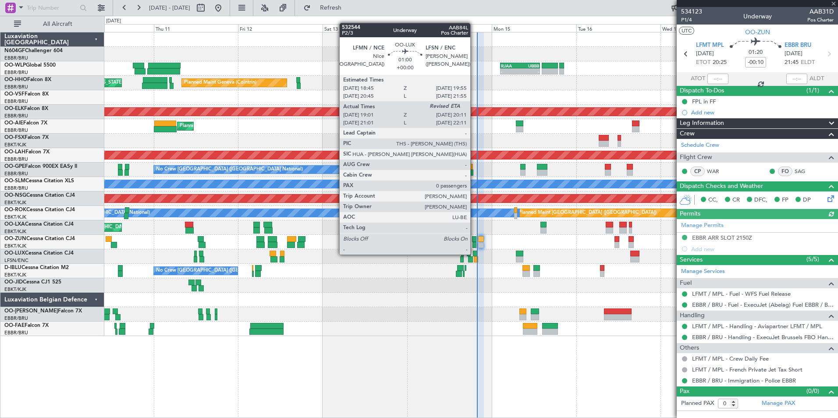
click at [474, 254] on div at bounding box center [475, 254] width 4 height 6
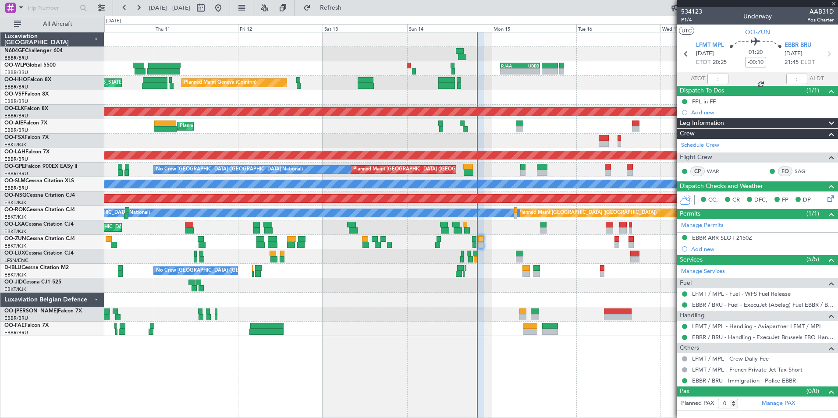
type input "19:06"
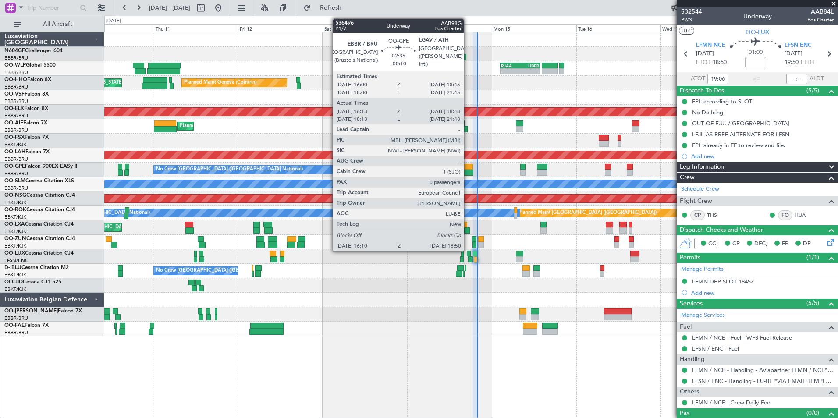
click at [467, 168] on div at bounding box center [468, 167] width 10 height 6
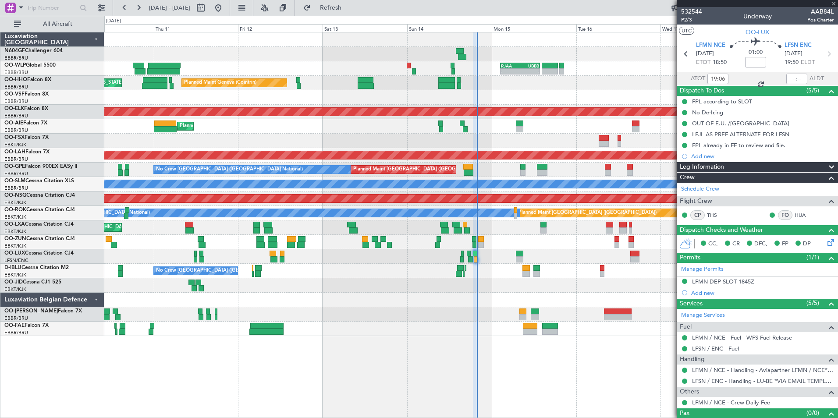
type input "-00:10"
type input "16:18"
type input "18:43"
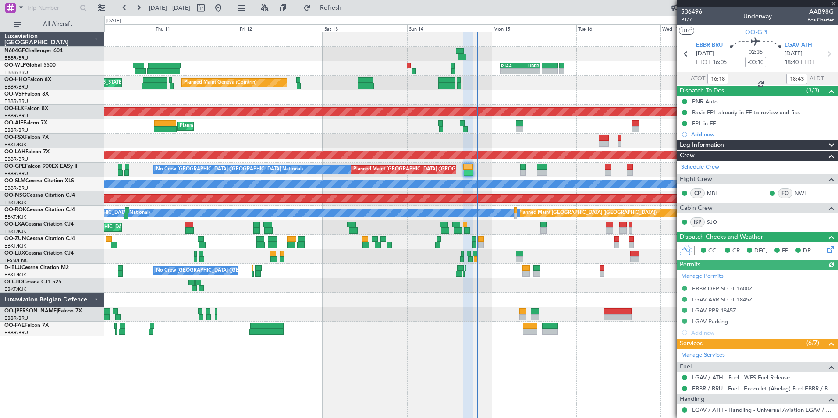
scroll to position [119, 0]
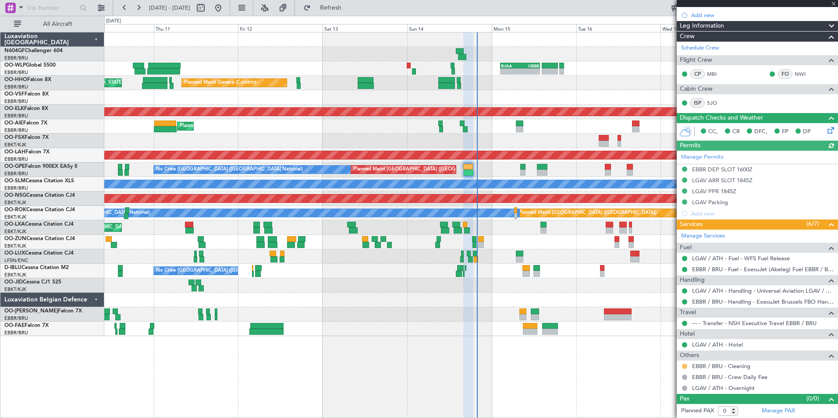
click at [685, 366] on button at bounding box center [684, 366] width 5 height 5
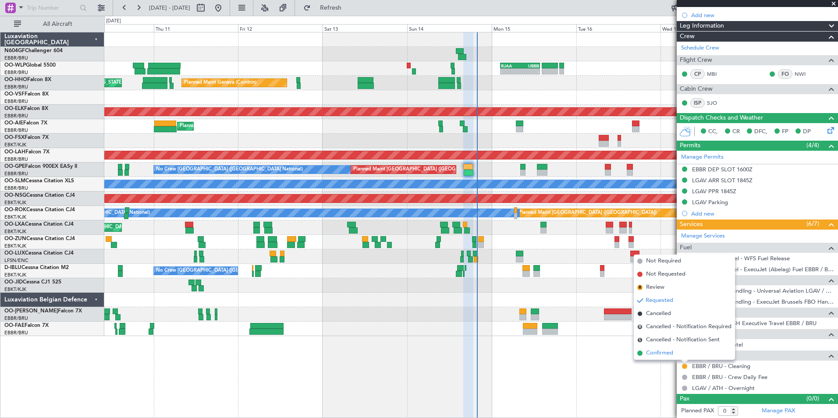
click at [680, 354] on li "Confirmed" at bounding box center [683, 353] width 101 height 13
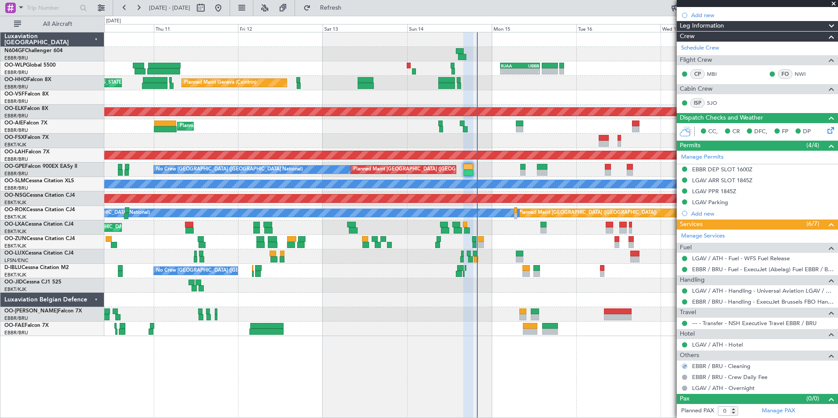
click at [546, 291] on div at bounding box center [470, 285] width 733 height 14
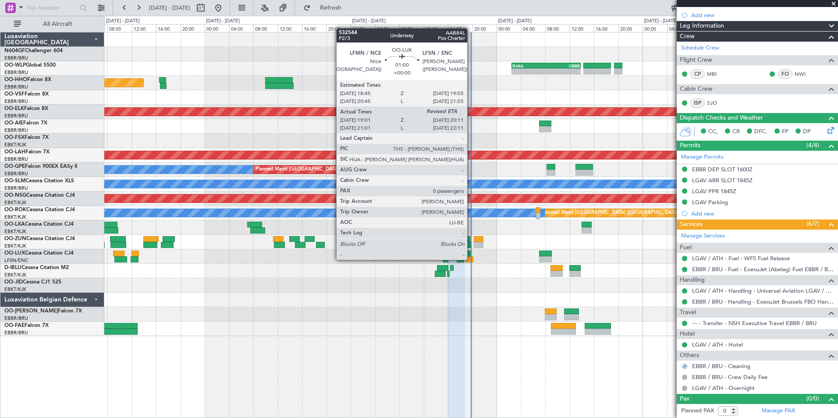
click at [471, 258] on div at bounding box center [469, 259] width 7 height 6
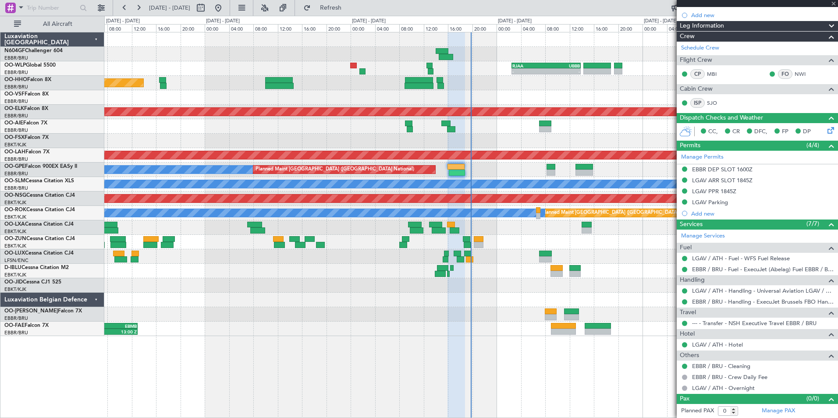
type input "19:06"
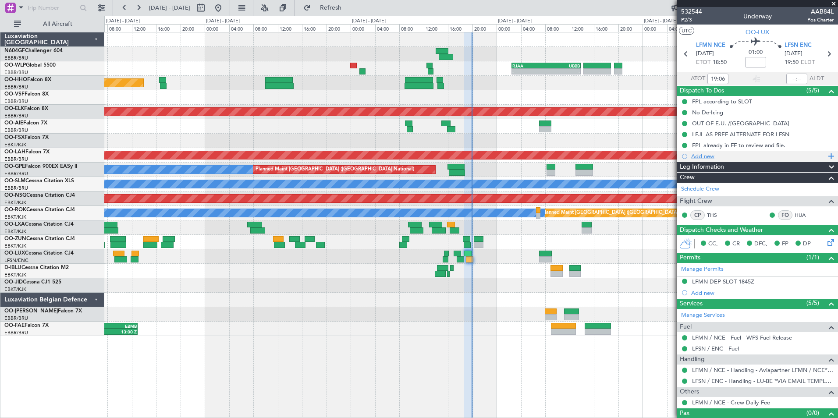
scroll to position [14, 0]
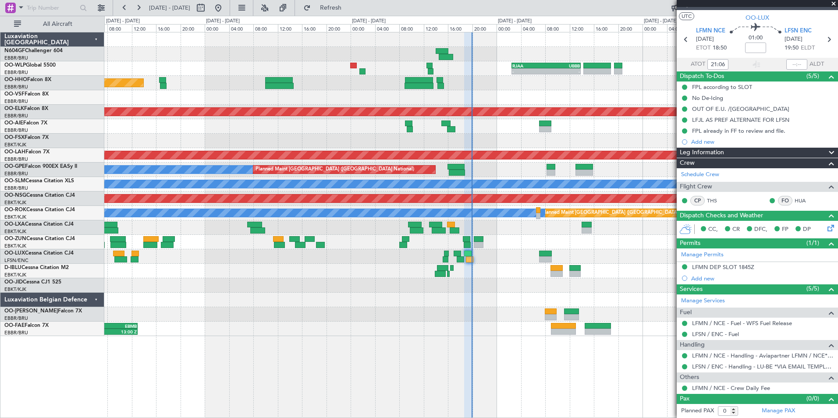
type input "19:06"
click at [481, 244] on div at bounding box center [478, 245] width 9 height 6
type input "-00:10"
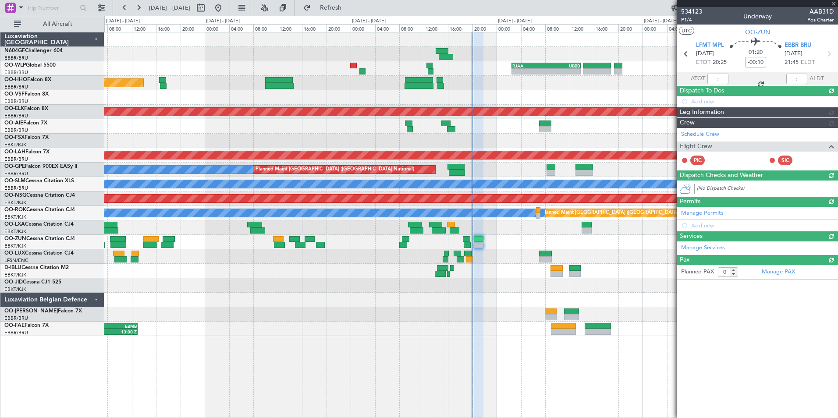
scroll to position [0, 0]
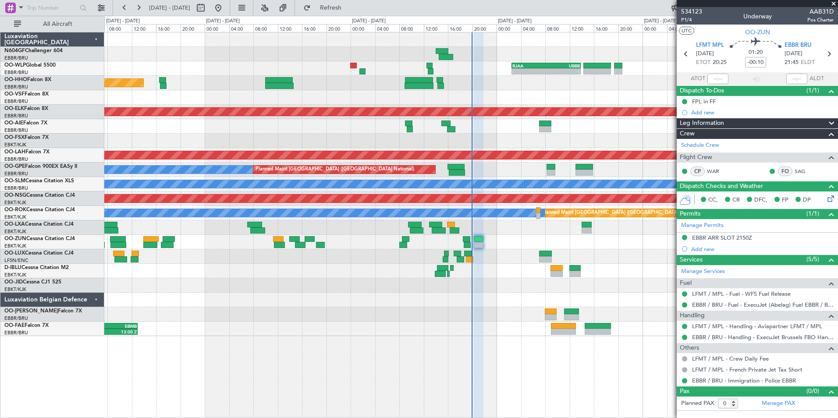
click at [513, 259] on div at bounding box center [470, 256] width 733 height 14
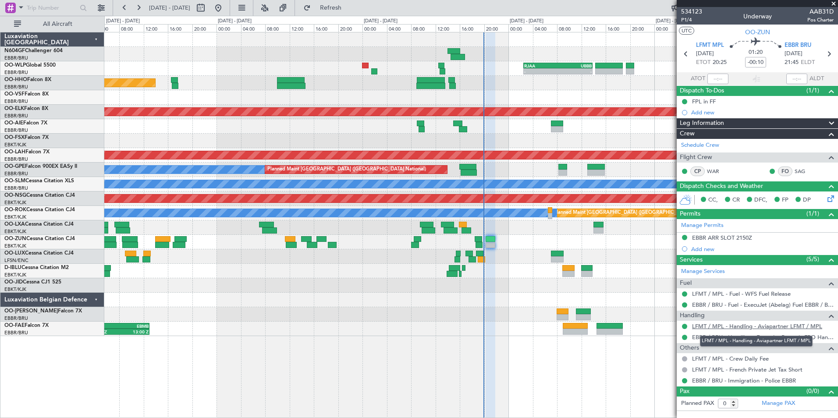
click at [742, 325] on link "LFMT / MPL - Handling - Aviapartner LFMT / MPL" at bounding box center [757, 325] width 130 height 7
click at [343, 8] on span "Refresh" at bounding box center [330, 8] width 37 height 6
click at [416, 308] on div "- - EBMB 08:00 Z FZAA 15:45 Z FZAA 07:00 Z EBMB 14:55 Z - -" at bounding box center [470, 314] width 733 height 14
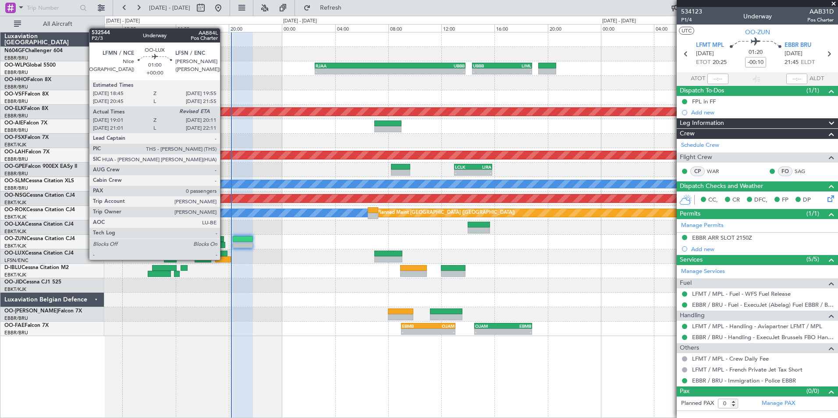
click at [224, 259] on div at bounding box center [223, 259] width 16 height 6
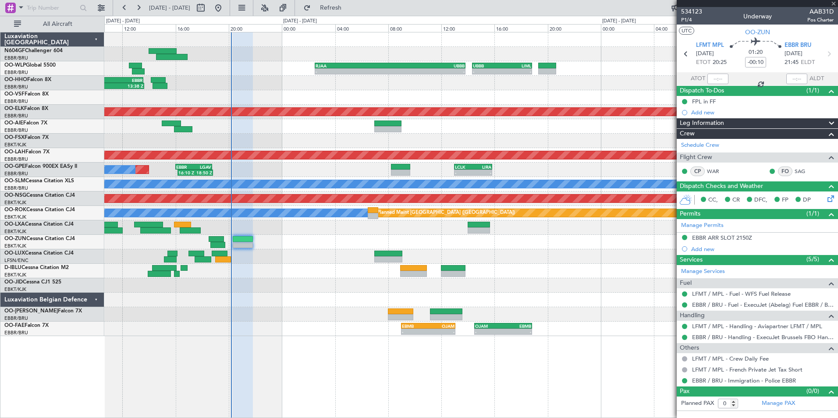
type input "19:06"
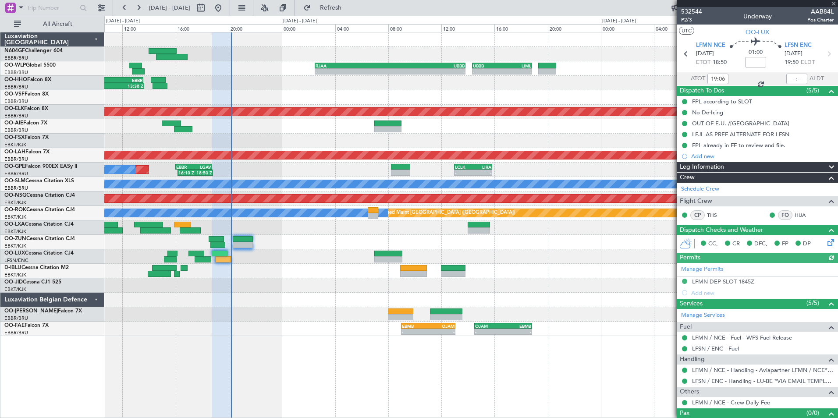
click at [791, 77] on div at bounding box center [796, 79] width 21 height 11
click at [790, 78] on input "text" at bounding box center [796, 79] width 21 height 11
type input "2010"
click at [291, 268] on div at bounding box center [470, 271] width 733 height 14
type input "20:10"
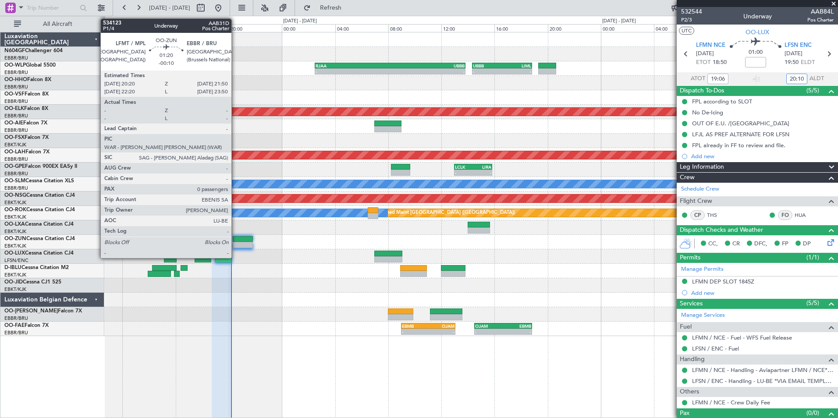
click at [235, 244] on div at bounding box center [243, 245] width 20 height 6
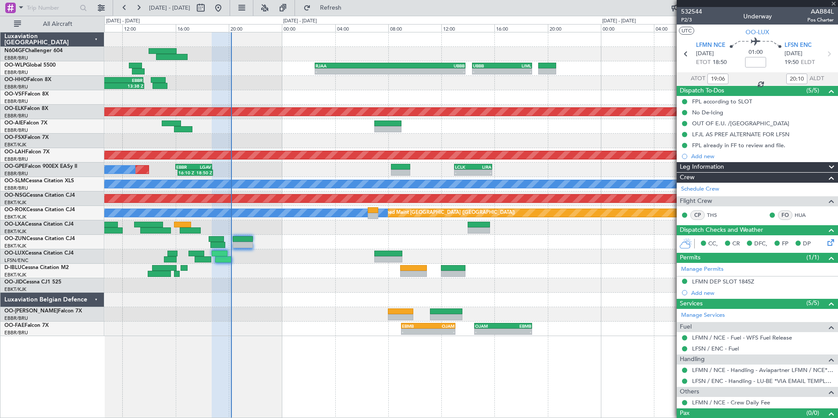
type input "-00:10"
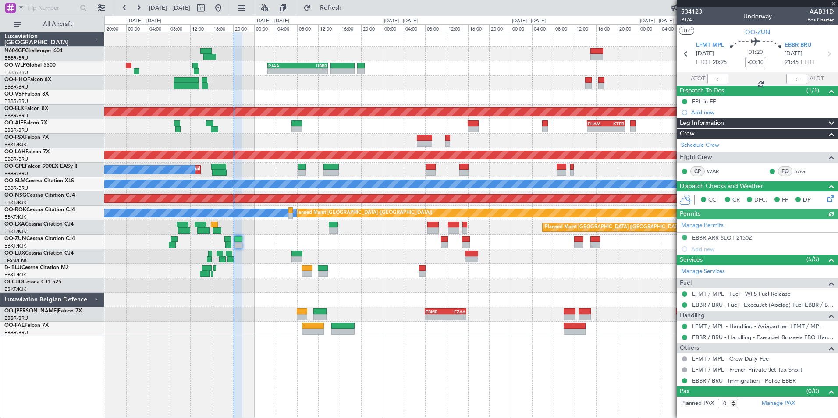
click at [719, 81] on div at bounding box center [717, 79] width 21 height 11
click at [717, 80] on input "text" at bounding box center [717, 79] width 21 height 11
click at [658, 82] on div "Planned Maint Geneva (Cointrin)" at bounding box center [470, 83] width 733 height 14
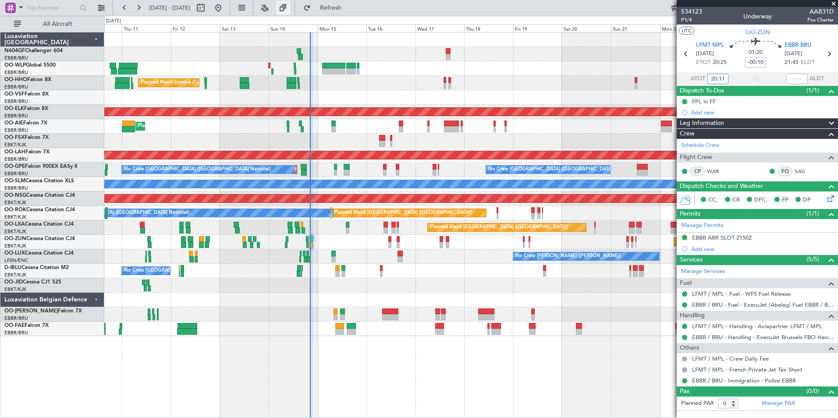
type input "20:11"
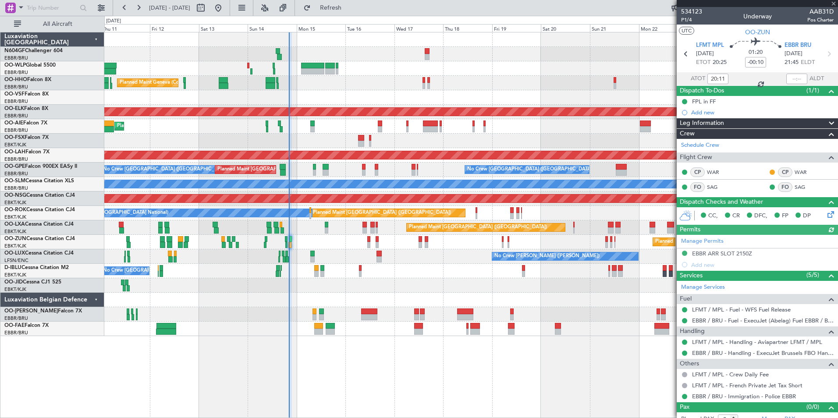
click at [489, 105] on div "Planned Maint Kortrijk-[GEOGRAPHIC_DATA]" at bounding box center [470, 112] width 733 height 14
